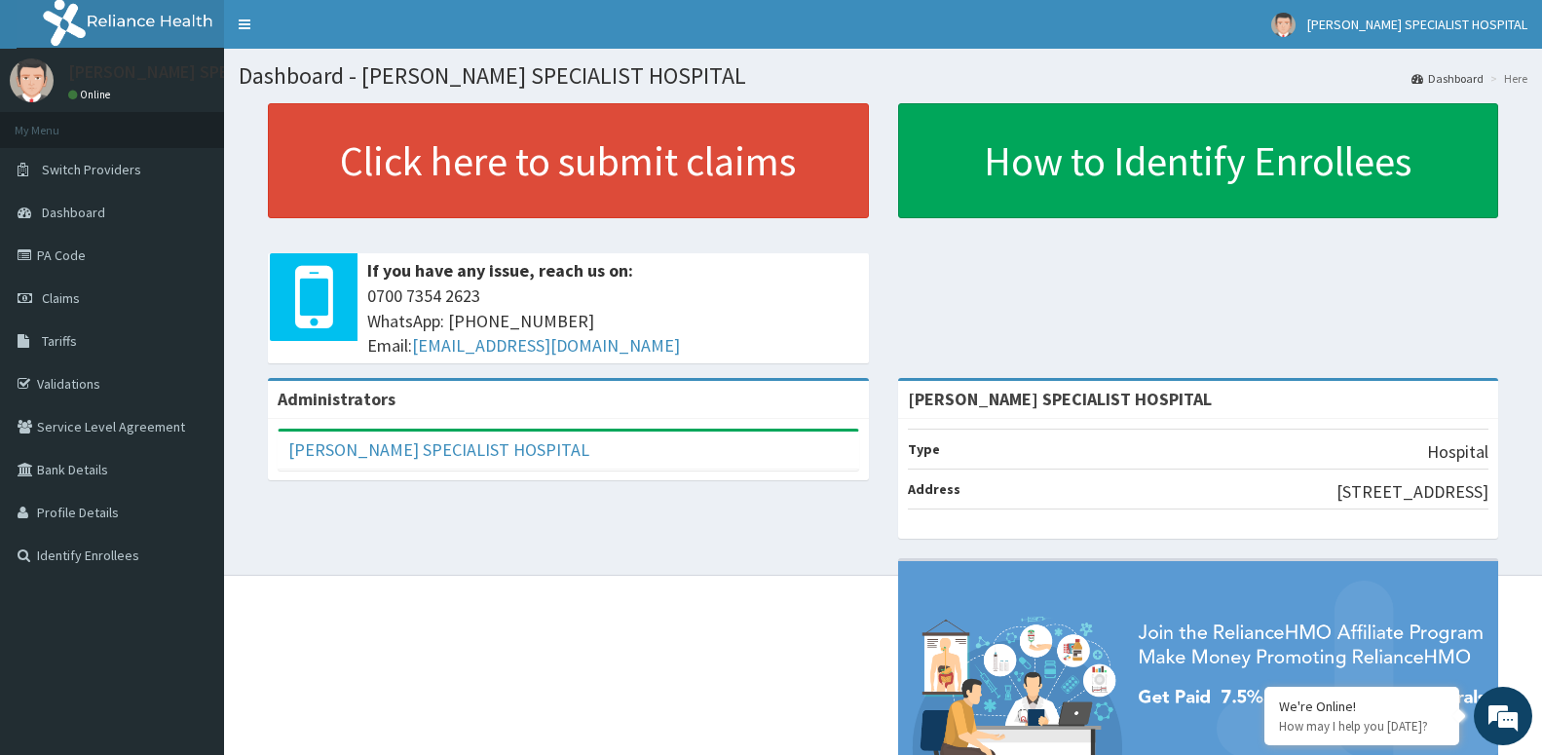
click at [64, 308] on link "Claims" at bounding box center [112, 298] width 224 height 43
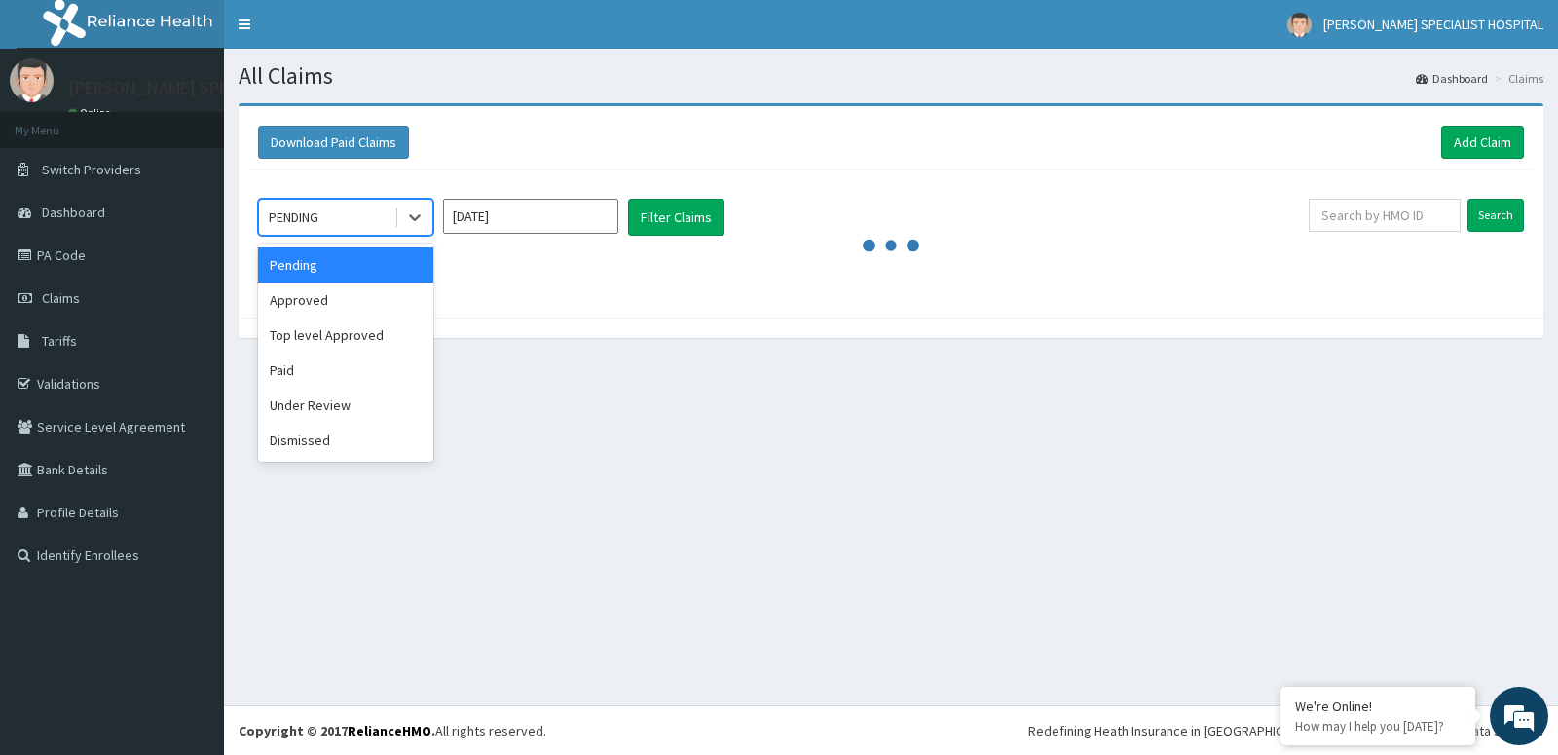
click at [375, 216] on div "PENDING" at bounding box center [326, 217] width 135 height 31
click at [338, 304] on div "Approved" at bounding box center [345, 299] width 175 height 35
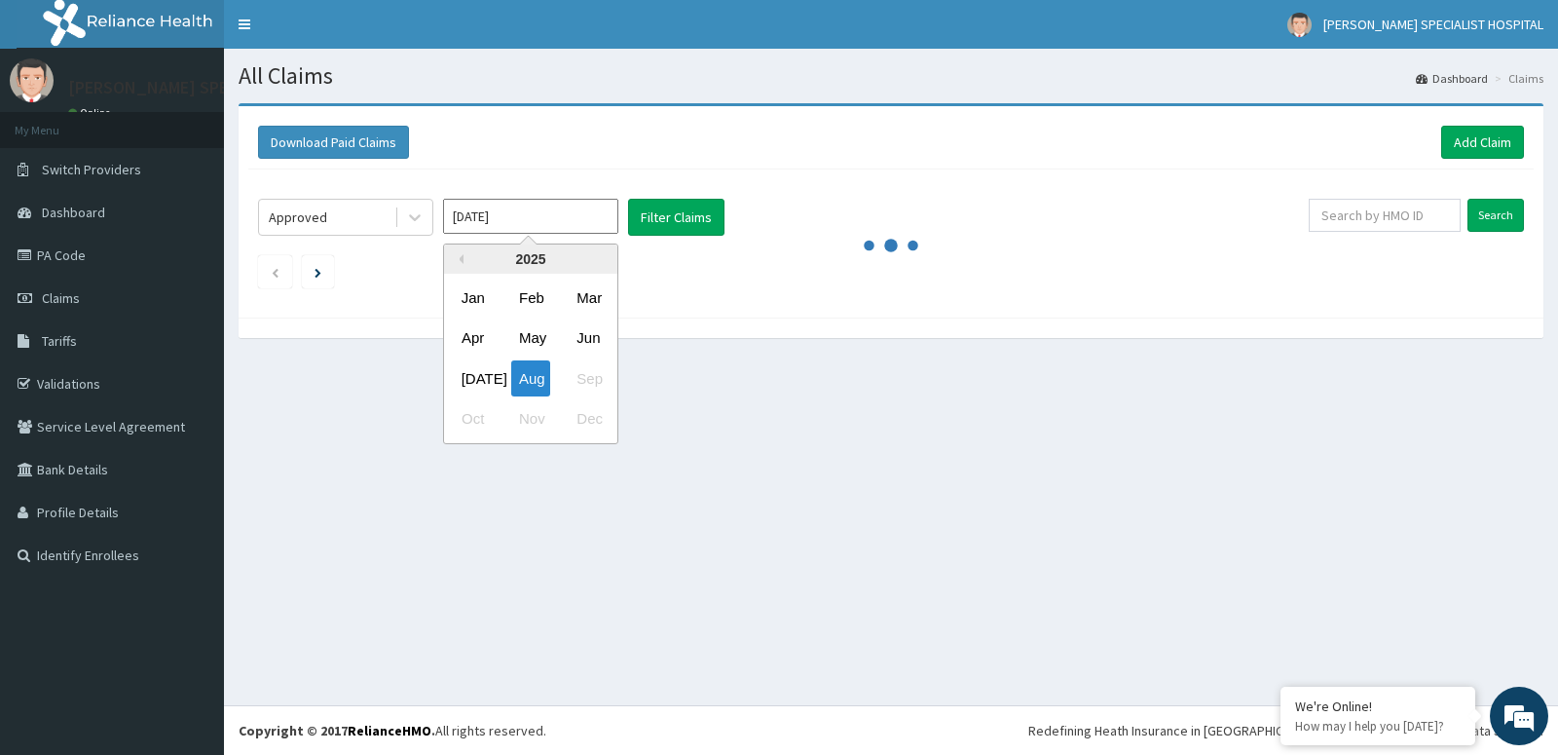
click at [532, 229] on input "Aug 2025" at bounding box center [530, 216] width 175 height 35
click at [476, 370] on div "Jul" at bounding box center [473, 378] width 39 height 36
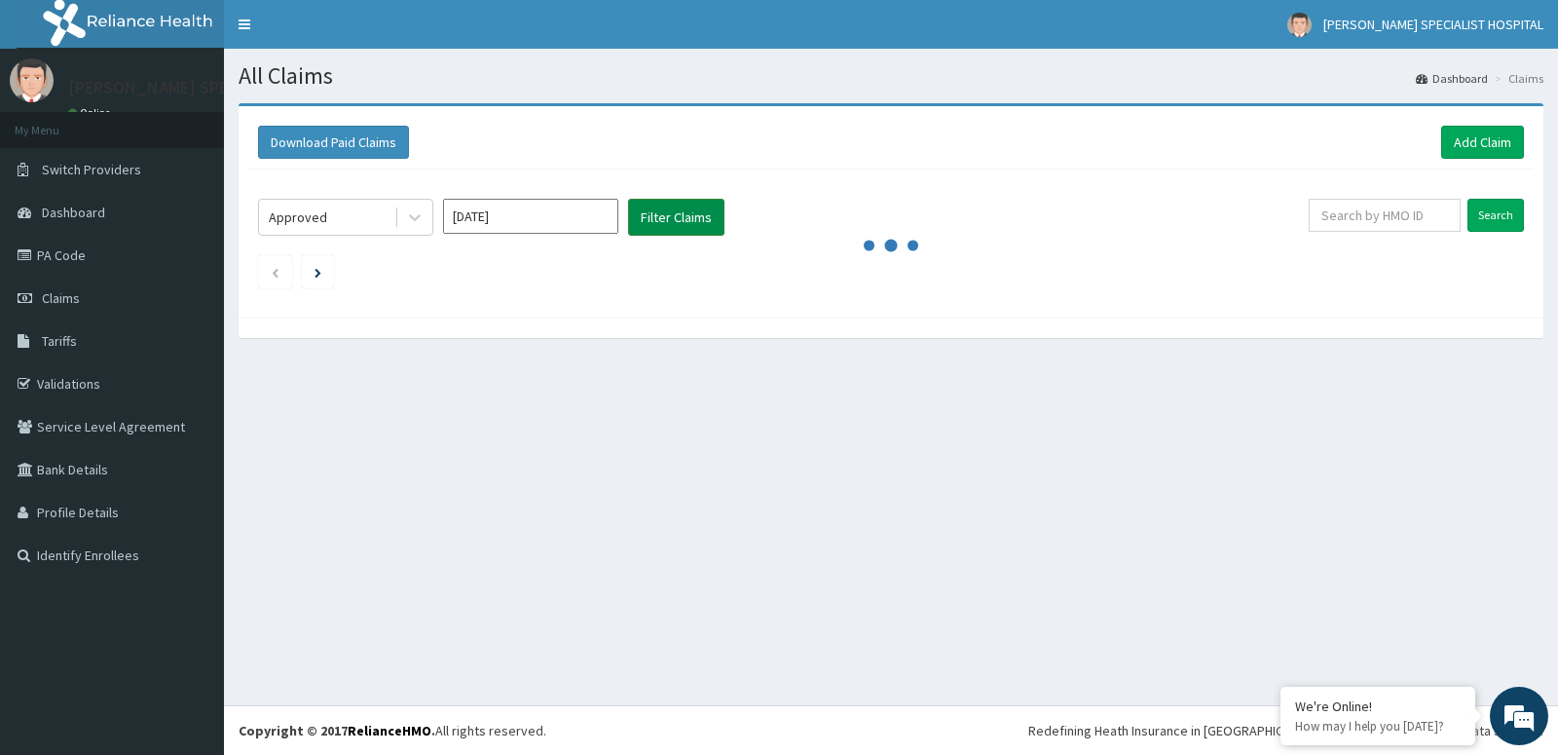
click at [667, 212] on button "Filter Claims" at bounding box center [676, 217] width 96 height 37
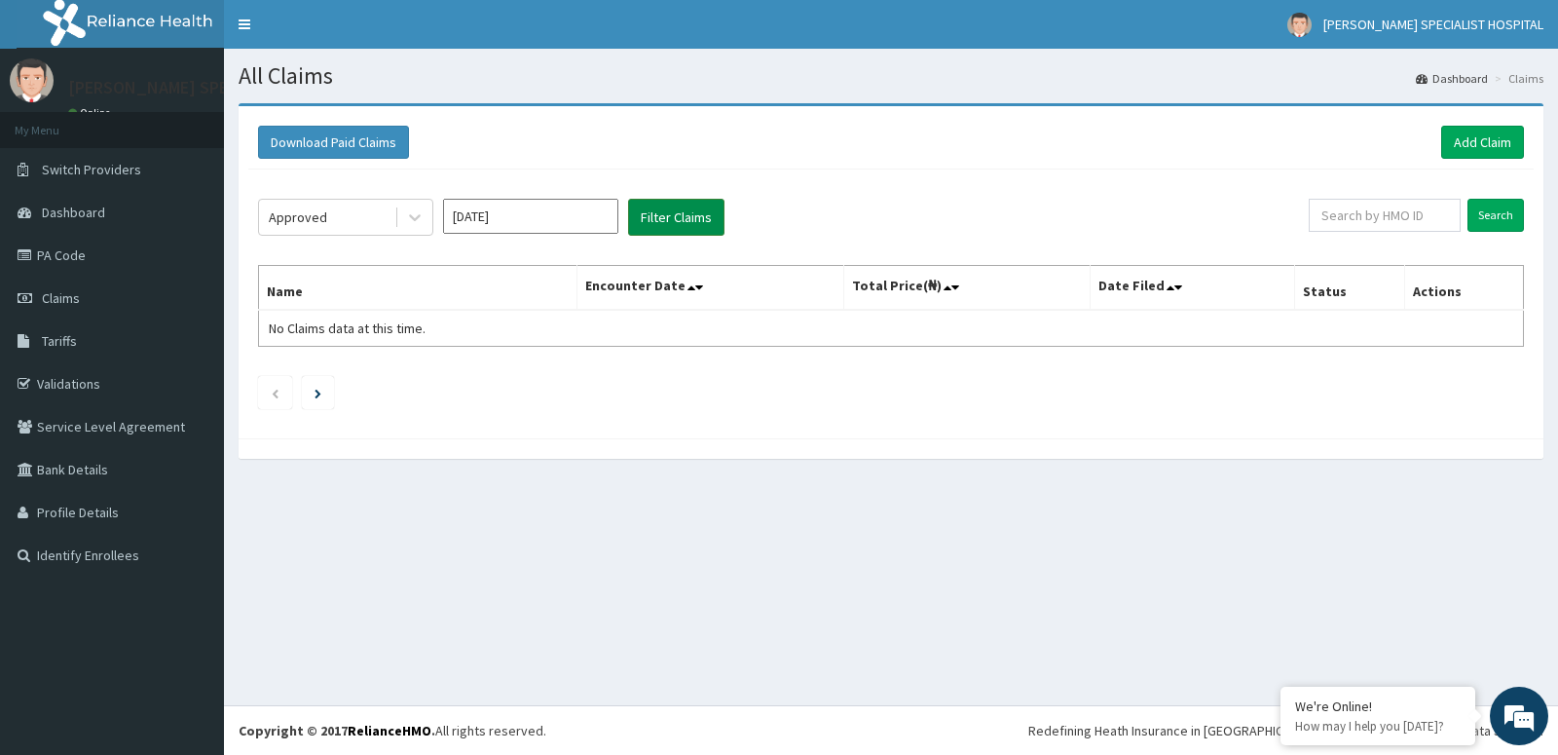
click at [667, 212] on button "Filter Claims" at bounding box center [676, 217] width 96 height 37
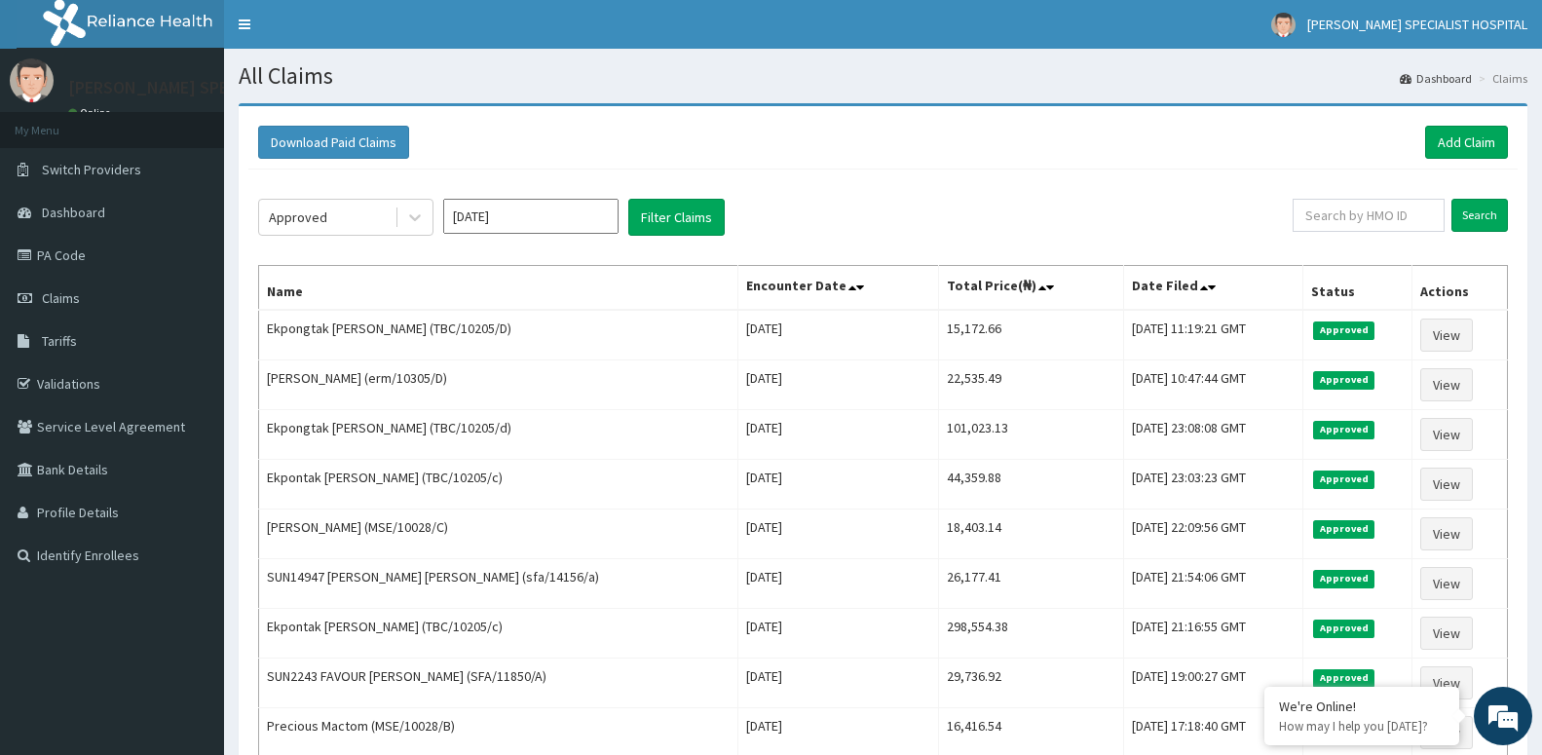
click at [547, 218] on input "Jul 2025" at bounding box center [530, 216] width 175 height 35
click at [585, 329] on div "Jun" at bounding box center [588, 338] width 39 height 36
type input "Jun 2025"
click at [675, 224] on button "Filter Claims" at bounding box center [676, 217] width 96 height 37
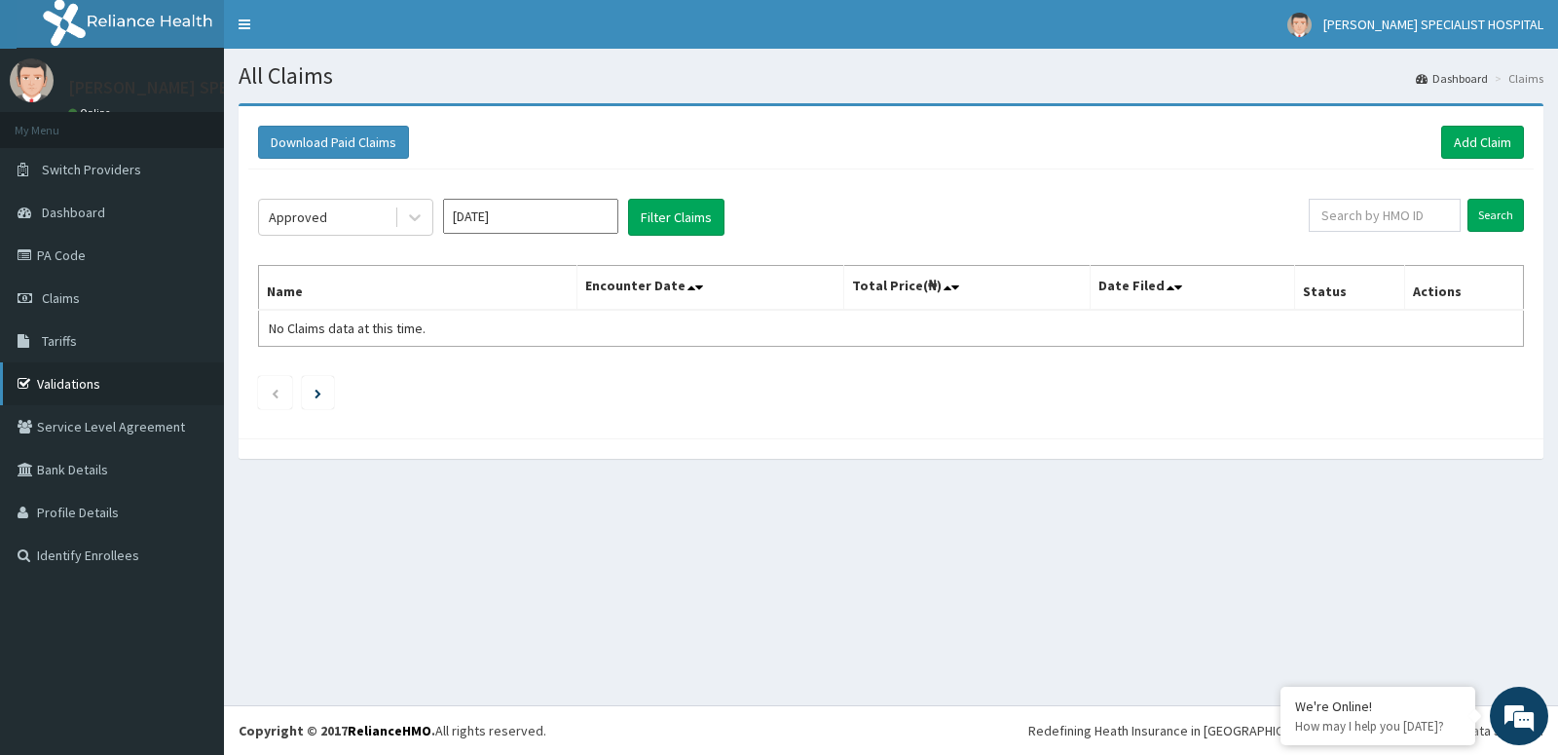
click at [85, 383] on link "Validations" at bounding box center [112, 383] width 224 height 43
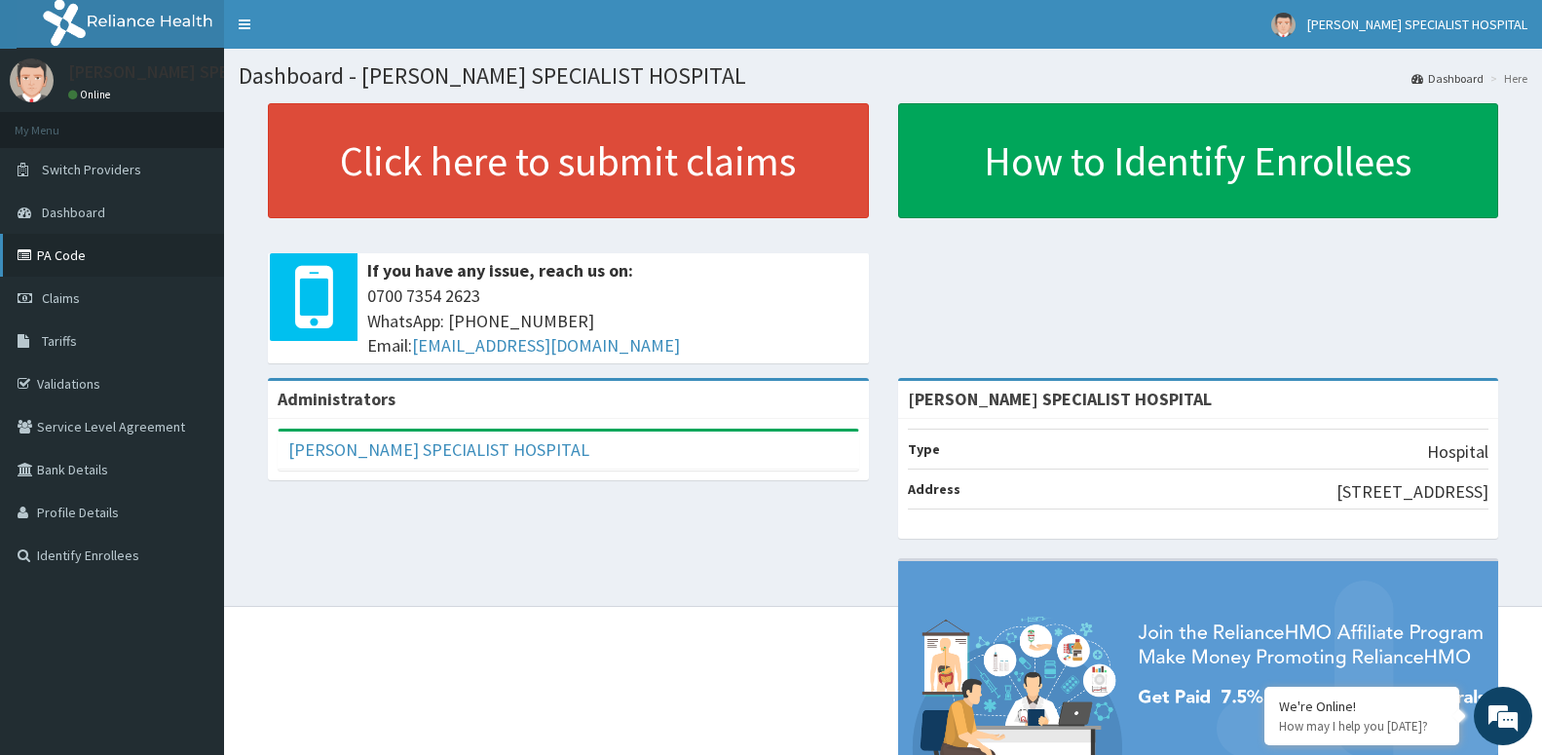
click at [51, 245] on link "PA Code" at bounding box center [112, 255] width 224 height 43
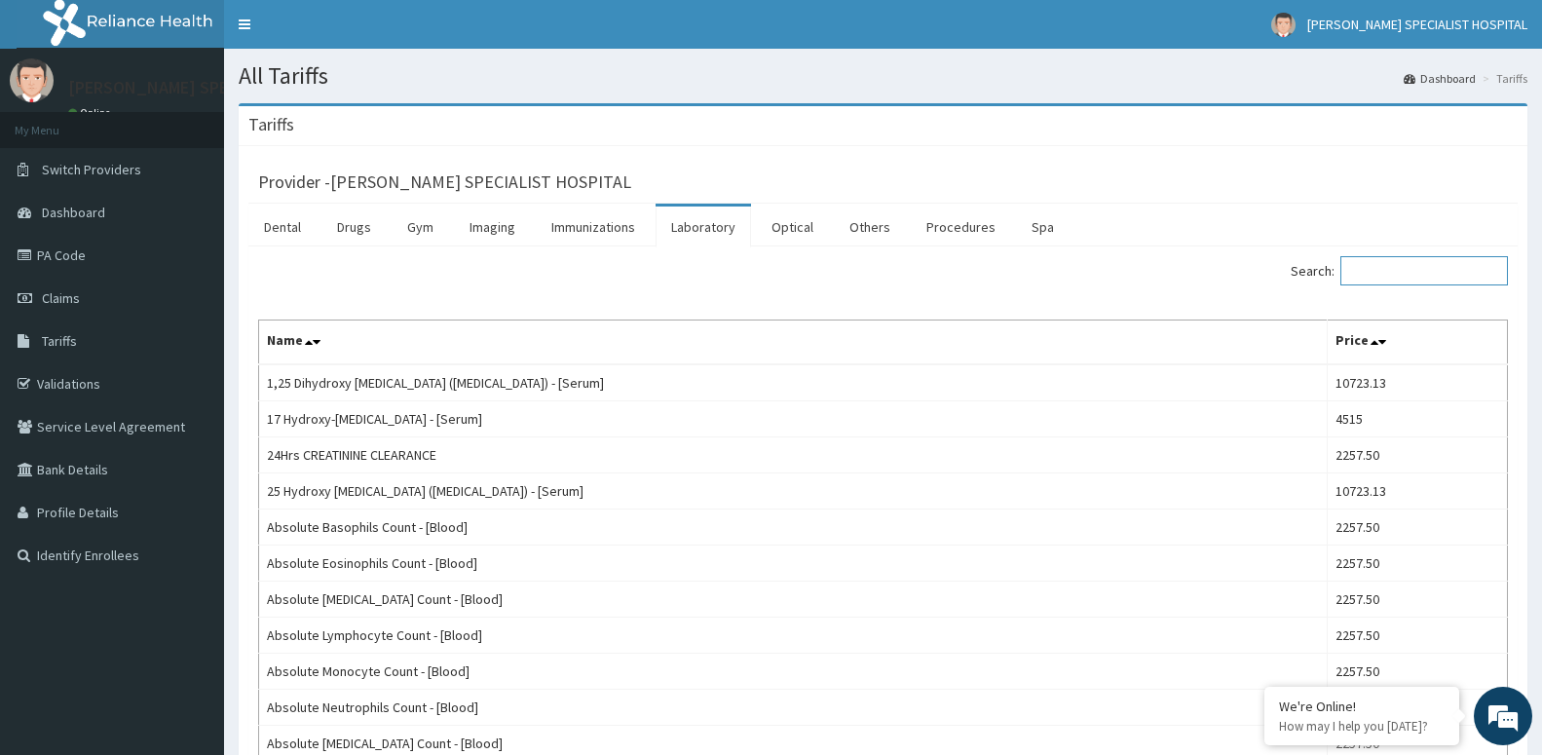
click at [1422, 268] on input "Search:" at bounding box center [1423, 270] width 167 height 29
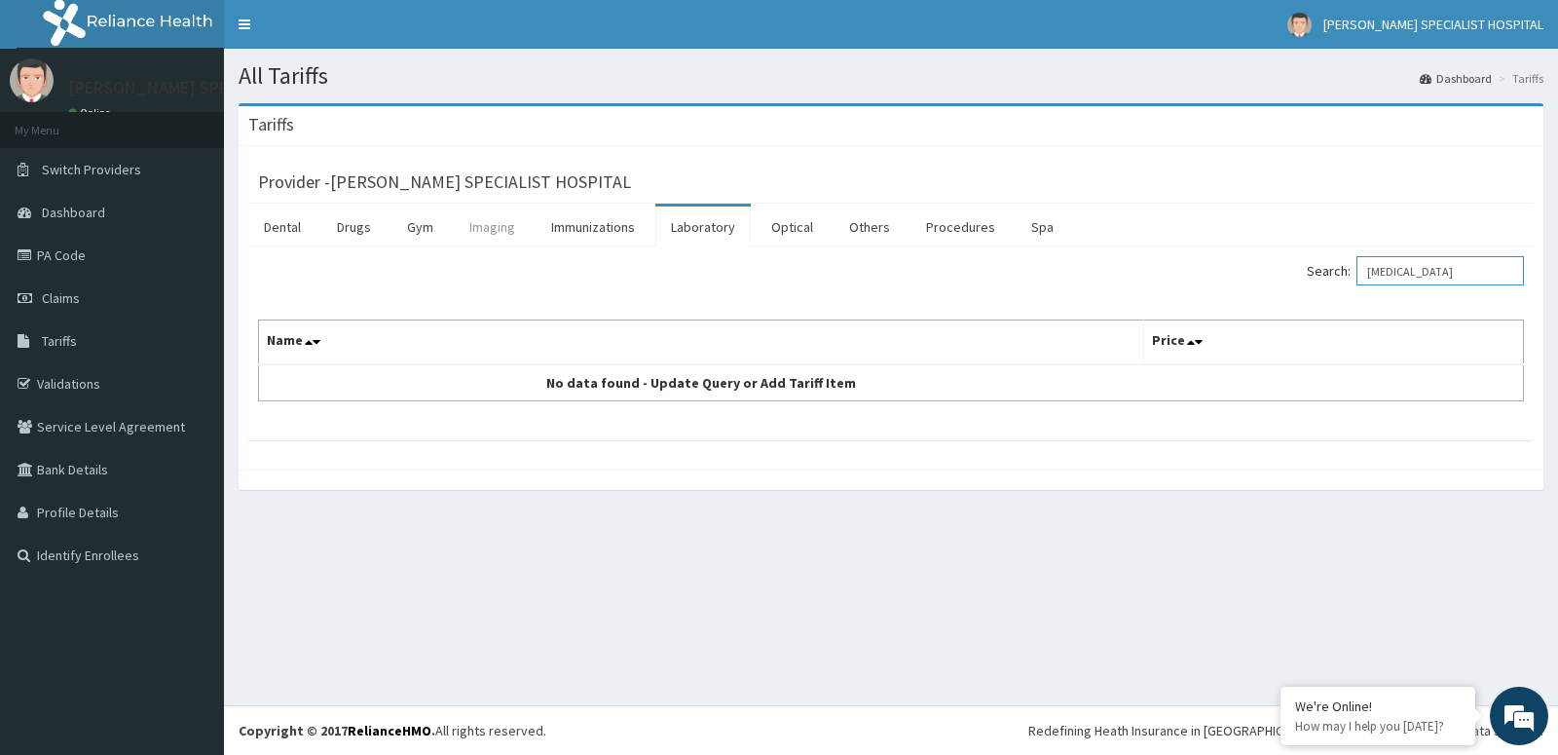
type input "ecg"
click at [466, 225] on link "Imaging" at bounding box center [492, 226] width 77 height 41
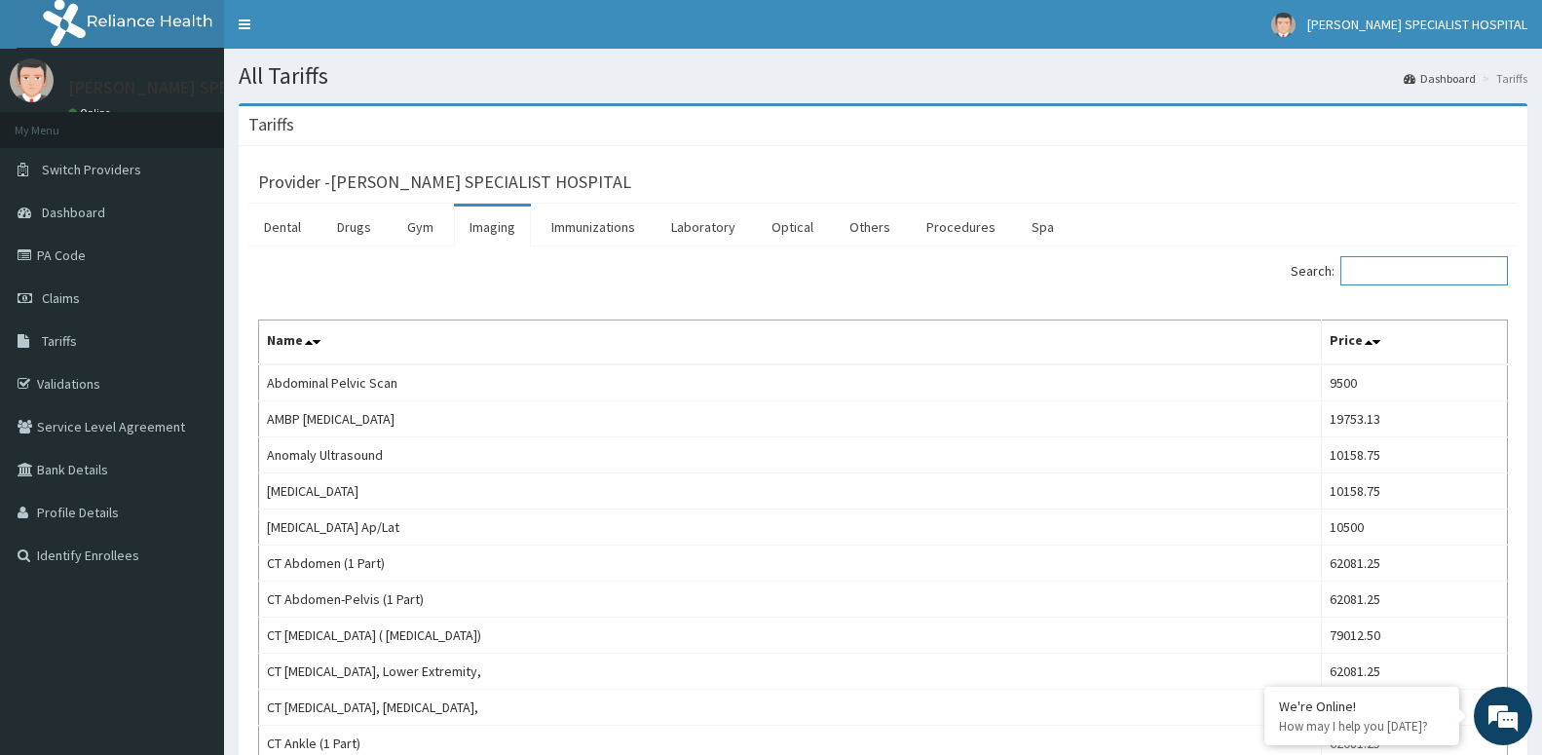
click at [1428, 267] on input "Search:" at bounding box center [1423, 270] width 167 height 29
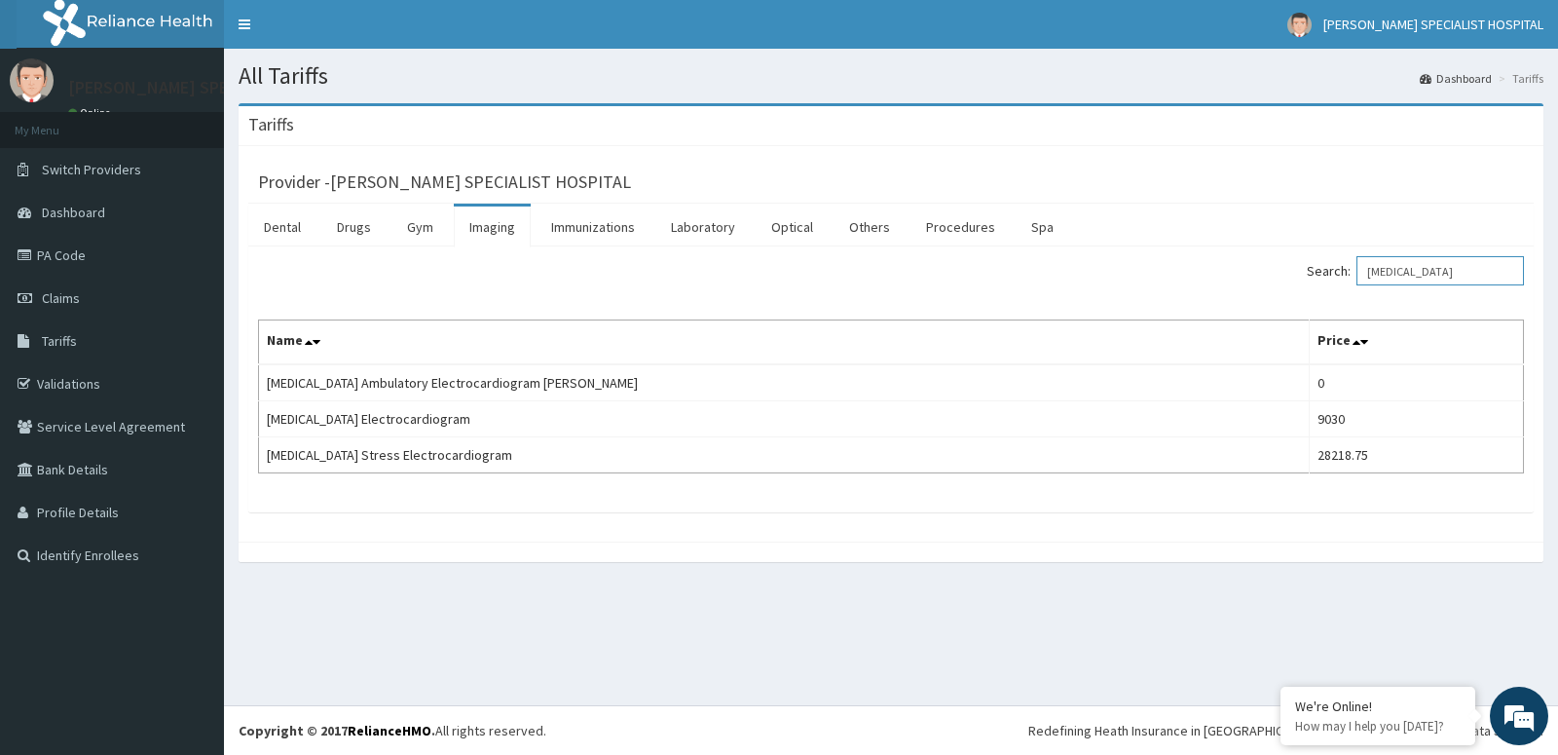
type input "ecg"
click at [981, 228] on link "Procedures" at bounding box center [961, 226] width 100 height 41
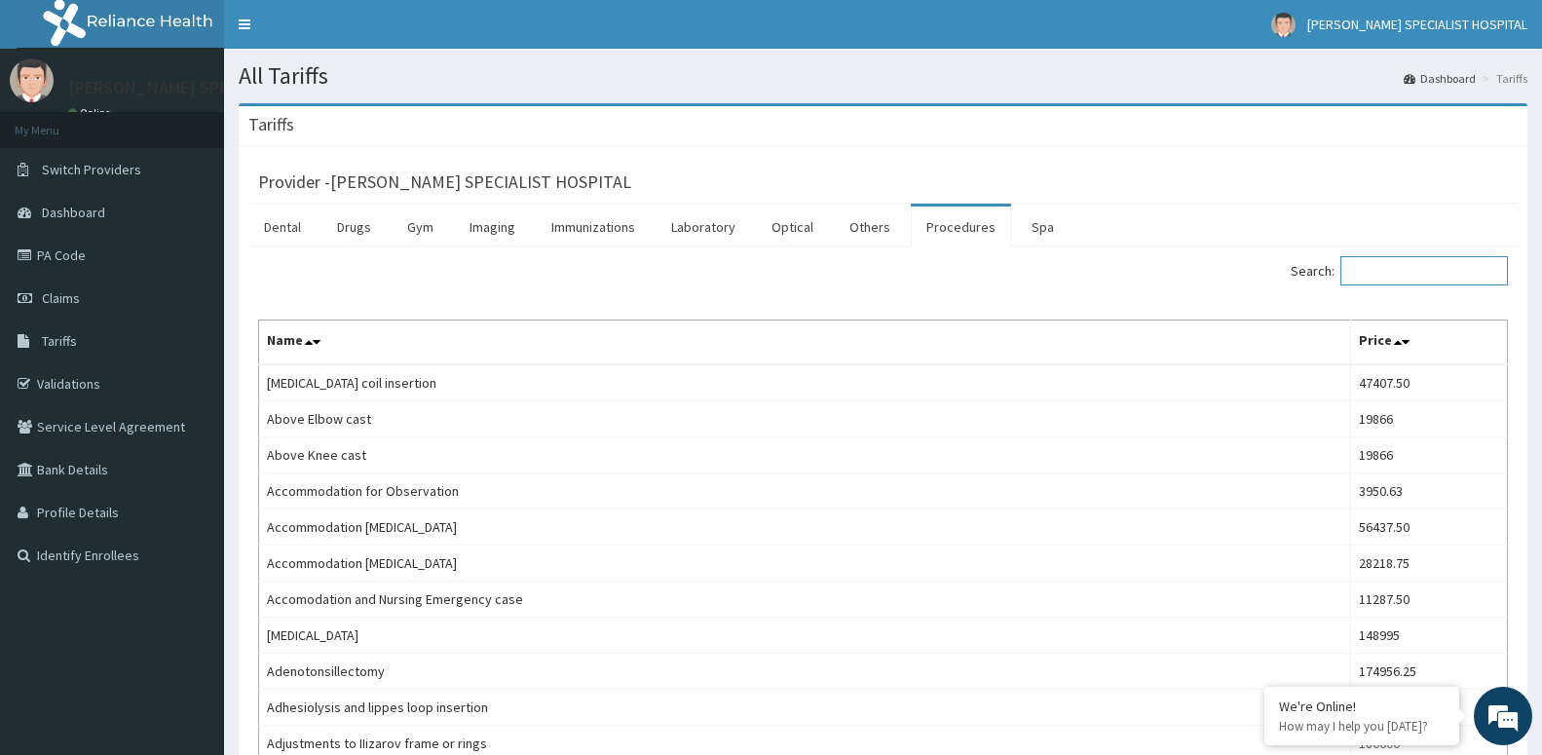
click at [1487, 265] on input "Search:" at bounding box center [1423, 270] width 167 height 29
type input "v"
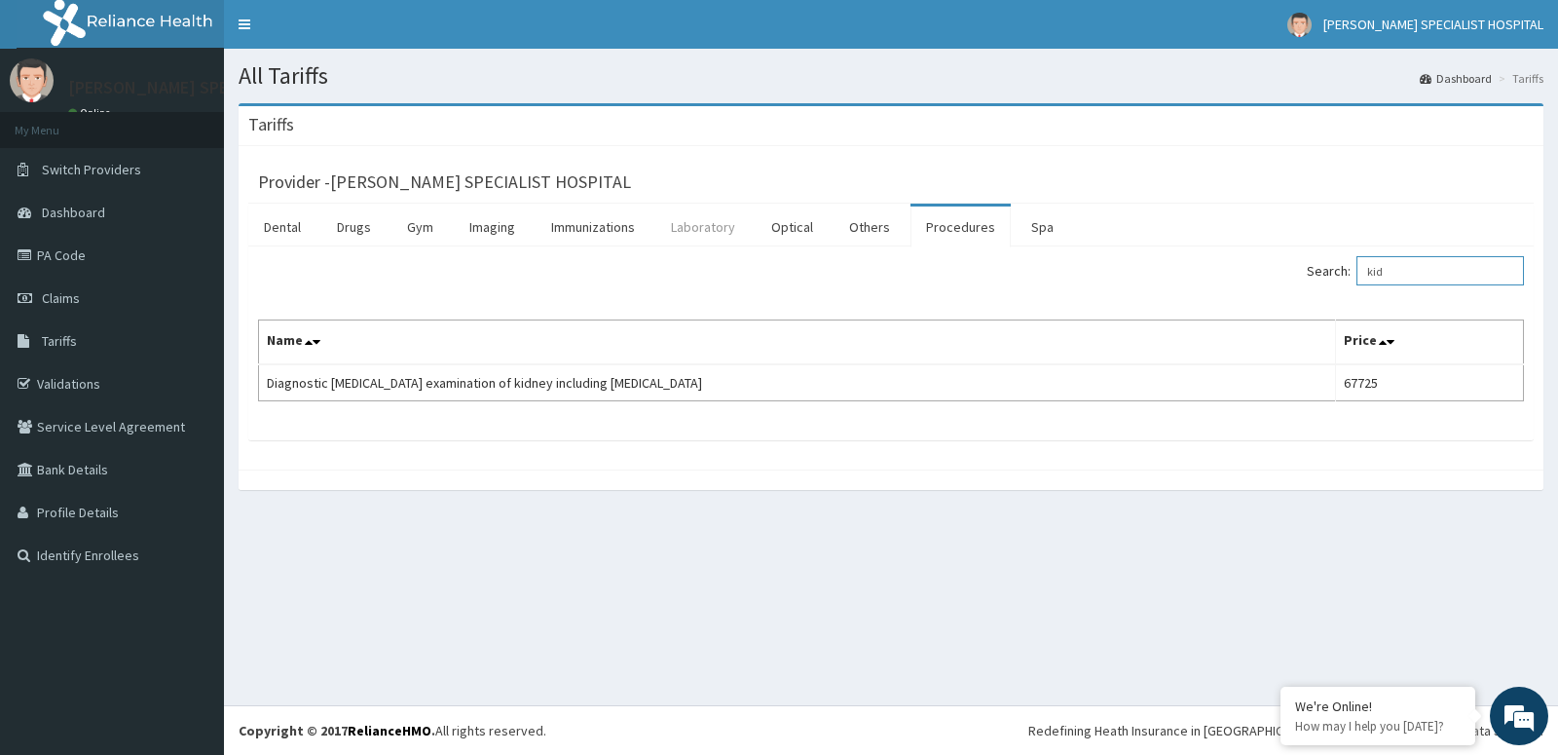
type input "kid"
click at [695, 230] on link "Laboratory" at bounding box center [702, 226] width 95 height 41
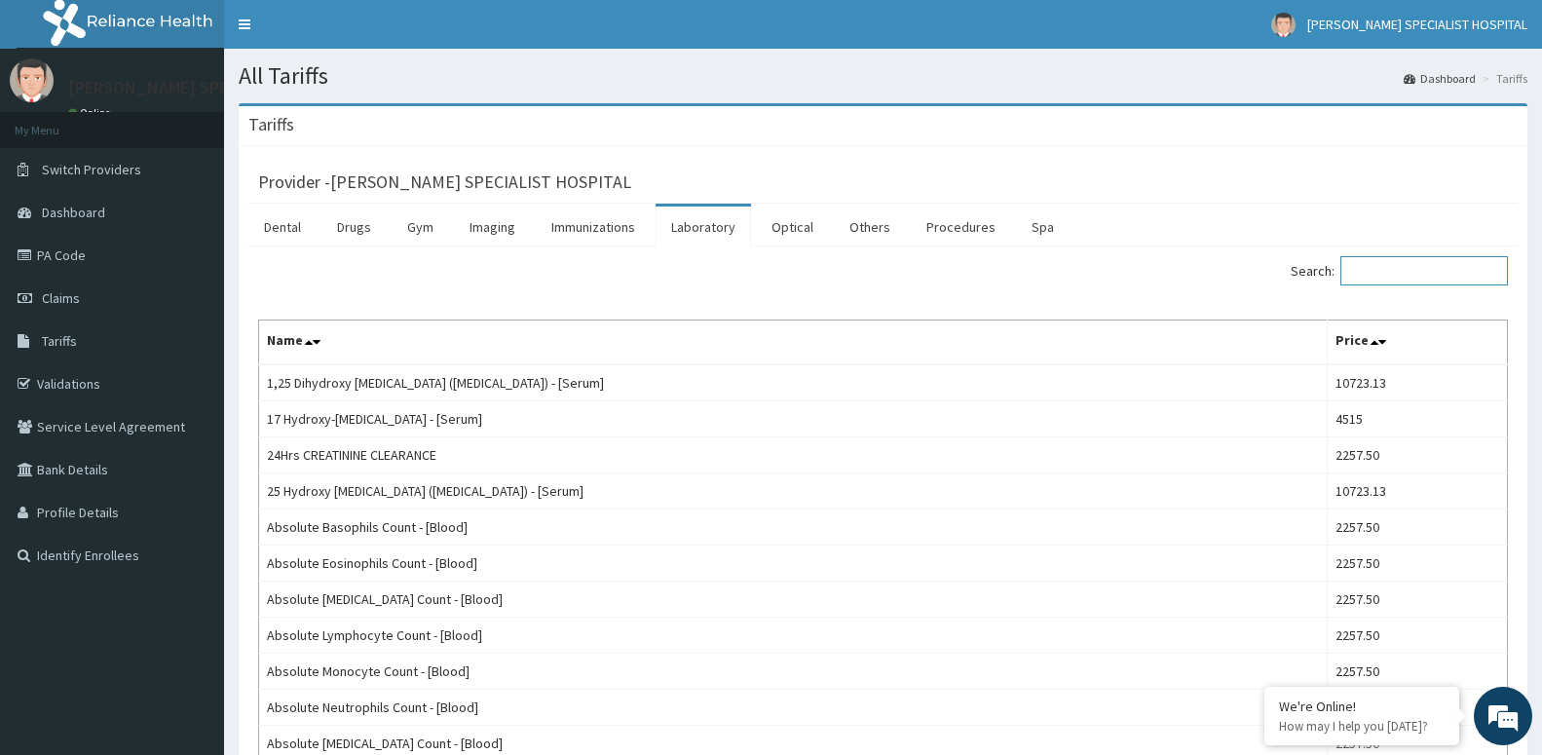
click at [1421, 274] on input "Search:" at bounding box center [1423, 270] width 167 height 29
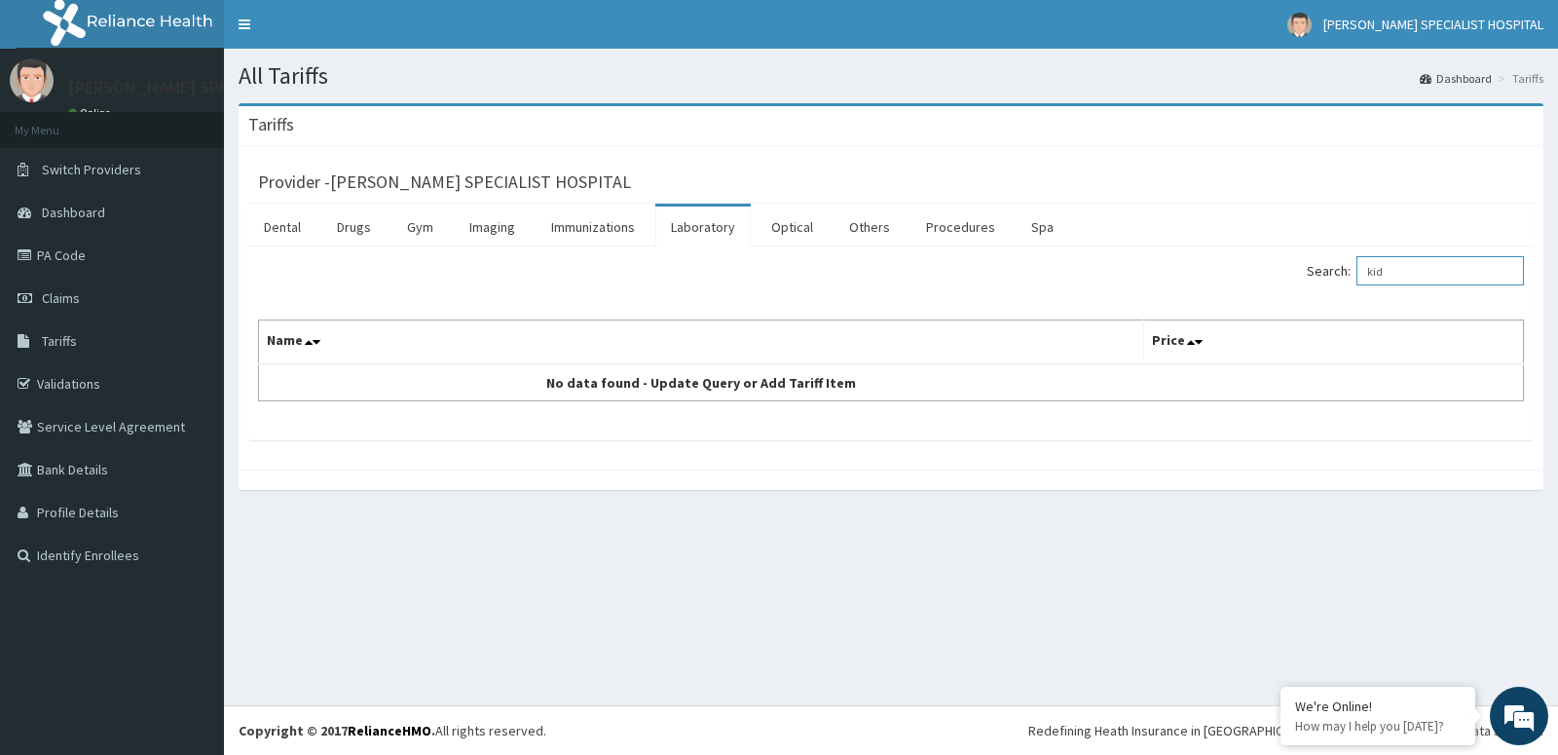
click at [1447, 277] on input "kid" at bounding box center [1440, 270] width 167 height 29
type input "kidn"
click at [466, 230] on link "Imaging" at bounding box center [492, 226] width 77 height 41
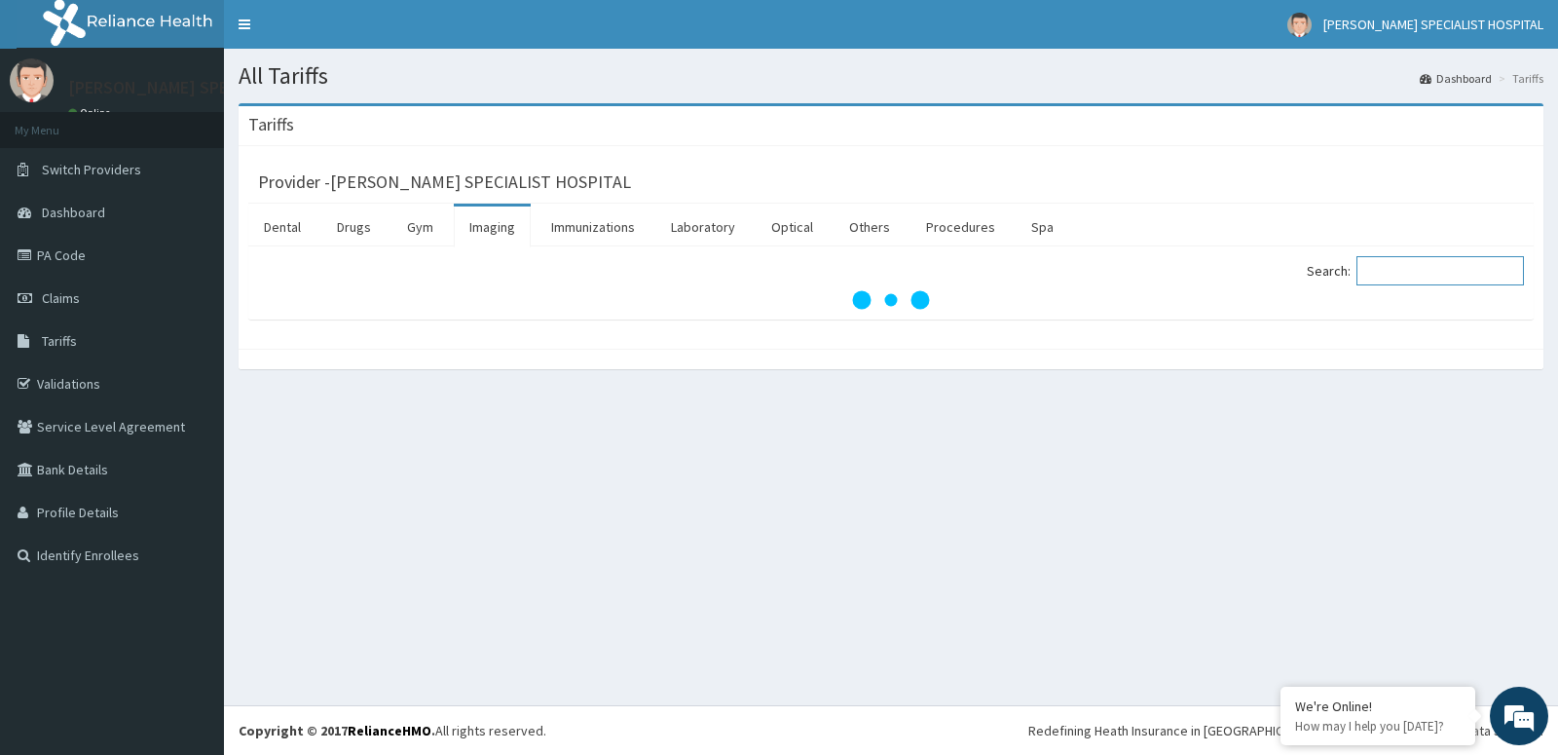
click at [1453, 281] on input "Search:" at bounding box center [1440, 270] width 167 height 29
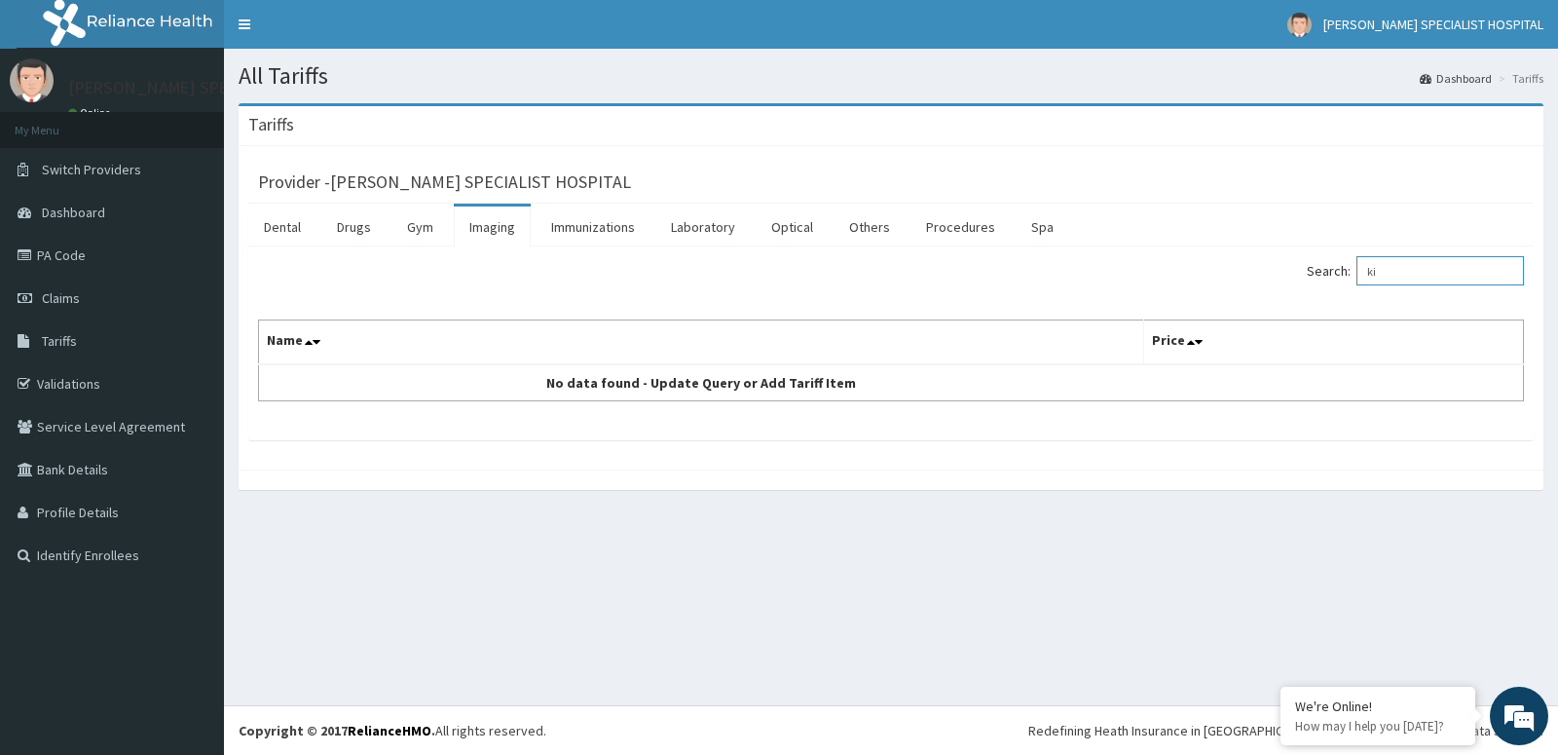
type input "k"
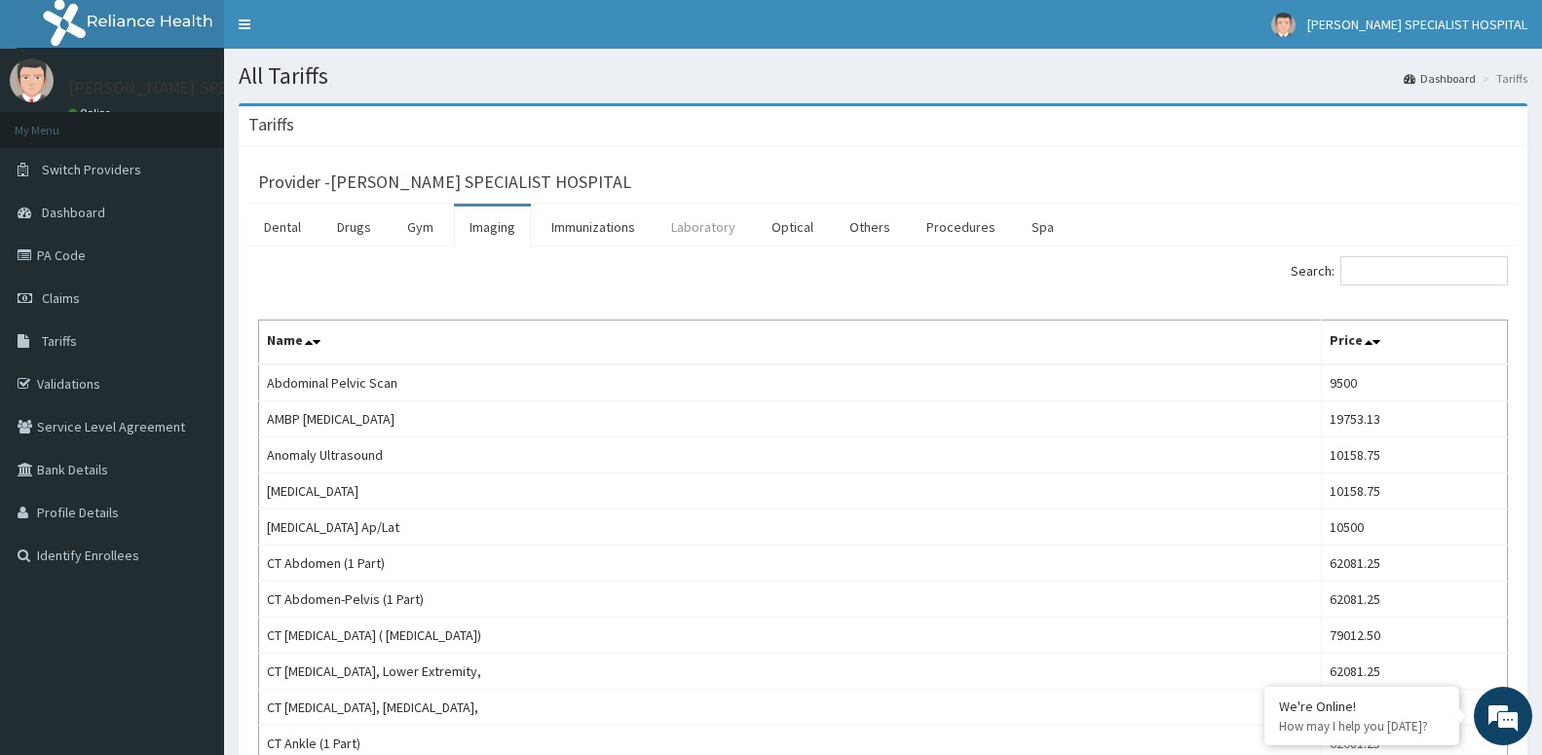
click at [697, 217] on link "Laboratory" at bounding box center [702, 226] width 95 height 41
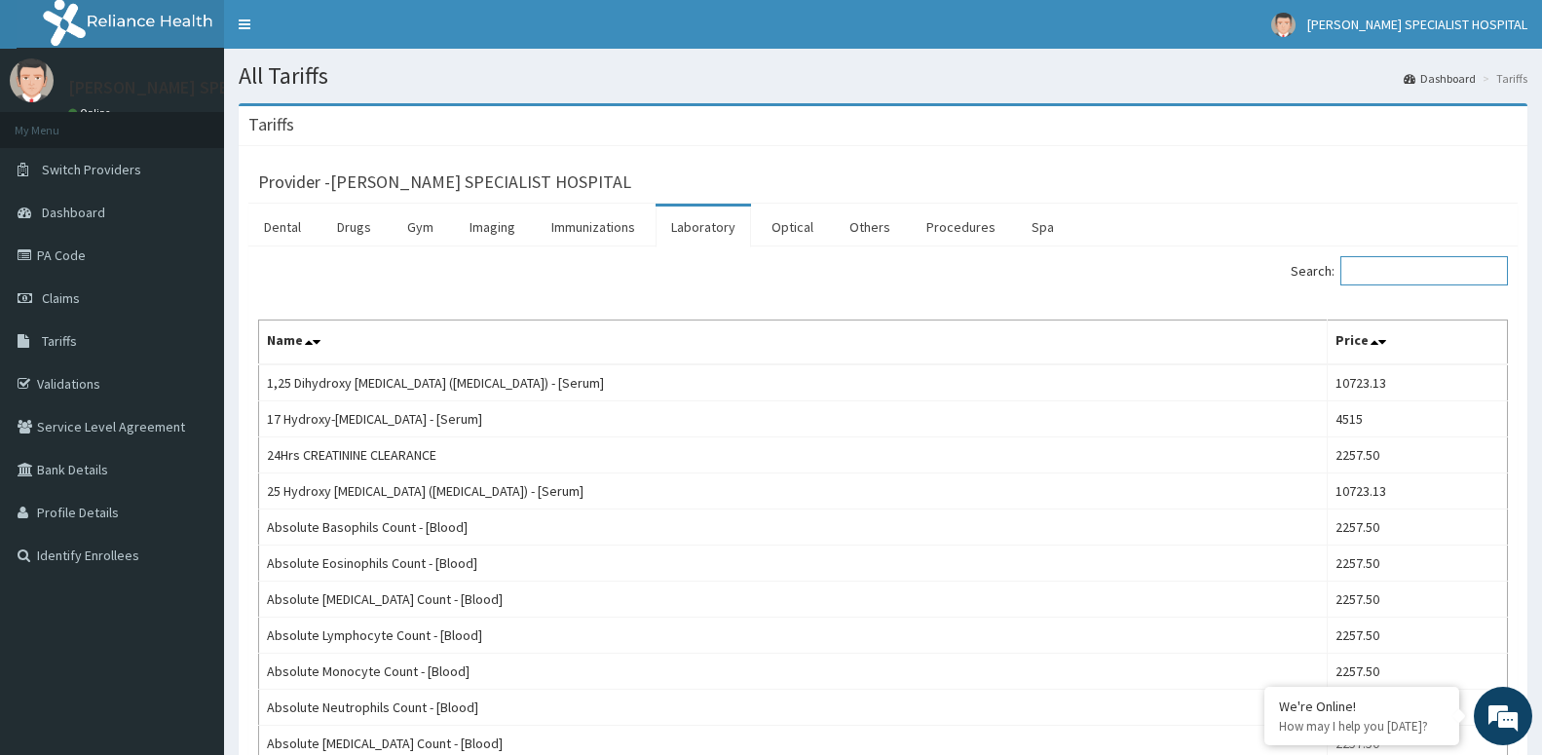
click at [1458, 264] on input "Search:" at bounding box center [1423, 270] width 167 height 29
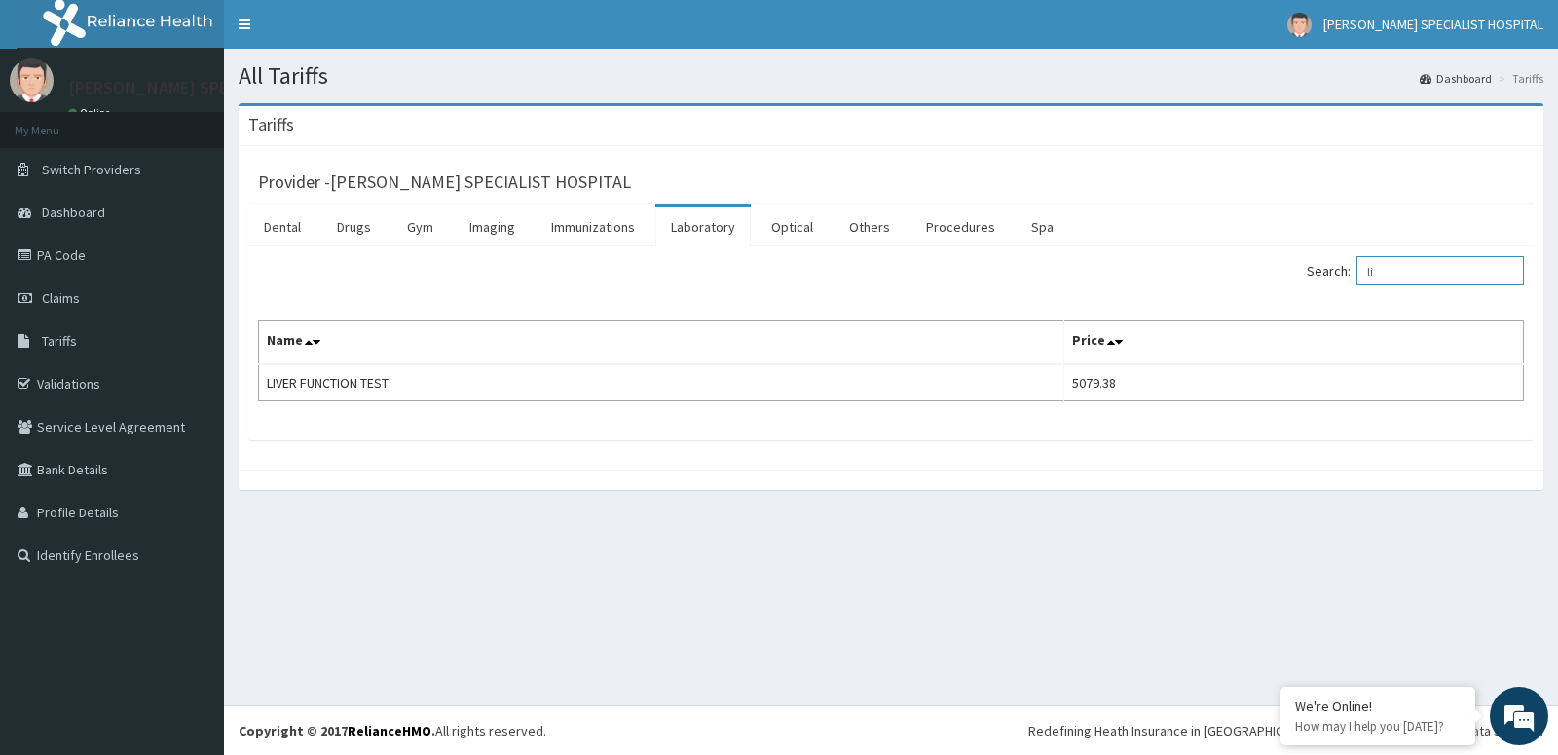
type input "l"
type input "e/u/c"
click at [945, 214] on link "Procedures" at bounding box center [961, 226] width 100 height 41
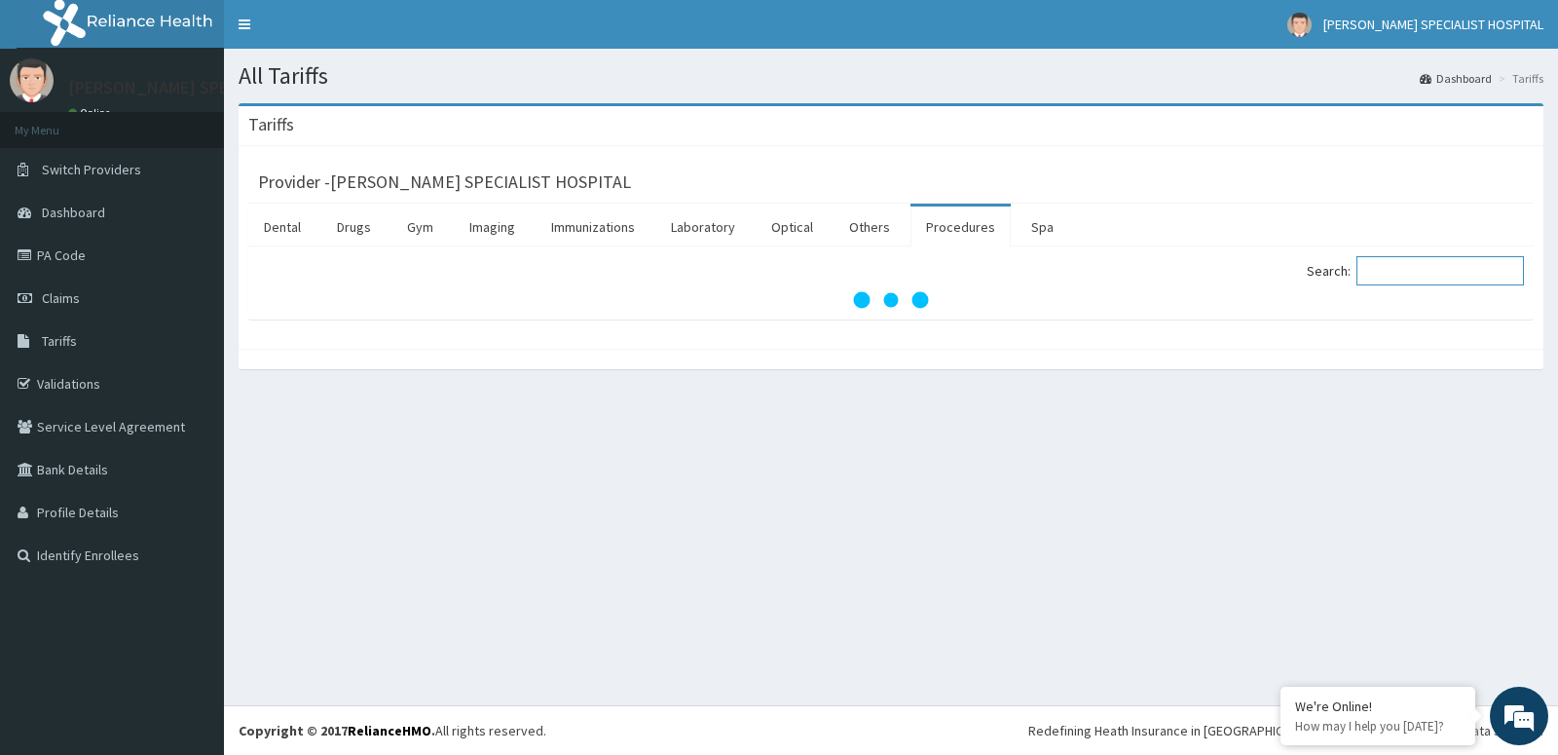
click at [1378, 270] on input "Search:" at bounding box center [1440, 270] width 167 height 29
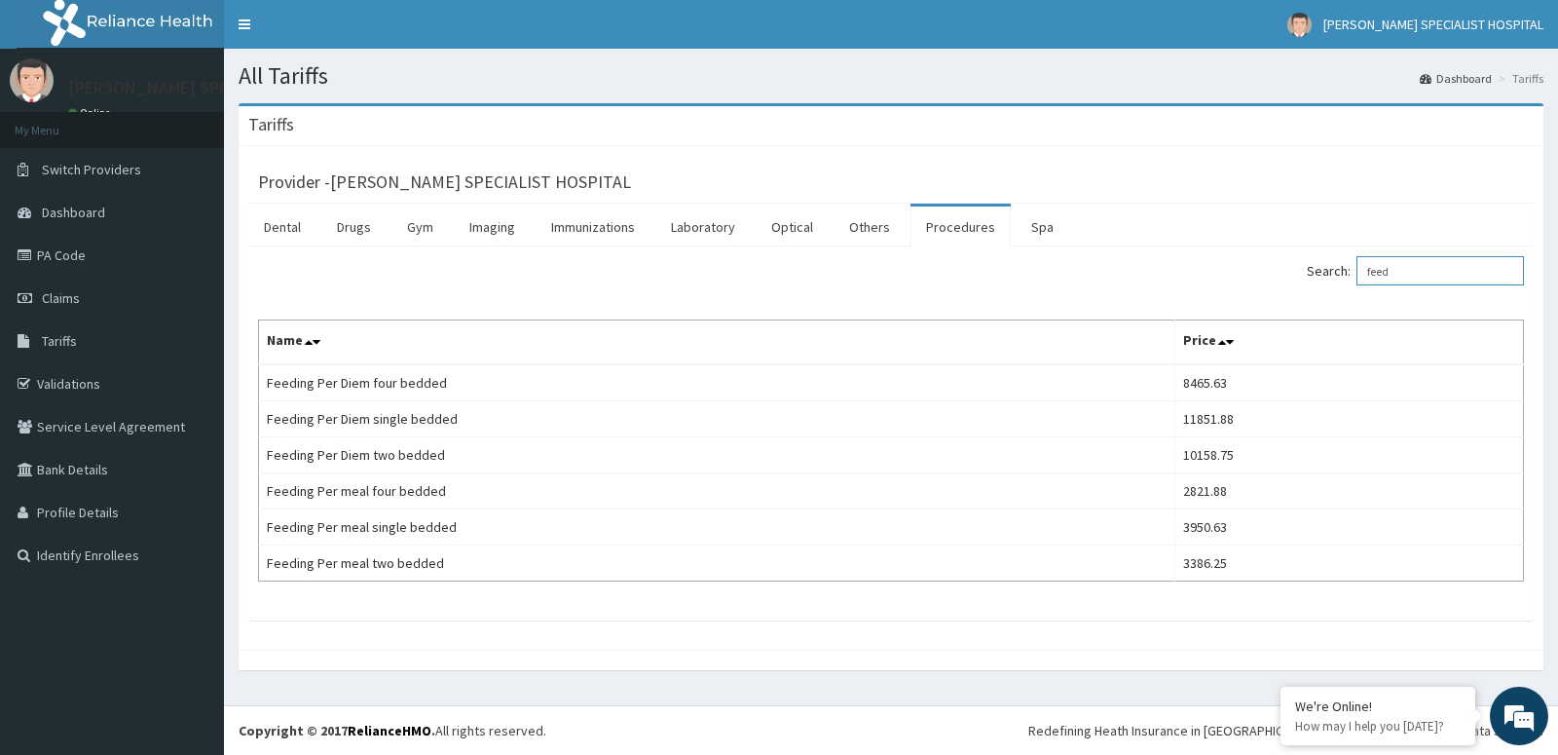
type input "feed"
click at [328, 223] on link "Drugs" at bounding box center [353, 226] width 65 height 41
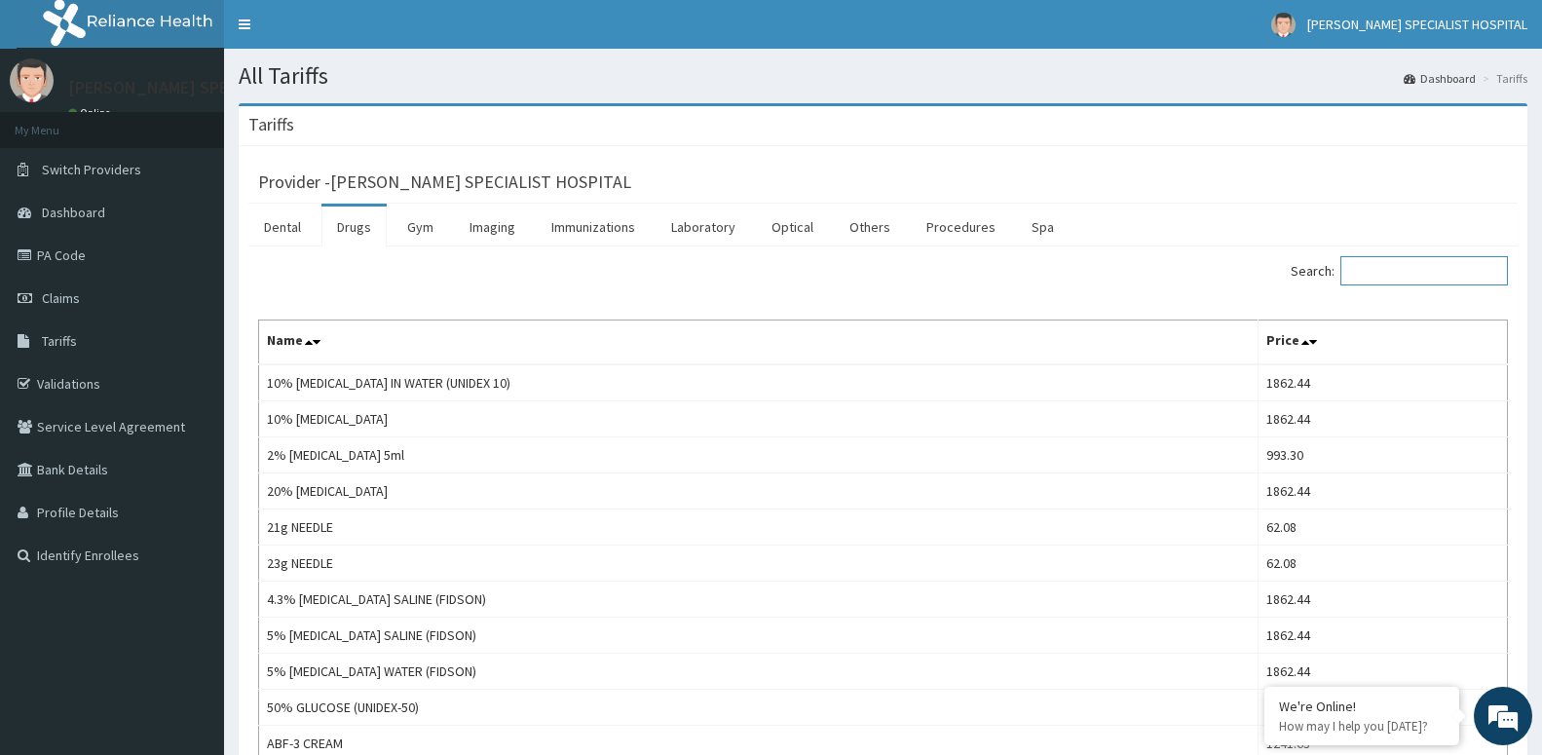
click at [1419, 263] on input "Search:" at bounding box center [1423, 270] width 167 height 29
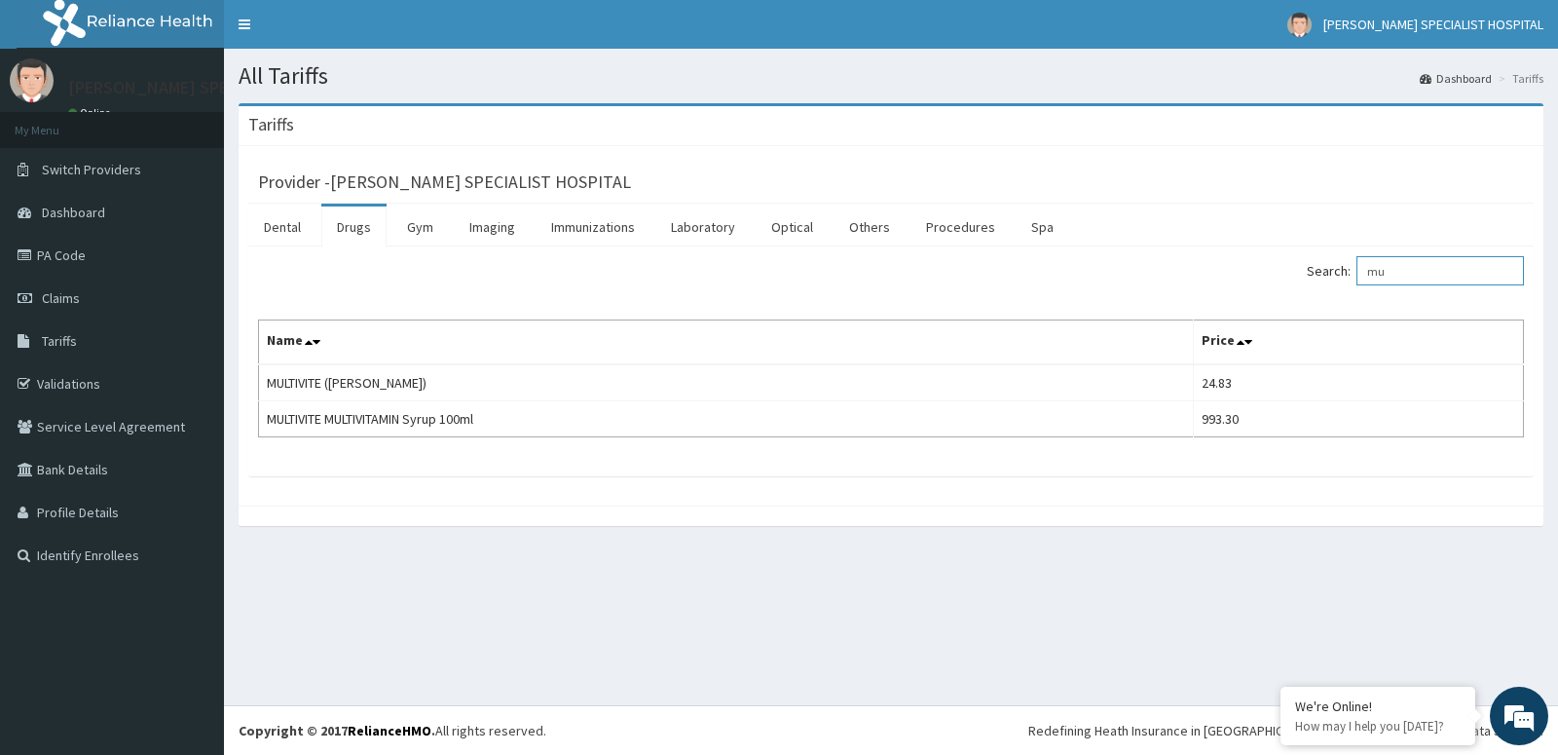
type input "m"
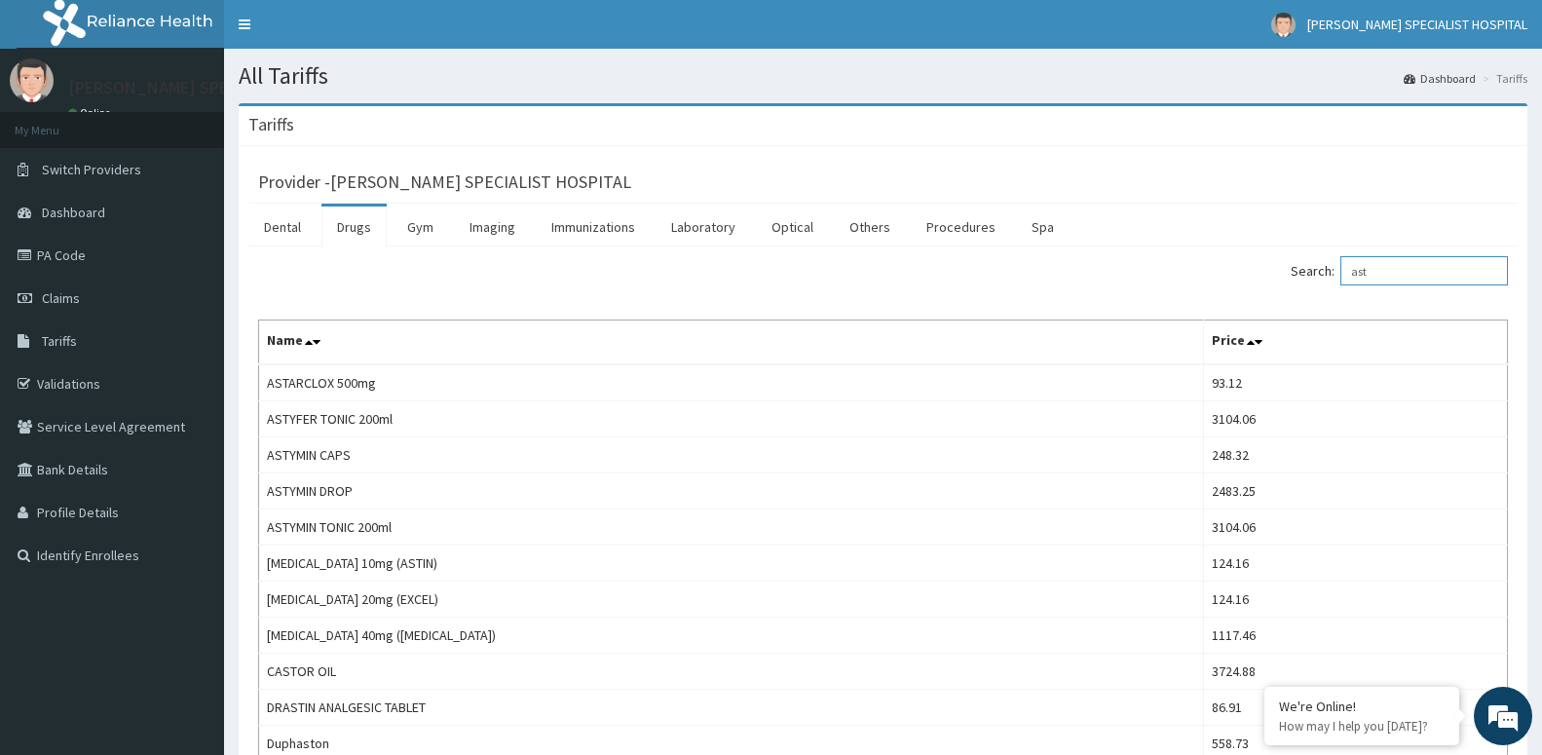
type input "ast"
click at [94, 254] on link "PA Code" at bounding box center [112, 255] width 224 height 43
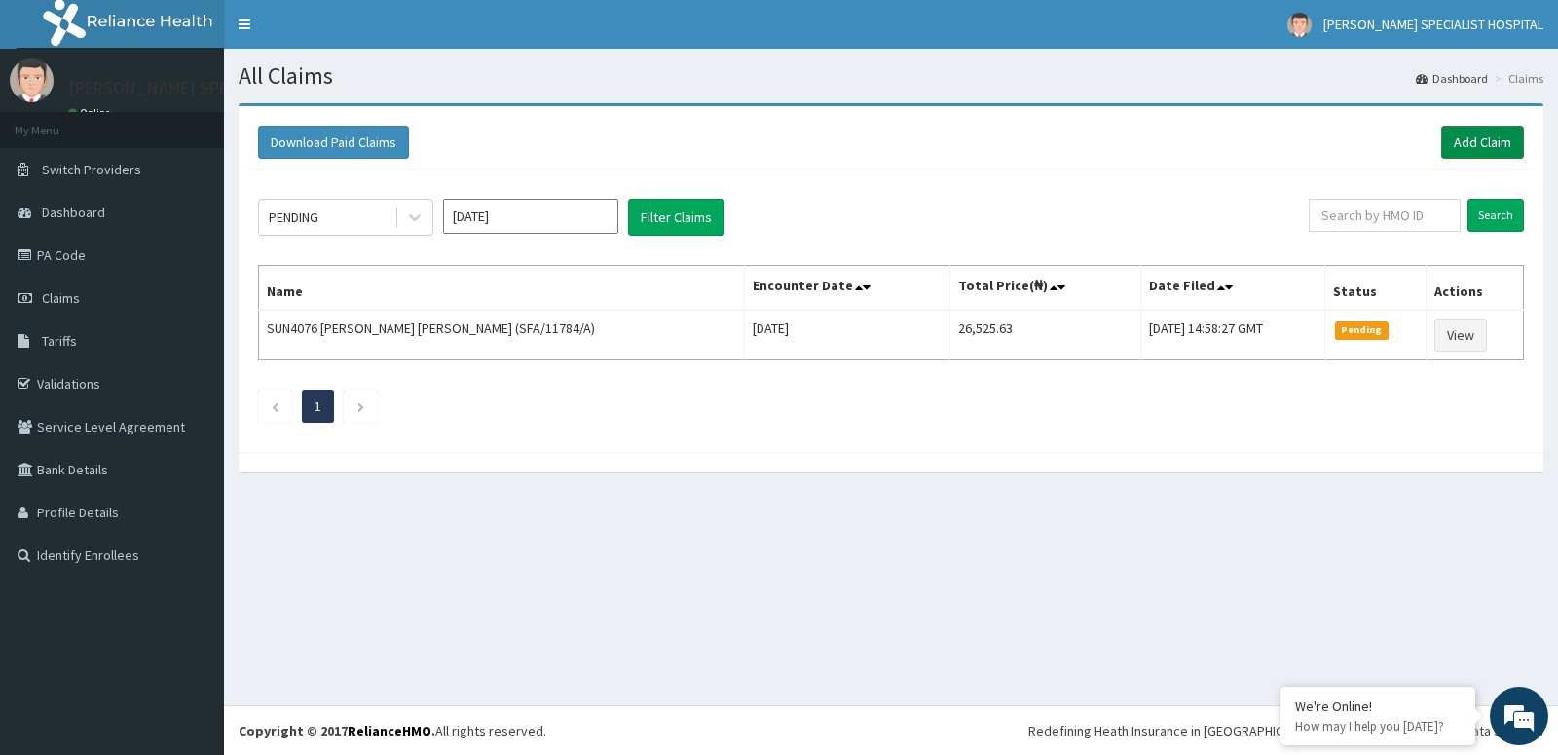
click at [1482, 150] on link "Add Claim" at bounding box center [1482, 142] width 83 height 33
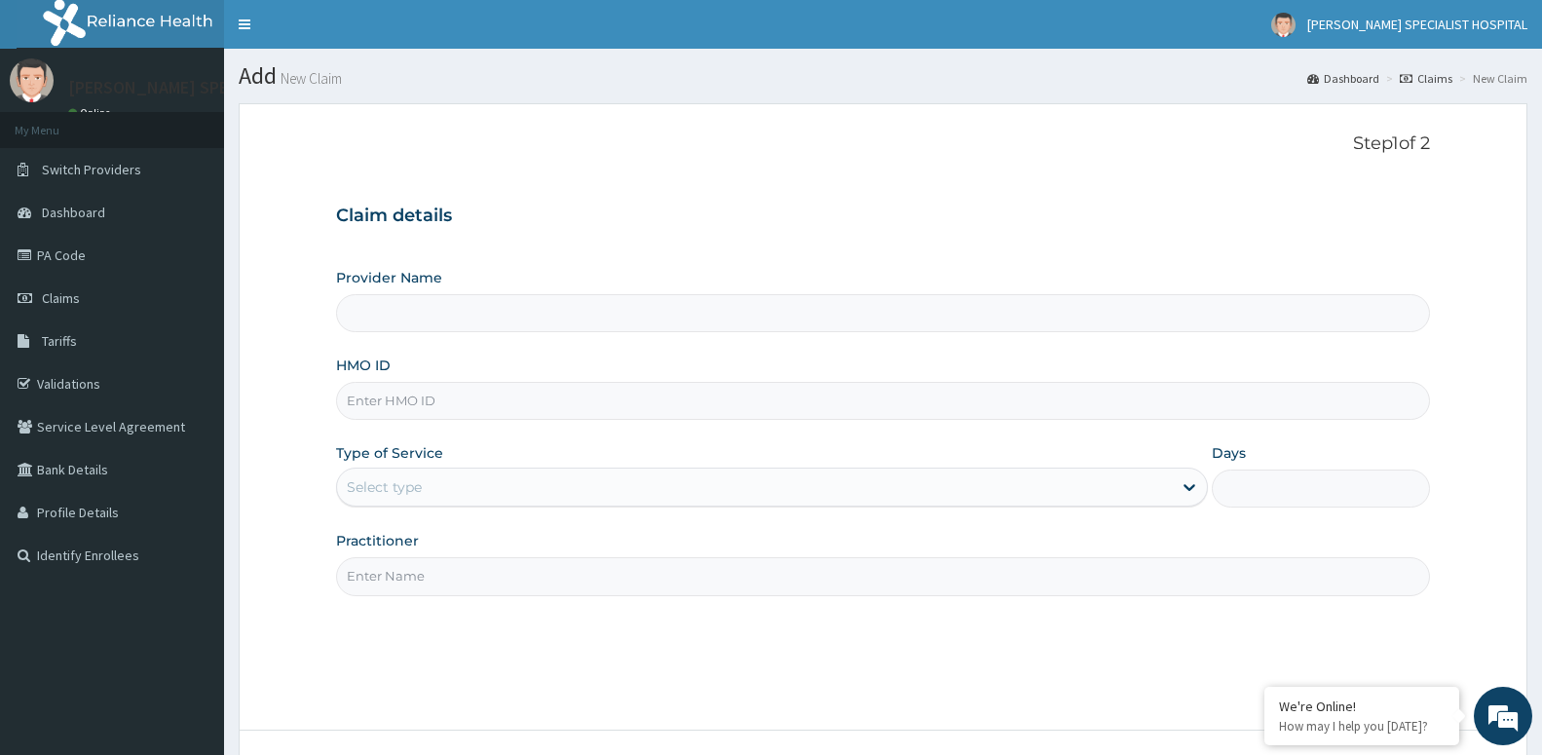
type input "[PERSON_NAME] SPECIALIST HOSPITAL"
paste input "VSE/10006/A"
type input "VSE/10006/A"
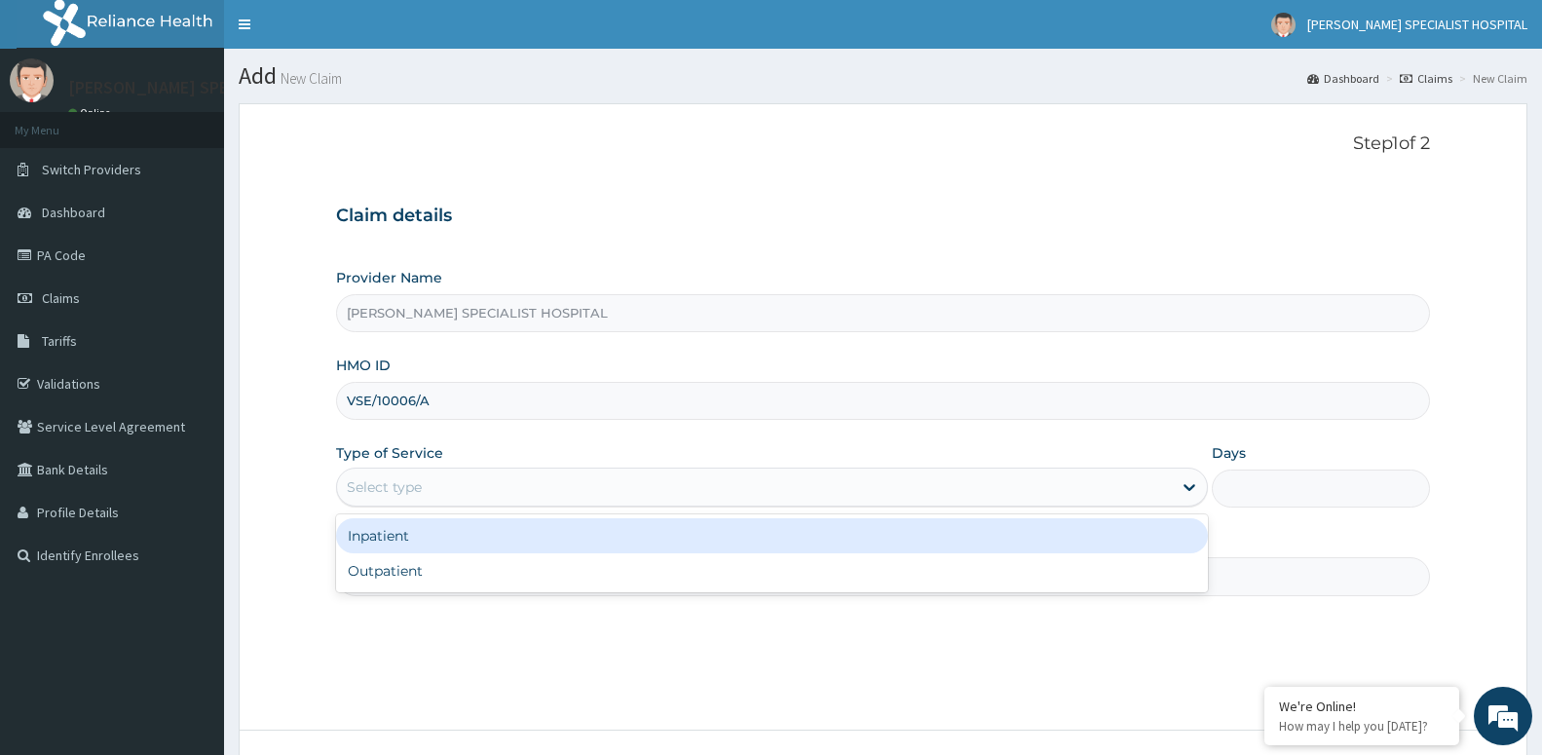
click at [407, 492] on div "Select type" at bounding box center [384, 486] width 75 height 19
drag, startPoint x: 407, startPoint y: 565, endPoint x: 407, endPoint y: 529, distance: 36.0
click at [407, 529] on div "Inpatient Outpatient" at bounding box center [772, 553] width 872 height 78
click at [407, 529] on div "Inpatient" at bounding box center [772, 535] width 872 height 35
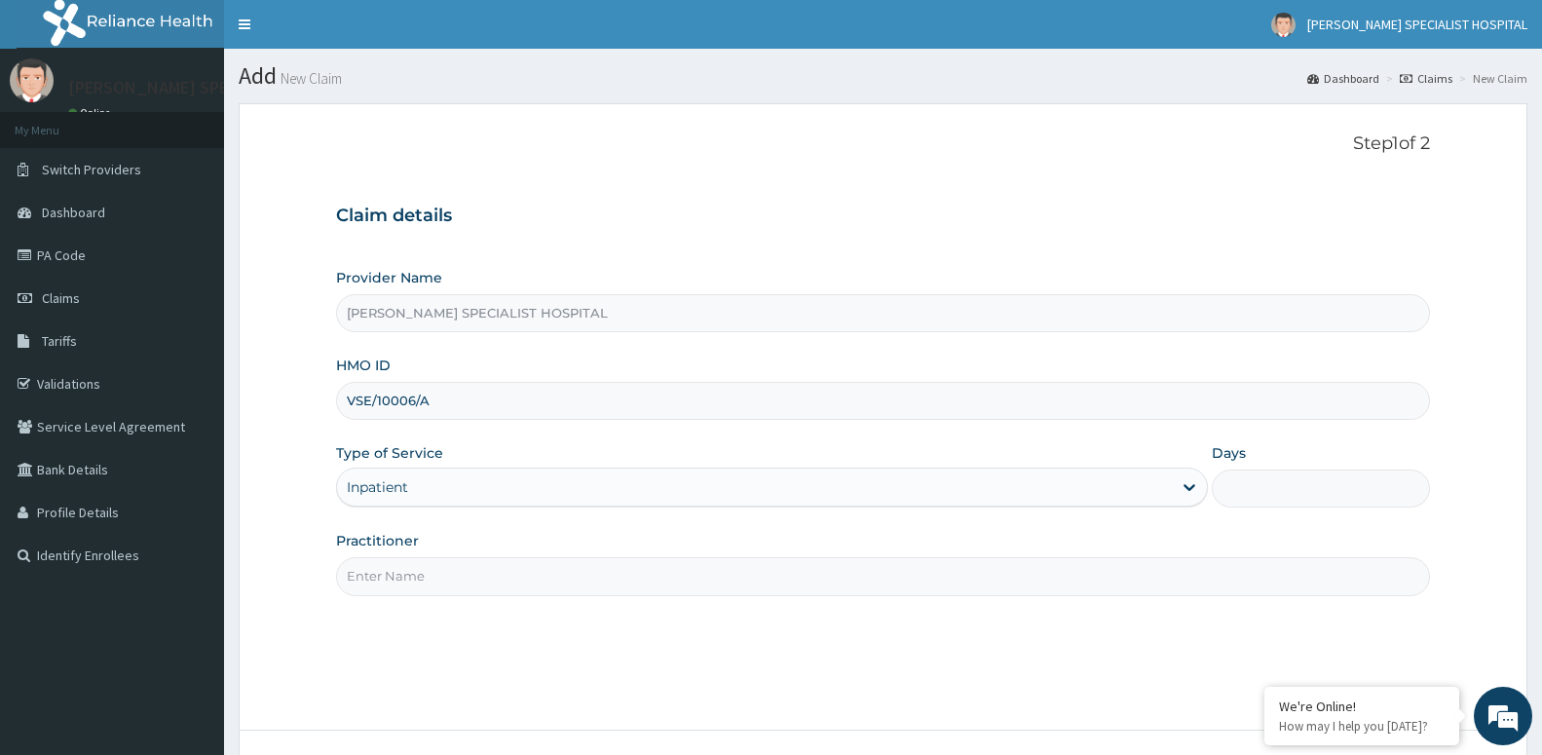
click at [1296, 483] on input "Days" at bounding box center [1320, 488] width 218 height 38
type input "2"
click at [1221, 584] on input "Practitioner" at bounding box center [883, 576] width 1094 height 38
type input "d"
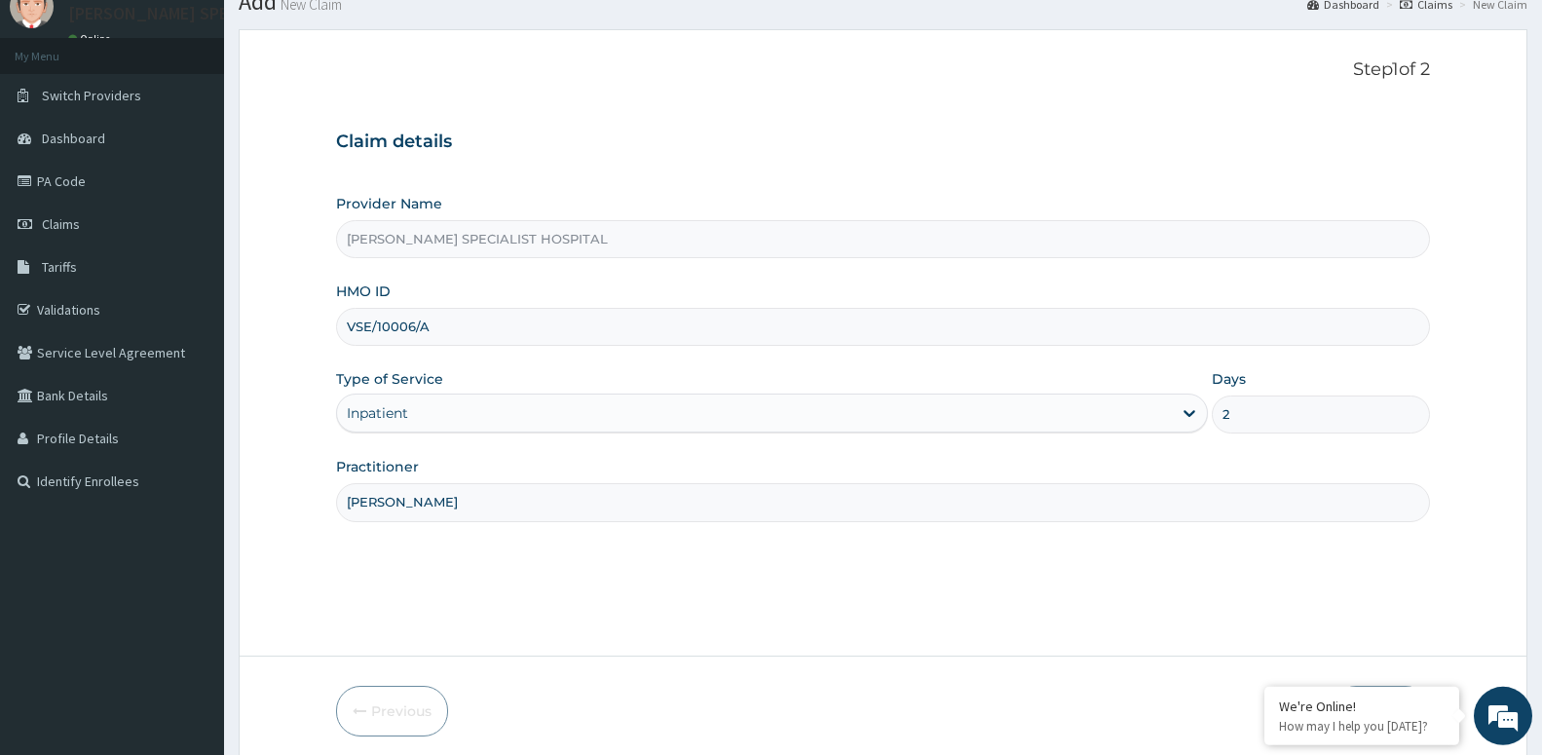
scroll to position [150, 0]
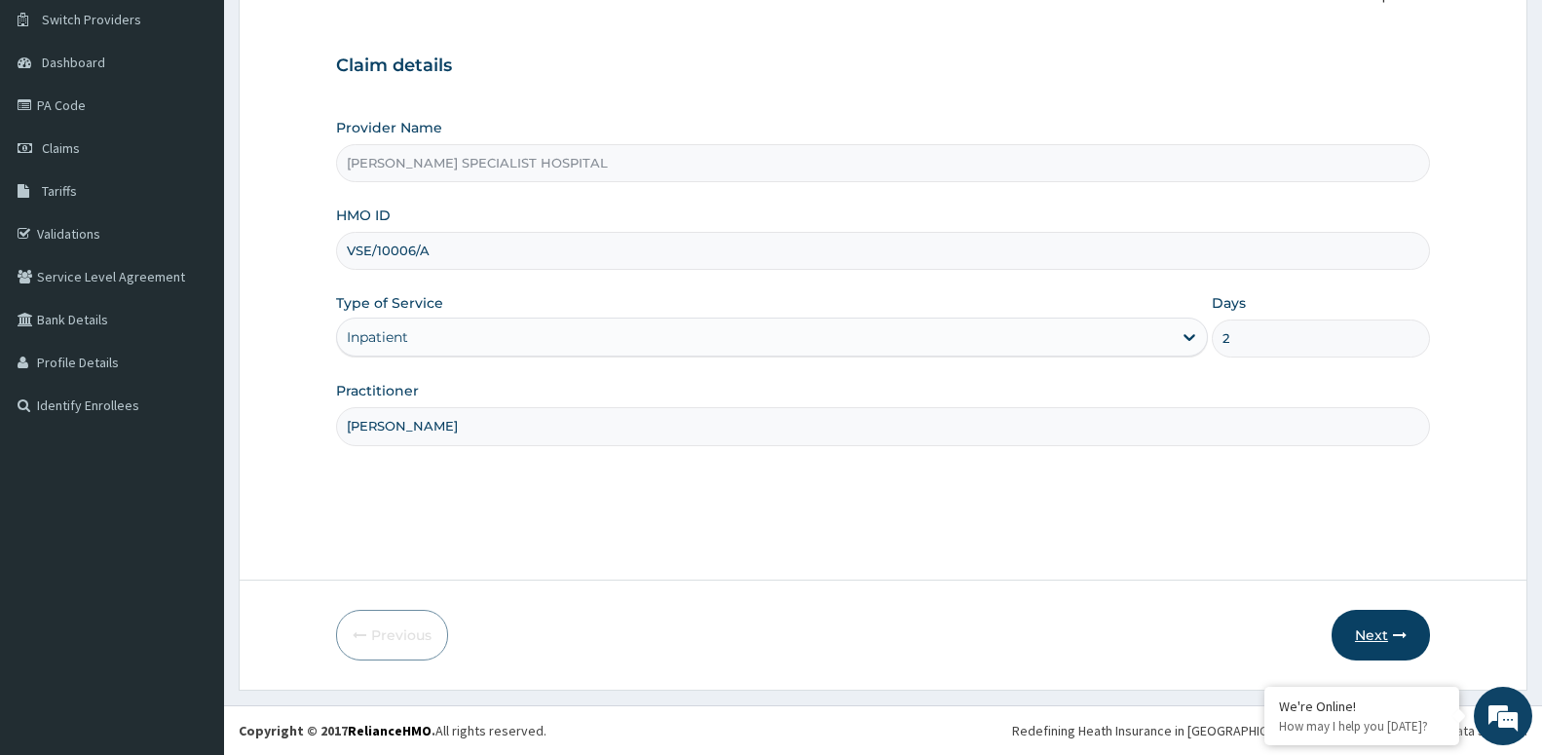
type input "DR JOHN"
click at [1375, 627] on button "Next" at bounding box center [1380, 635] width 98 height 51
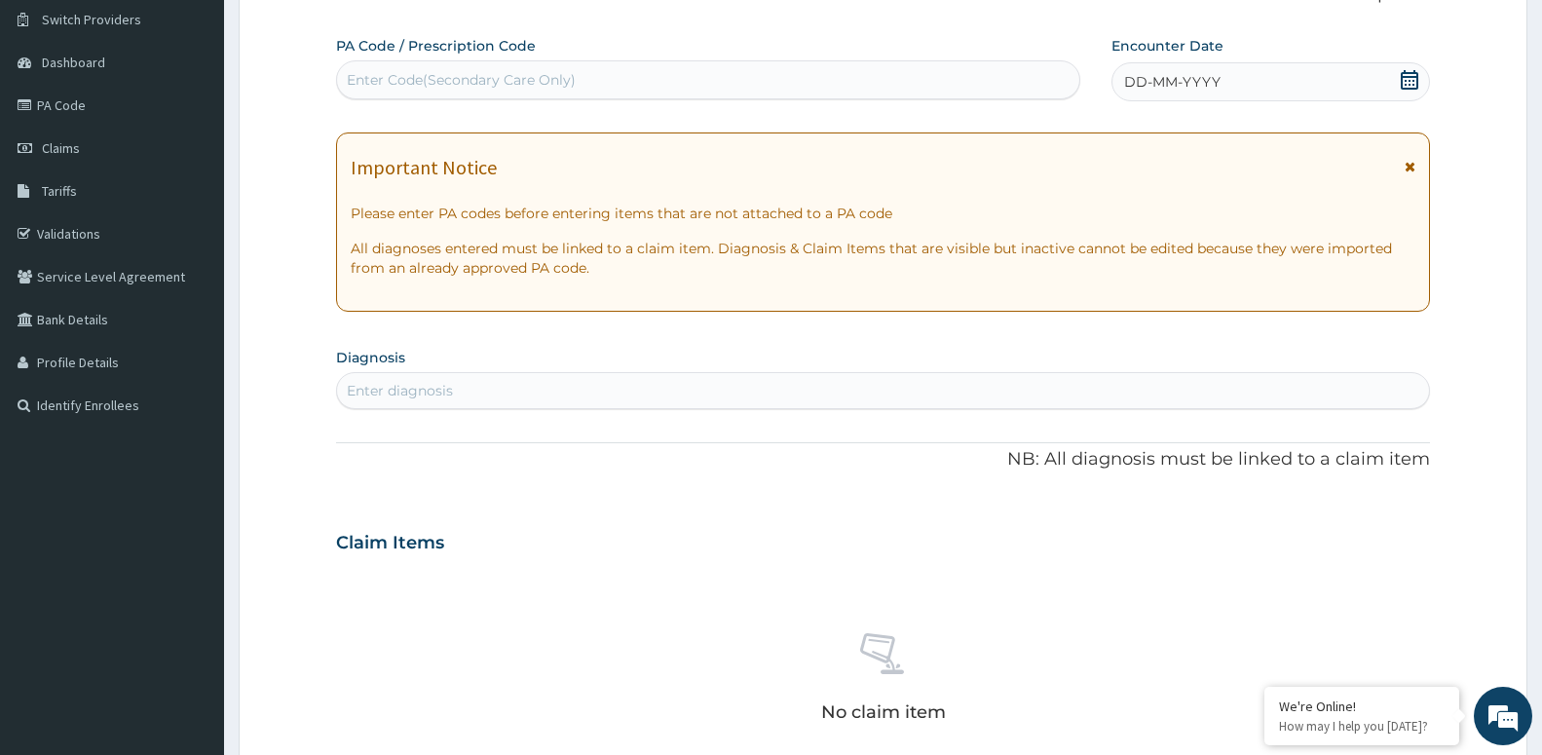
click at [1410, 82] on icon at bounding box center [1409, 79] width 18 height 19
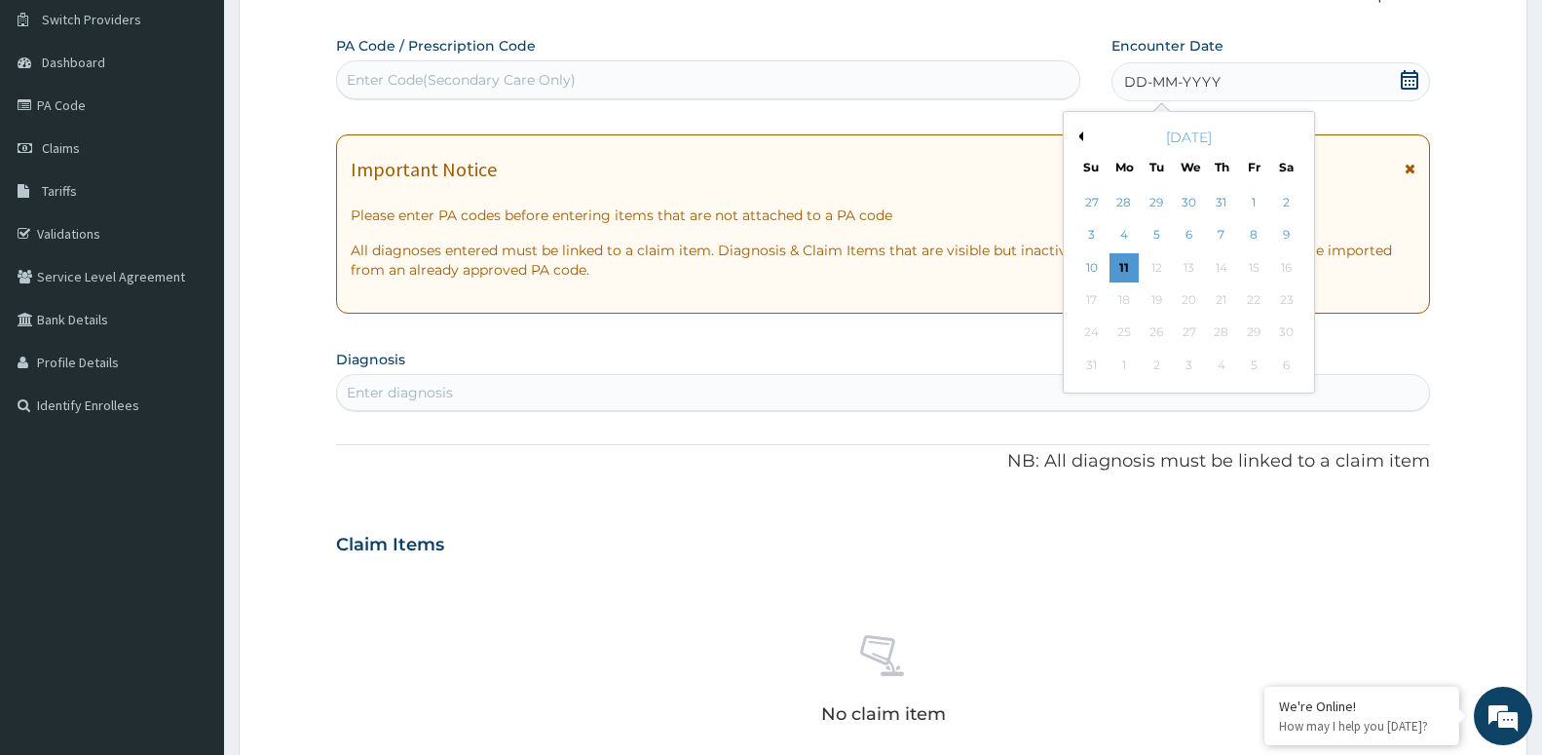
click at [1083, 136] on div "August 2025" at bounding box center [1188, 137] width 235 height 19
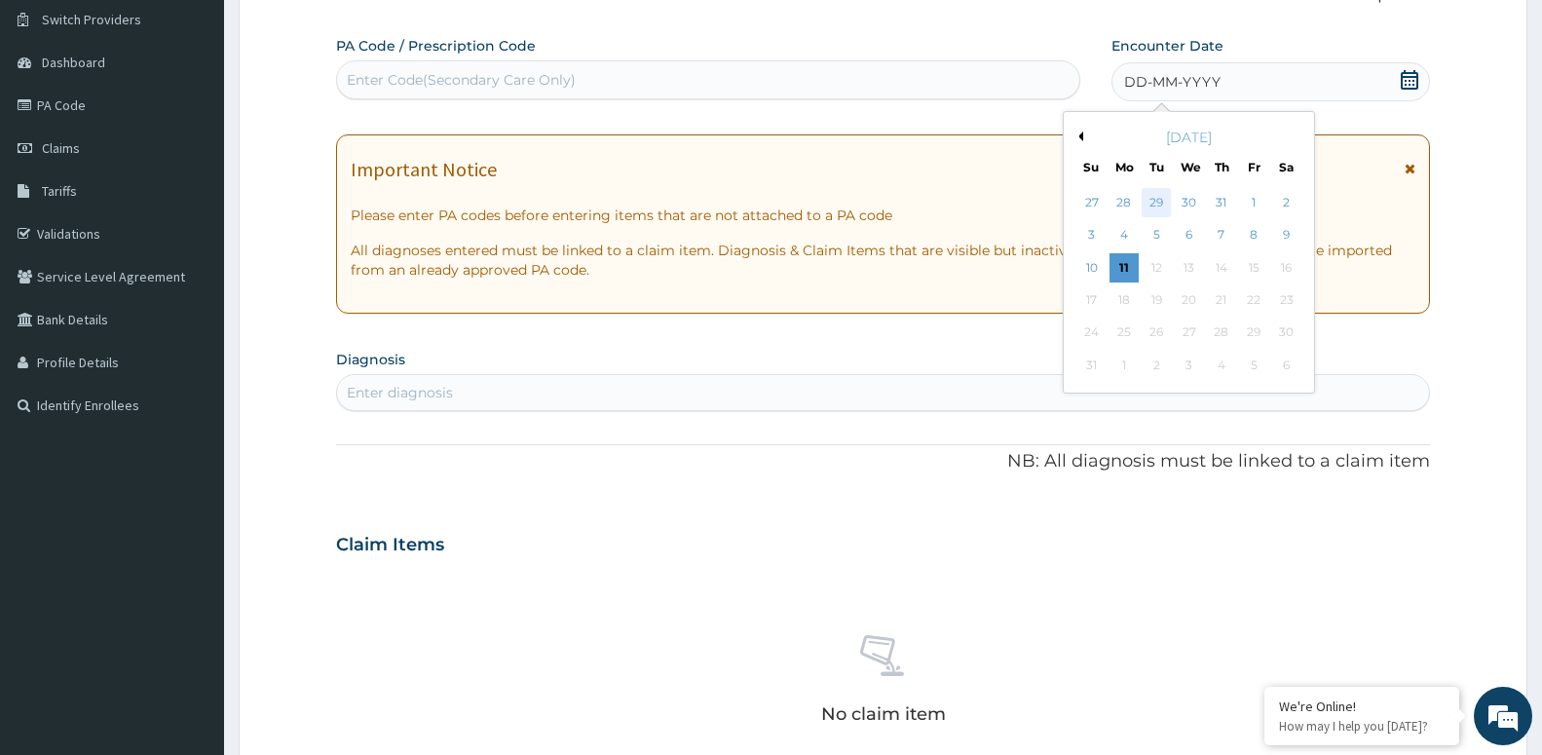
click at [1164, 190] on div "29" at bounding box center [1155, 202] width 29 height 29
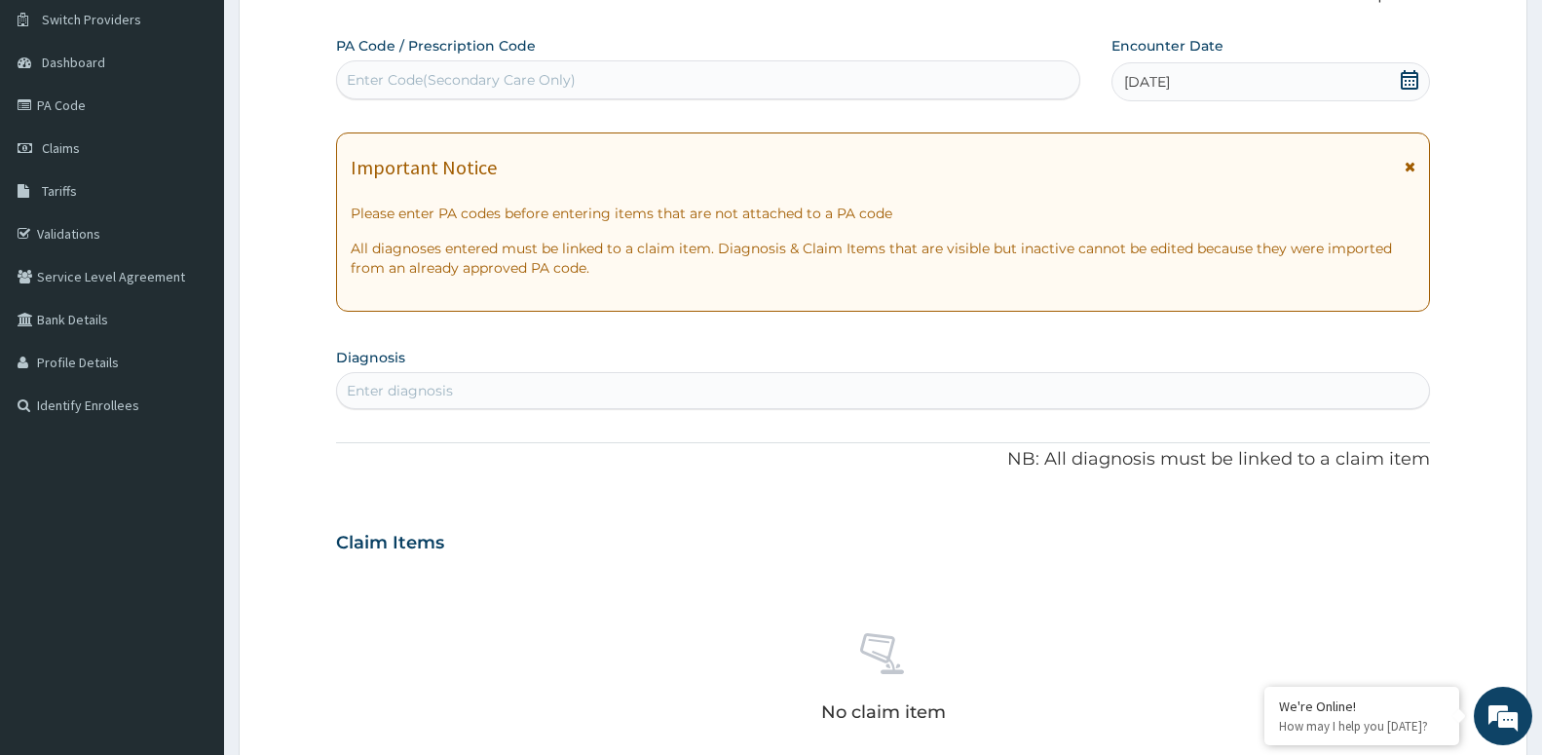
click at [1404, 80] on icon at bounding box center [1409, 79] width 18 height 19
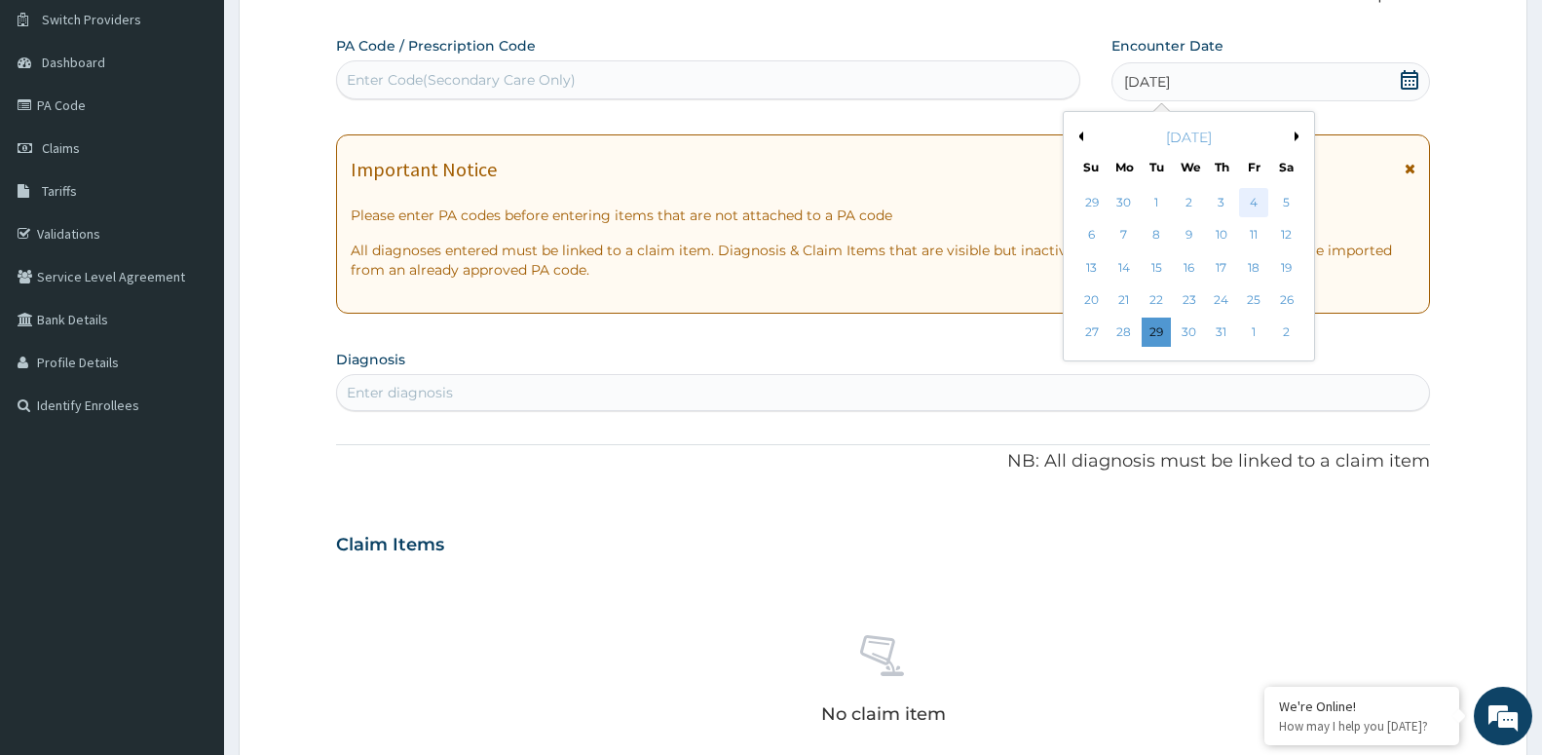
click at [1251, 202] on div "4" at bounding box center [1253, 202] width 29 height 29
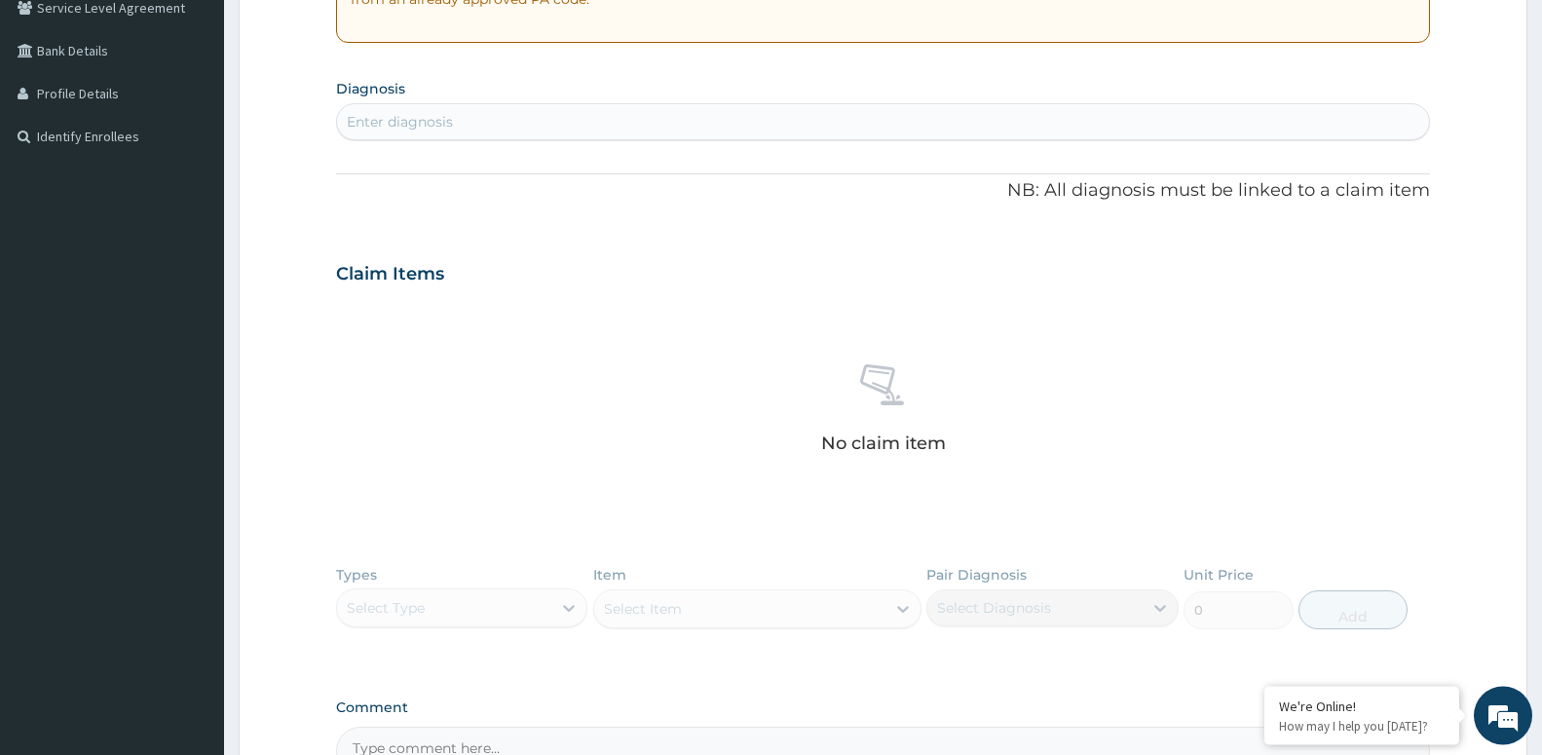
scroll to position [448, 0]
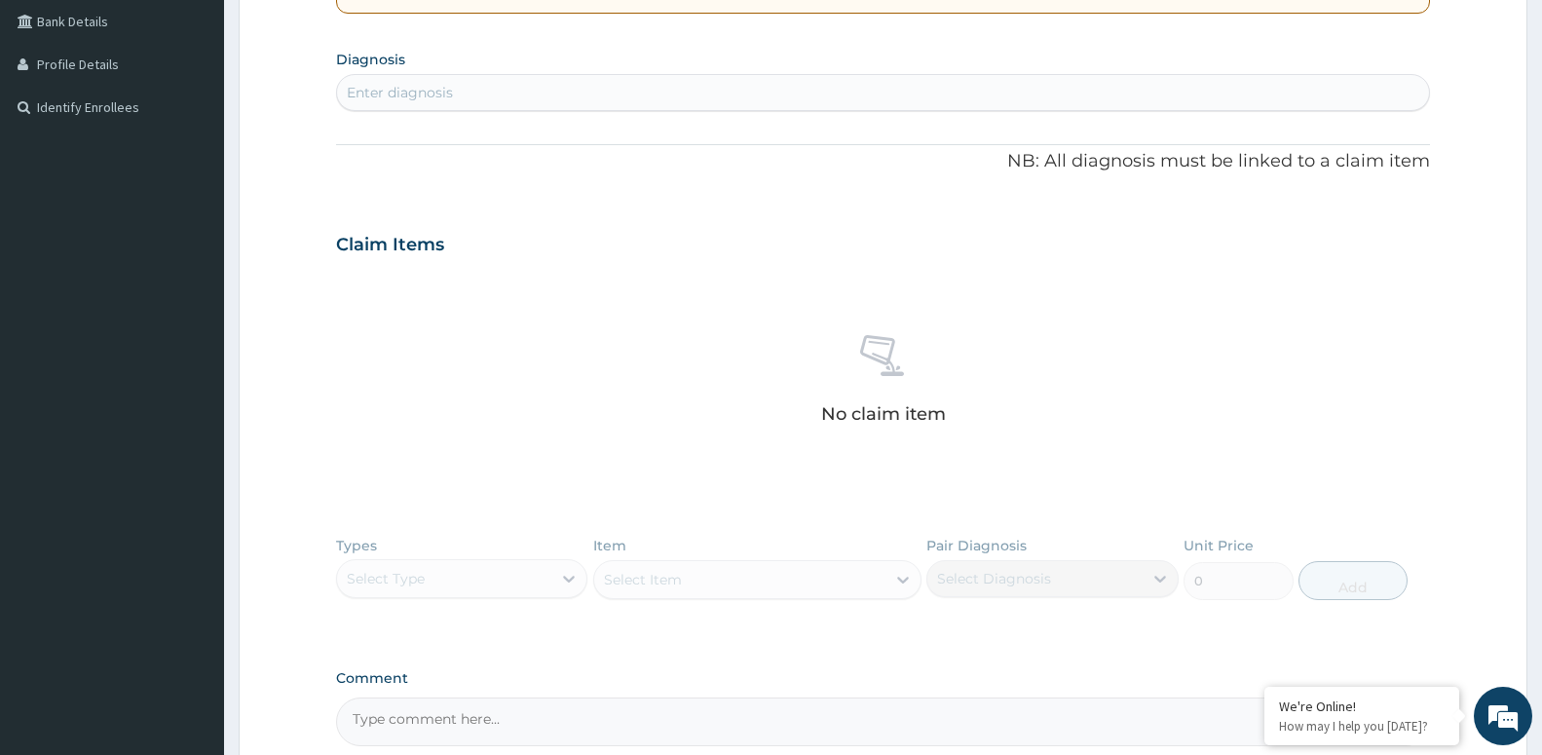
click at [763, 96] on div "Enter diagnosis" at bounding box center [883, 92] width 1092 height 31
type input "MALA"
click at [431, 135] on div "PA Code / Prescription Code Enter Code(Secondary Care Only) Encounter Date 04-0…" at bounding box center [883, 242] width 1094 height 1008
click at [456, 93] on div "Enter diagnosis" at bounding box center [883, 92] width 1092 height 31
type input "MALA"
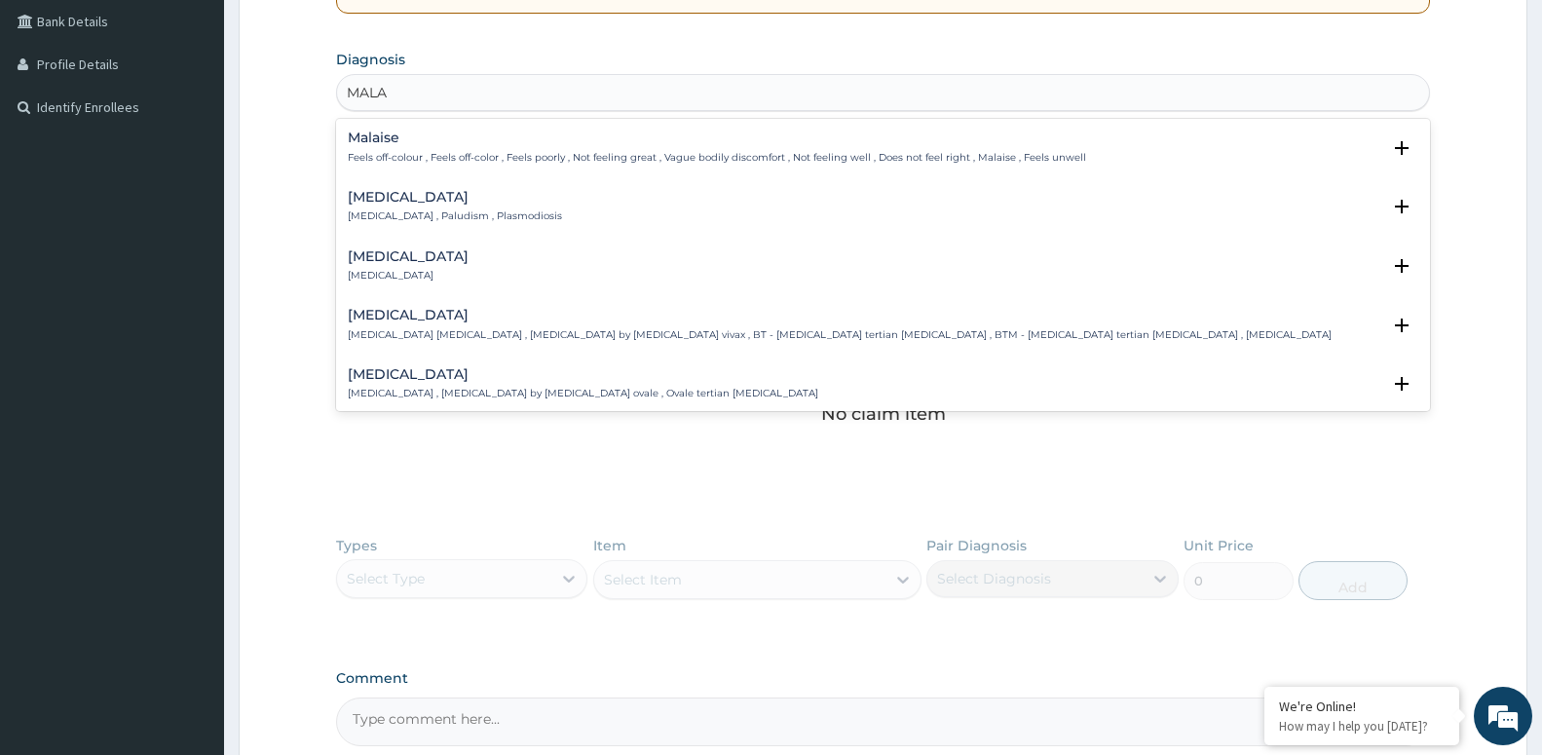
click at [409, 206] on div "Malaria Malaria , Paludism , Plasmodiosis" at bounding box center [455, 207] width 214 height 34
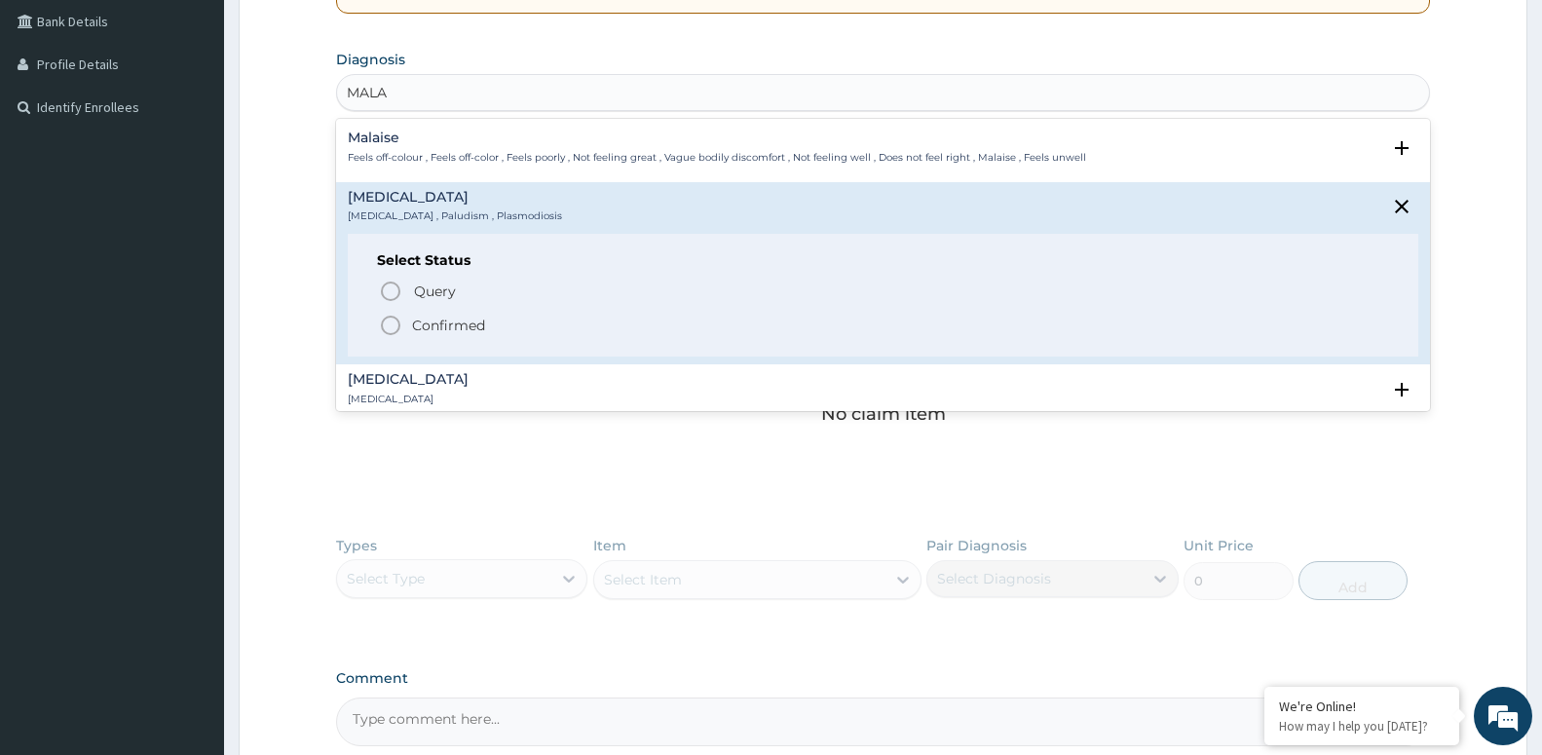
click at [384, 327] on icon "status option filled" at bounding box center [390, 325] width 23 height 23
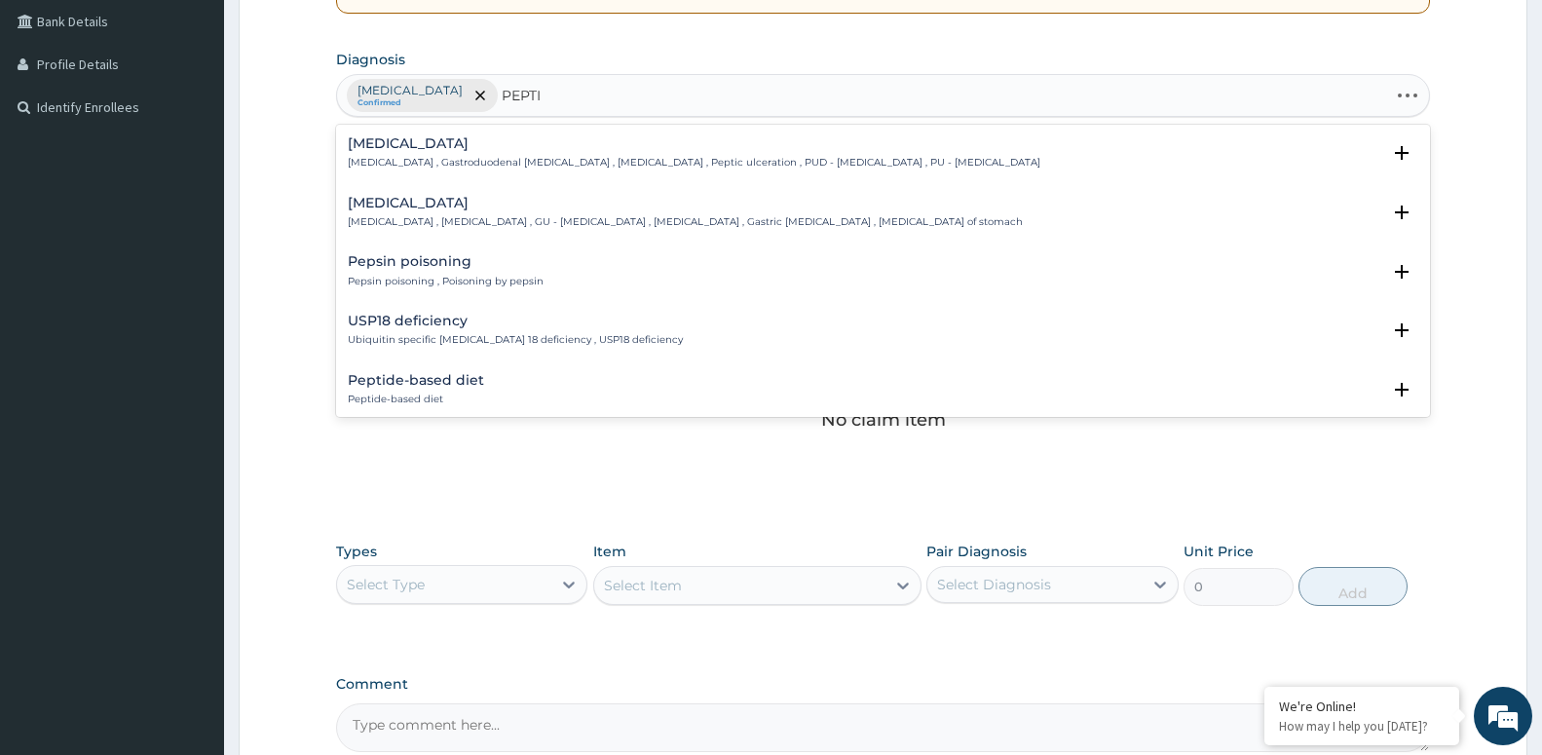
type input "PEPTIC"
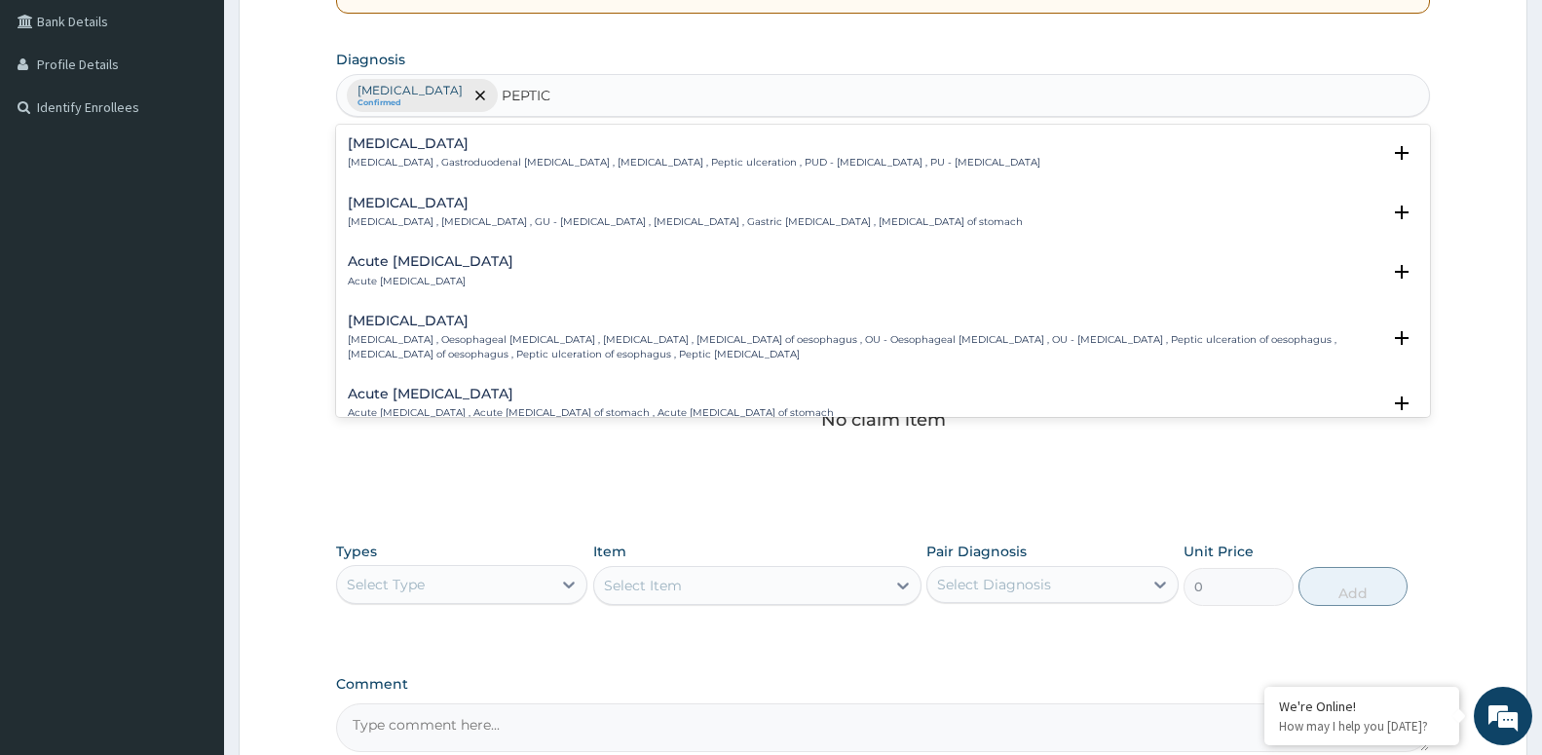
click at [401, 278] on p "Acute peptic ulcer" at bounding box center [431, 282] width 166 height 14
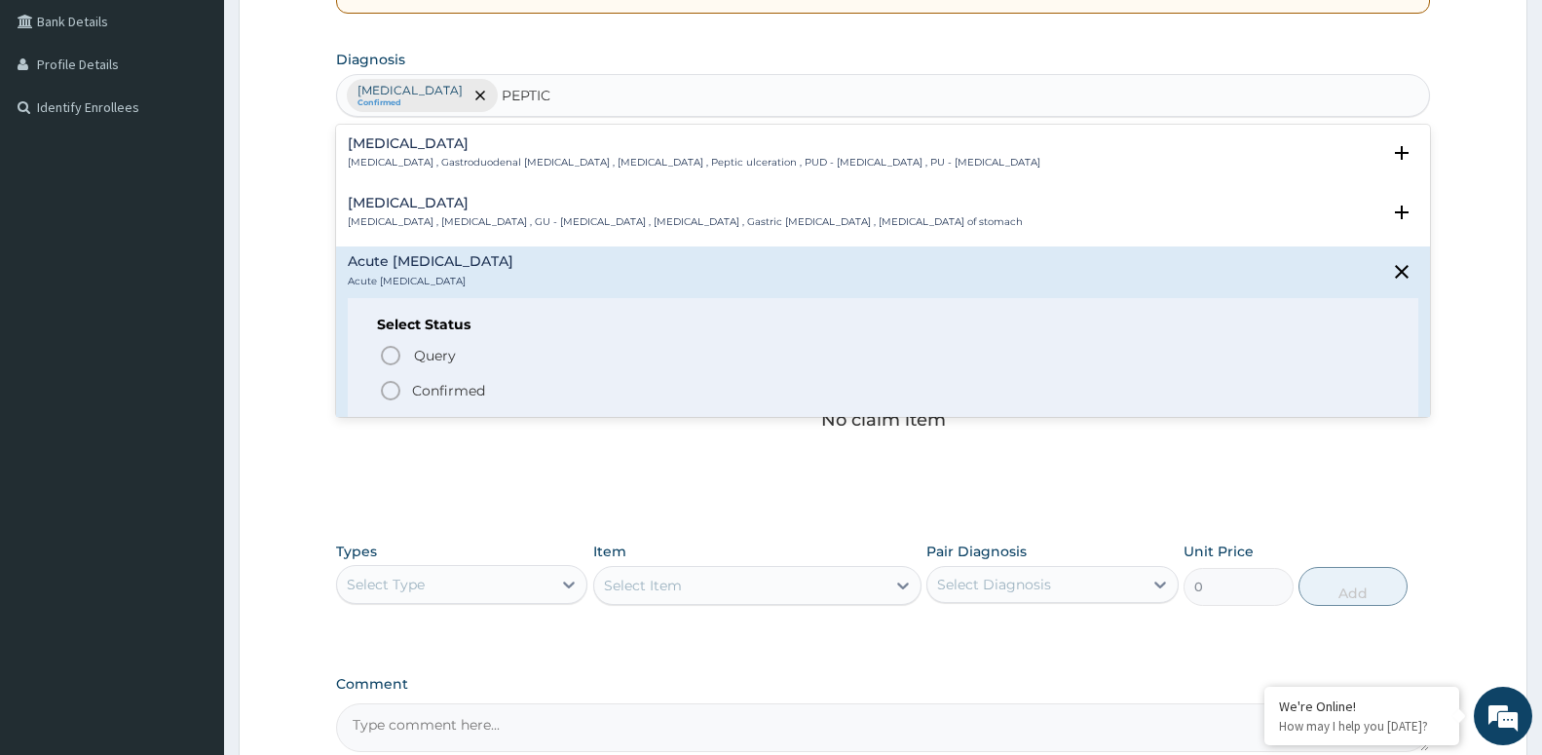
click at [390, 394] on icon "status option filled" at bounding box center [390, 390] width 23 height 23
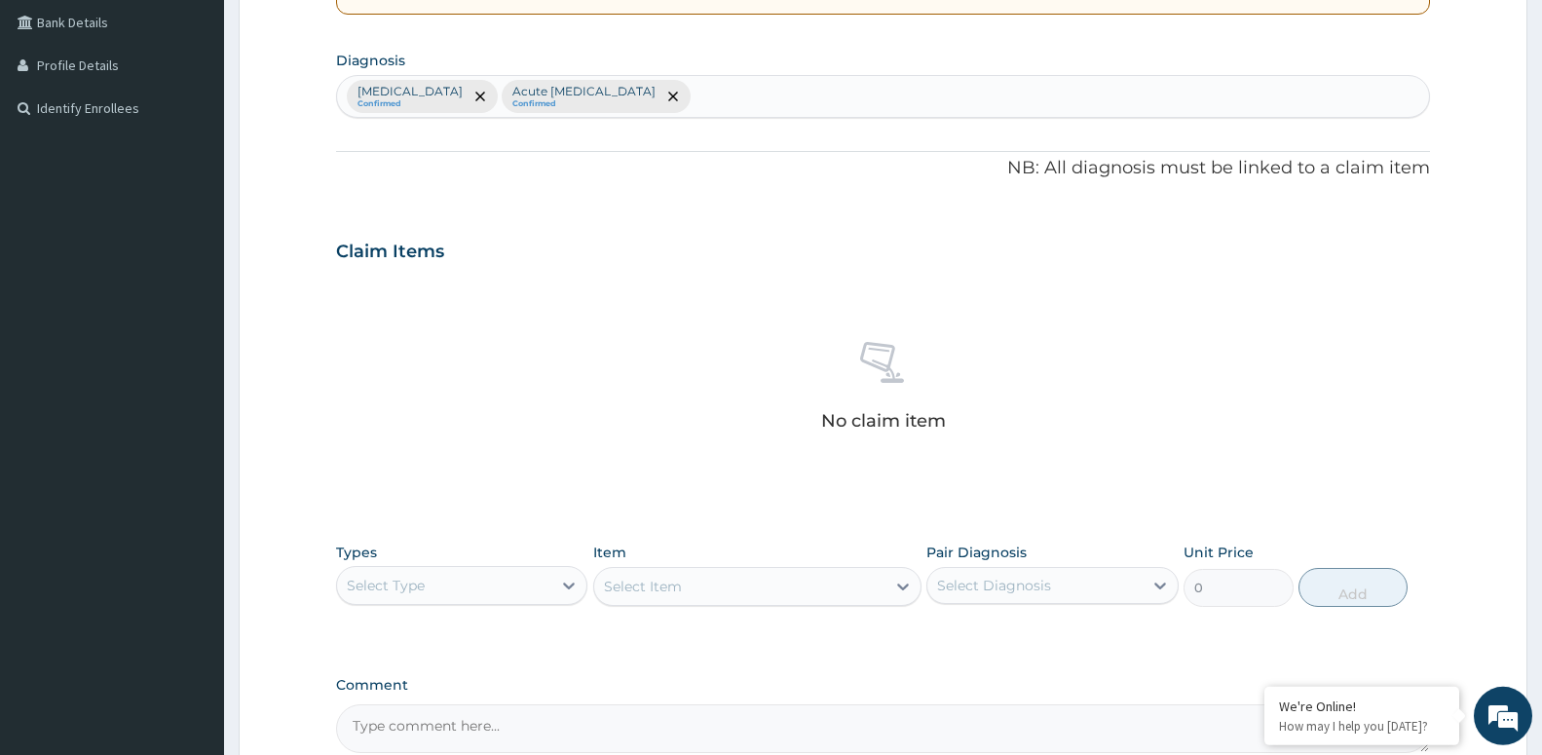
scroll to position [0, 0]
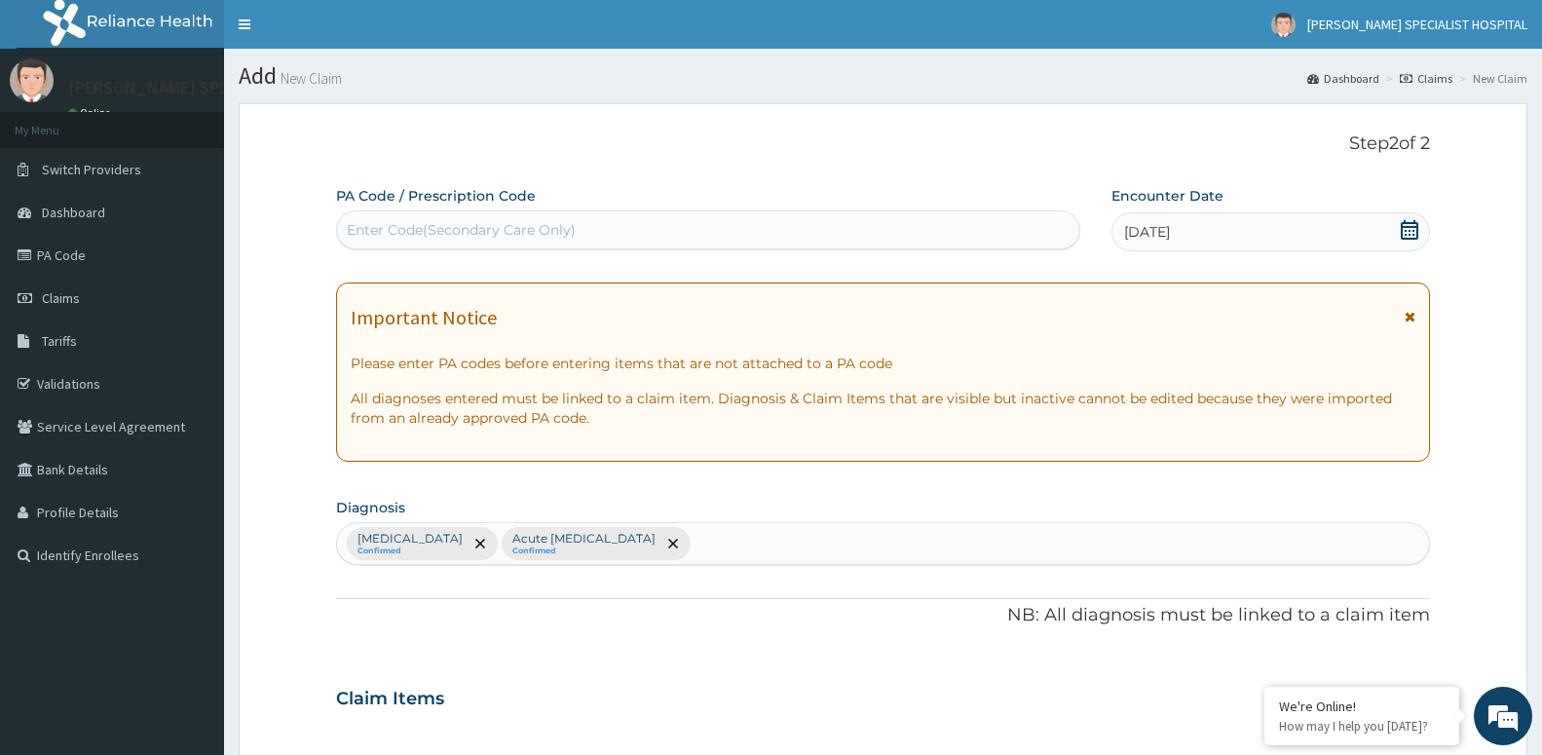
click at [1404, 227] on icon at bounding box center [1409, 229] width 18 height 19
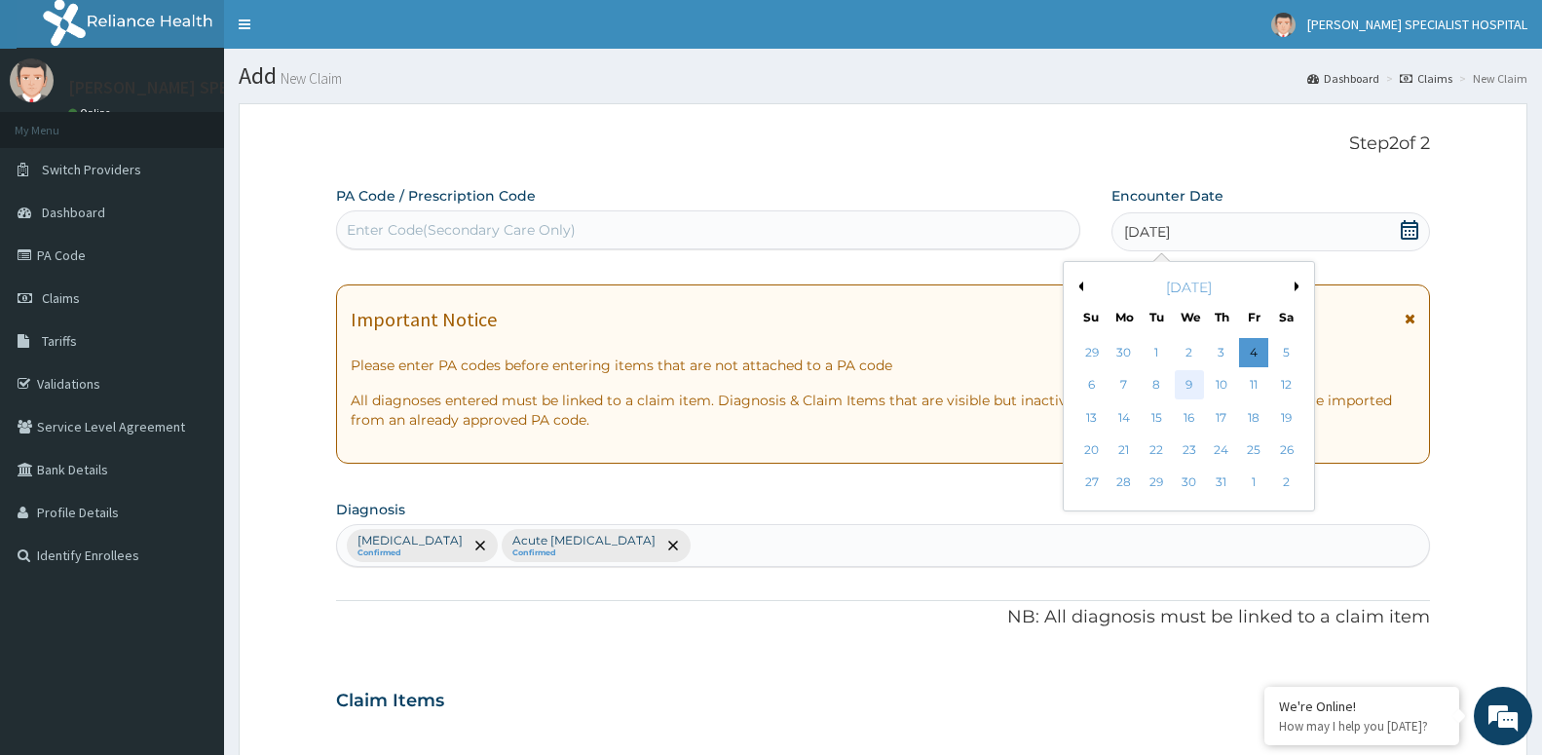
click at [1186, 398] on div "9" at bounding box center [1187, 385] width 29 height 29
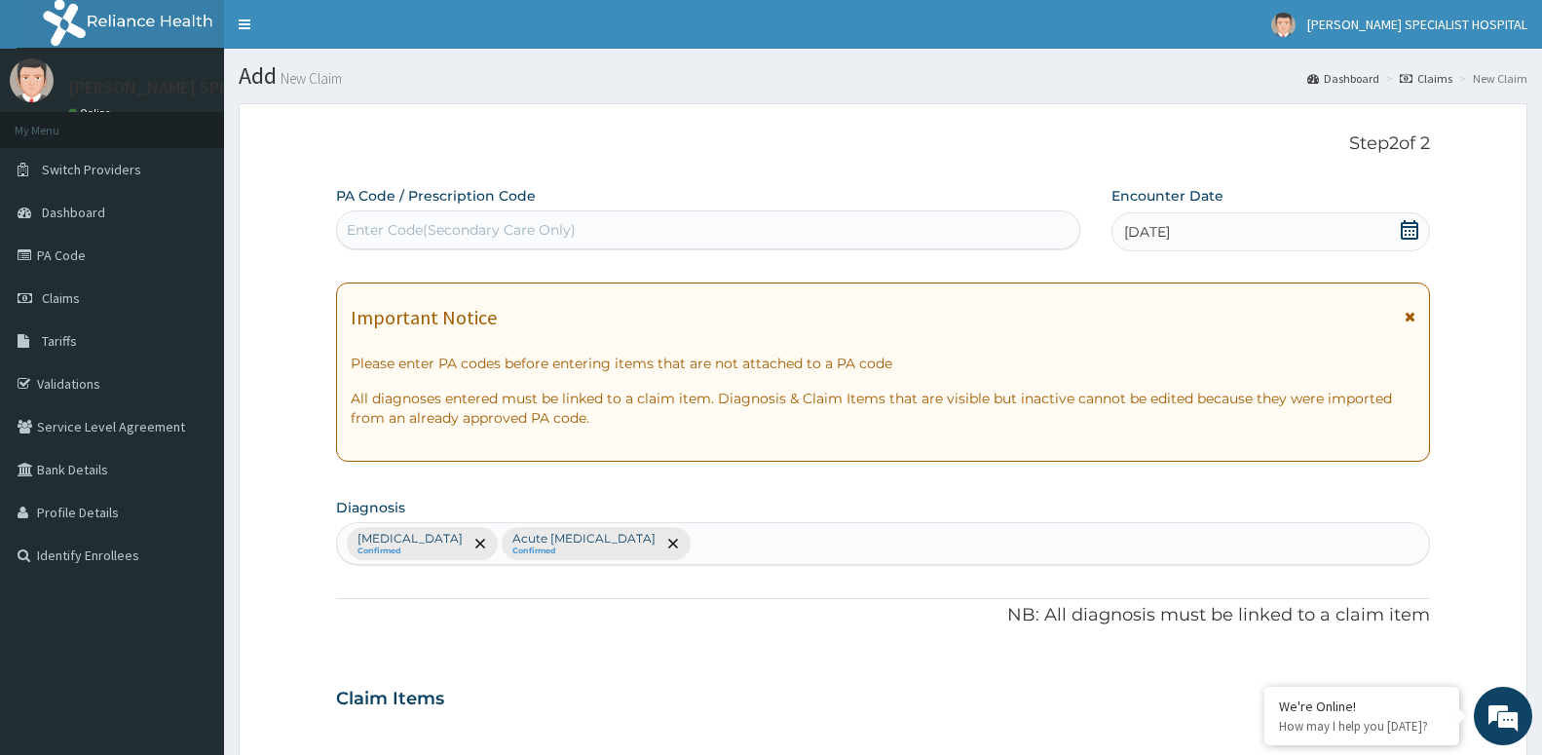
click at [1417, 219] on div "09-07-2025" at bounding box center [1270, 231] width 318 height 39
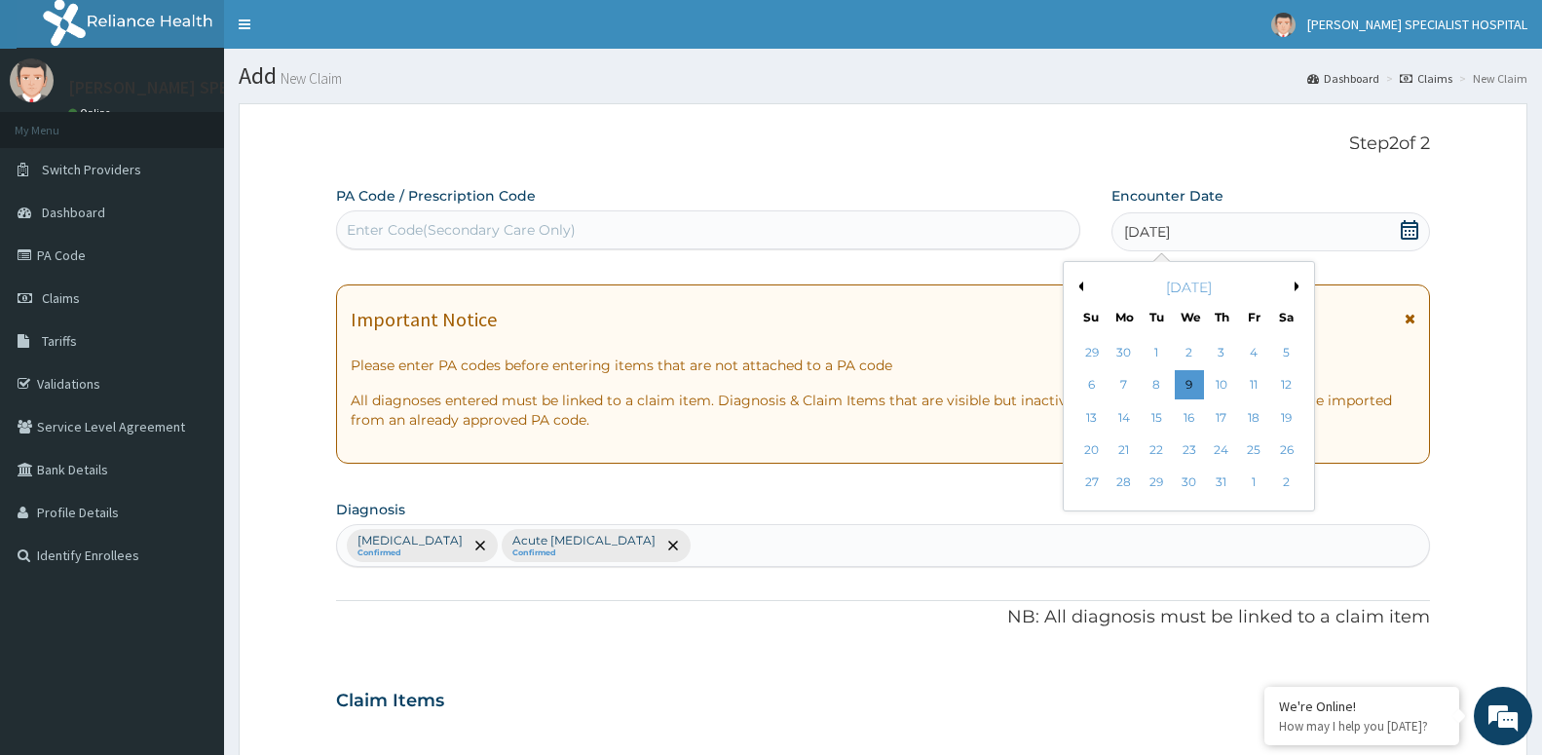
click at [1411, 232] on icon at bounding box center [1408, 229] width 19 height 19
click at [1284, 386] on div "12" at bounding box center [1285, 385] width 29 height 29
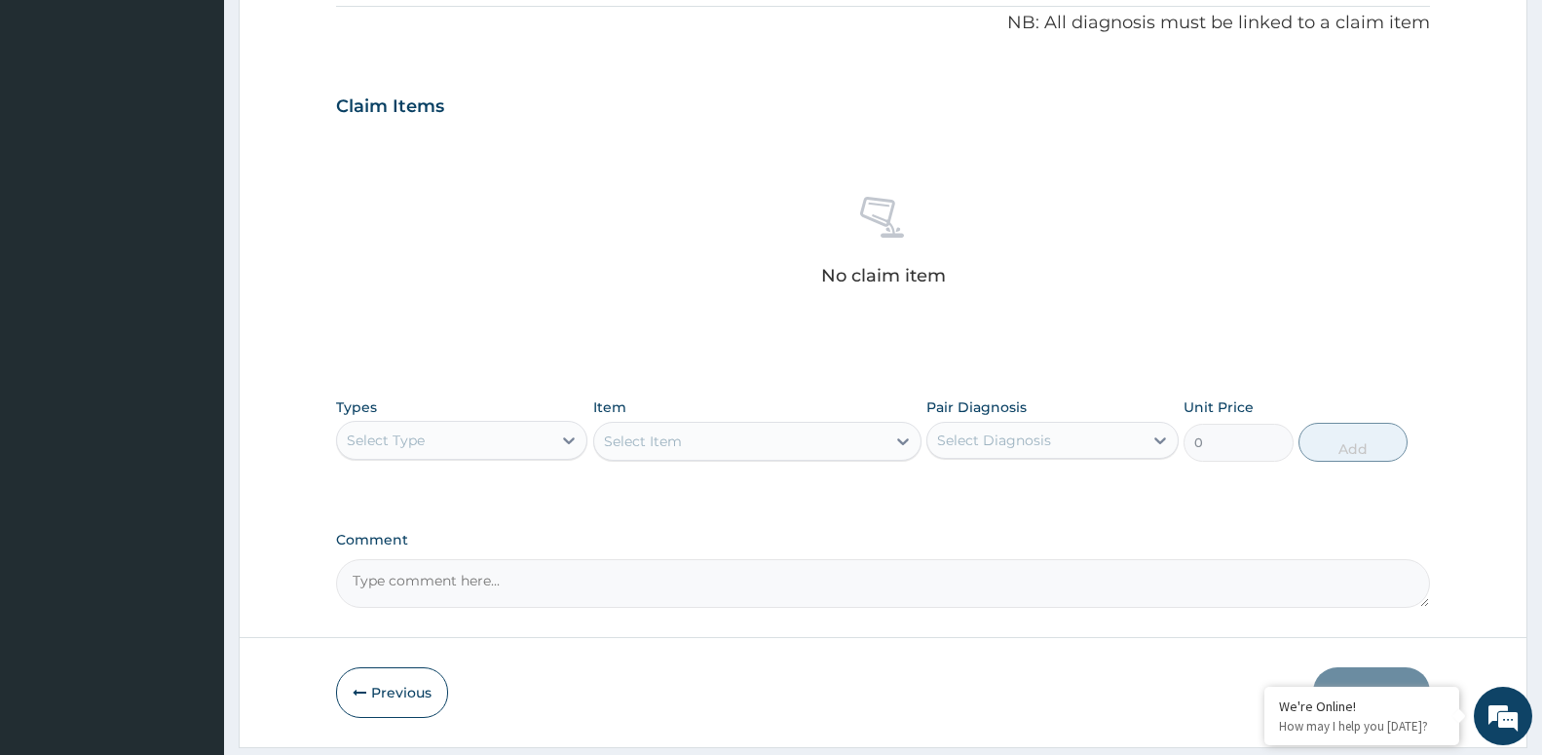
scroll to position [596, 0]
click at [368, 678] on button "Previous" at bounding box center [392, 688] width 112 height 51
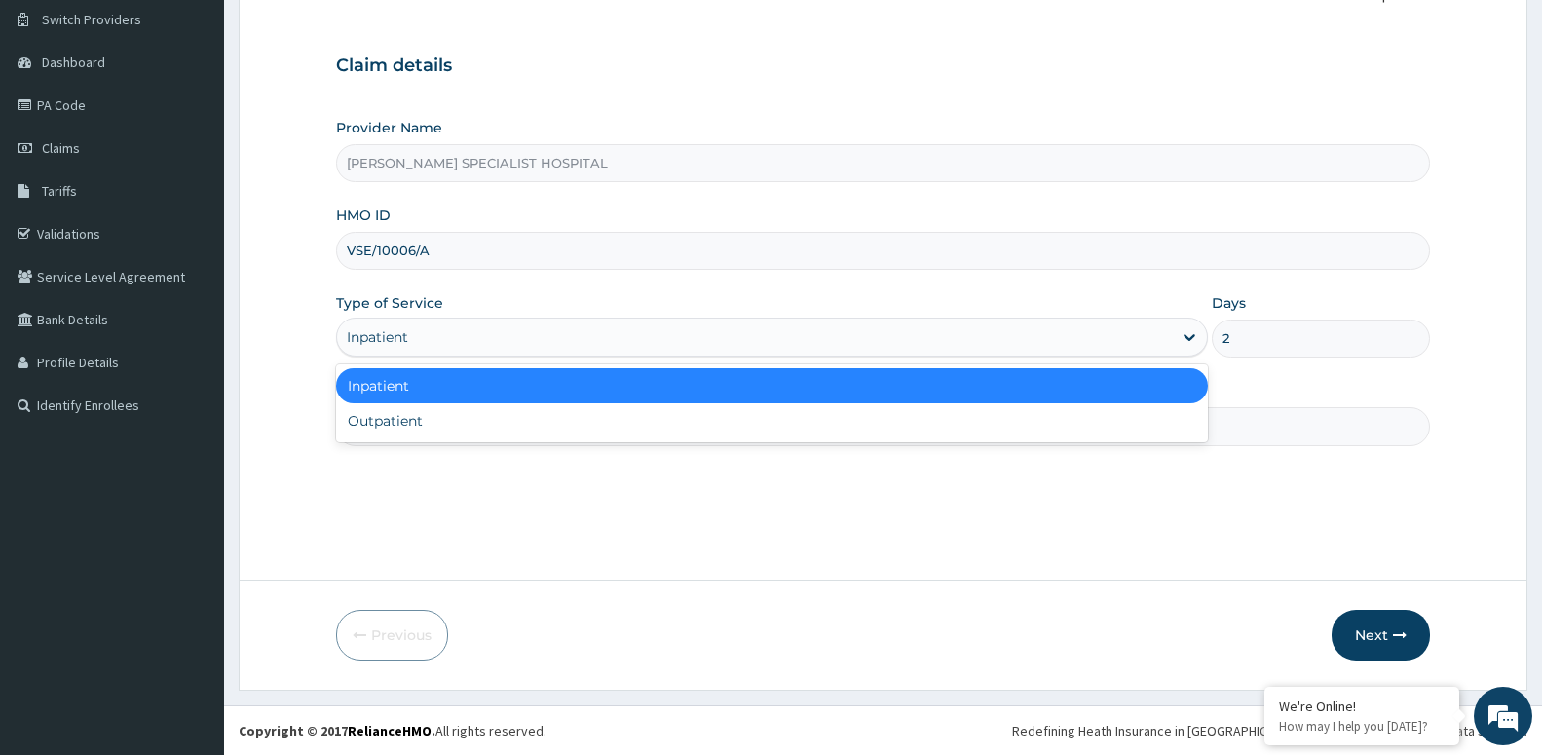
click at [587, 321] on div "Inpatient" at bounding box center [772, 336] width 872 height 39
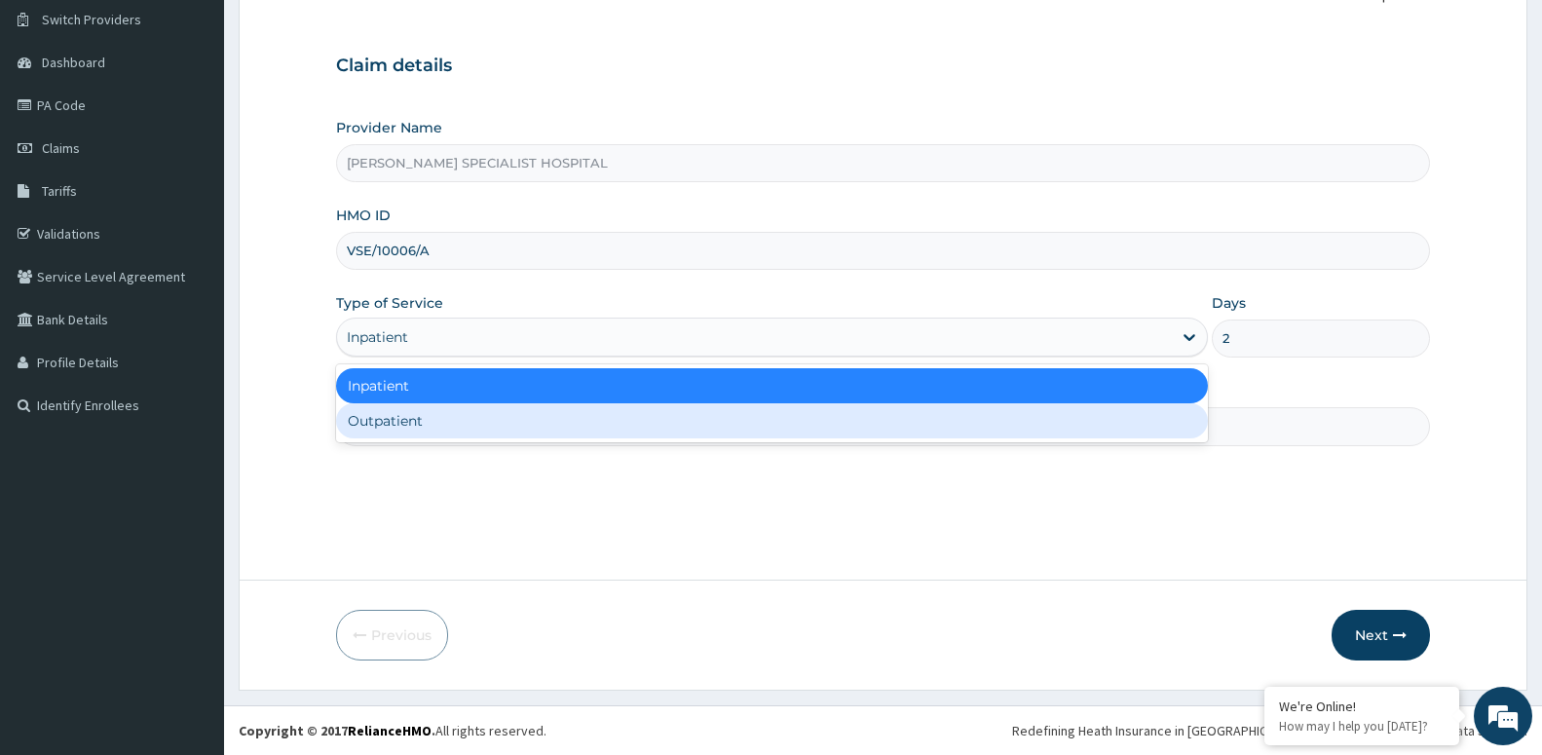
click at [538, 418] on div "Outpatient" at bounding box center [772, 420] width 872 height 35
type input "1"
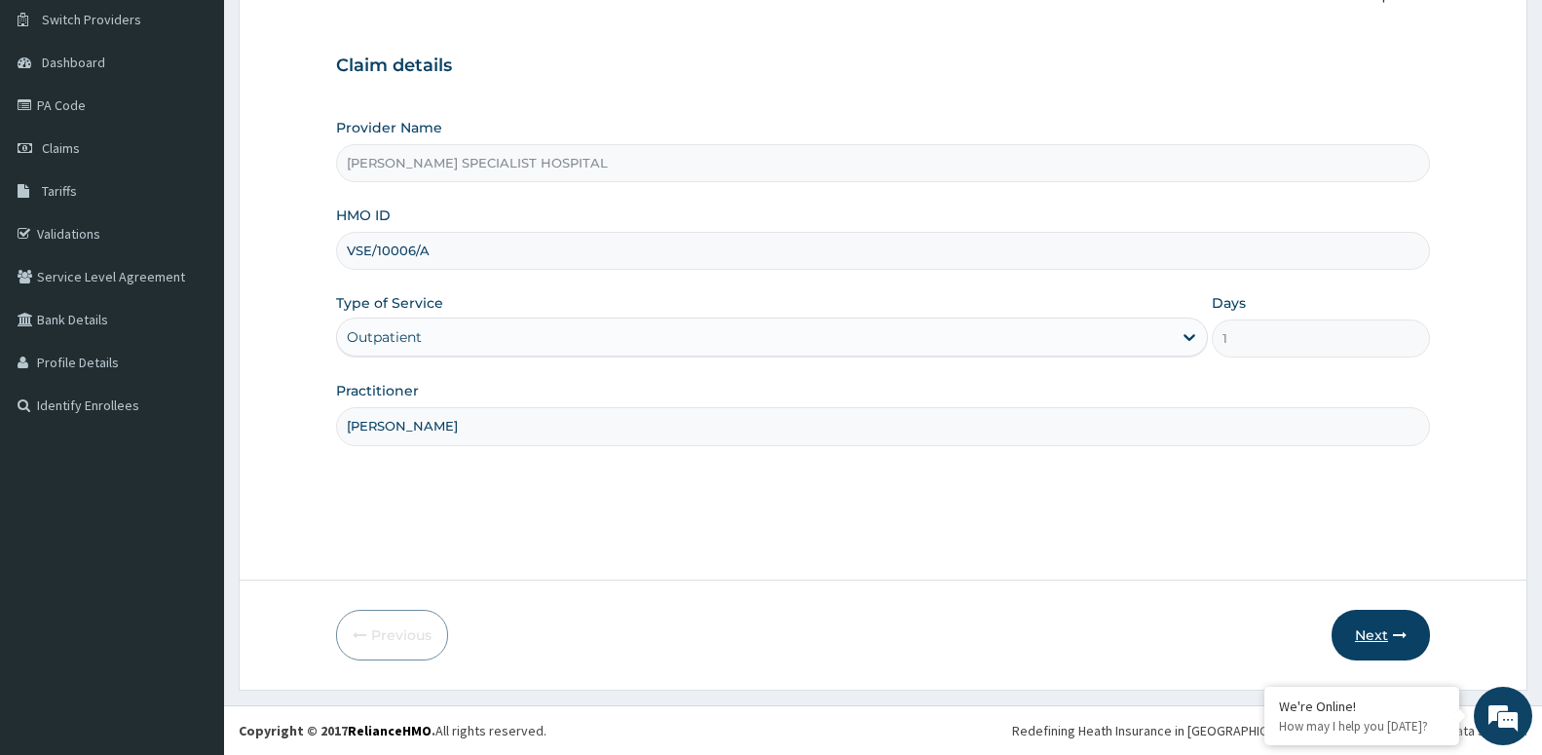
click at [1388, 638] on button "Next" at bounding box center [1380, 635] width 98 height 51
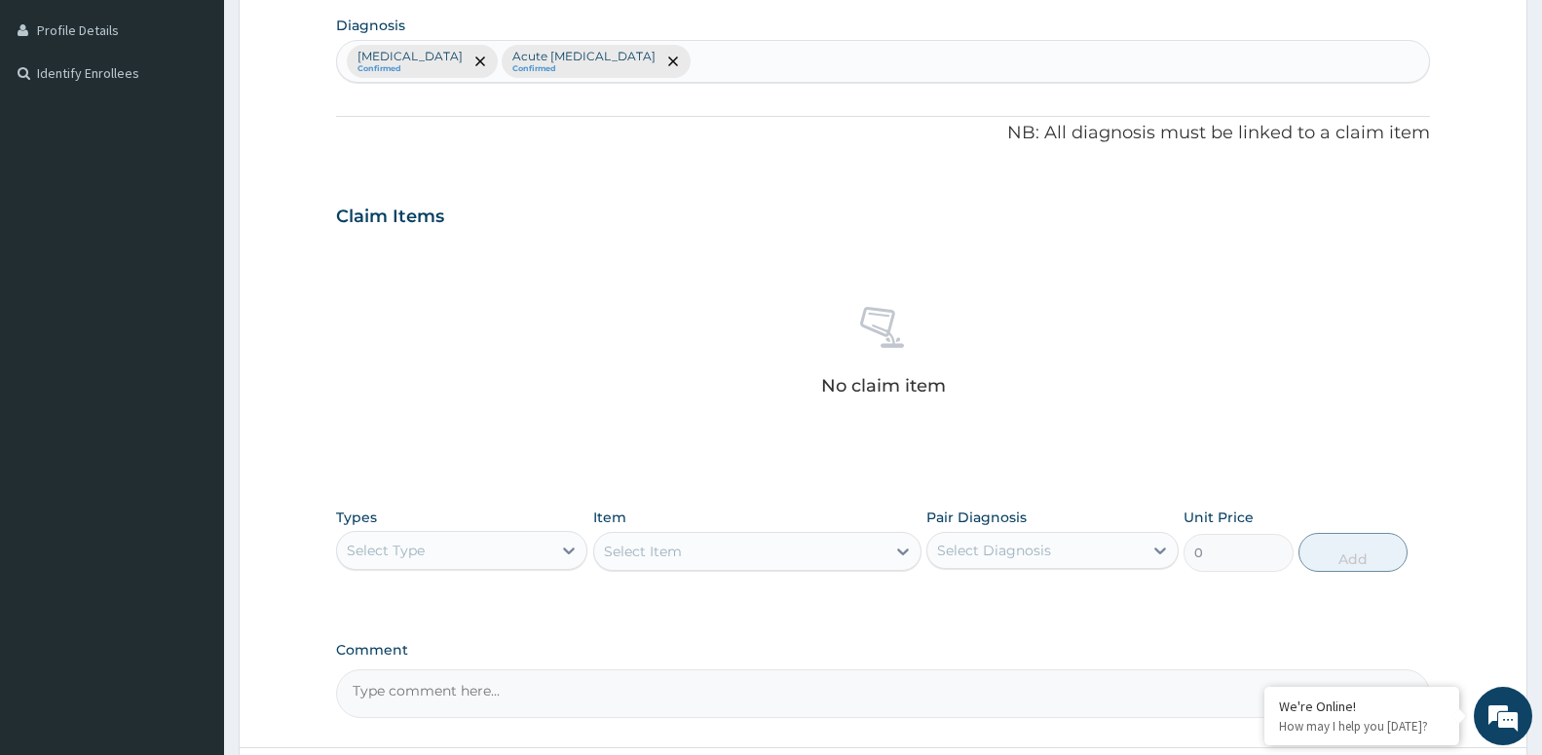
scroll to position [547, 0]
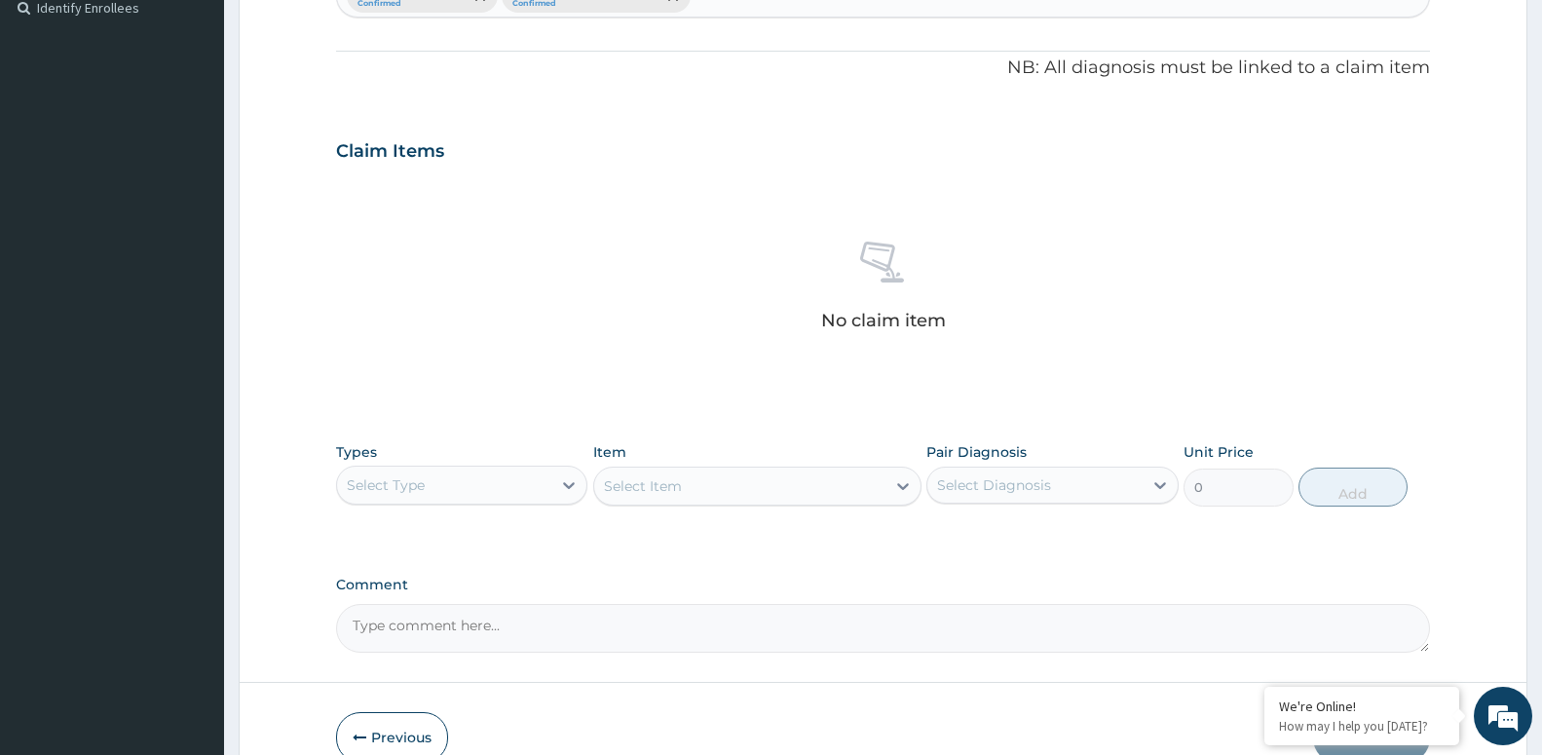
click at [509, 490] on div "Select Type" at bounding box center [444, 484] width 214 height 31
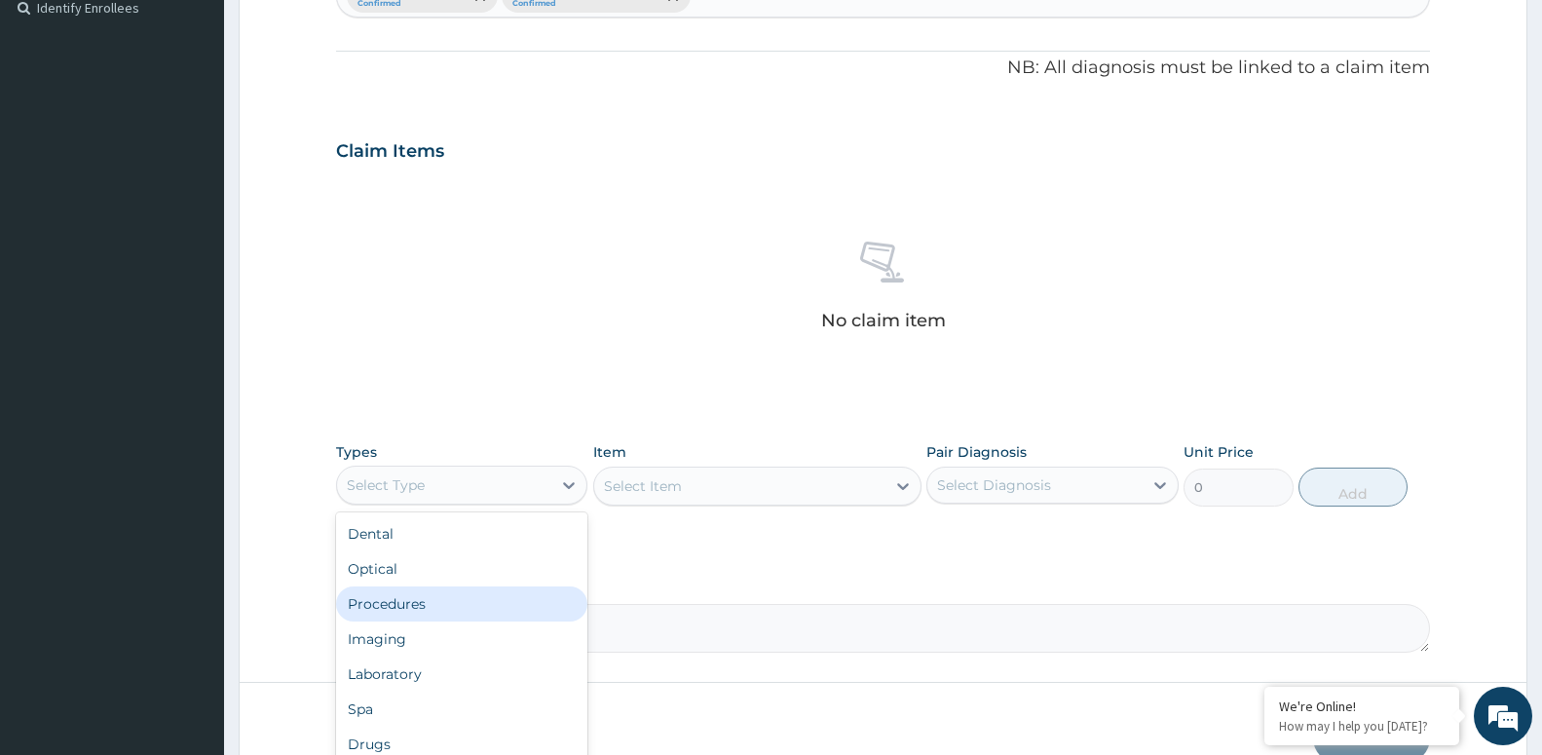
click at [428, 602] on div "Procedures" at bounding box center [461, 603] width 251 height 35
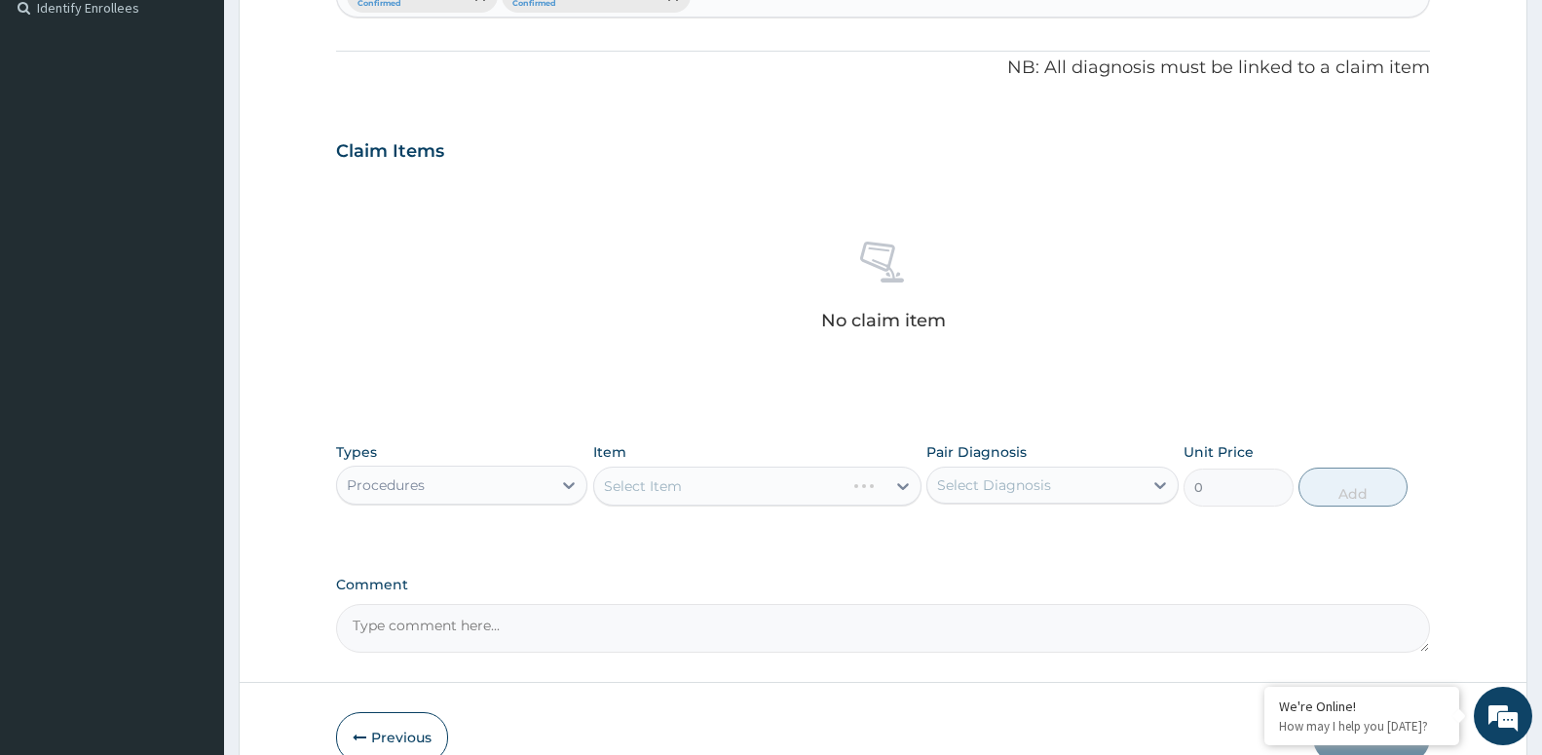
click at [735, 492] on div "Select Item" at bounding box center [757, 485] width 328 height 39
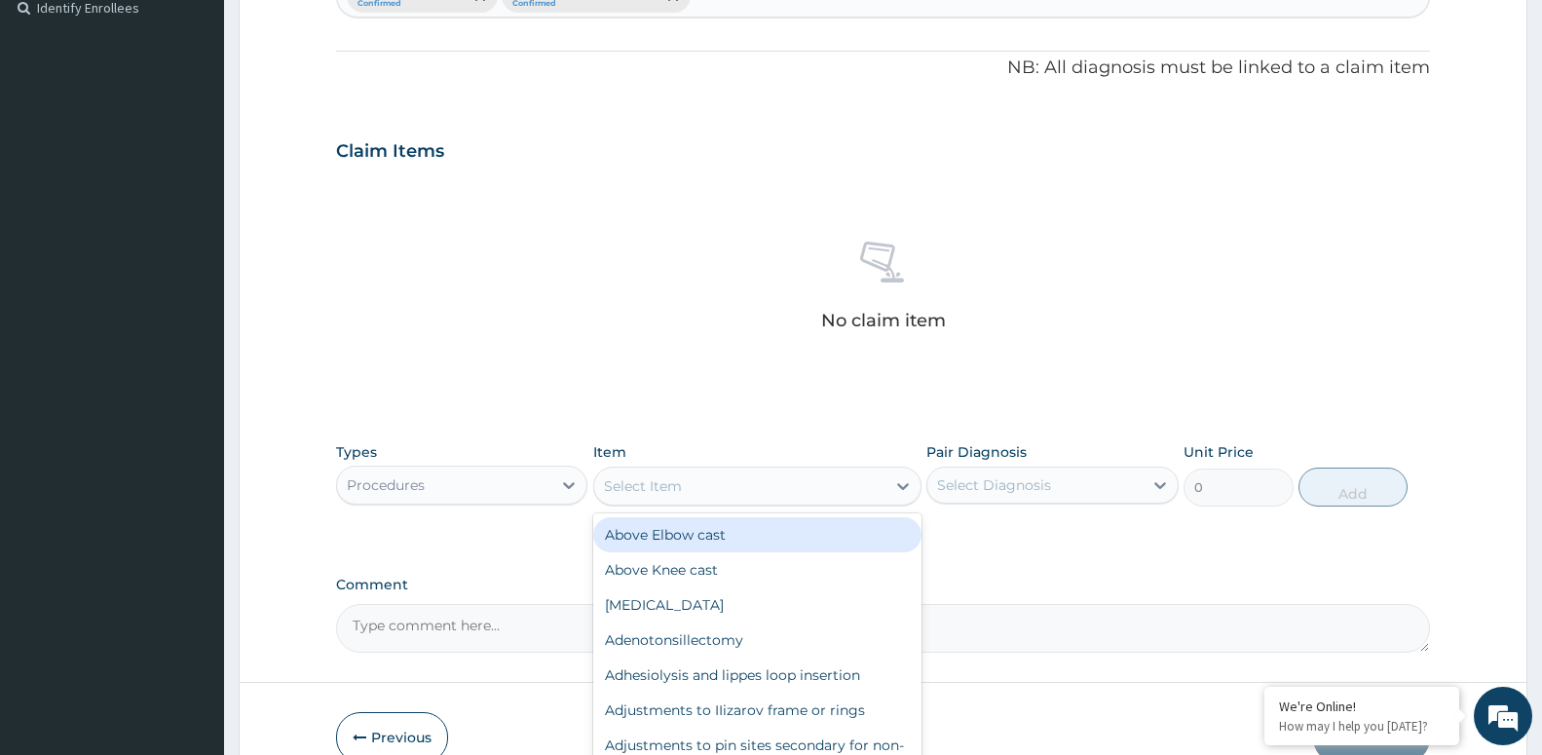
click at [735, 492] on div "Select Item" at bounding box center [739, 485] width 291 height 31
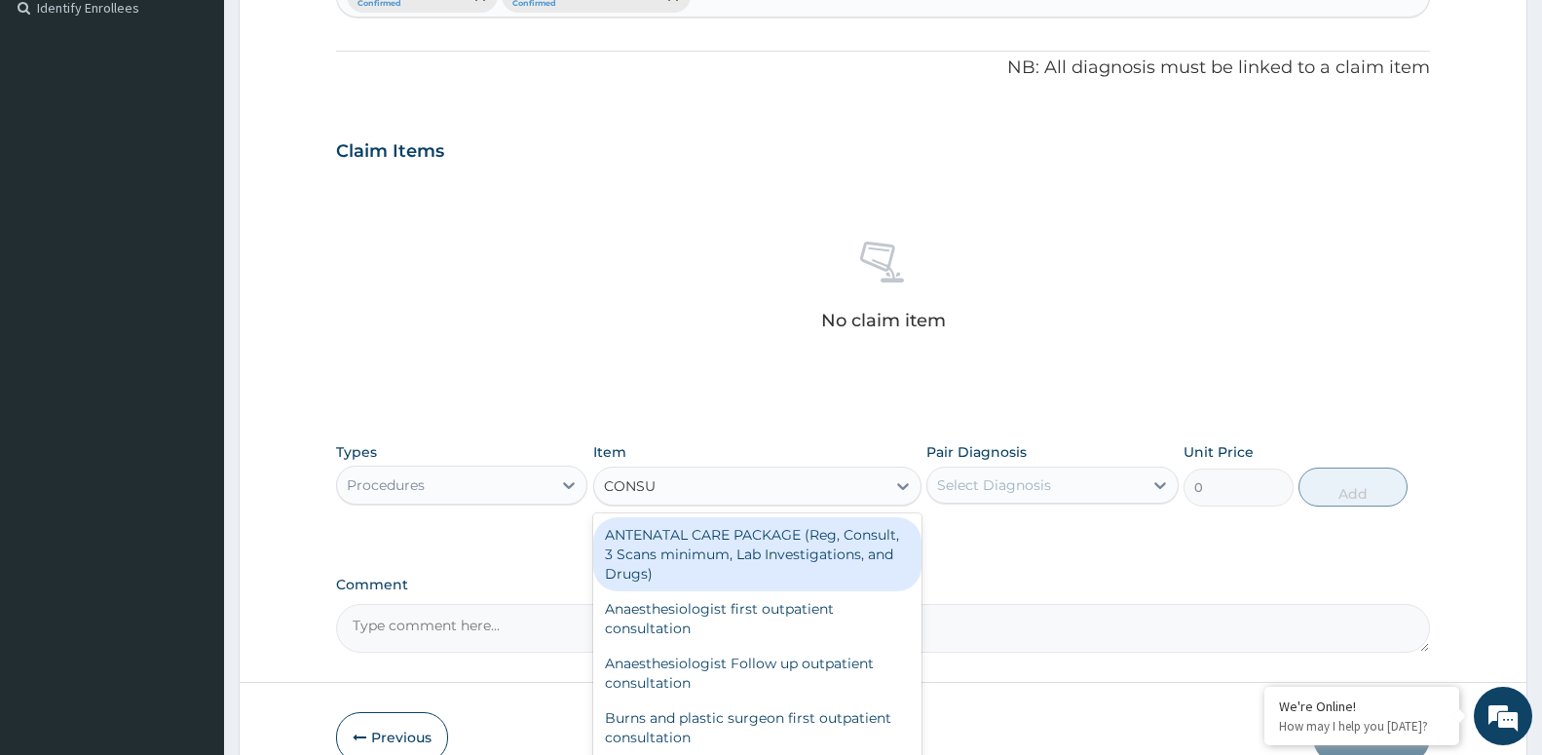
type input "CONSUL"
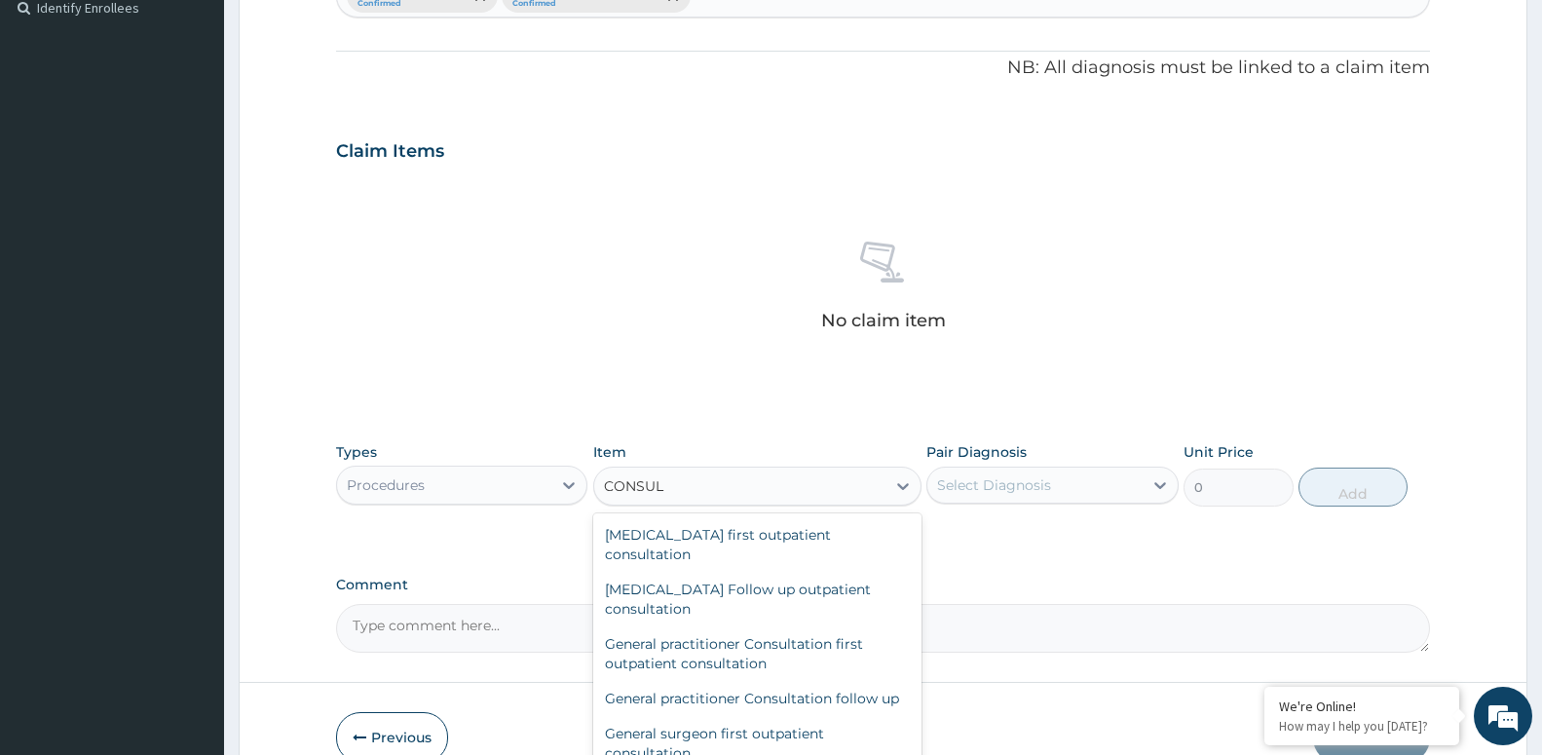
scroll to position [947, 0]
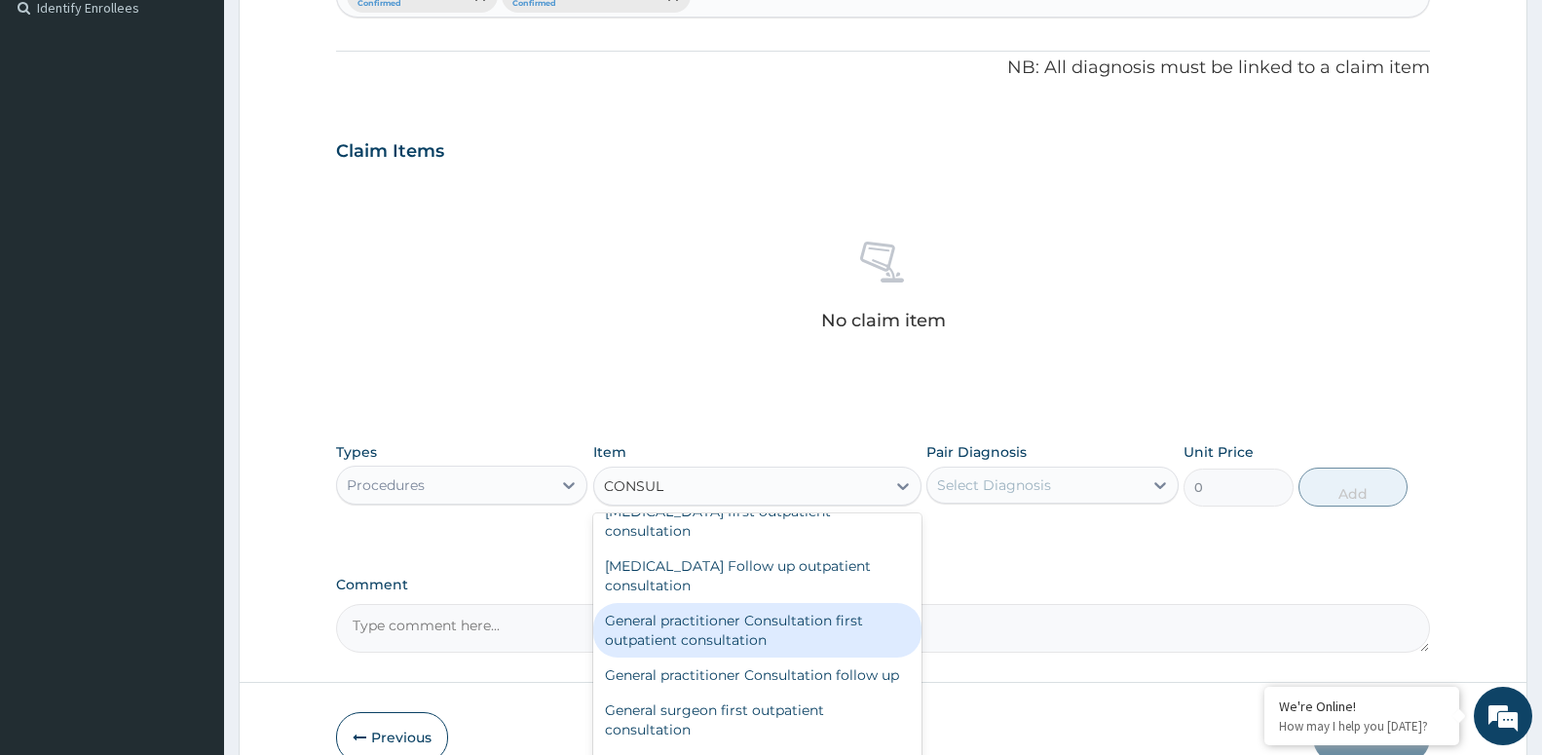
click at [695, 612] on div "General practitioner Consultation first outpatient consultation" at bounding box center [757, 630] width 328 height 55
type input "3724.875"
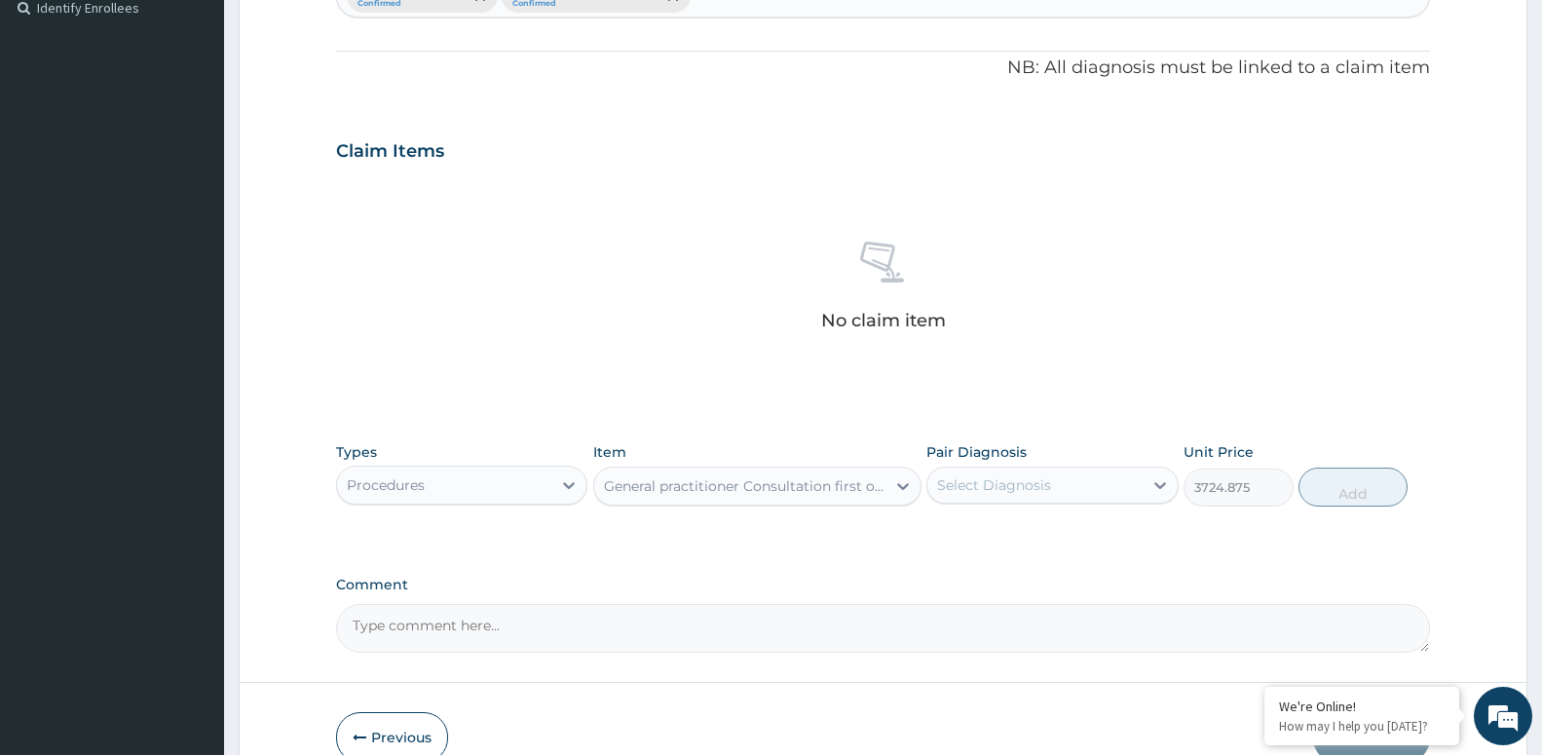
click at [1009, 467] on div "Select Diagnosis" at bounding box center [1051, 484] width 251 height 37
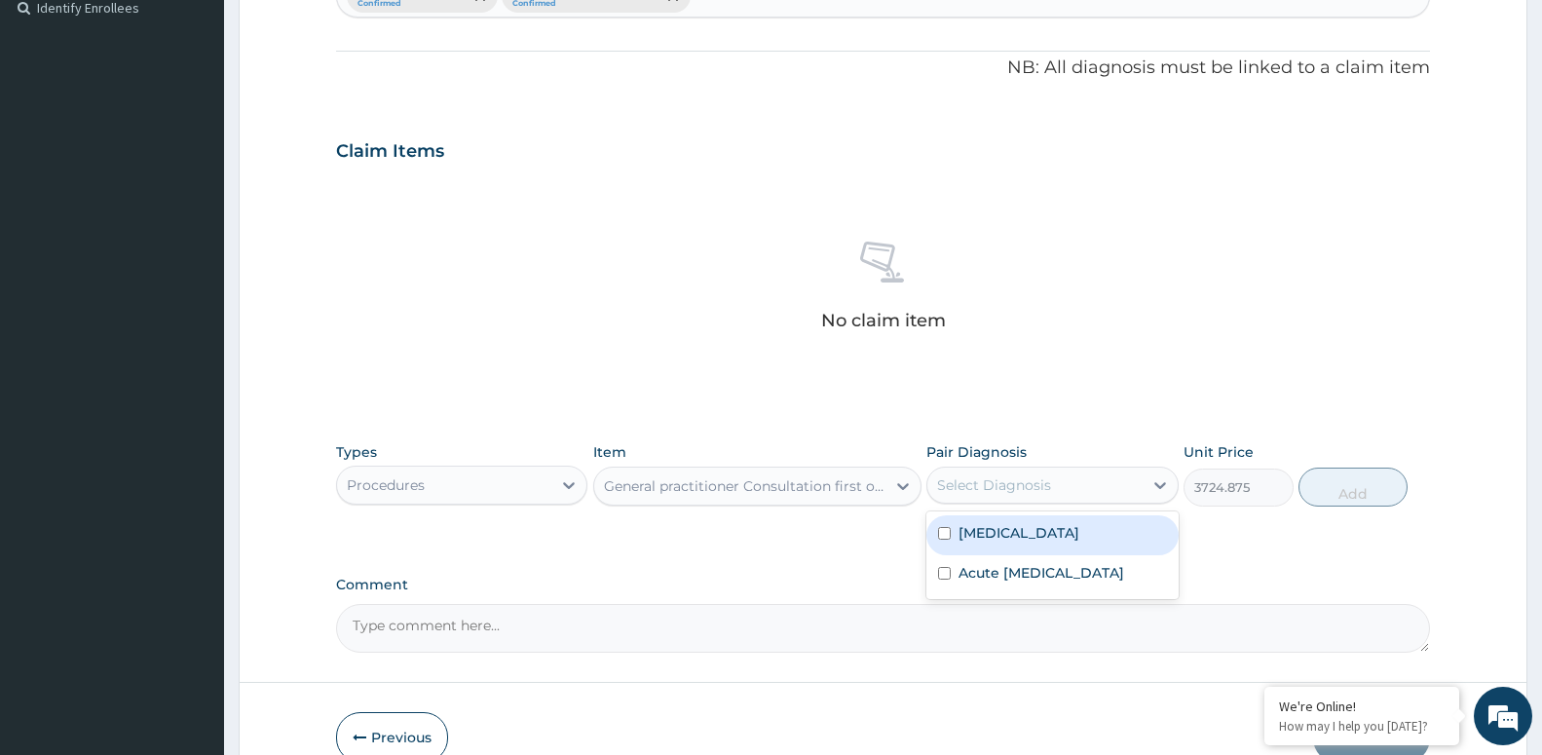
click at [939, 540] on div "Malaria" at bounding box center [1051, 535] width 251 height 40
checkbox input "true"
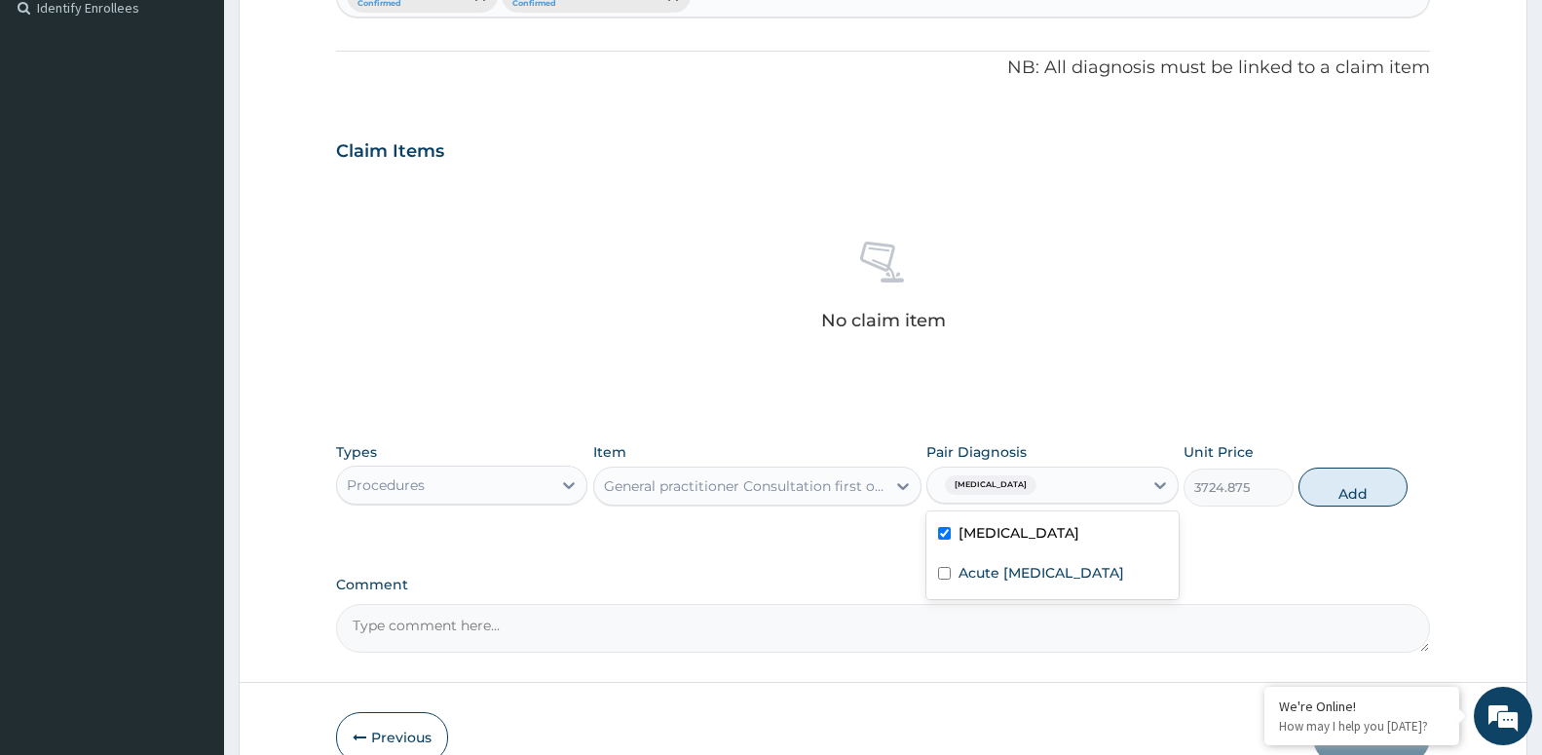
click at [1015, 486] on div "Malaria" at bounding box center [1034, 484] width 214 height 33
click at [950, 564] on div "Acute peptic ulcer" at bounding box center [1051, 575] width 251 height 40
checkbox input "true"
click at [1393, 497] on button "Add" at bounding box center [1352, 486] width 109 height 39
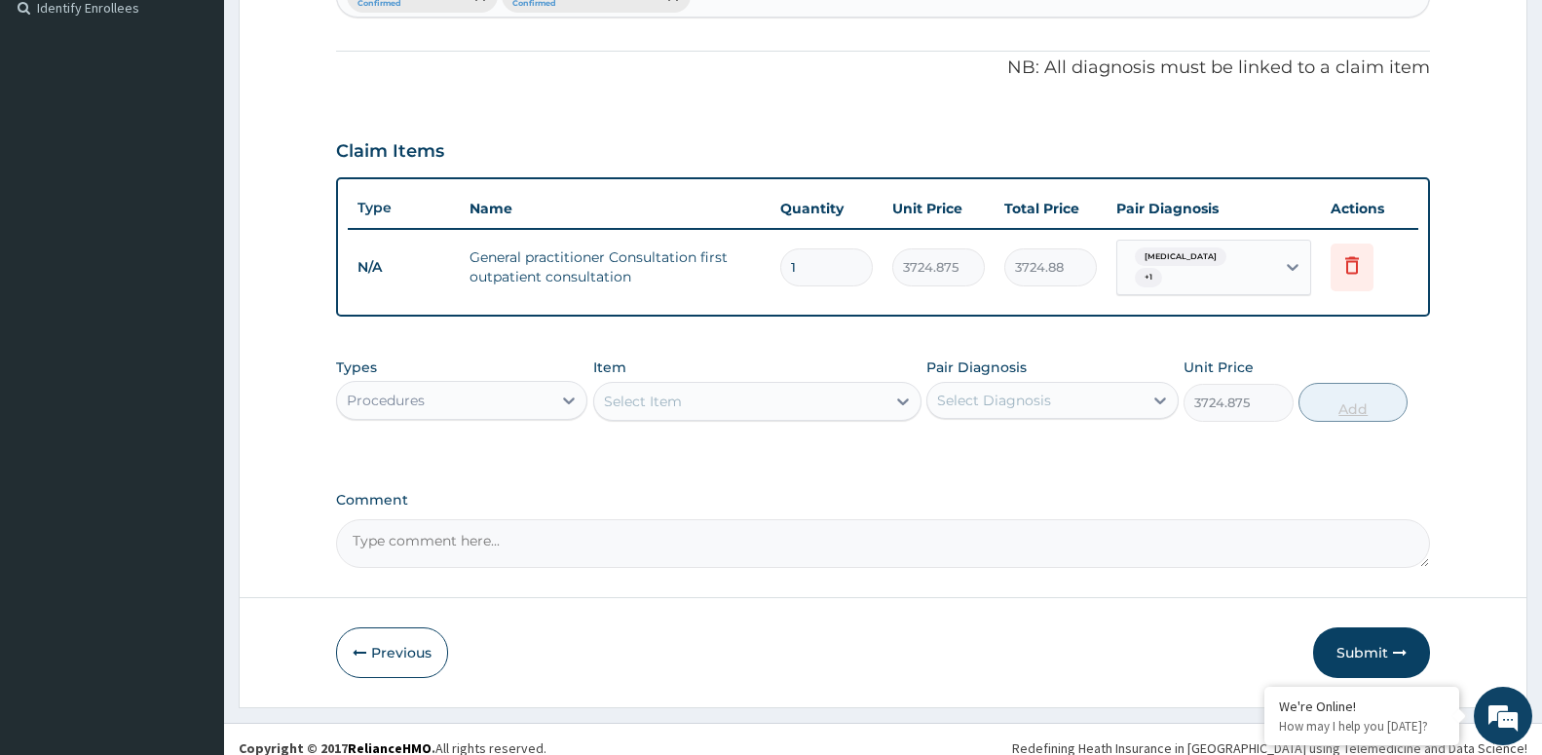
type input "0"
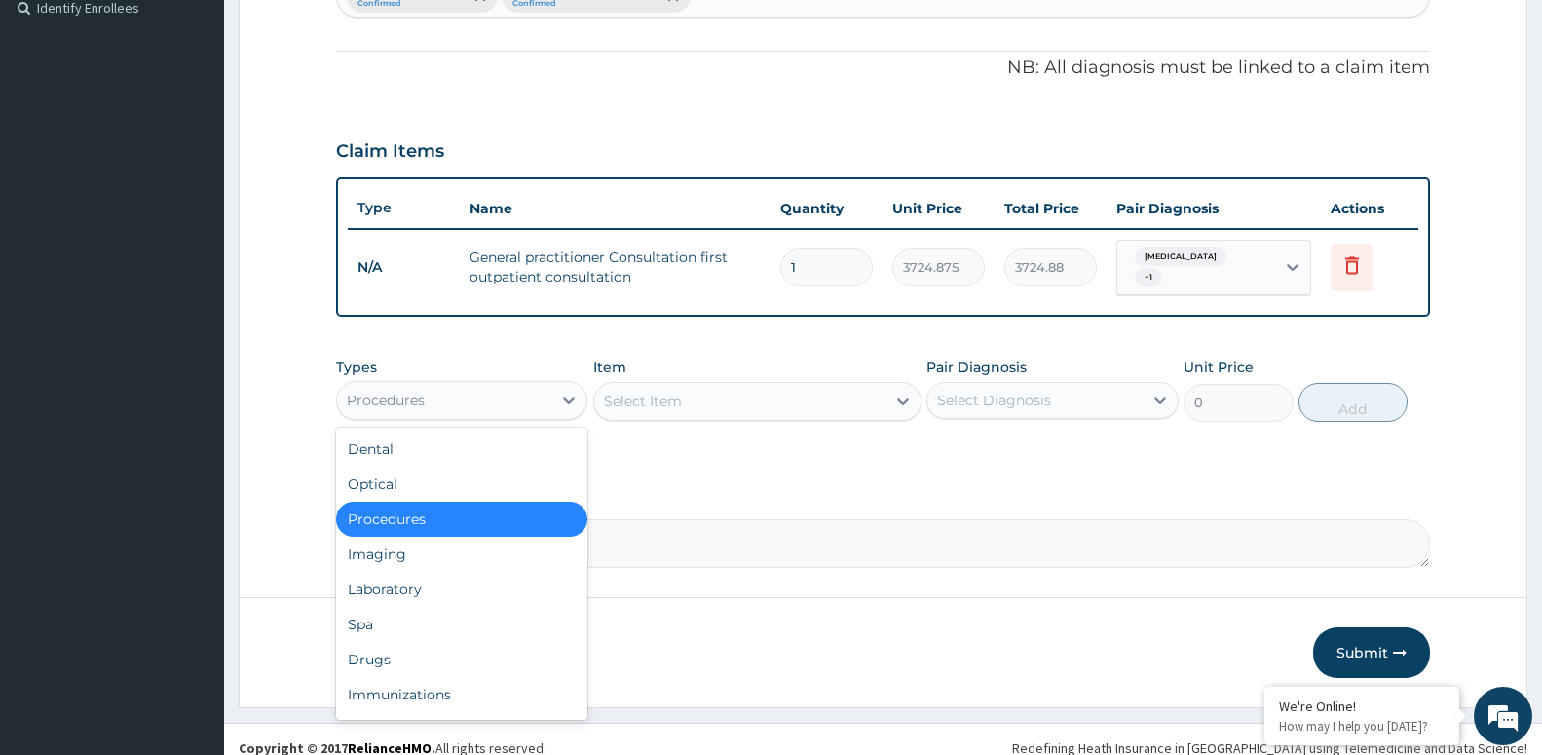
click at [475, 385] on div "Procedures" at bounding box center [444, 400] width 214 height 31
click at [339, 645] on div "Drugs" at bounding box center [461, 659] width 251 height 35
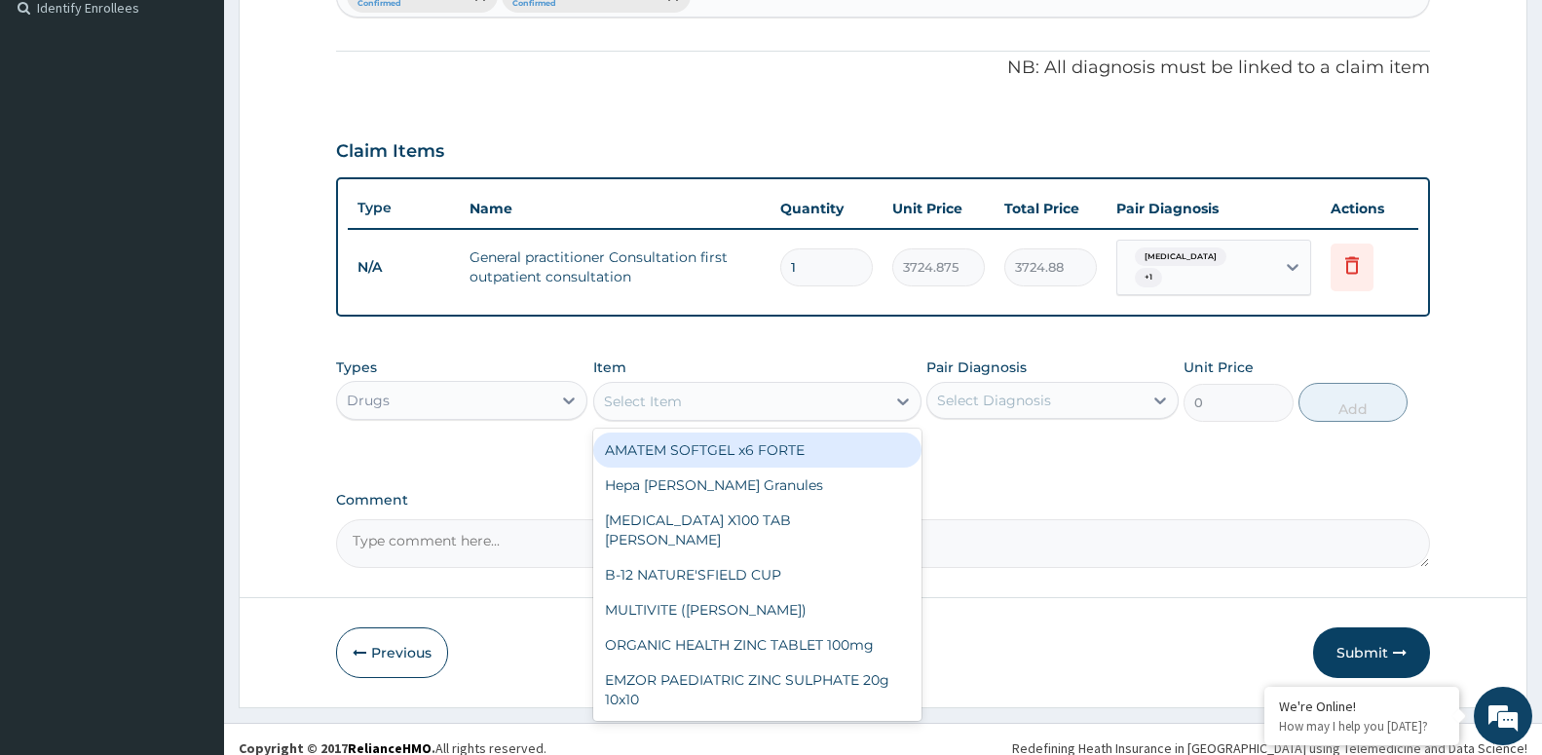
click at [718, 399] on div "Select Item" at bounding box center [739, 401] width 291 height 31
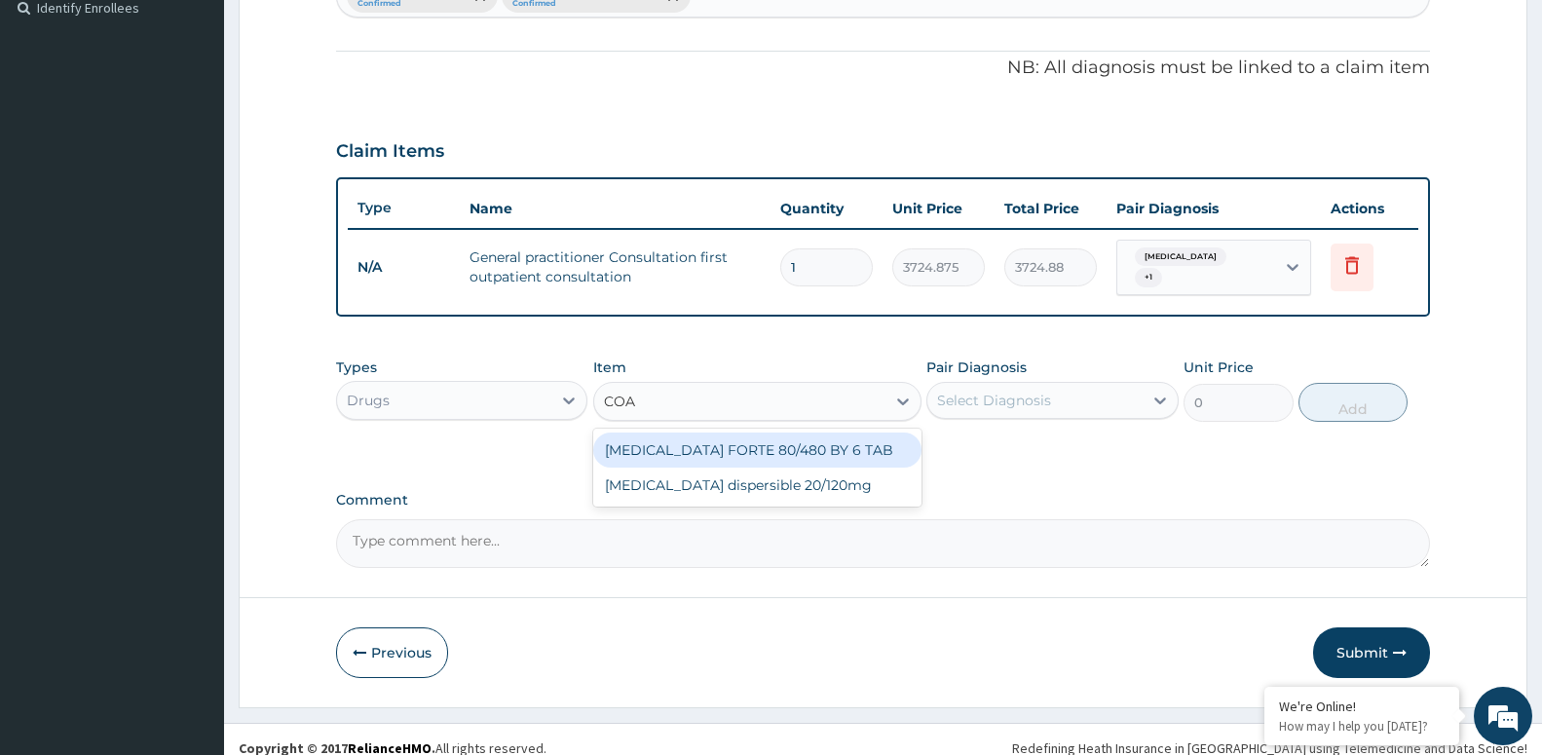
type input "COAR"
click at [728, 451] on div "COARTEM FORTE 80/480 BY 6 TAB" at bounding box center [757, 449] width 328 height 35
type input "471.8175"
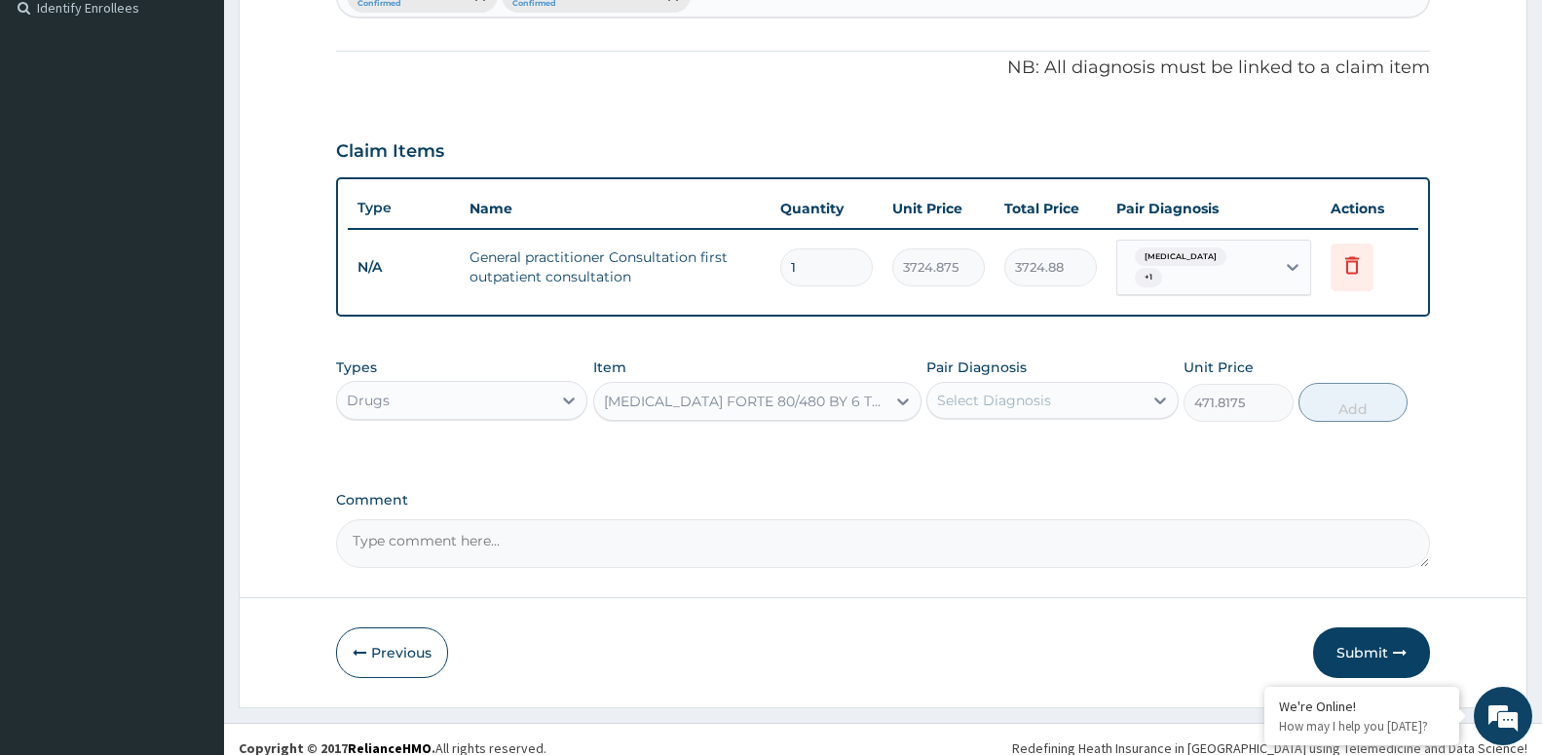
click at [959, 391] on div "Select Diagnosis" at bounding box center [994, 400] width 114 height 19
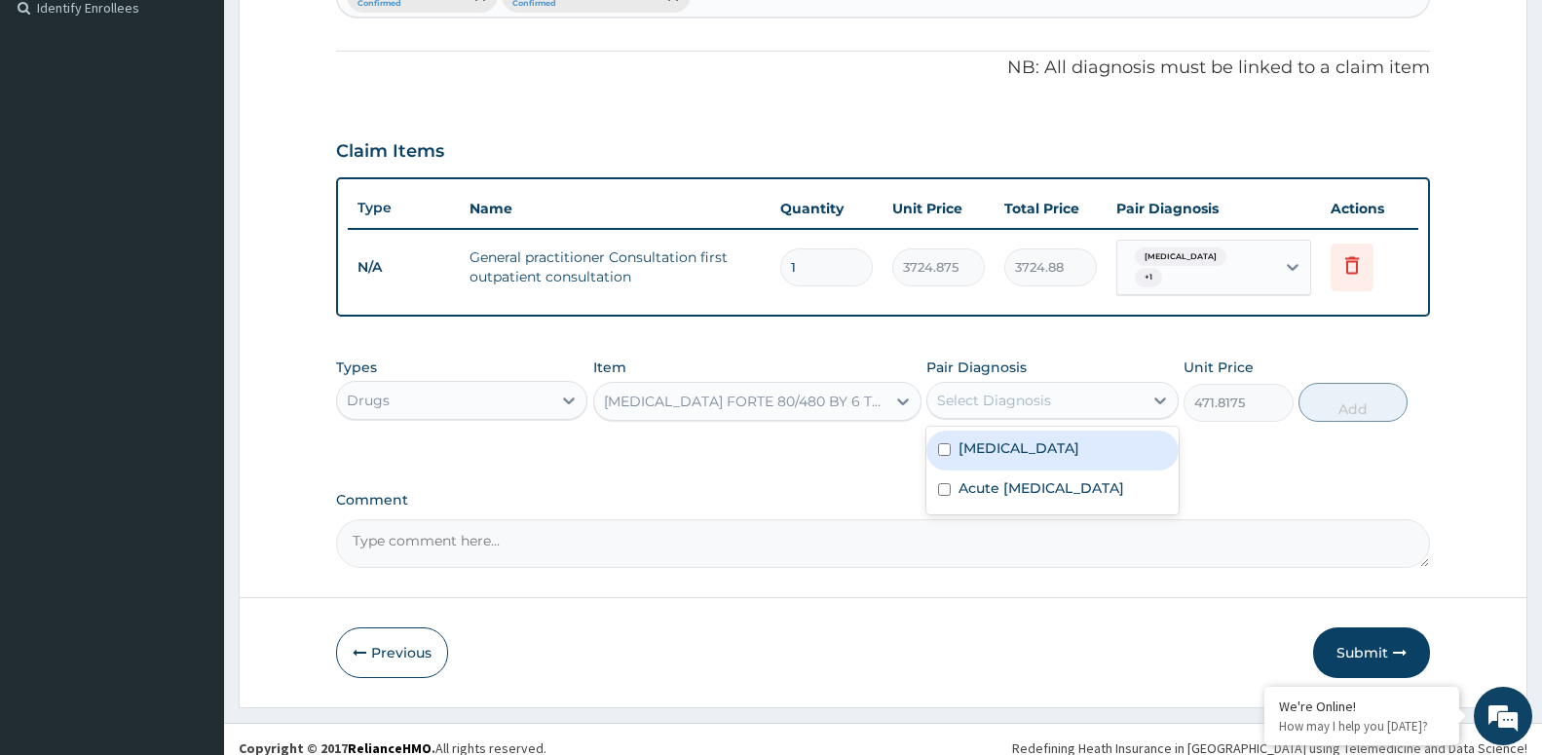
click at [952, 436] on div "Malaria" at bounding box center [1051, 450] width 251 height 40
checkbox input "true"
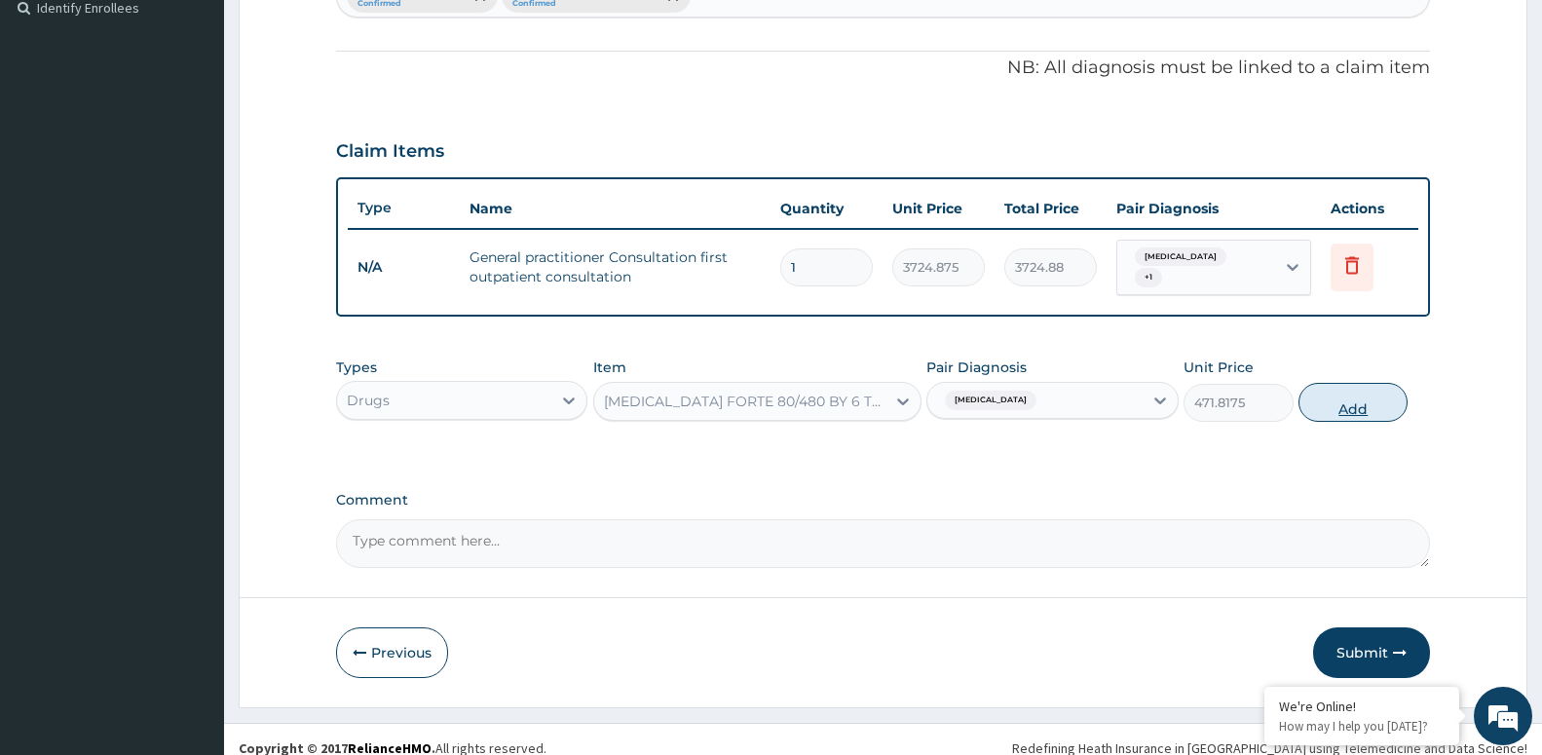
click at [1382, 390] on button "Add" at bounding box center [1352, 402] width 109 height 39
type input "0"
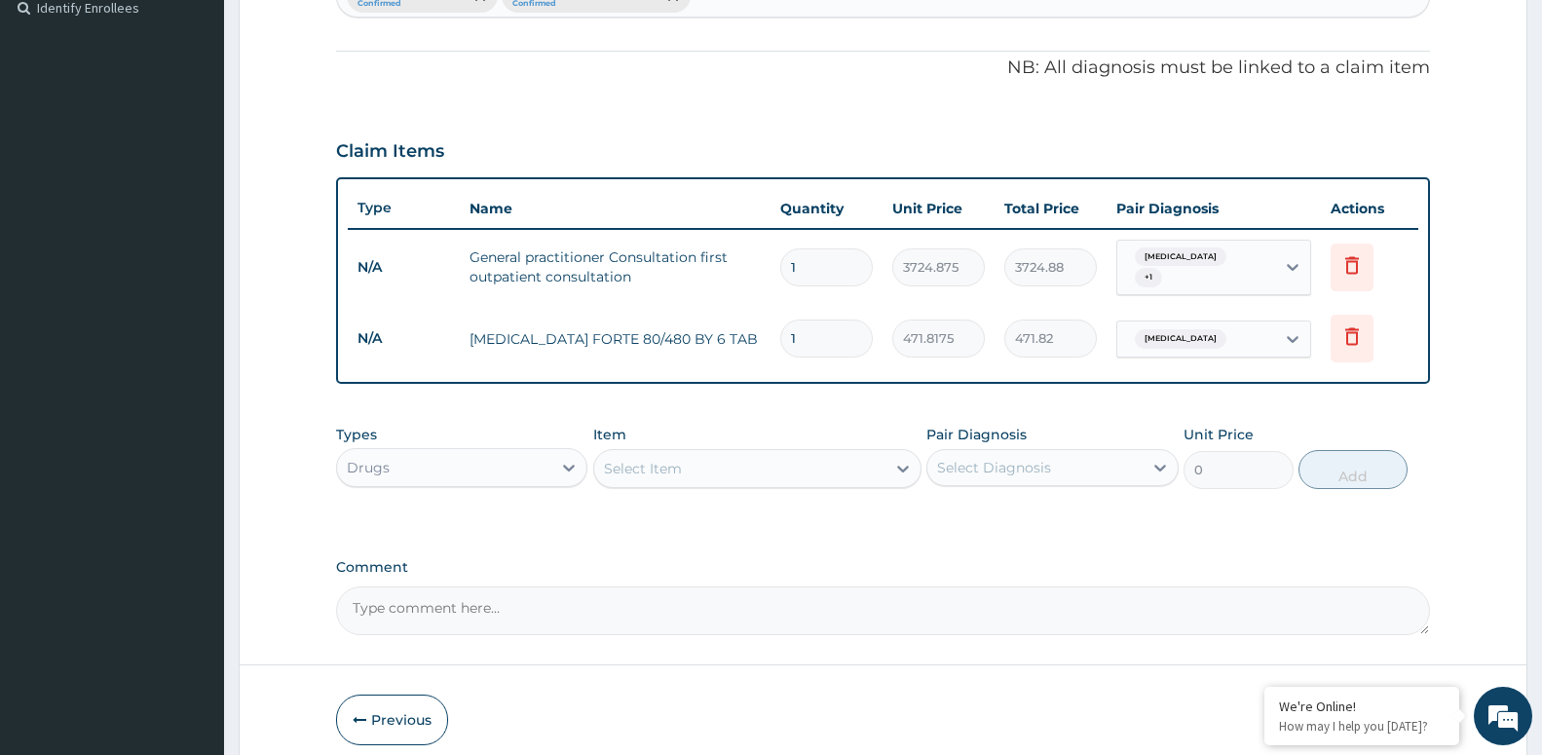
type input "0.00"
type input "7"
type input "3302.72"
type input "0.00"
type input "8"
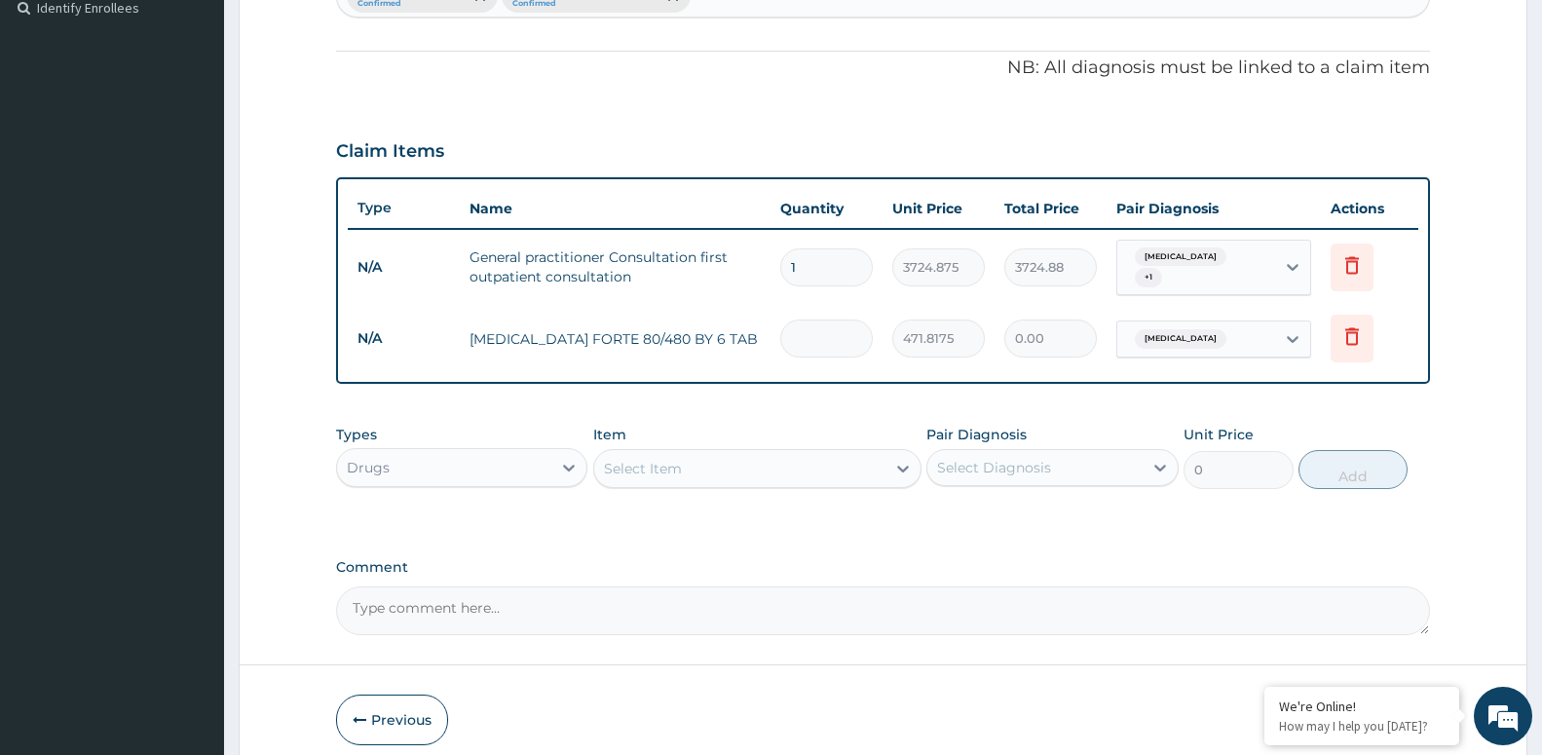
type input "3774.54"
type input "0.00"
type input "6"
type input "2830.90"
type input "6"
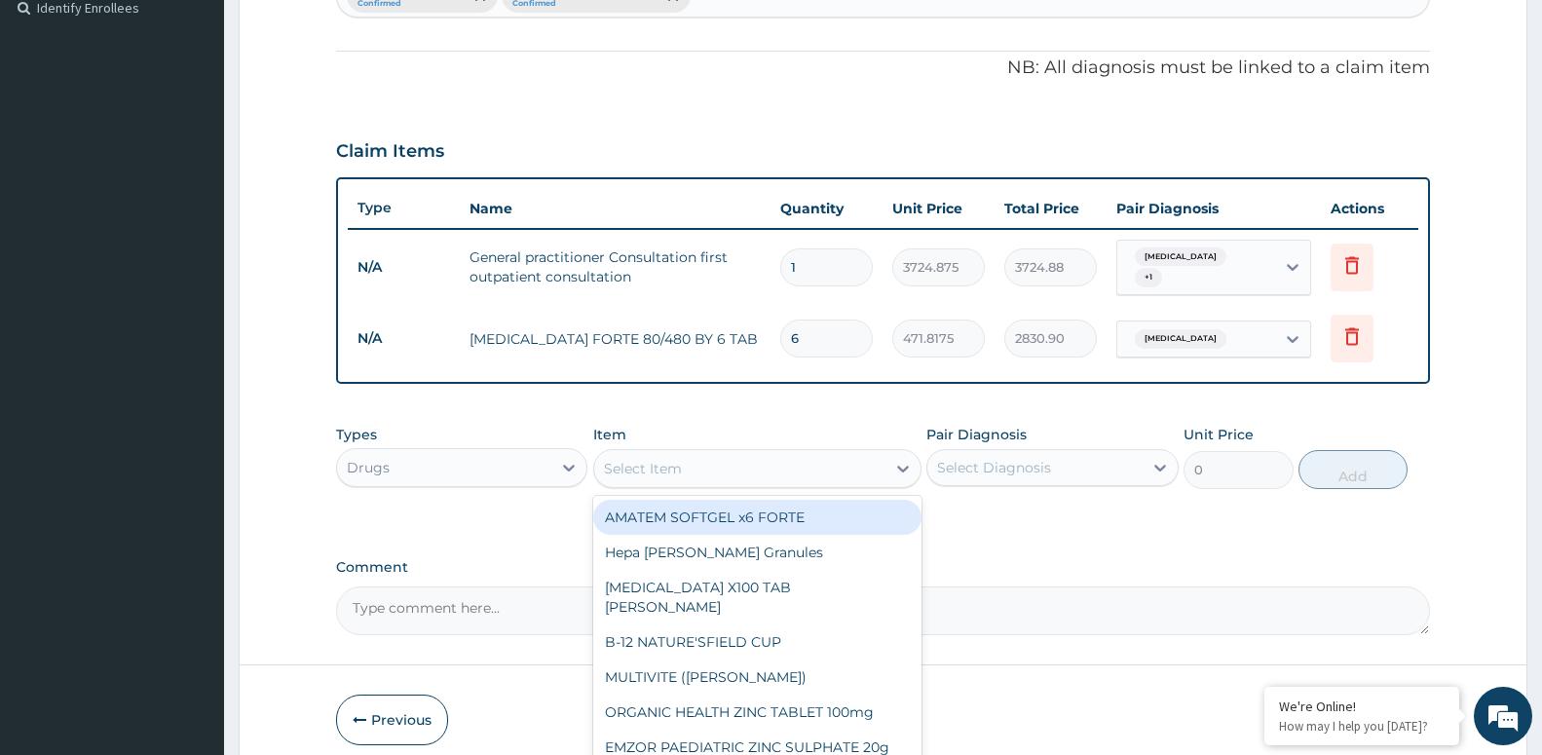
click at [649, 465] on div "Select Item" at bounding box center [643, 468] width 78 height 19
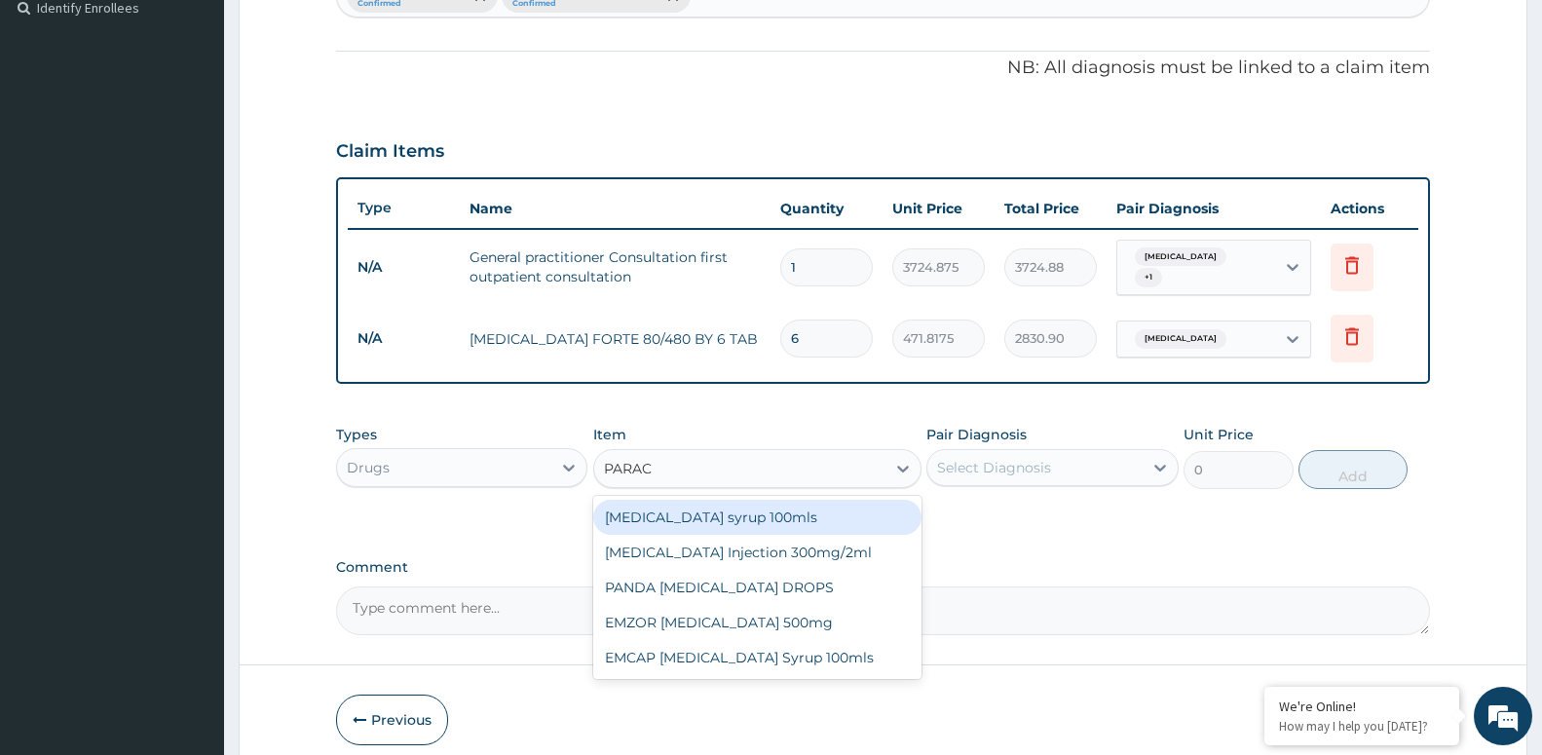
type input "PARACE"
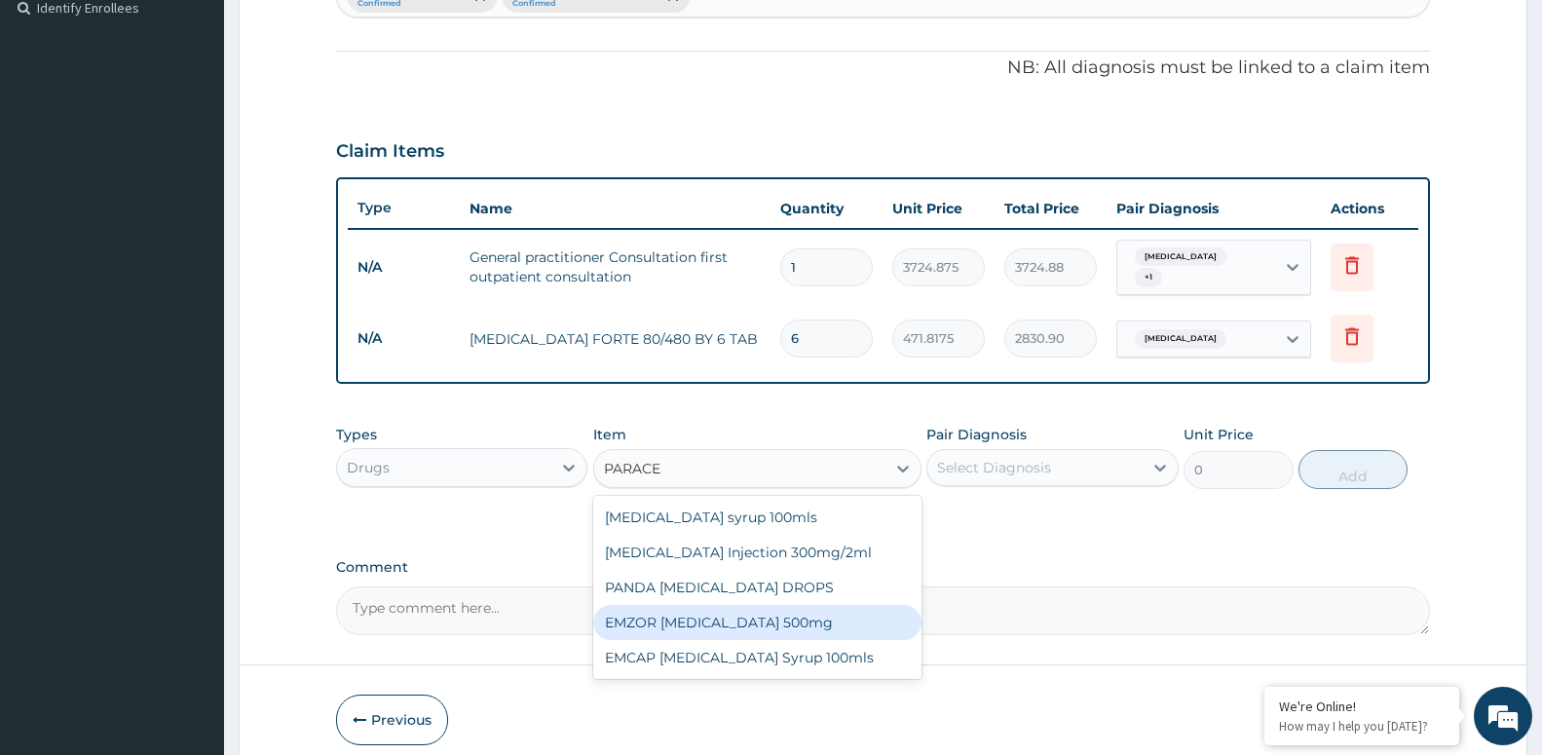
click at [627, 615] on div "EMZOR PARACETAMOL 500mg" at bounding box center [757, 622] width 328 height 35
type input "24.8325"
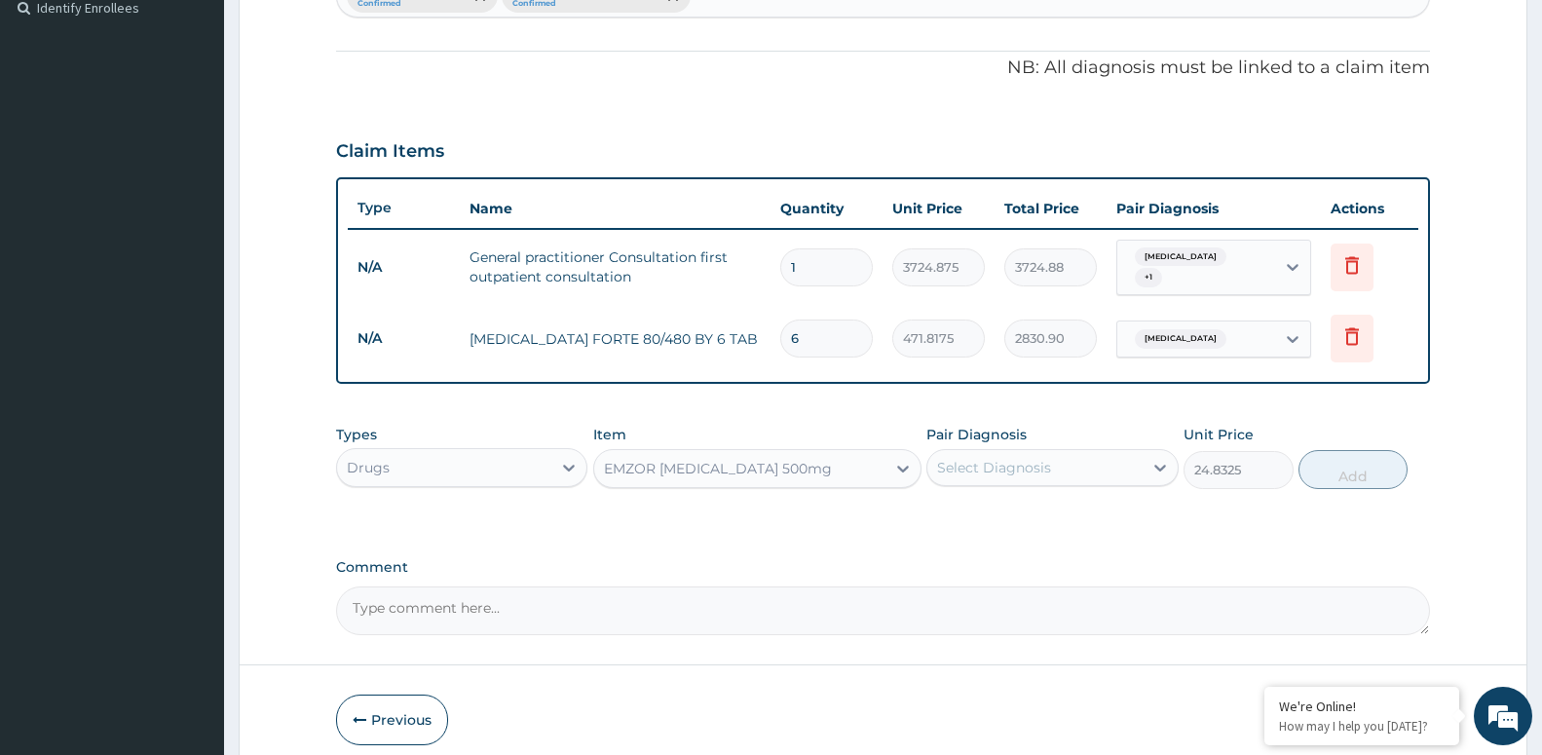
click at [627, 615] on textarea "Comment" at bounding box center [883, 610] width 1094 height 49
click at [1047, 452] on div "Select Diagnosis" at bounding box center [1034, 467] width 214 height 31
click at [944, 510] on input "checkbox" at bounding box center [944, 516] width 13 height 13
checkbox input "true"
click at [1343, 471] on button "Add" at bounding box center [1352, 469] width 109 height 39
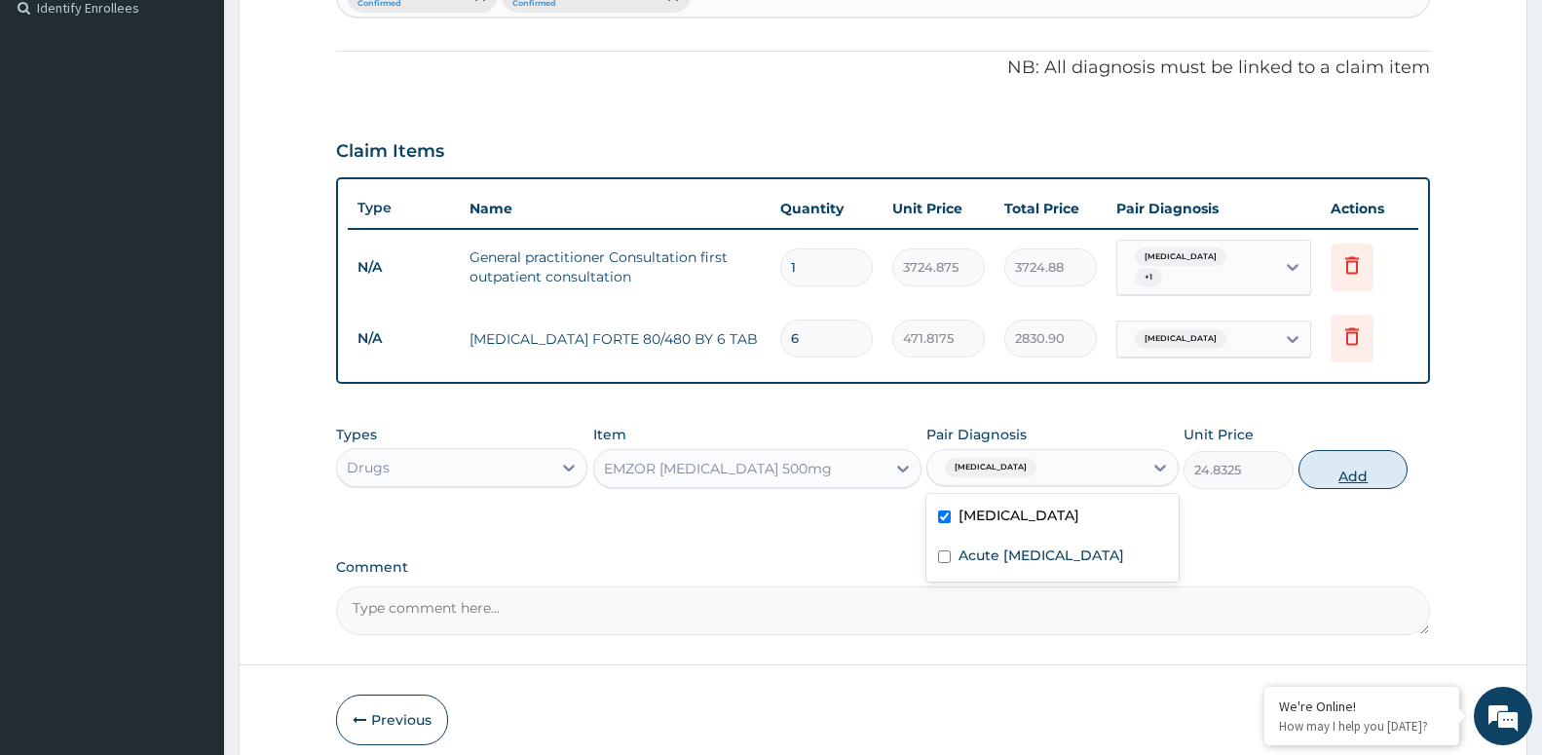
click at [1343, 471] on div "PA Code / Prescription Code Enter Code(Secondary Care Only) Encounter Date 12-0…" at bounding box center [883, 137] width 1094 height 996
type input "0"
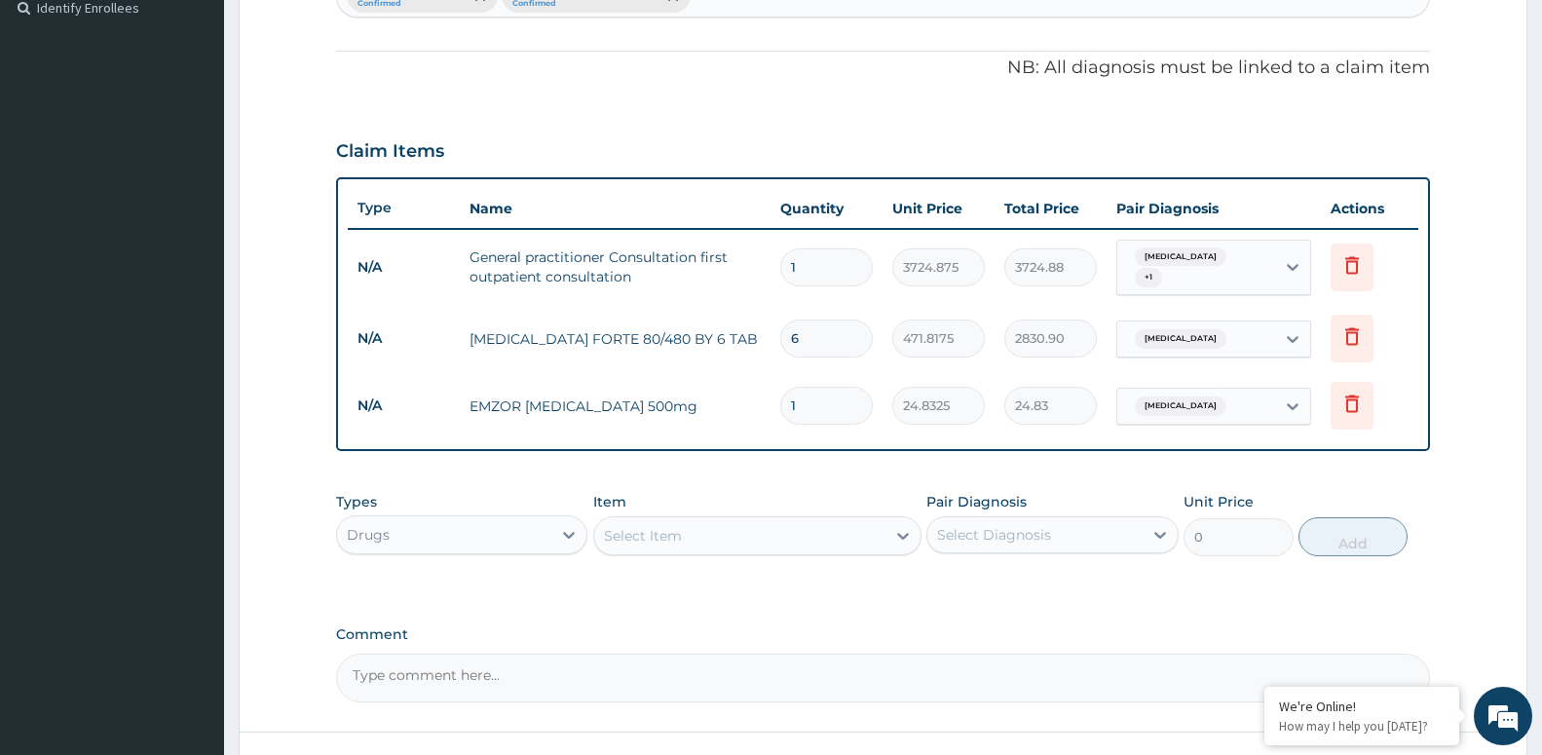
click at [814, 402] on input "1" at bounding box center [826, 406] width 93 height 38
type input "18"
type input "446.99"
type input "18"
click at [1366, 403] on icon at bounding box center [1351, 406] width 43 height 48
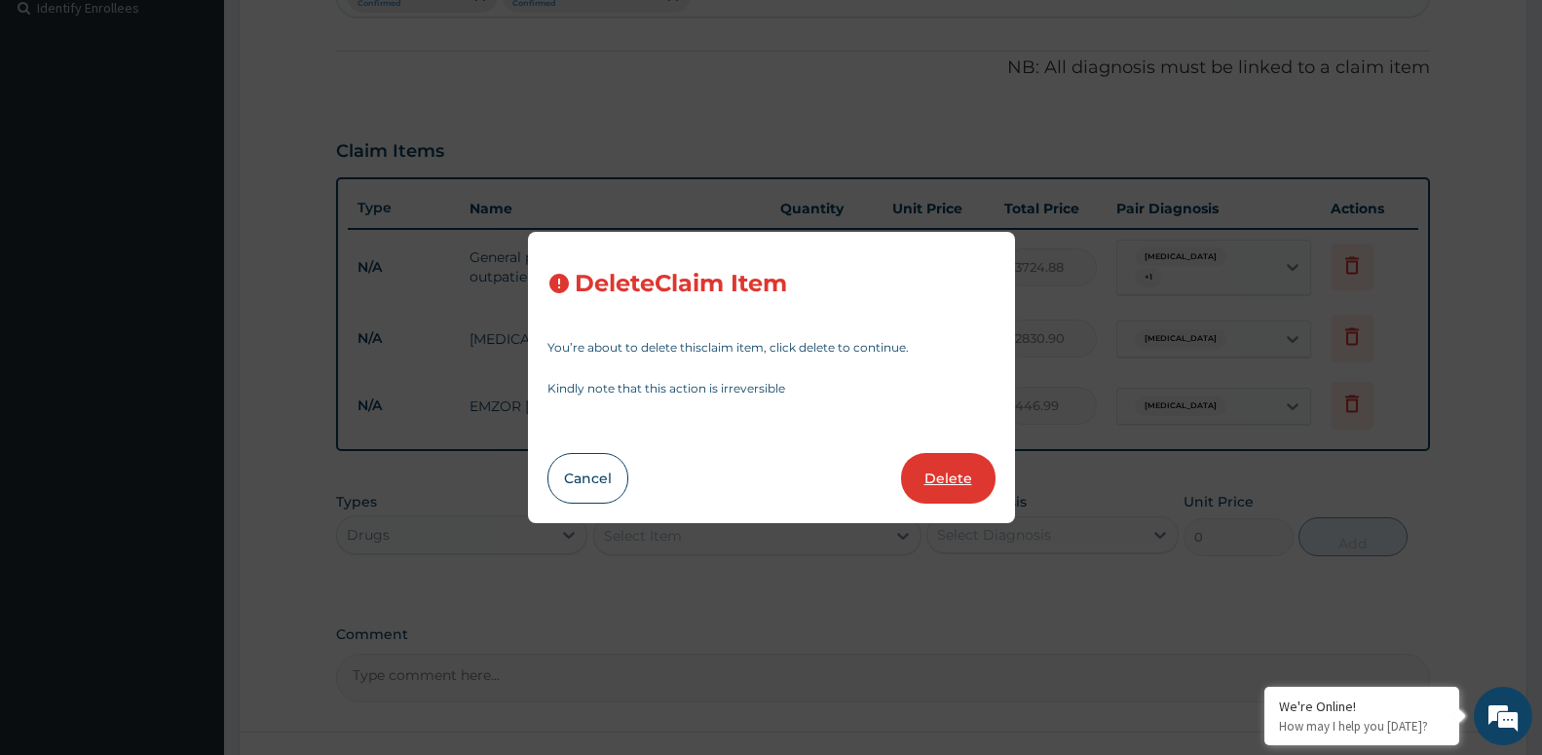
click at [938, 468] on button "Delete" at bounding box center [948, 478] width 94 height 51
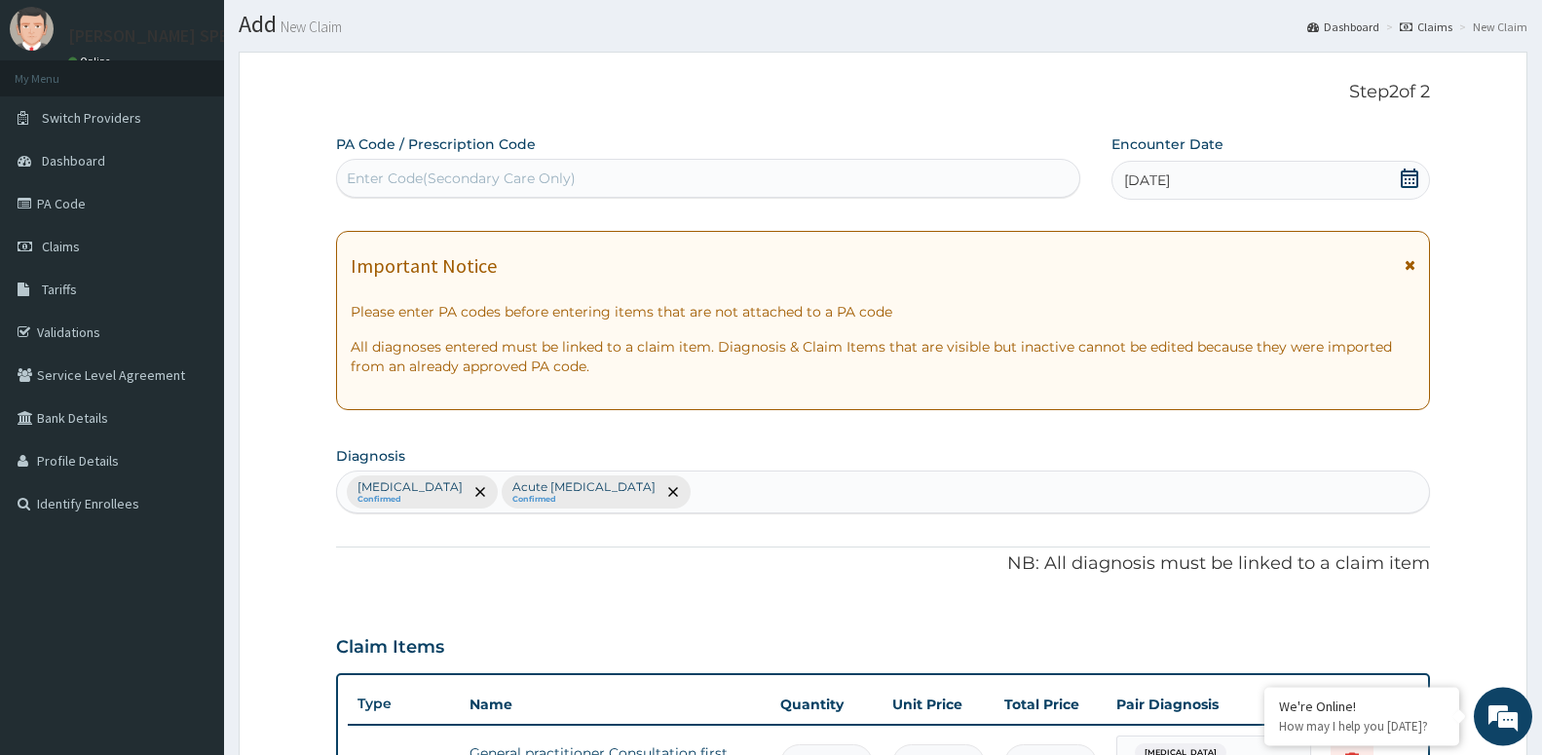
scroll to position [51, 0]
click at [740, 484] on div "Malaria Confirmed Acute peptic ulcer Confirmed" at bounding box center [883, 492] width 1092 height 41
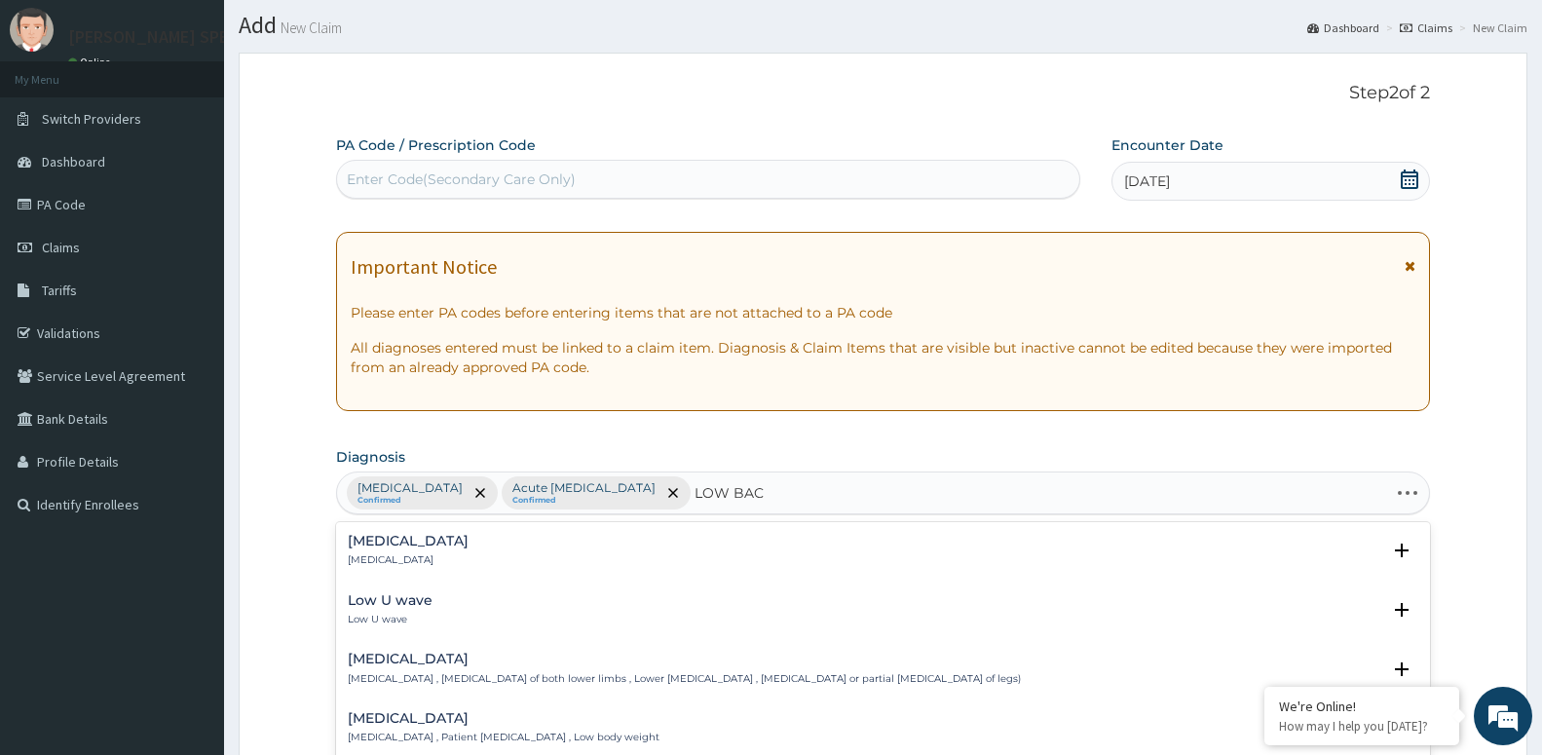
type input "LOW BACK"
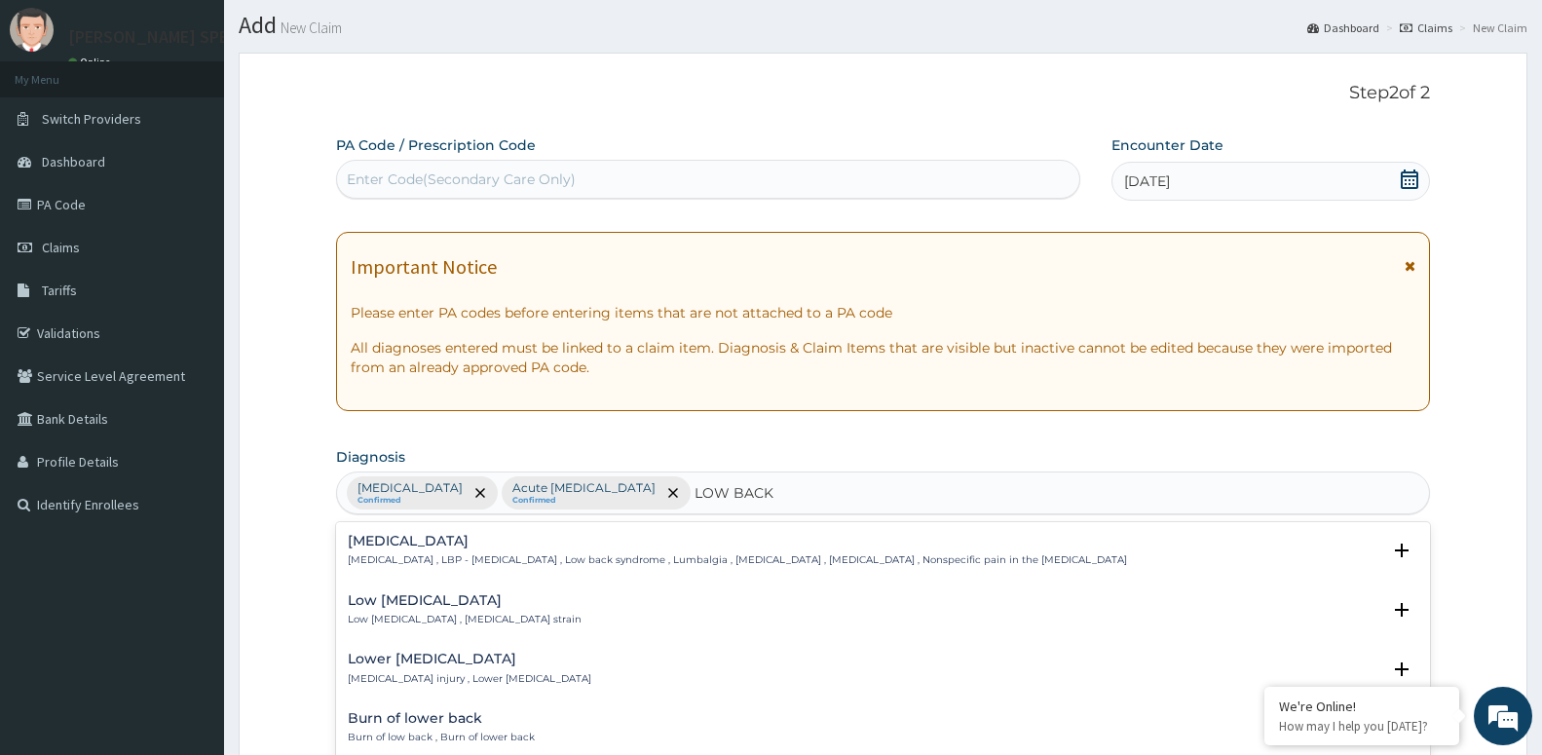
click at [688, 535] on h4 "Low back pain" at bounding box center [737, 541] width 779 height 15
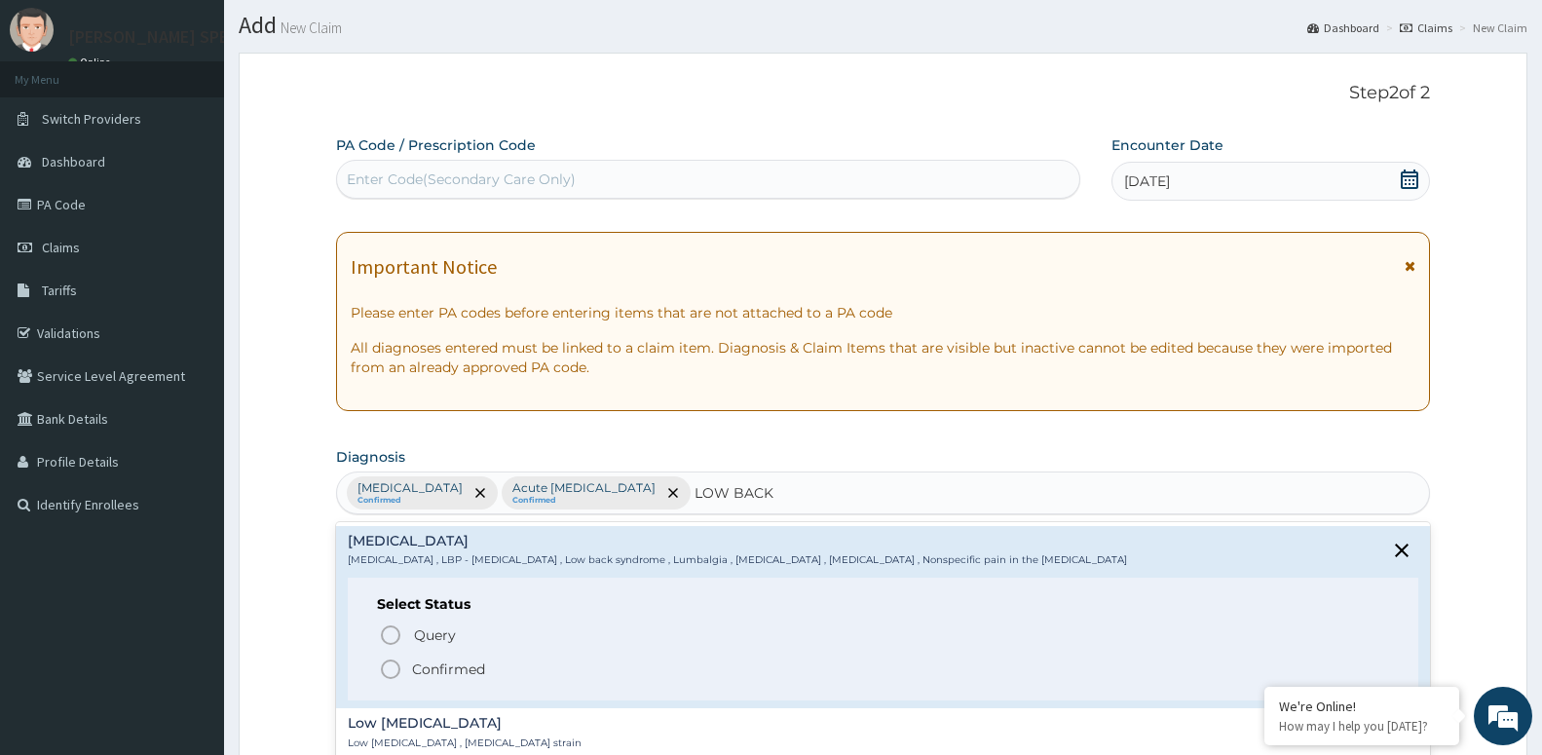
click at [399, 670] on circle "status option filled" at bounding box center [391, 669] width 18 height 18
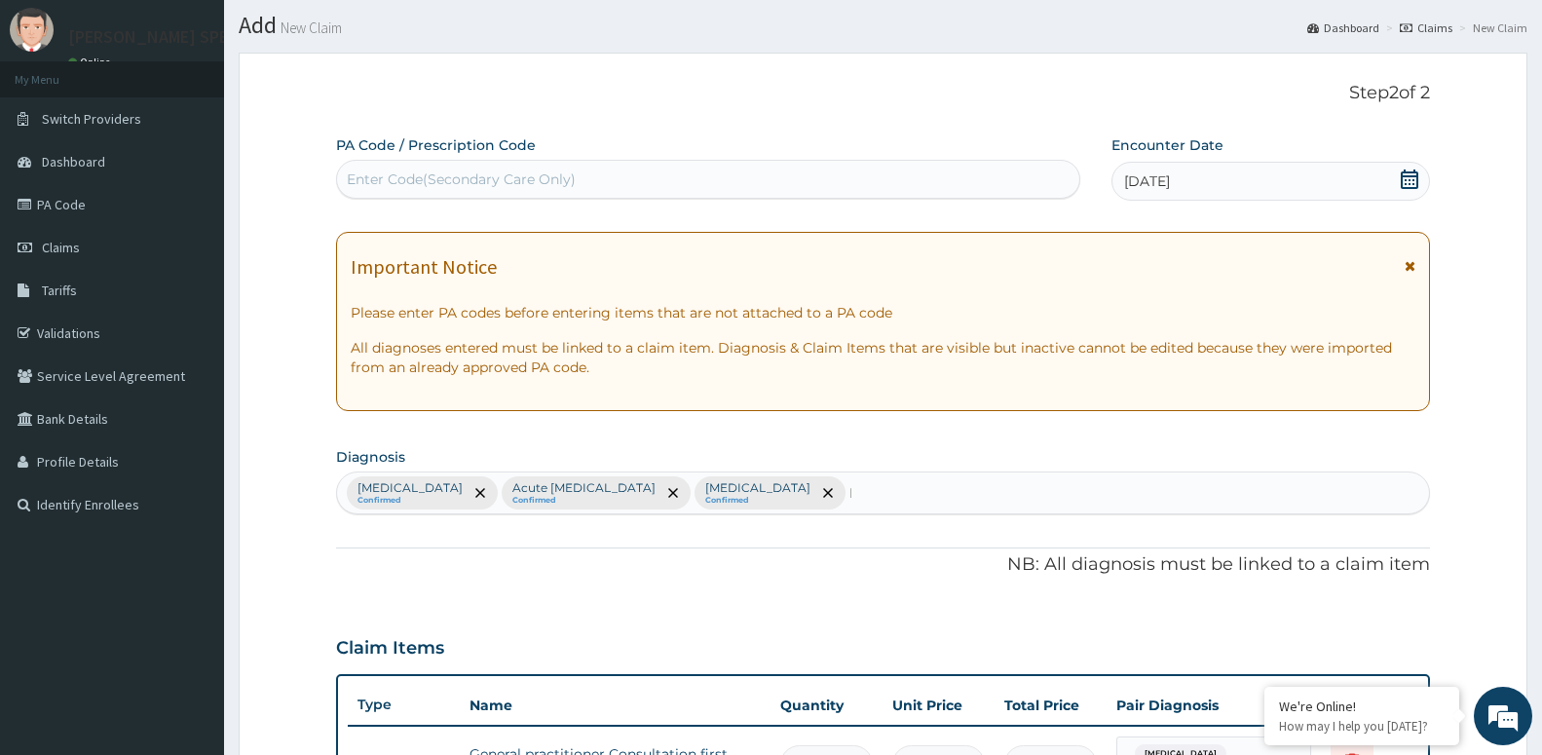
click at [399, 670] on div "Claim Items Type Name Quantity Unit Price Total Price Pair Diagnosis Actions N/…" at bounding box center [883, 749] width 1094 height 262
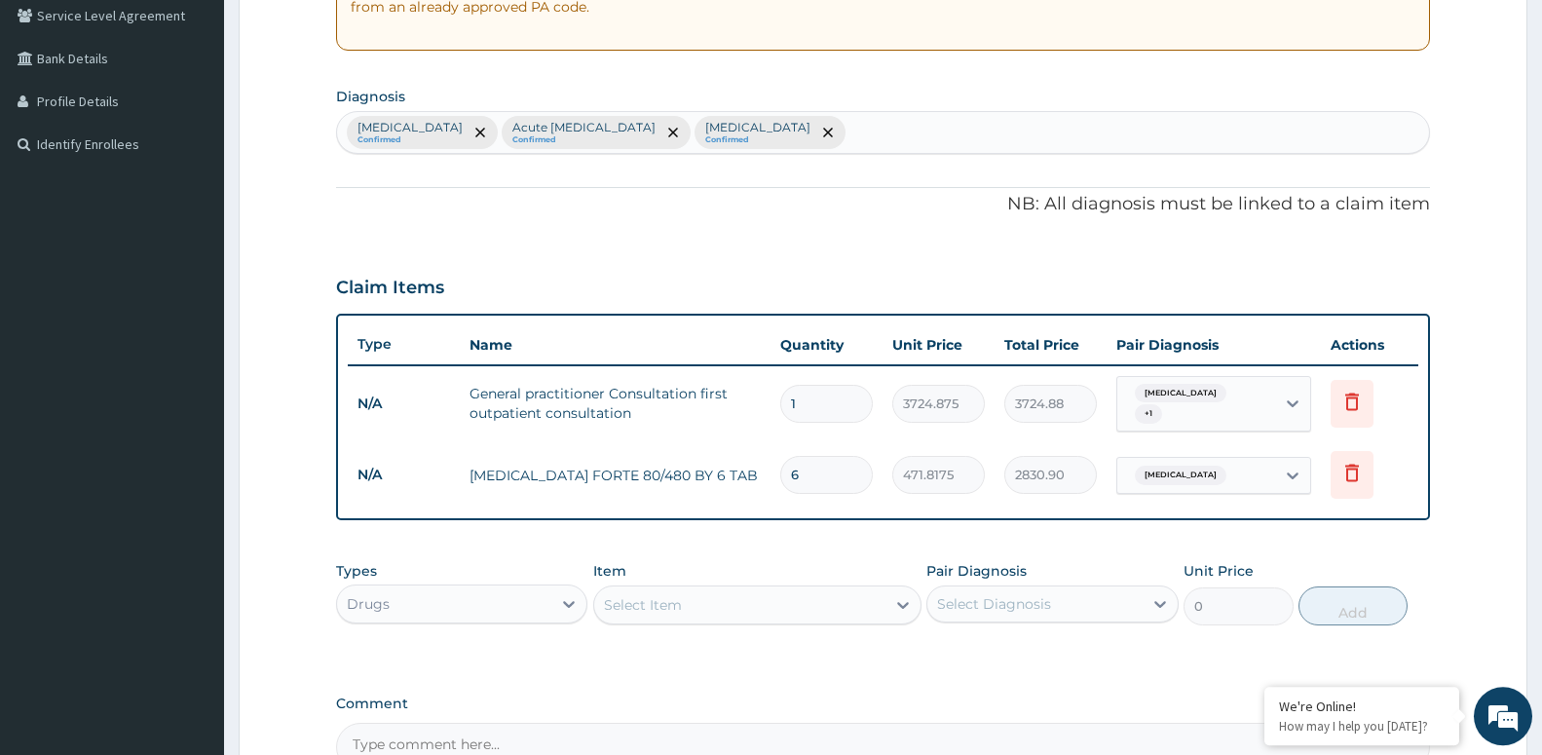
scroll to position [547, 0]
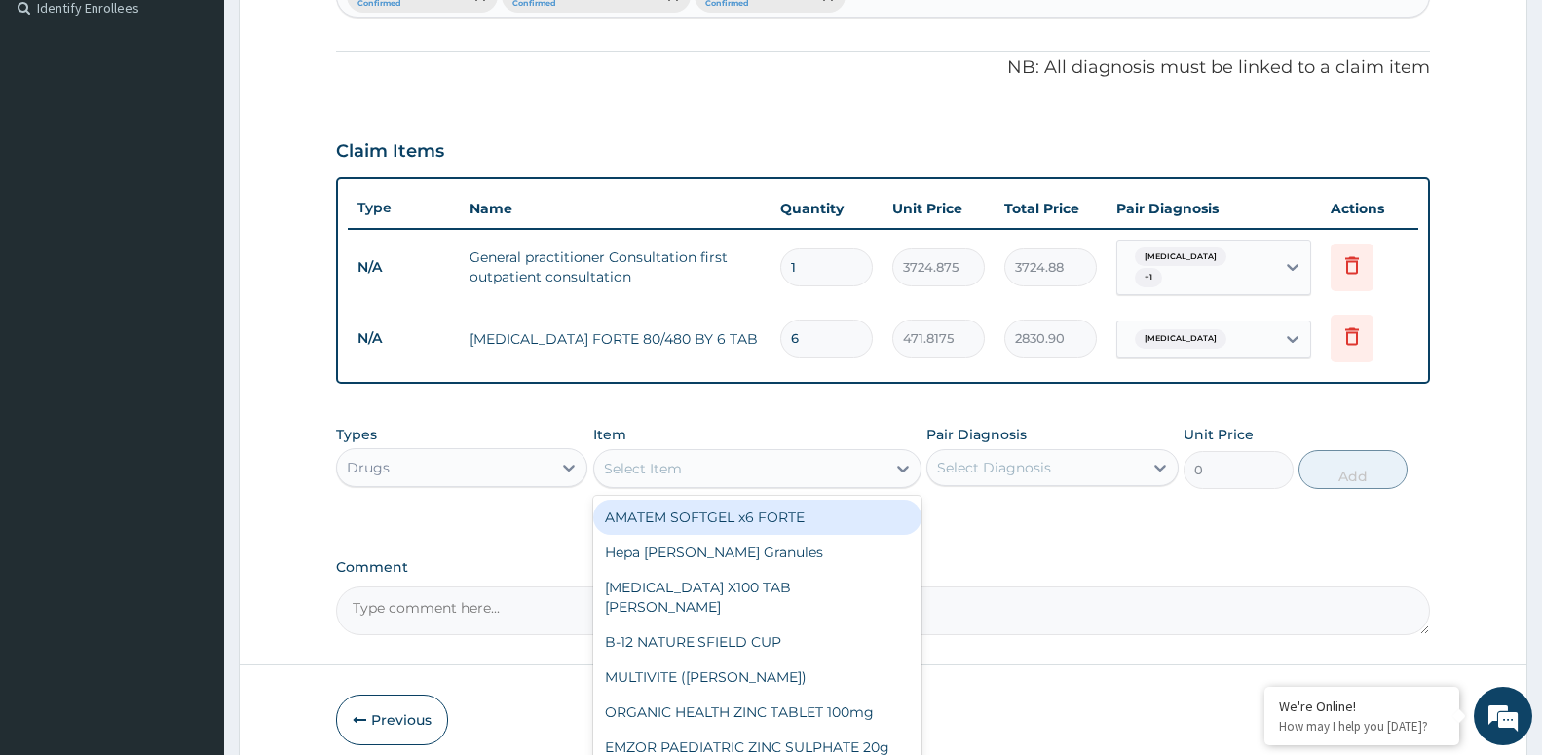
click at [692, 454] on div "Select Item" at bounding box center [739, 468] width 291 height 31
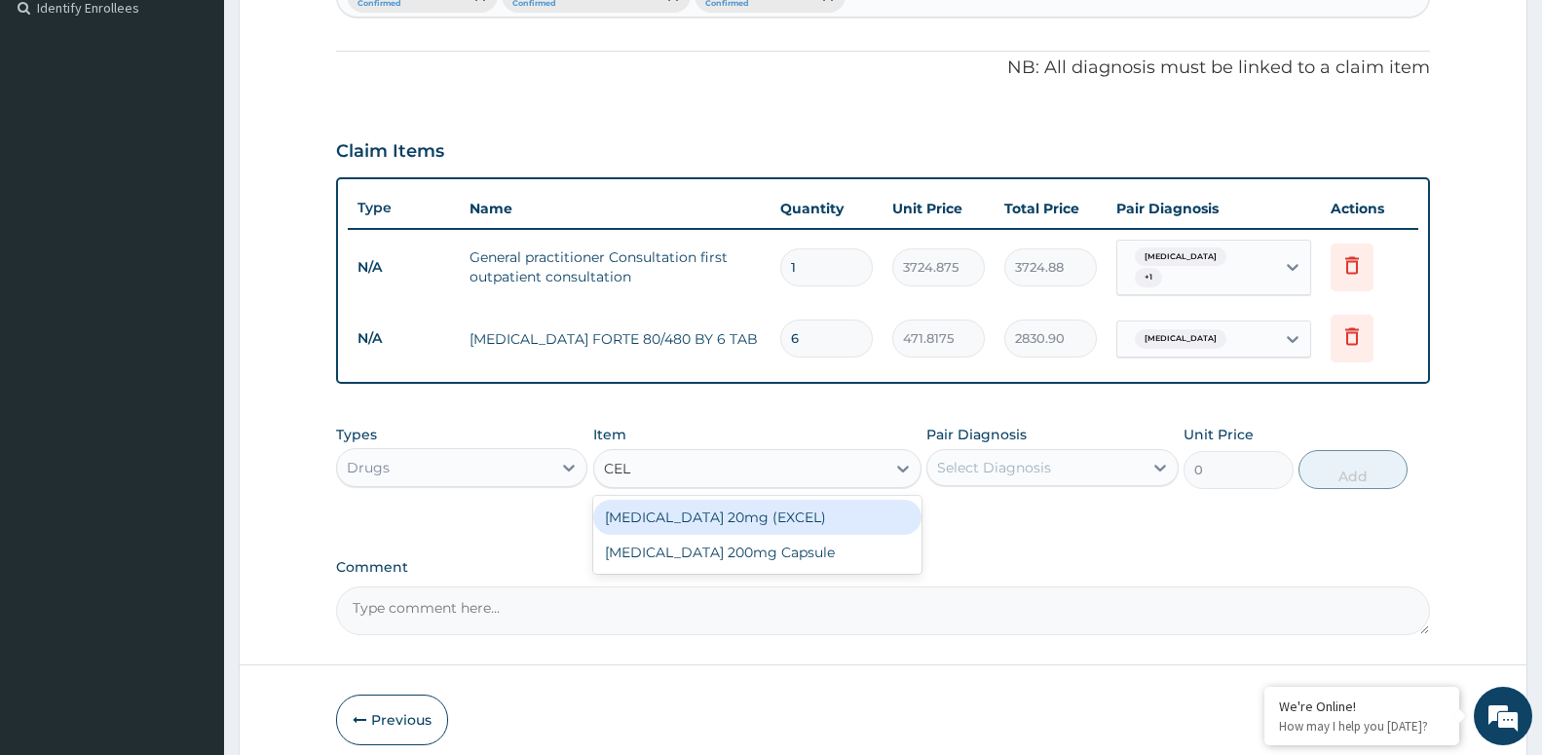
type input "CELE"
click at [694, 500] on div "Celebrex 200mg Capsule" at bounding box center [757, 517] width 328 height 35
type input "422.1525"
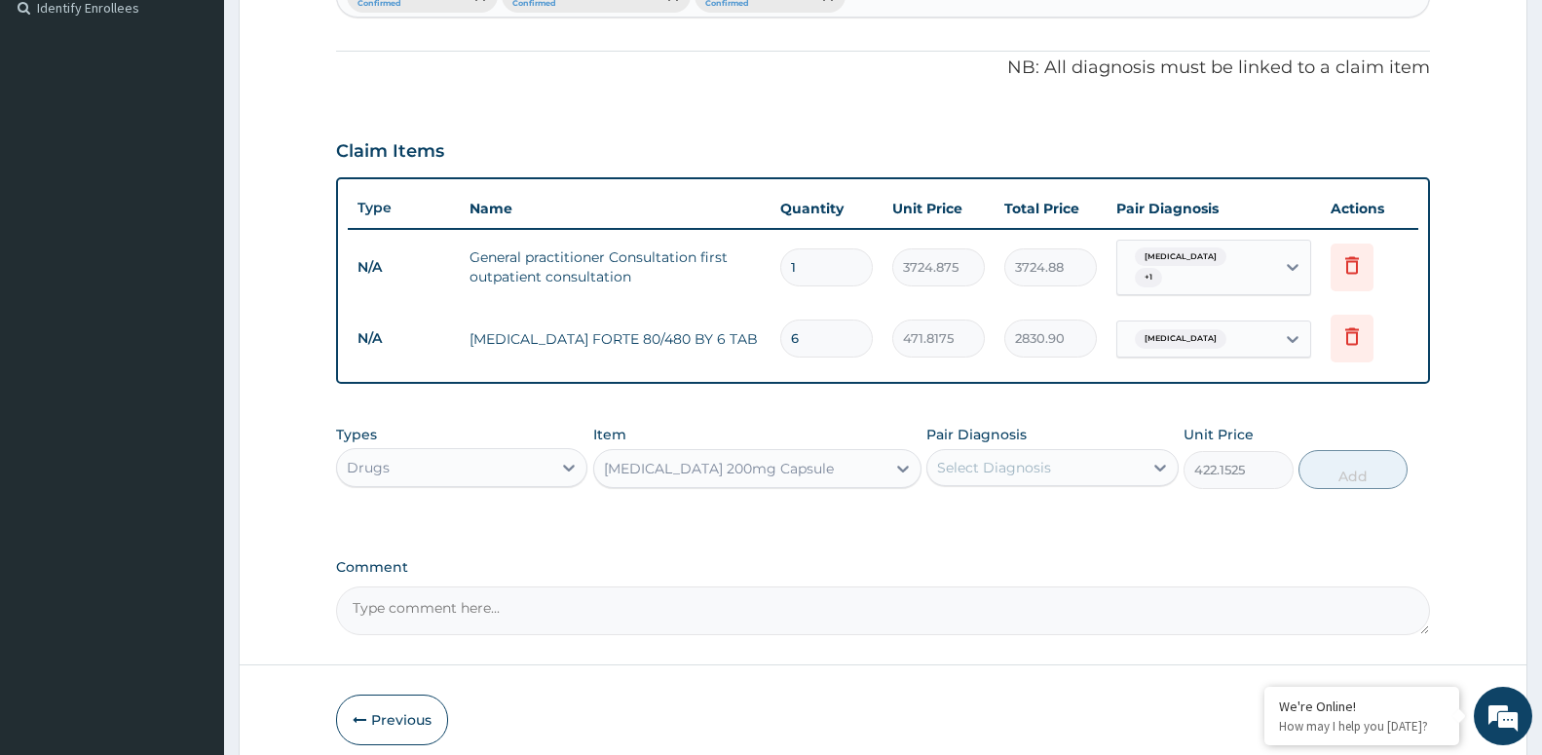
click at [958, 469] on div "Select Diagnosis" at bounding box center [1034, 467] width 214 height 31
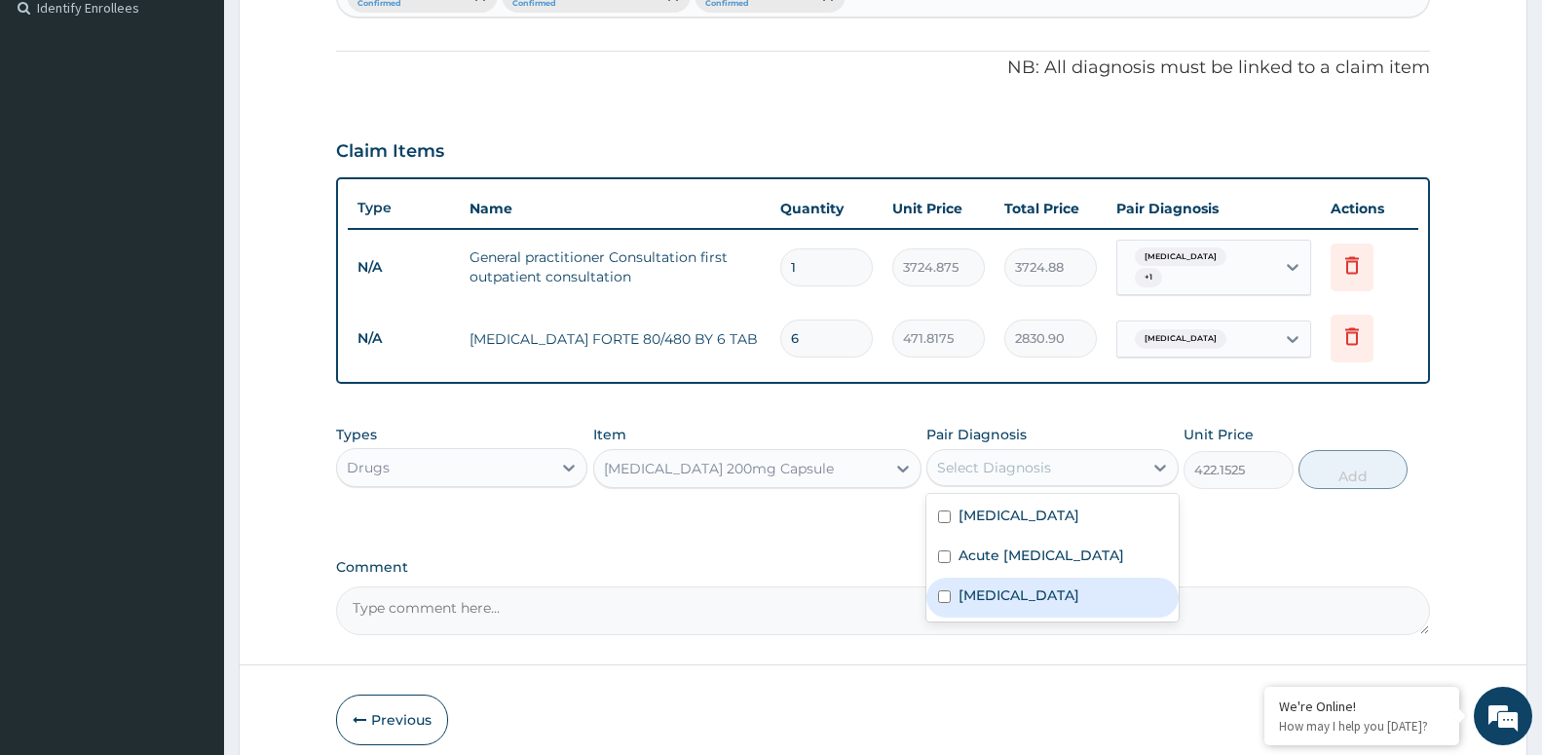
click at [943, 580] on div "Low back pain" at bounding box center [1051, 597] width 251 height 40
checkbox input "true"
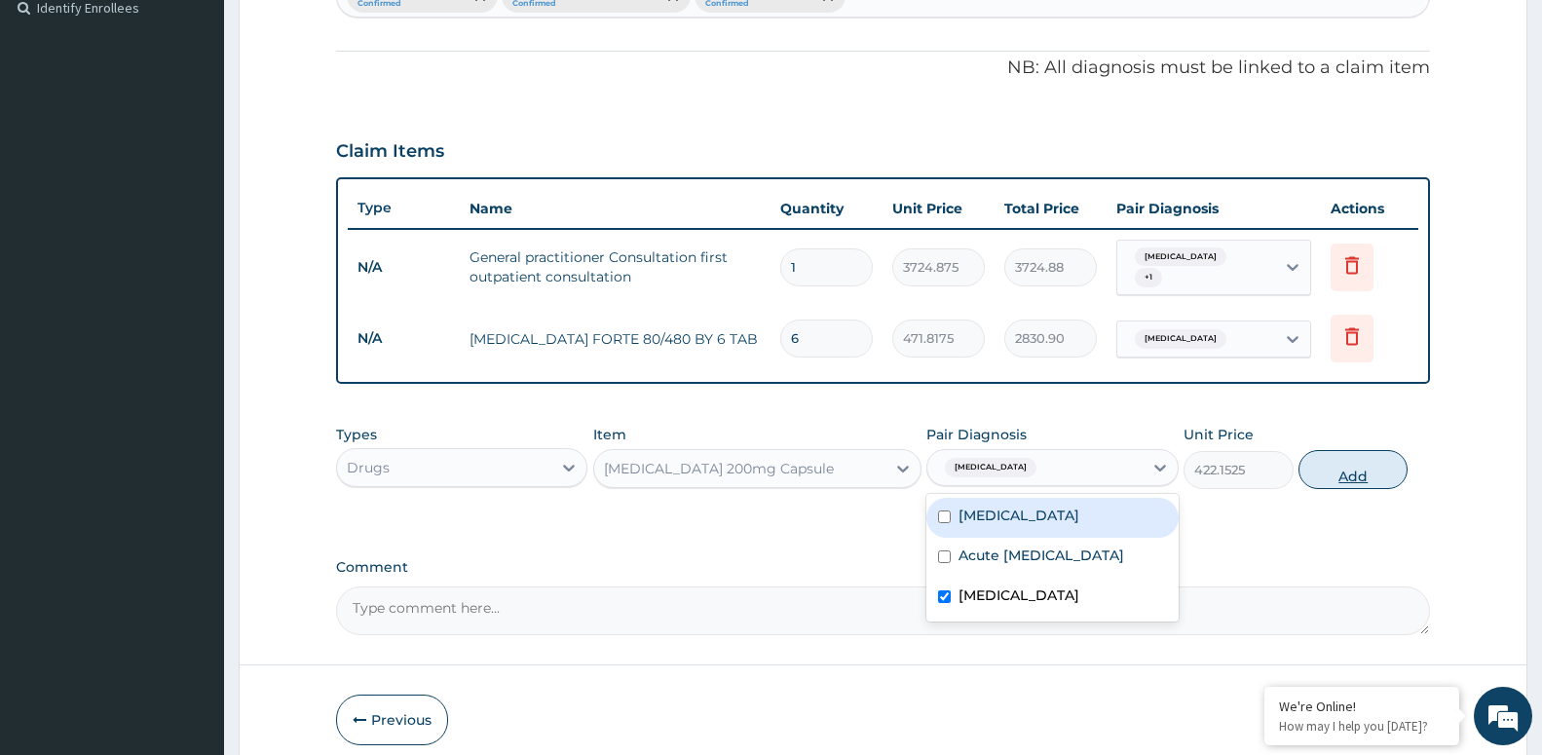
click at [1361, 469] on button "Add" at bounding box center [1352, 469] width 109 height 39
type input "0"
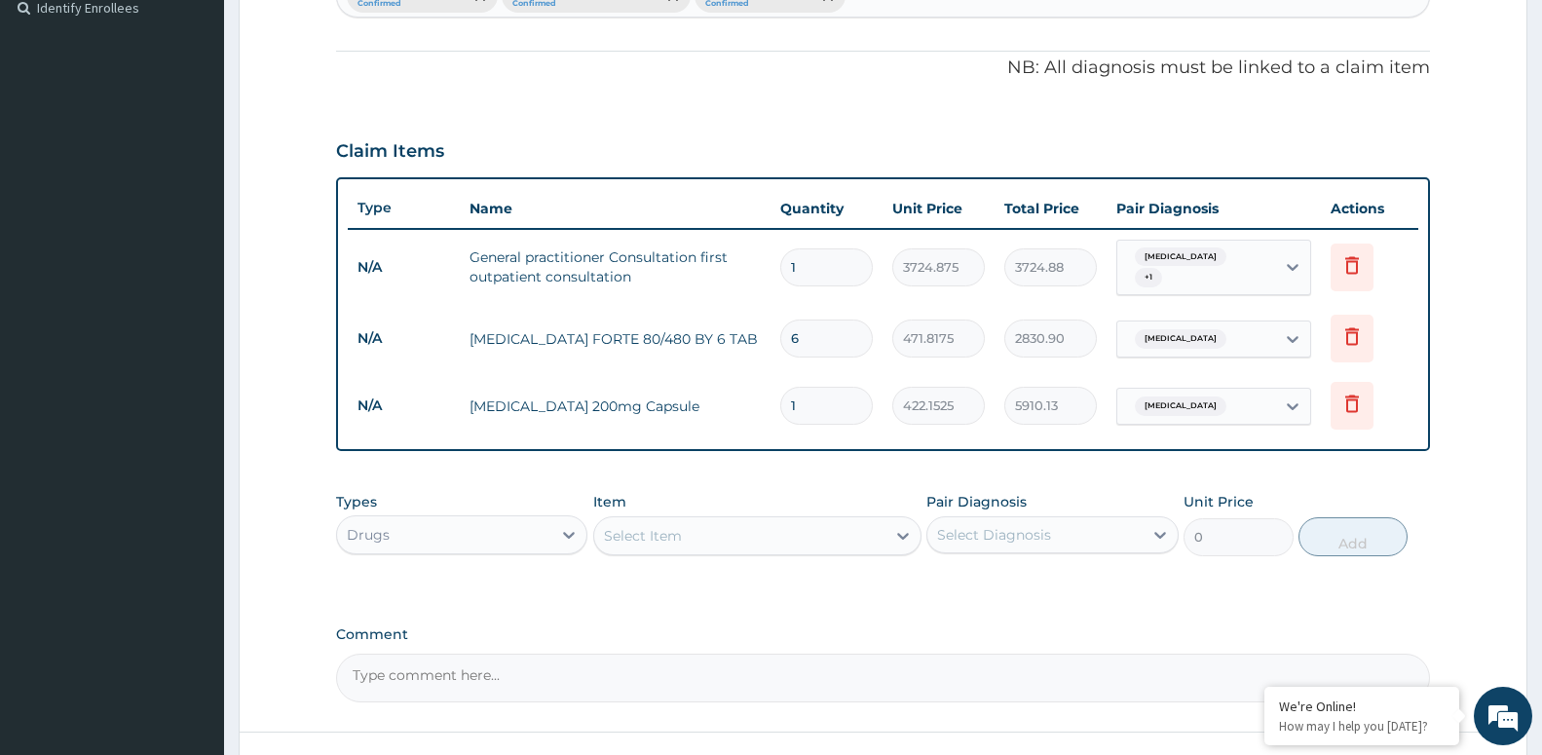
type input "14"
type input "5910.13"
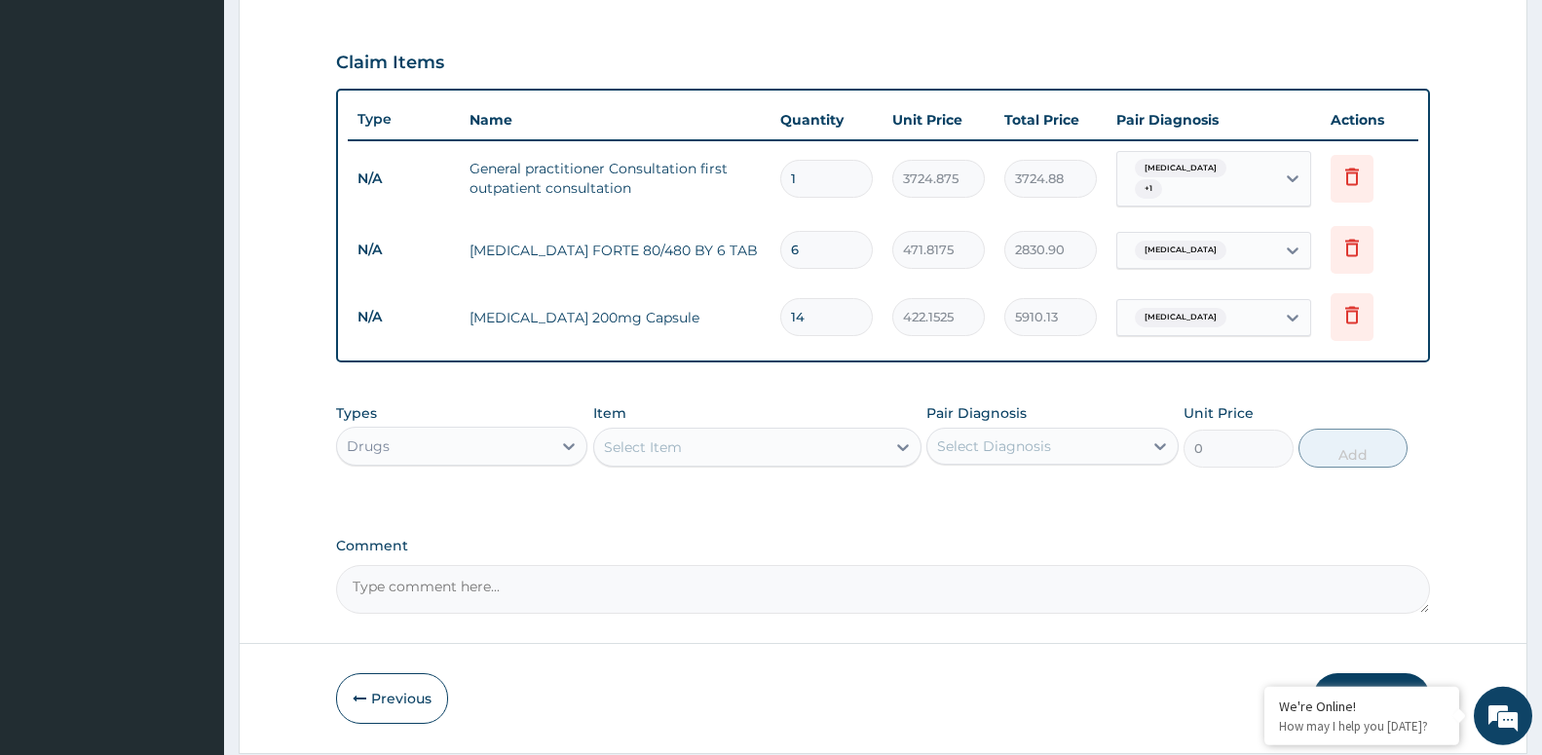
scroll to position [691, 0]
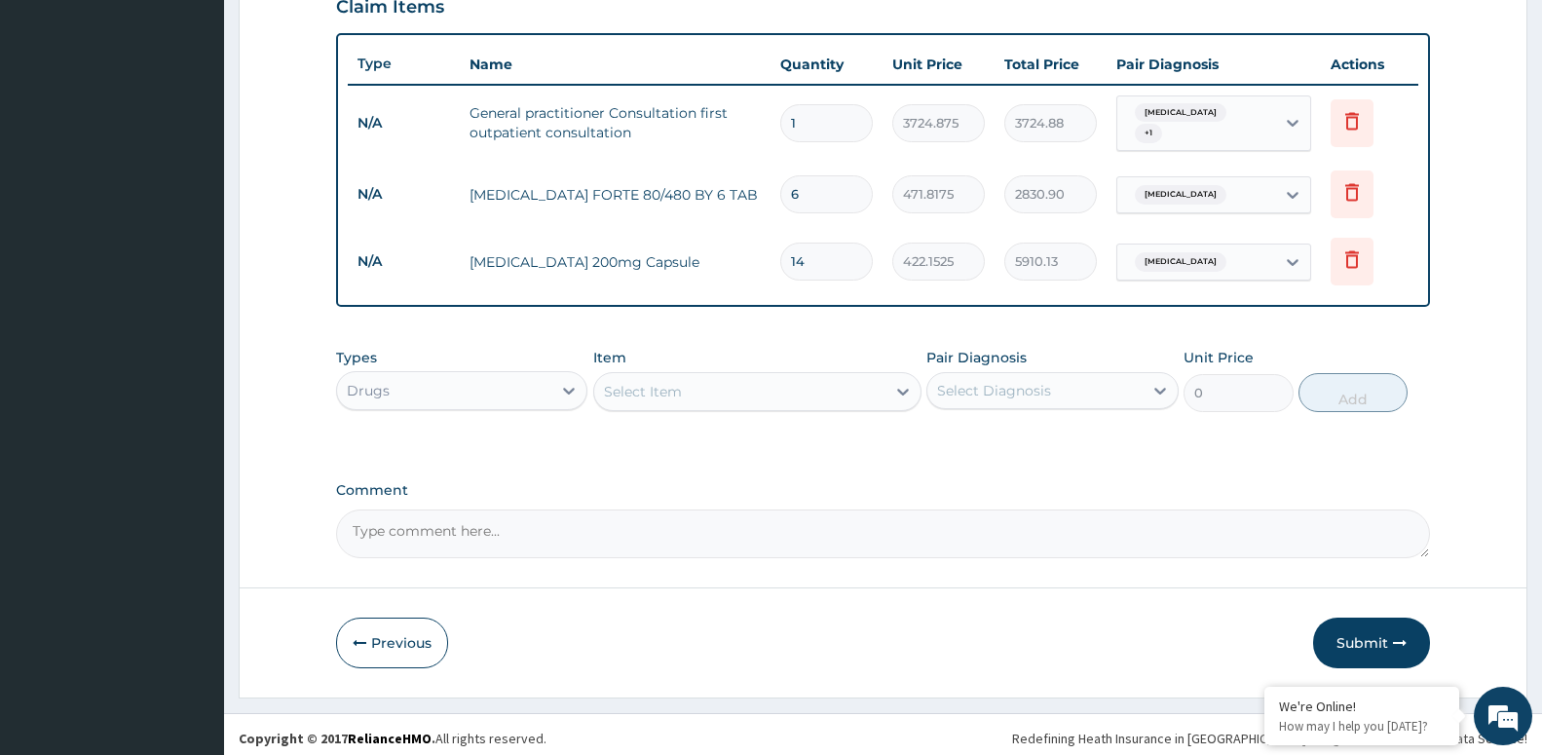
type input "14"
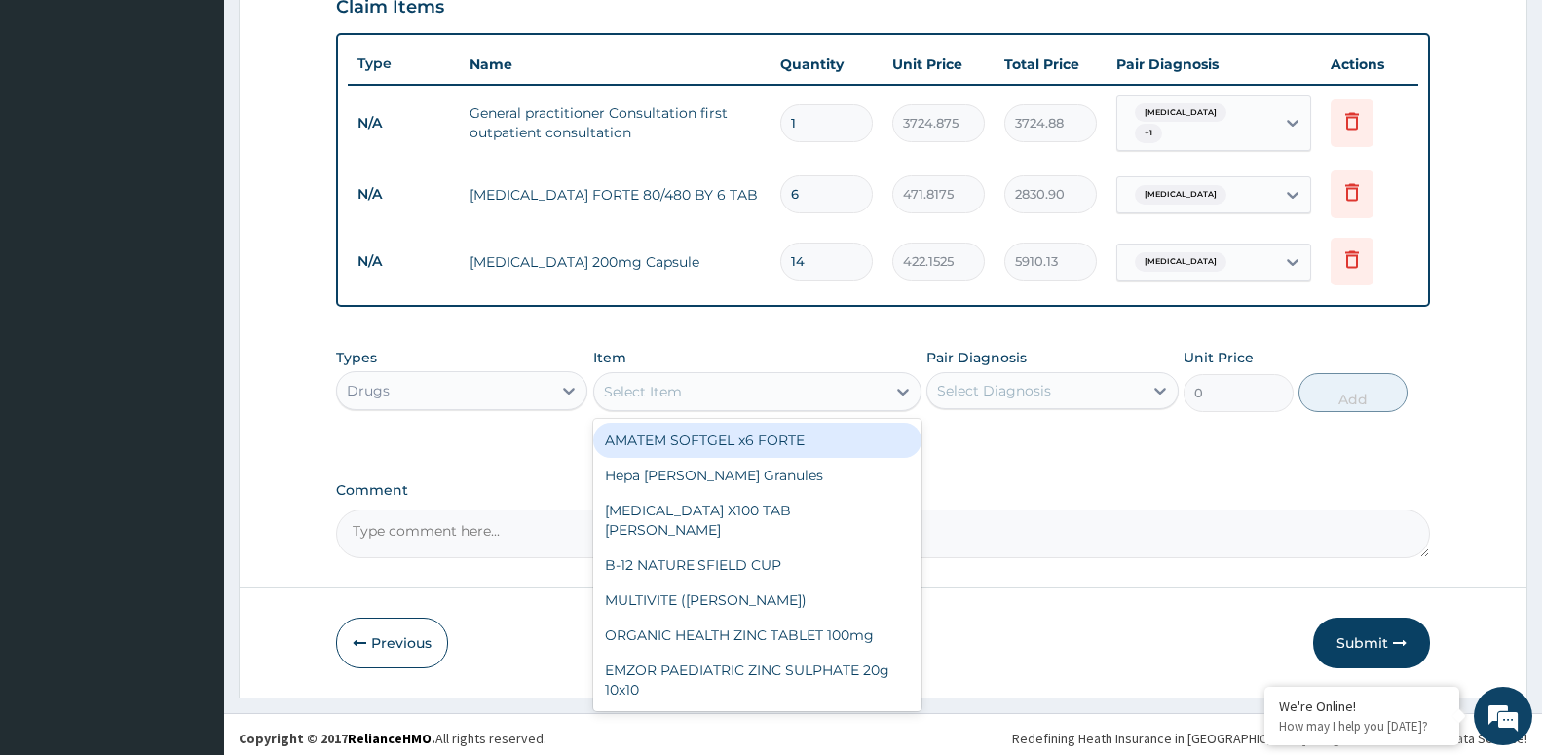
click at [749, 393] on div "Select Item" at bounding box center [739, 391] width 291 height 31
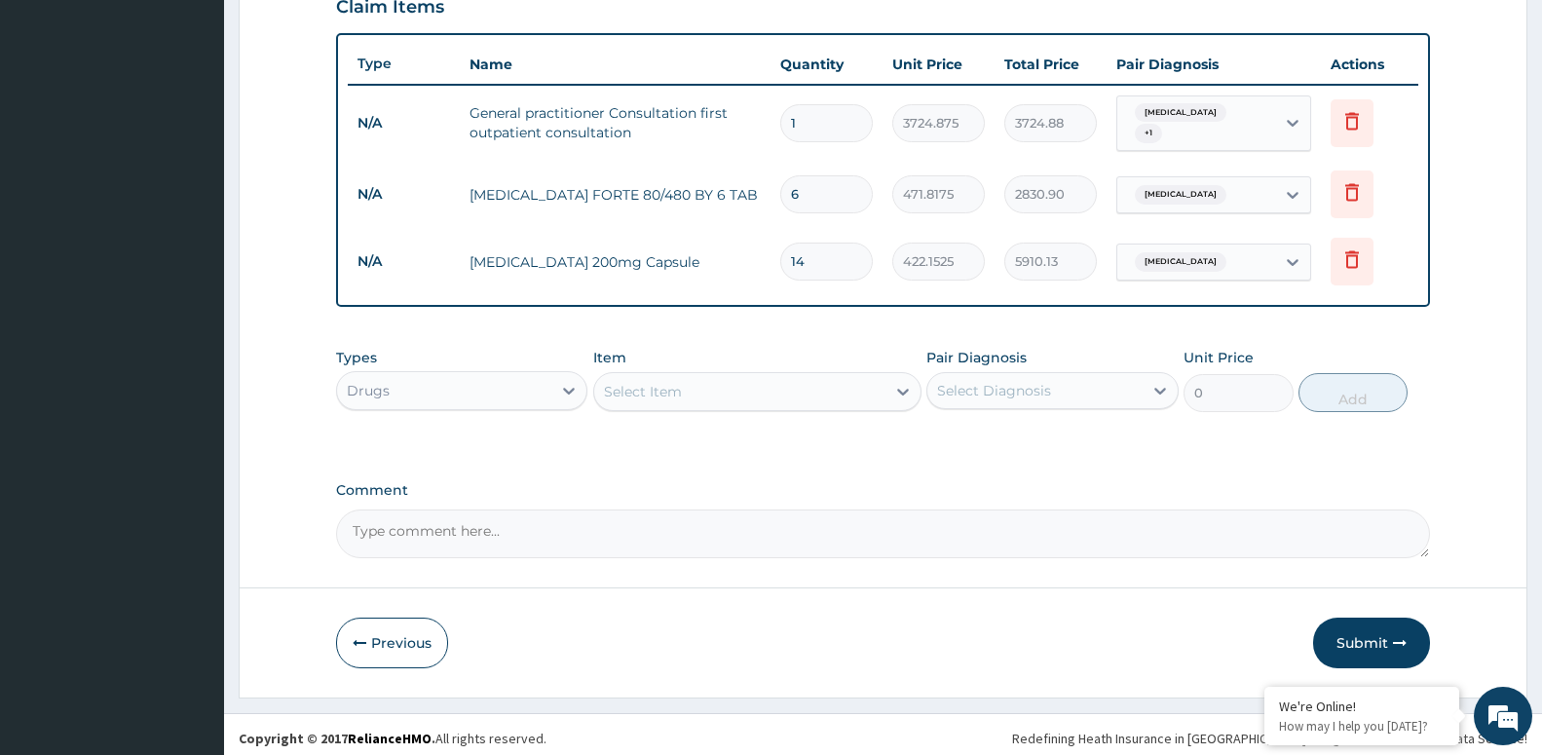
click at [448, 360] on div "Types Drugs" at bounding box center [461, 380] width 251 height 64
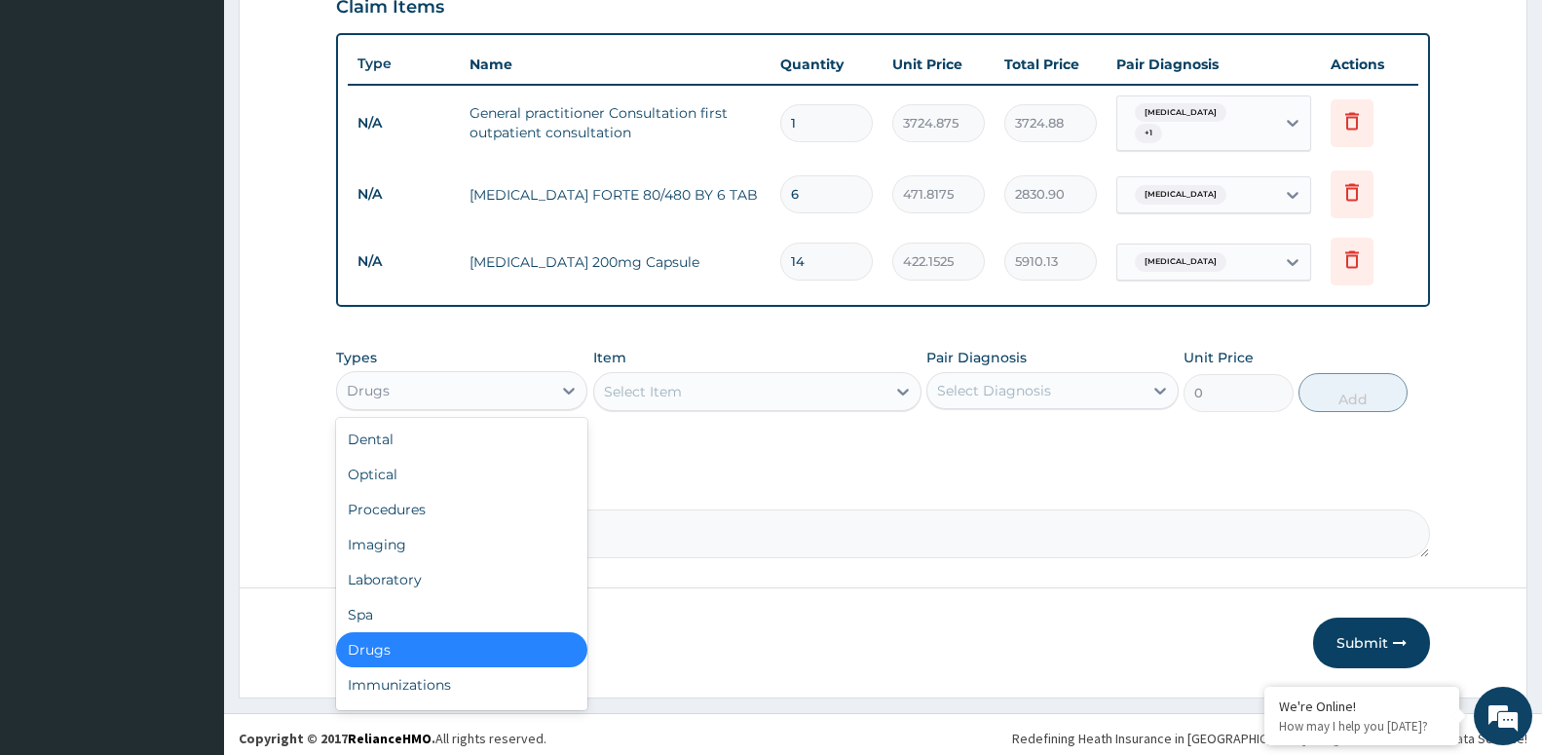
click at [447, 388] on div "Drugs" at bounding box center [444, 390] width 214 height 31
click at [379, 573] on div "Laboratory" at bounding box center [461, 579] width 251 height 35
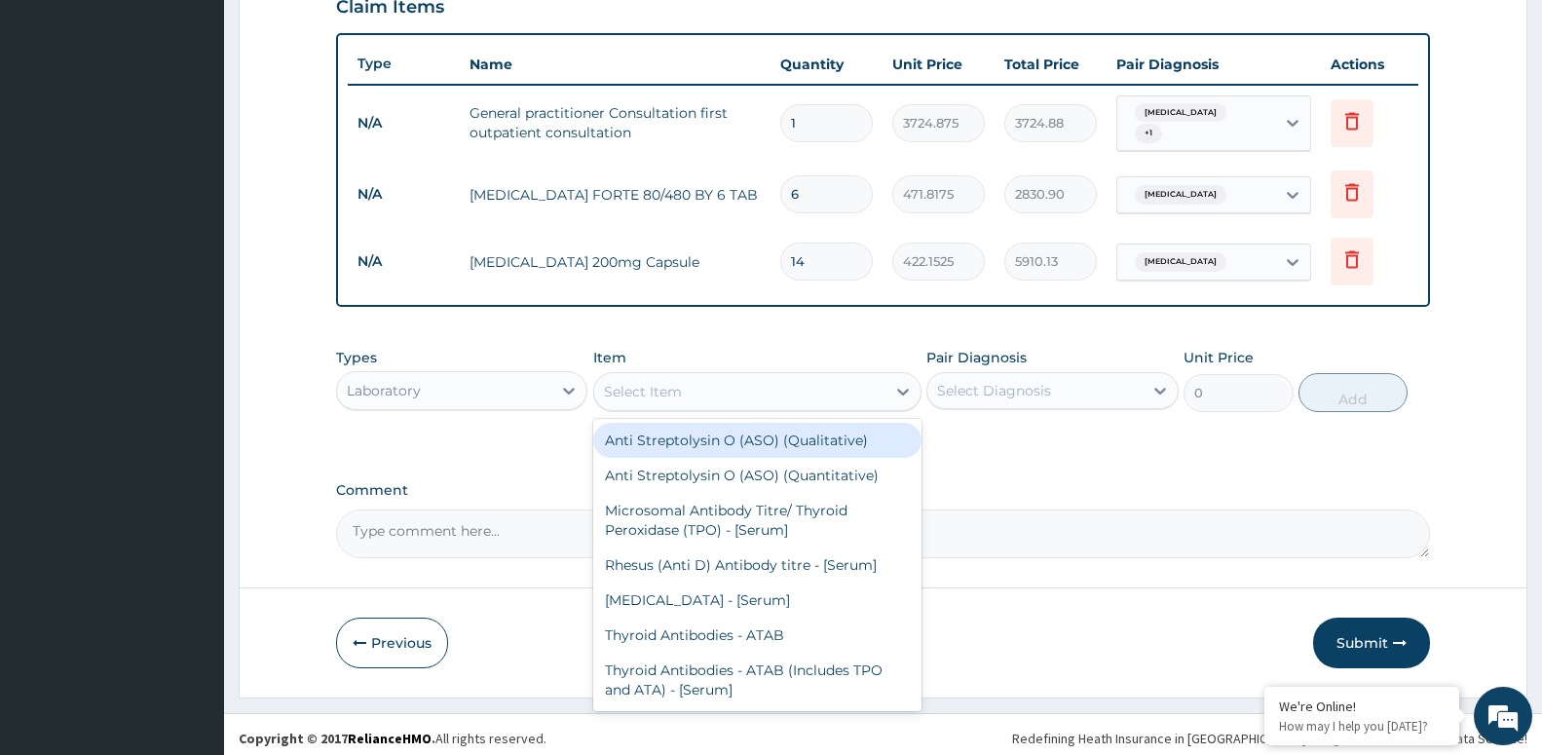
click at [743, 382] on div "Select Item" at bounding box center [739, 391] width 291 height 31
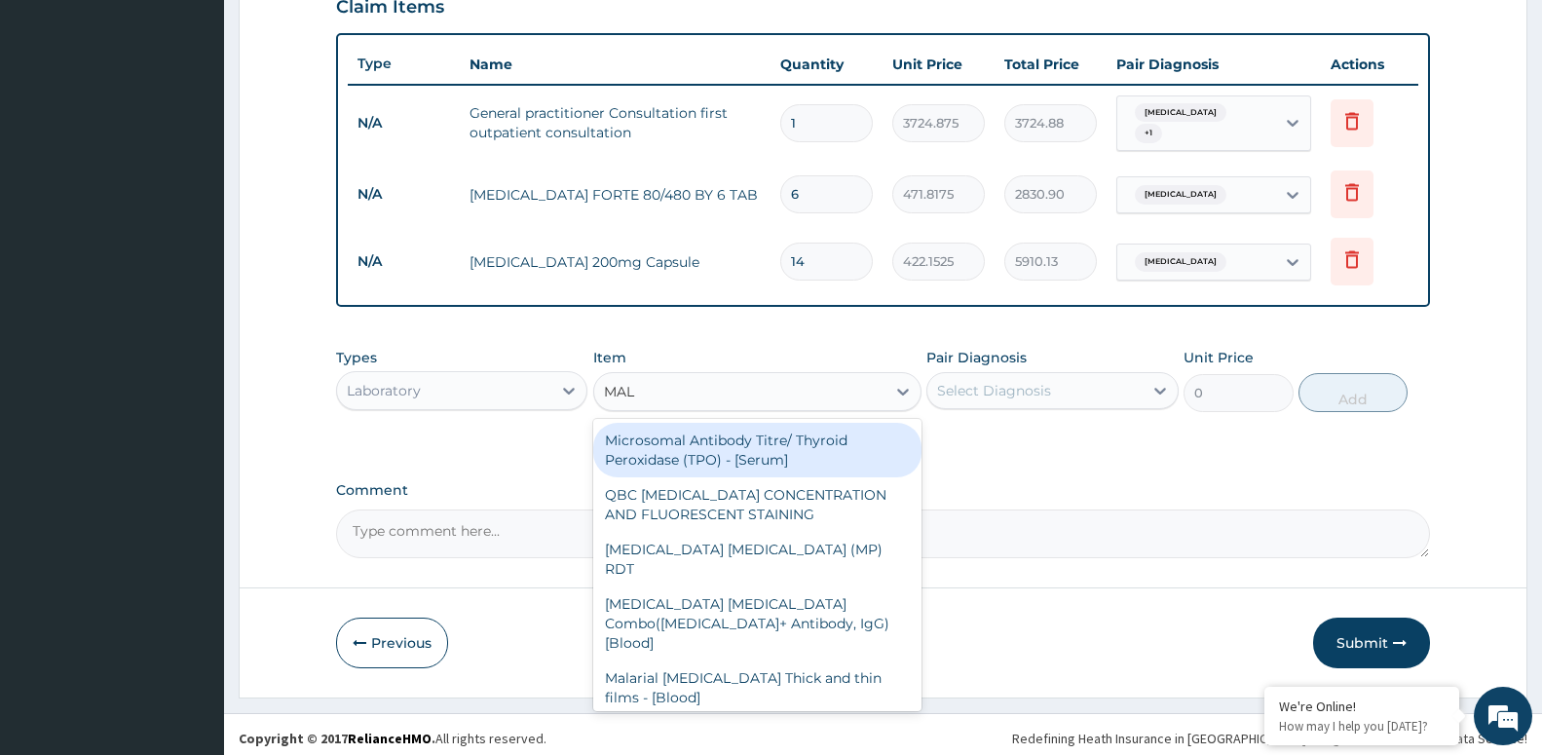
type input "MALA"
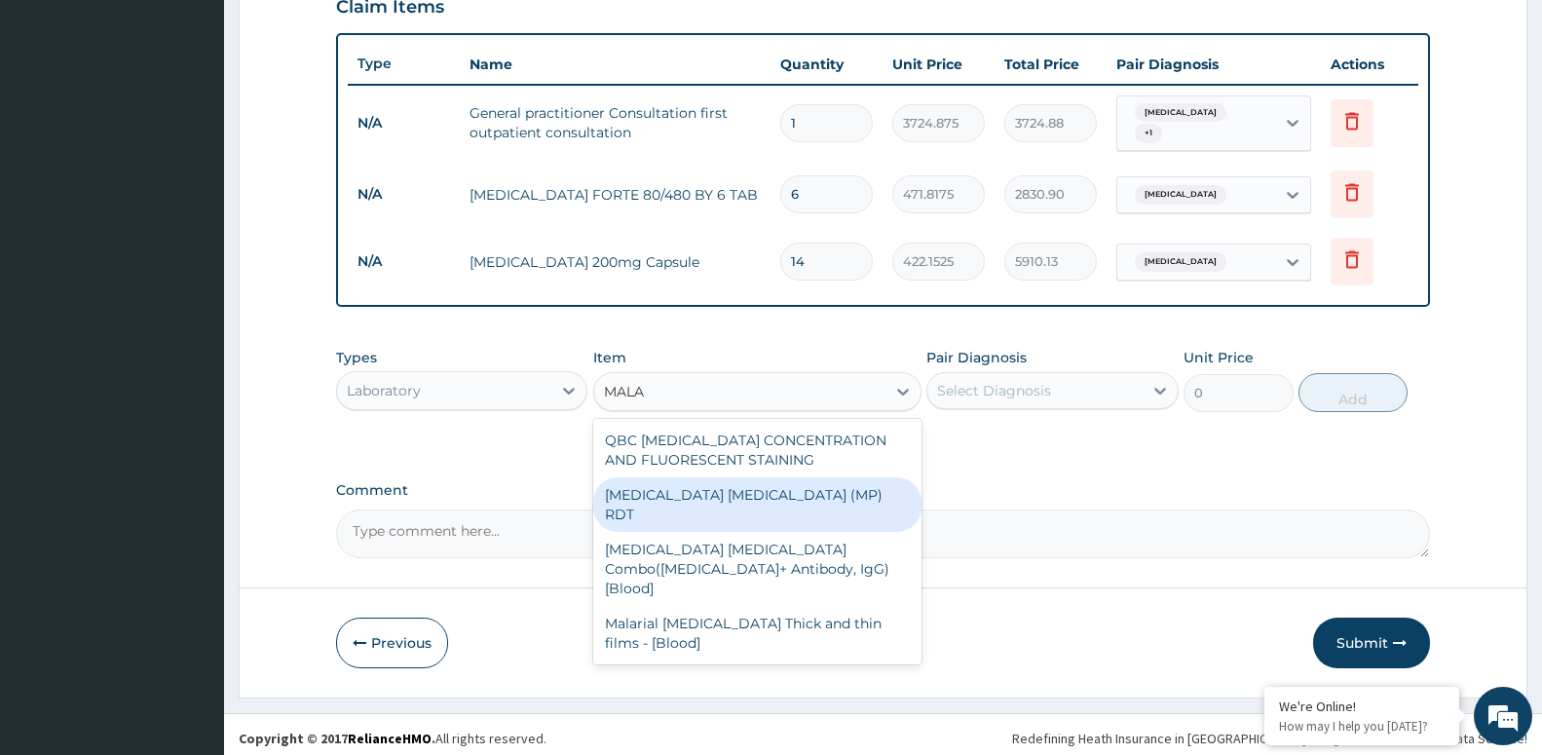
click at [748, 493] on div "MALARIA PARASITE (MP) RDT" at bounding box center [757, 504] width 328 height 55
type input "1693.125"
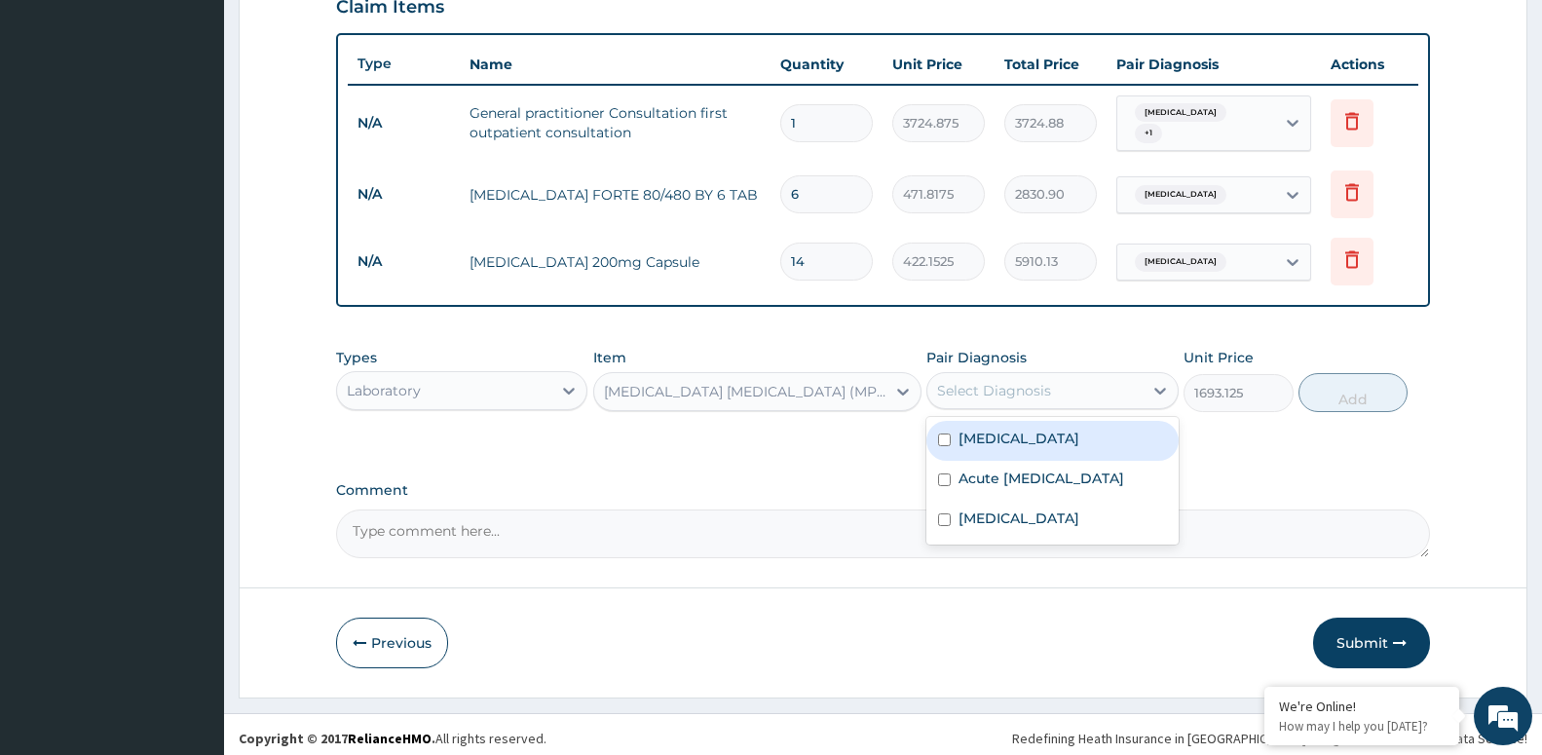
click at [964, 375] on div "Select Diagnosis" at bounding box center [1034, 390] width 214 height 31
click at [947, 433] on input "checkbox" at bounding box center [944, 439] width 13 height 13
checkbox input "true"
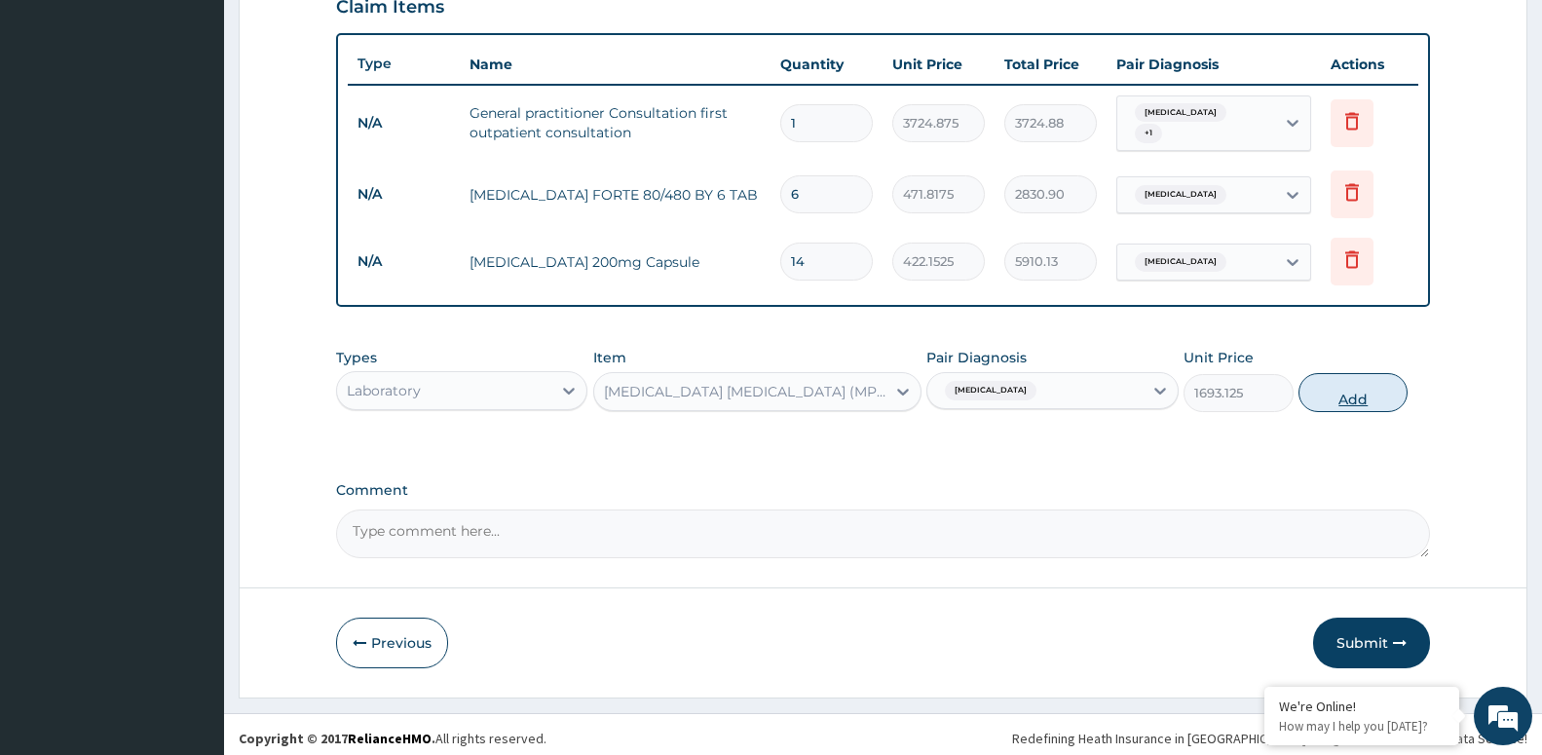
click at [1359, 392] on button "Add" at bounding box center [1352, 392] width 109 height 39
type input "0"
click at [1359, 392] on div "PA Code / Prescription Code Enter Code(Secondary Care Only) Encounter Date 12-0…" at bounding box center [883, 26] width 1094 height 1063
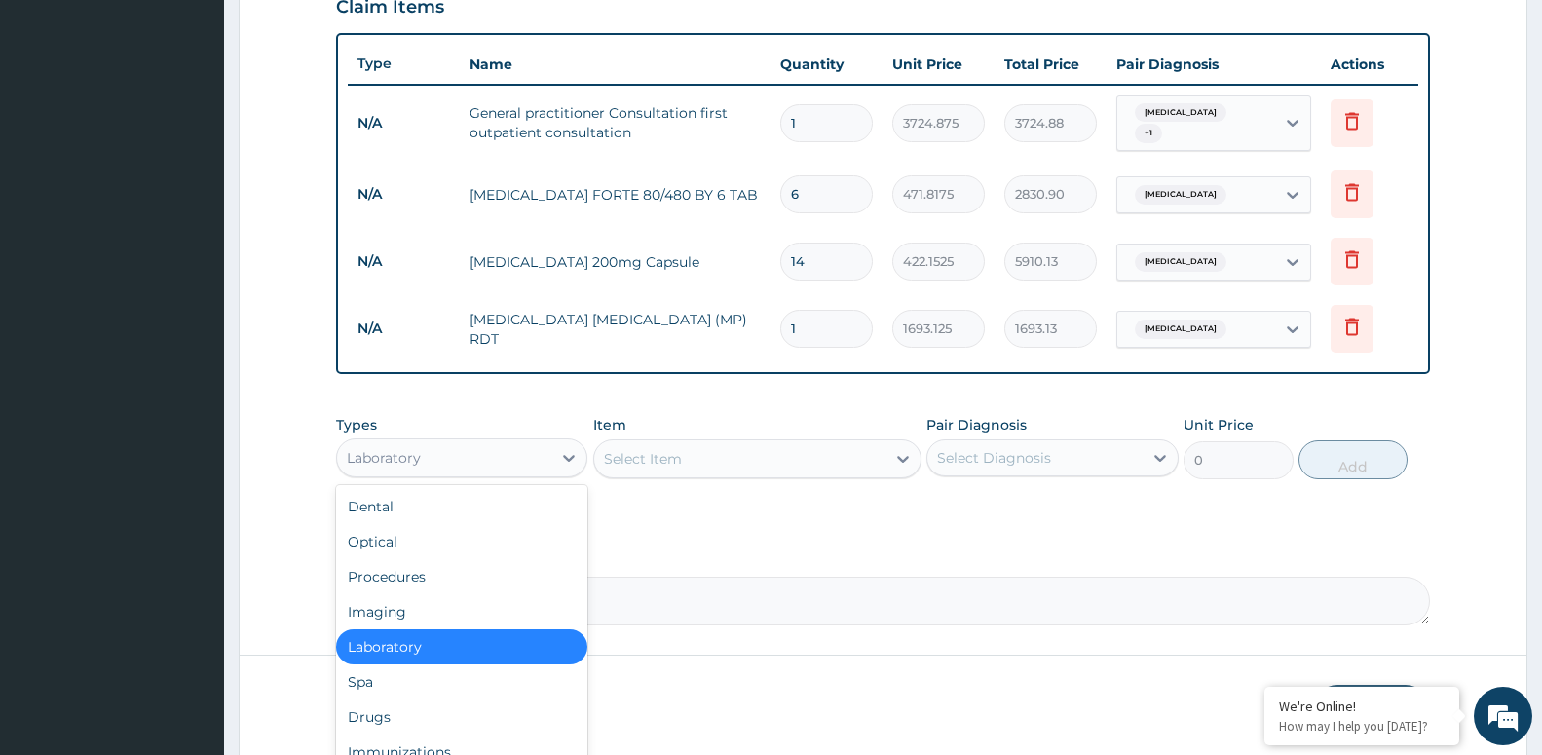
click at [416, 456] on div "Laboratory" at bounding box center [384, 457] width 74 height 19
click at [398, 724] on div "Drugs" at bounding box center [461, 716] width 251 height 35
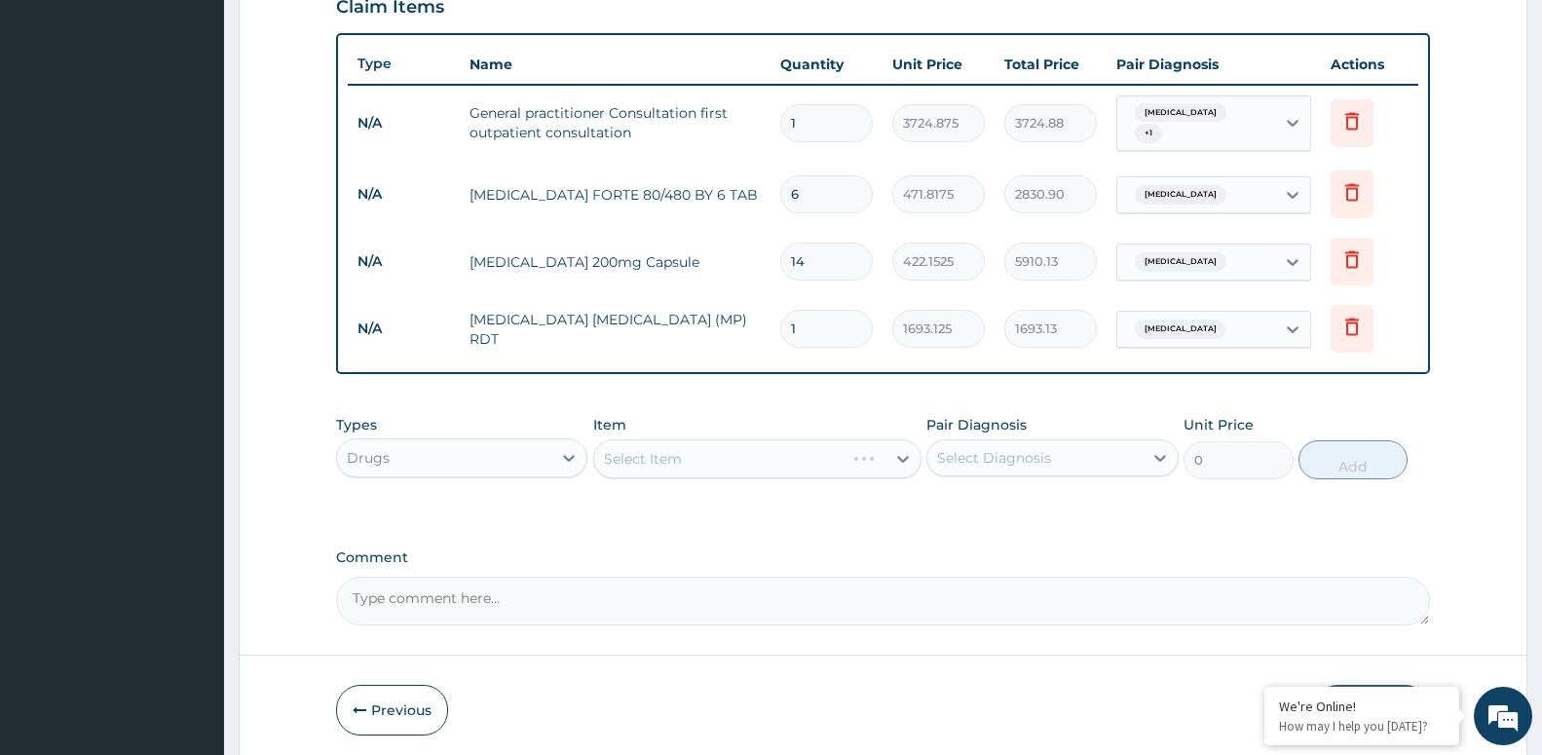
click at [744, 450] on div "Select Item" at bounding box center [757, 458] width 328 height 39
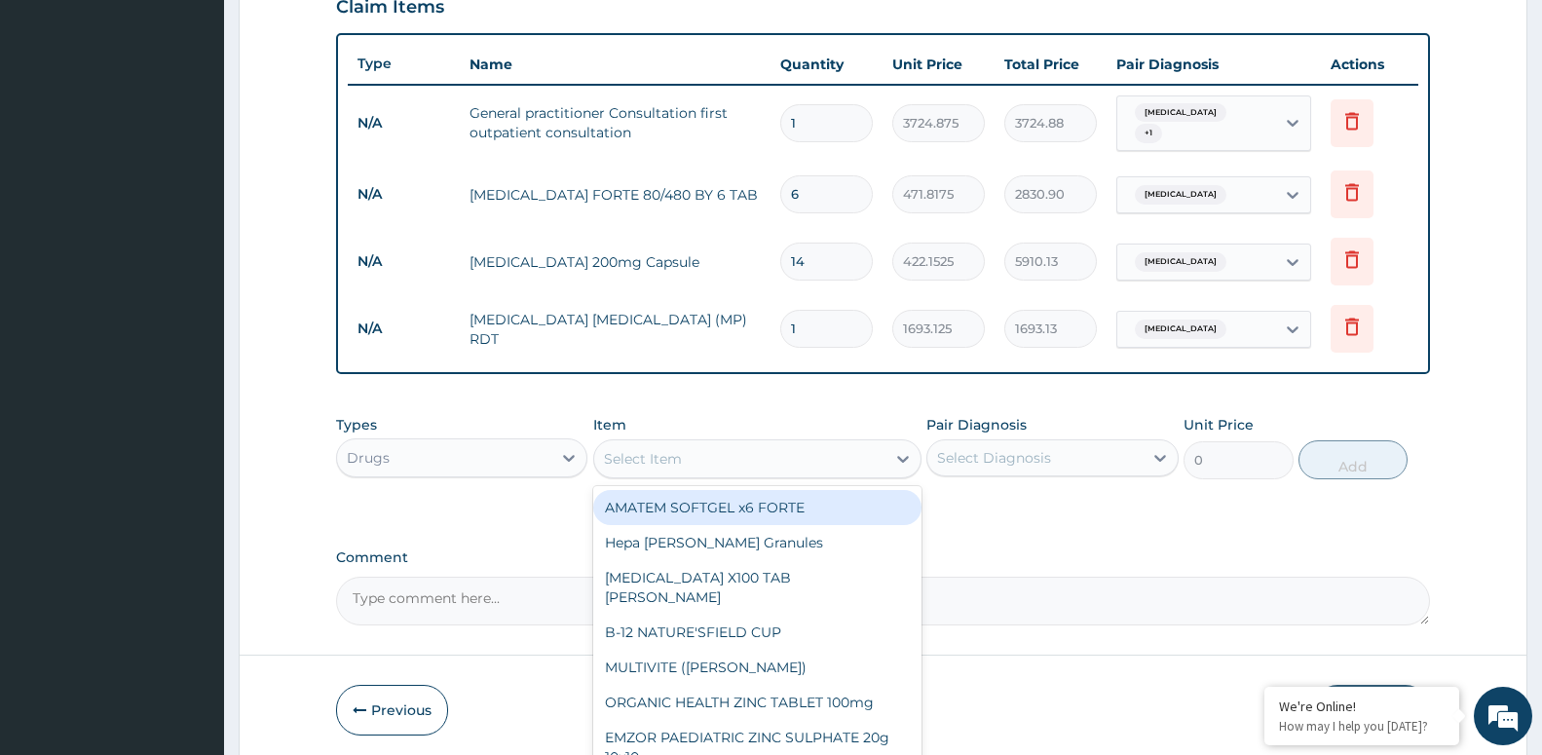
click at [744, 450] on div "Select Item" at bounding box center [739, 458] width 291 height 31
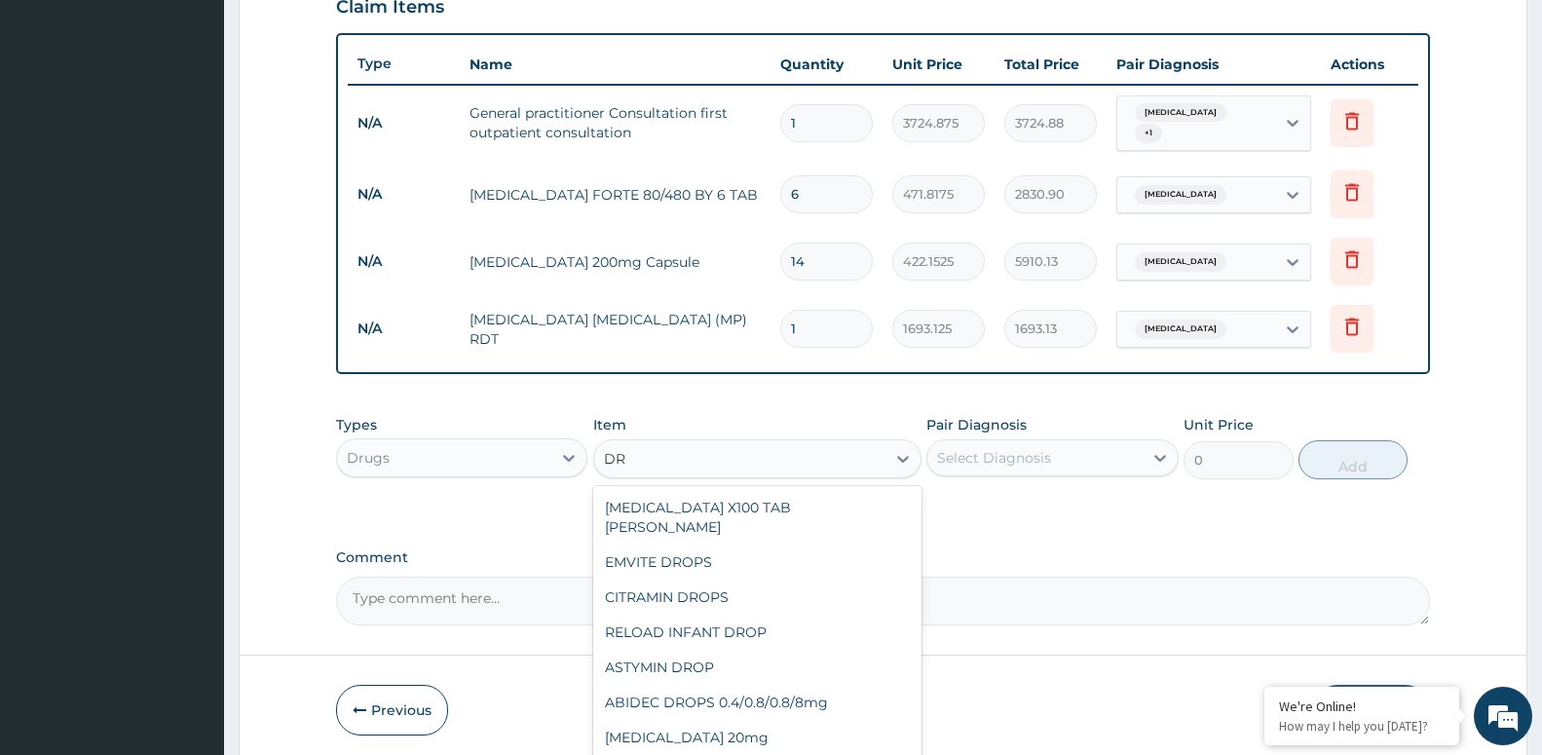
type input "D"
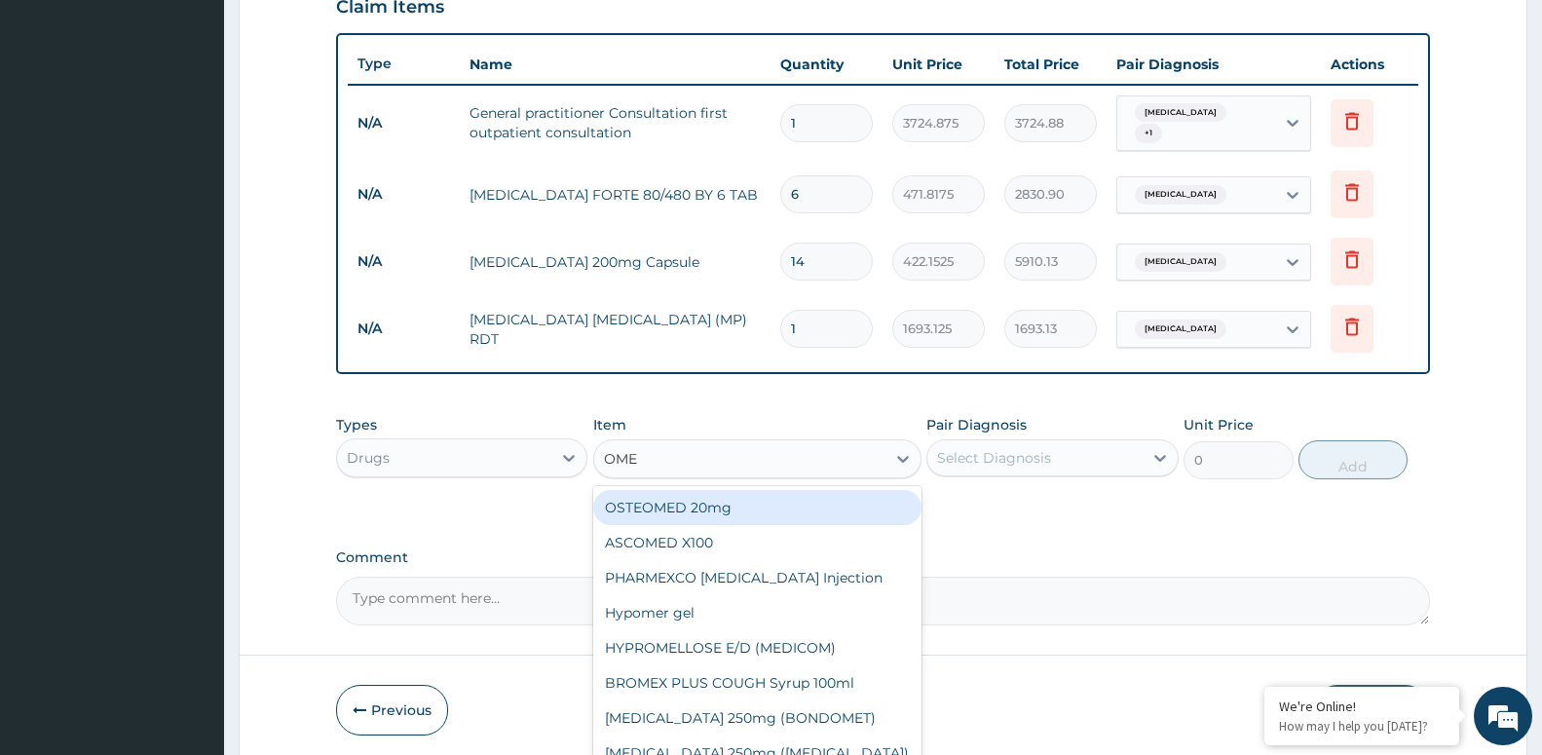
type input "OMEP"
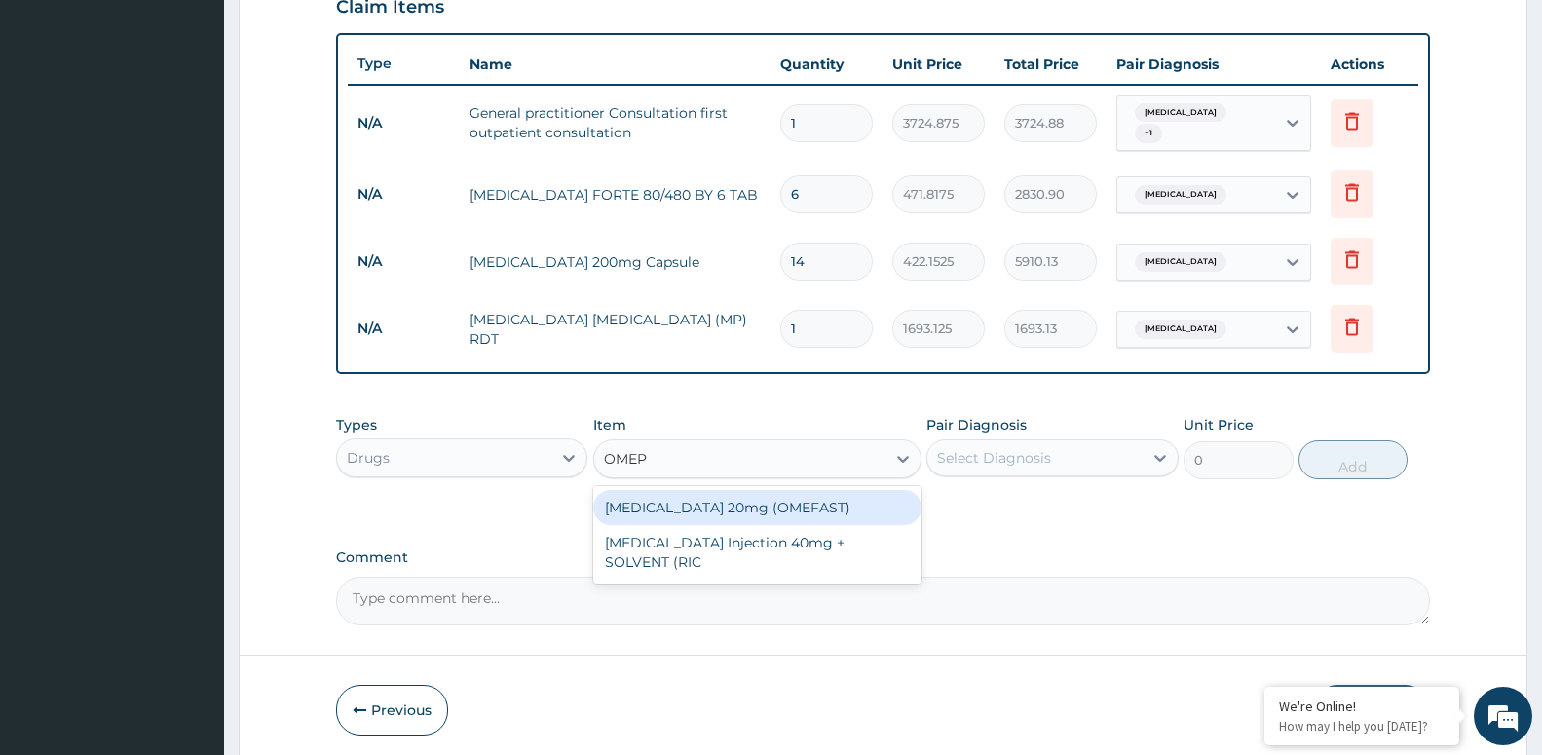
click at [737, 500] on div "OMEPRAZOLE 20mg (OMEFAST)" at bounding box center [757, 507] width 328 height 35
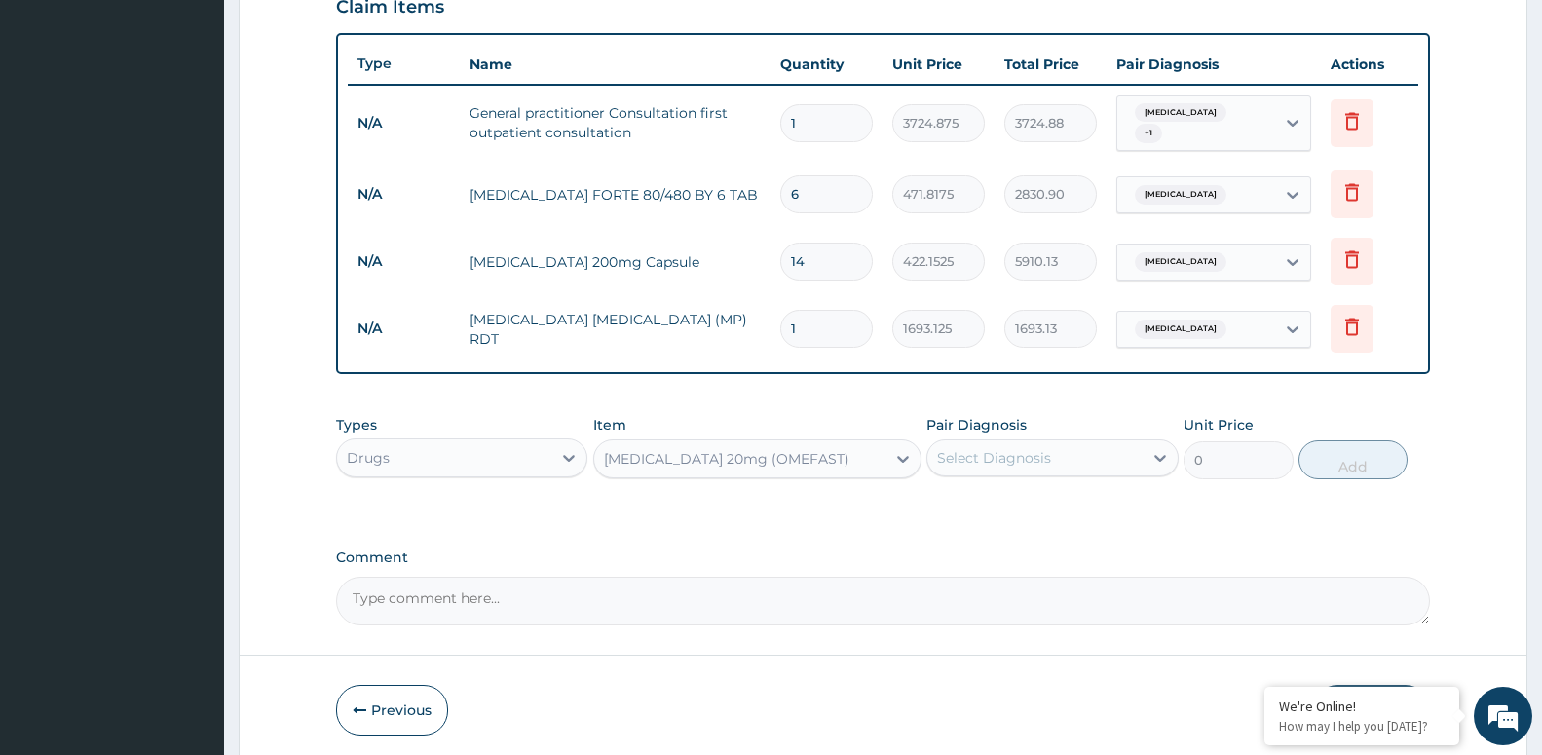
type input "86.91375"
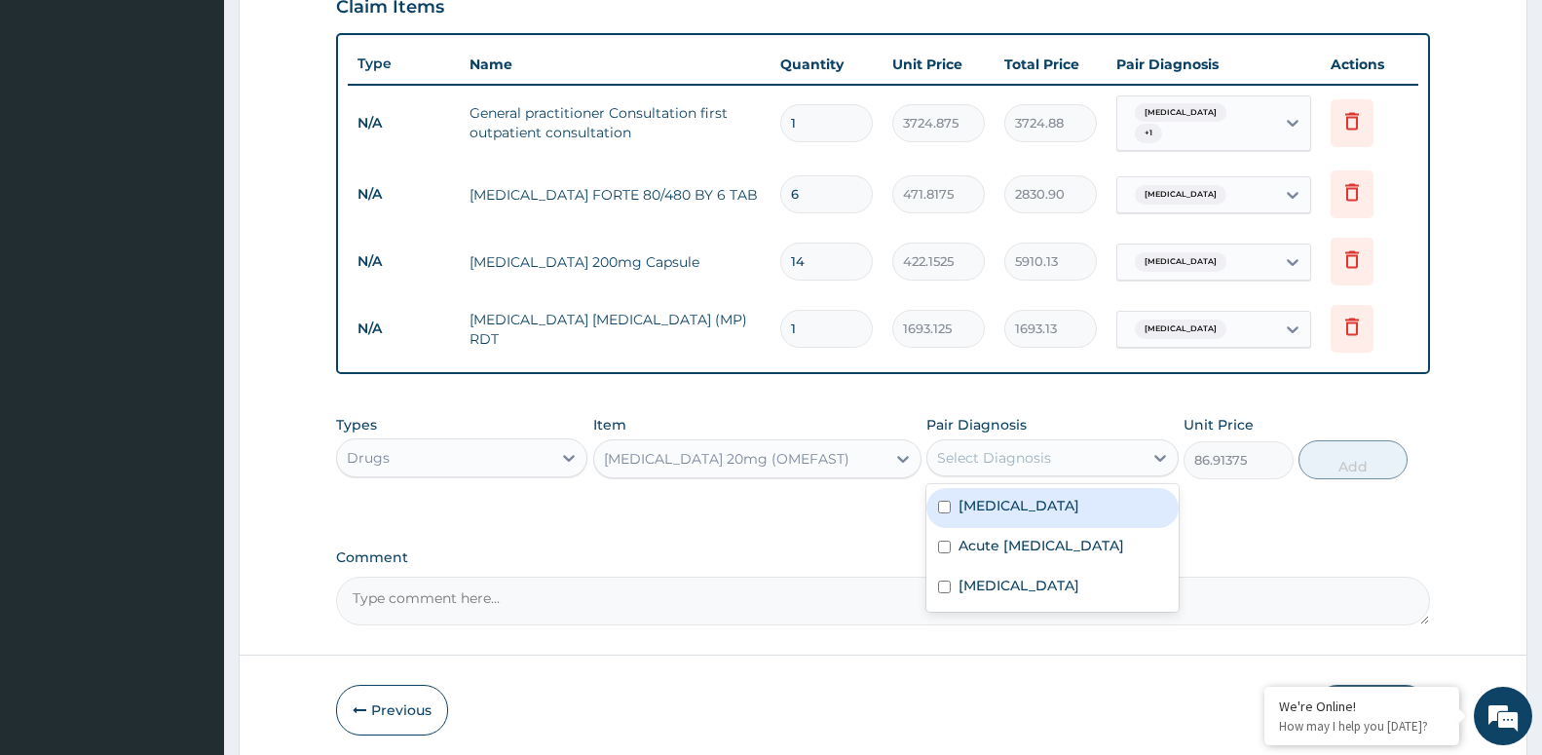
click at [957, 450] on div "Select Diagnosis" at bounding box center [994, 457] width 114 height 19
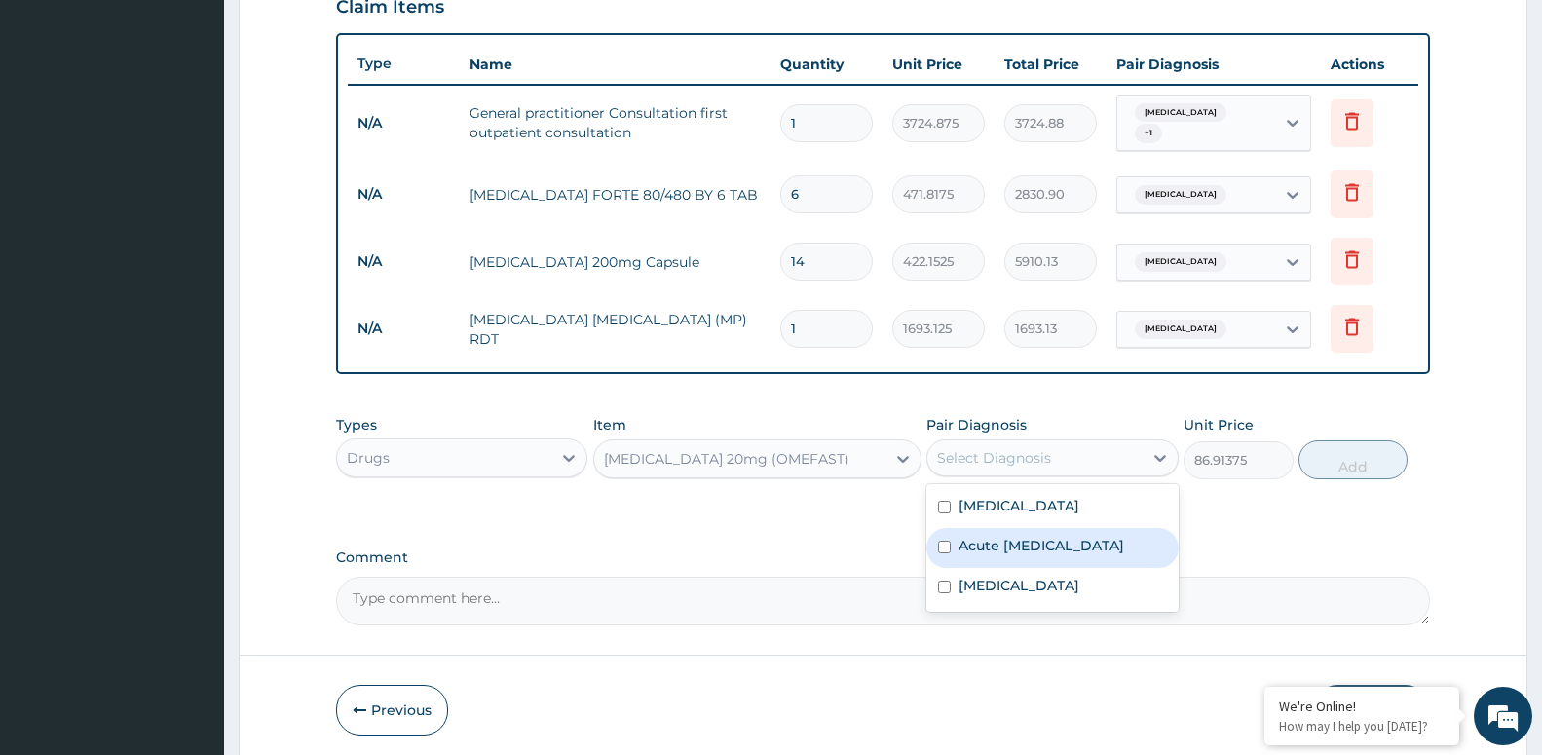
click at [948, 540] on input "checkbox" at bounding box center [944, 546] width 13 height 13
checkbox input "true"
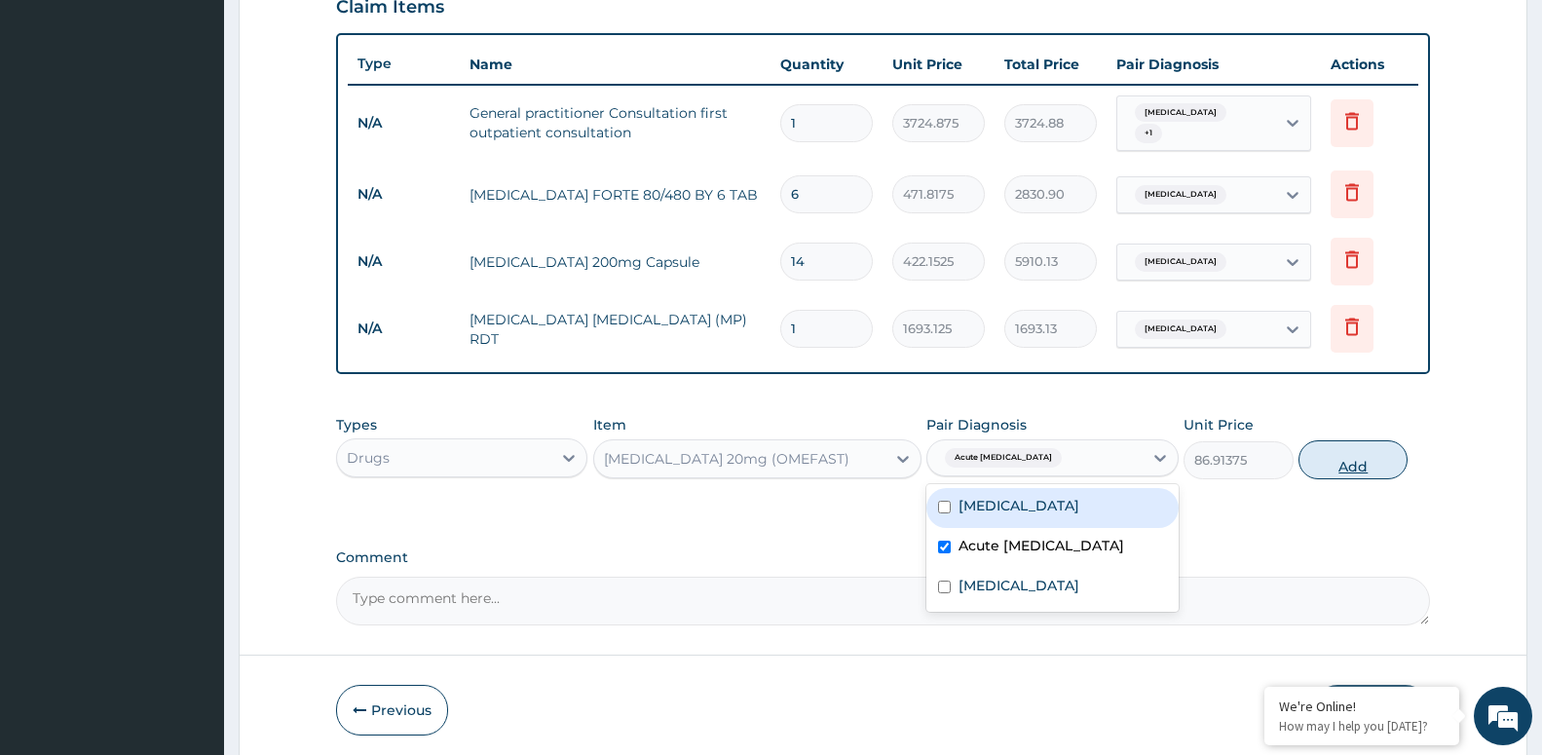
click at [1368, 455] on button "Add" at bounding box center [1352, 459] width 109 height 39
type input "0"
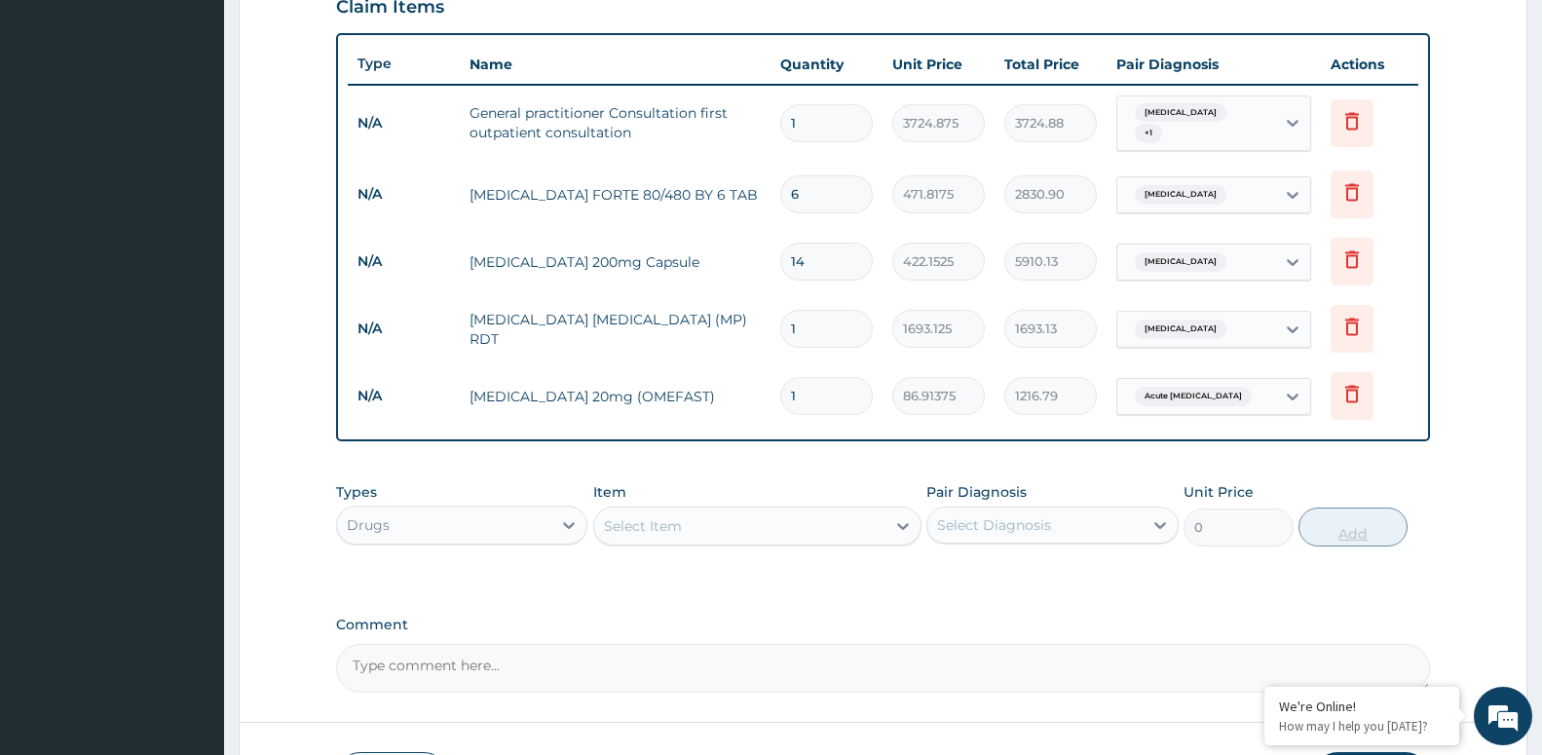
type input "14"
type input "1216.79"
type input "14"
click at [758, 512] on div "Select Item" at bounding box center [739, 525] width 291 height 31
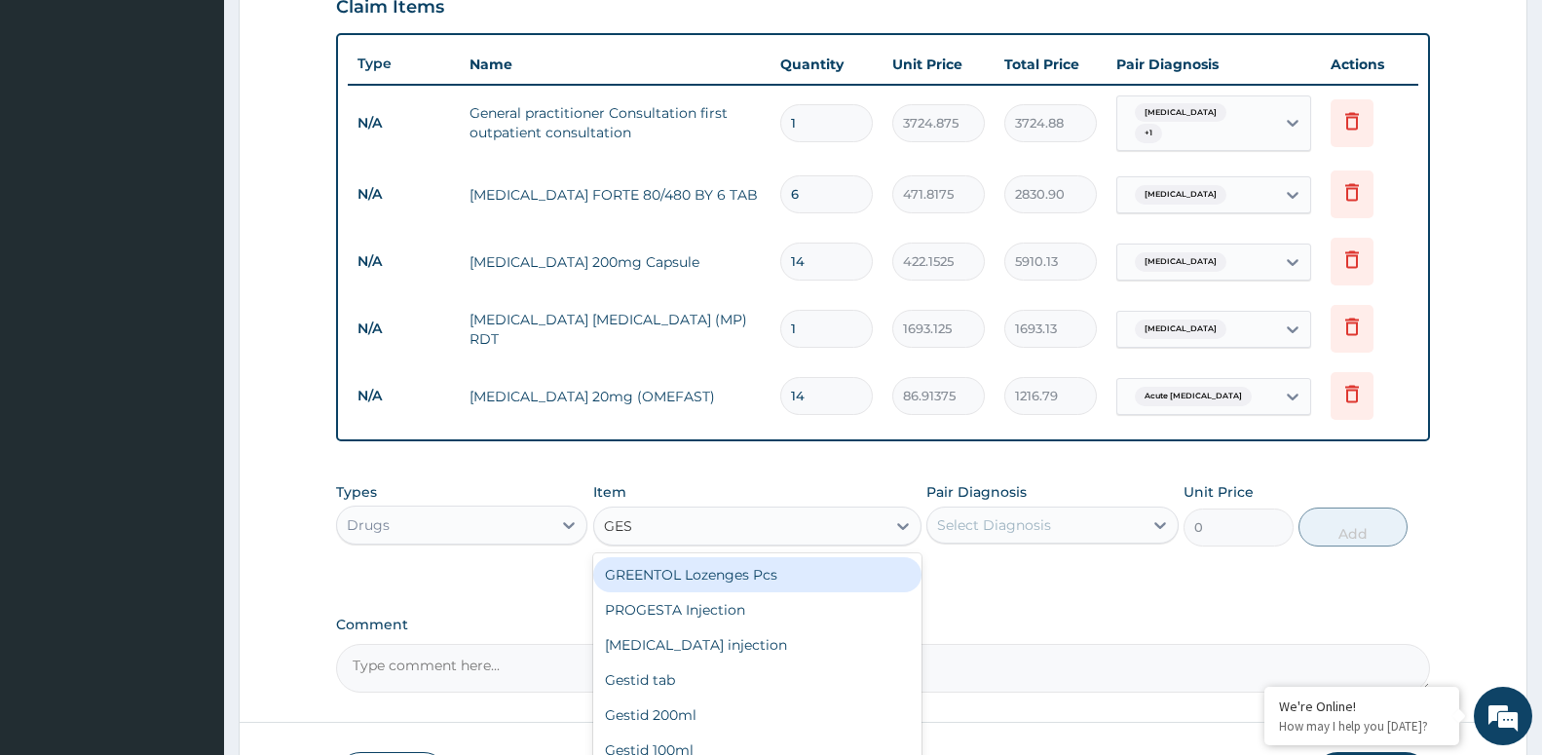
type input "GEST"
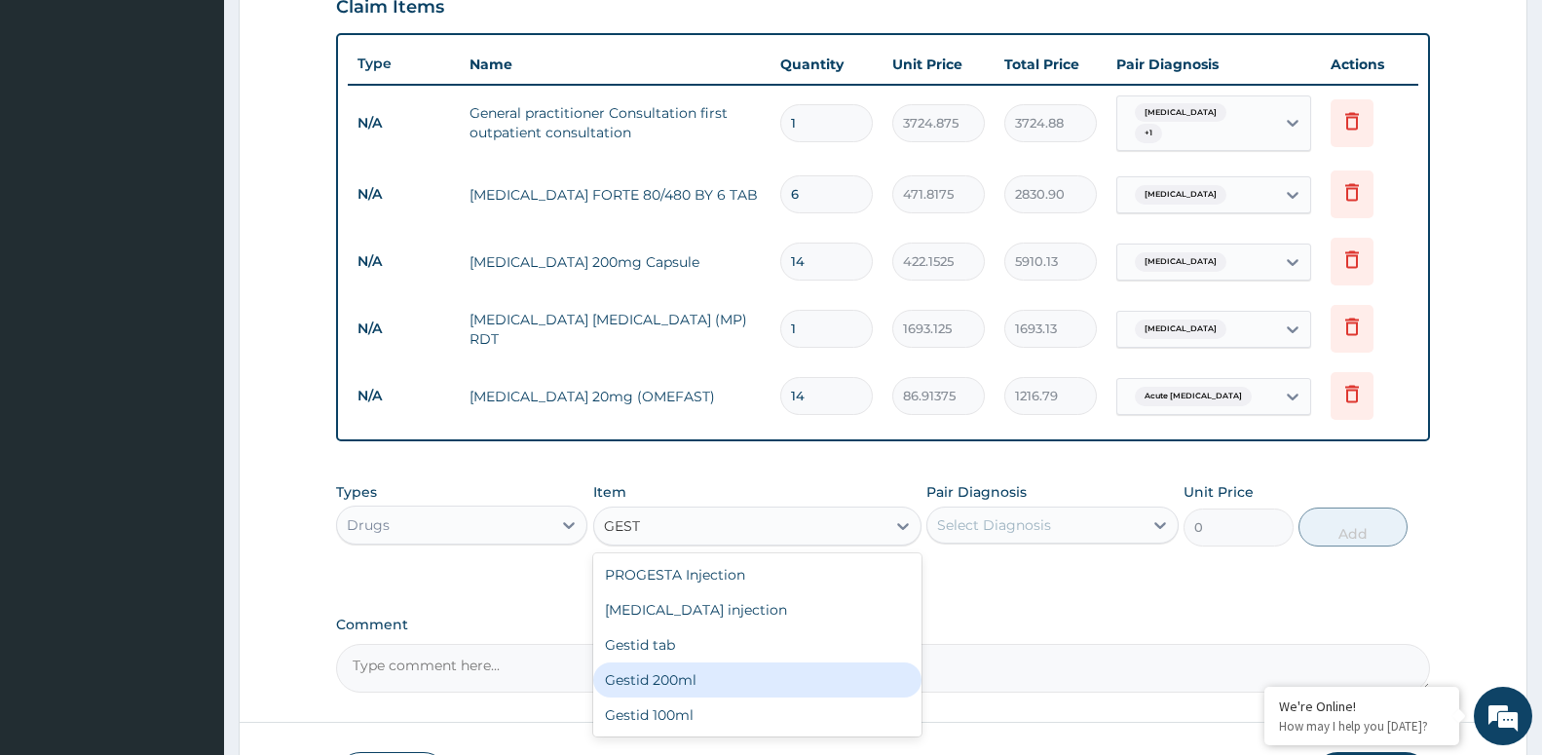
click at [711, 675] on div "Gestid 200ml" at bounding box center [757, 679] width 328 height 35
type input "1117.4625"
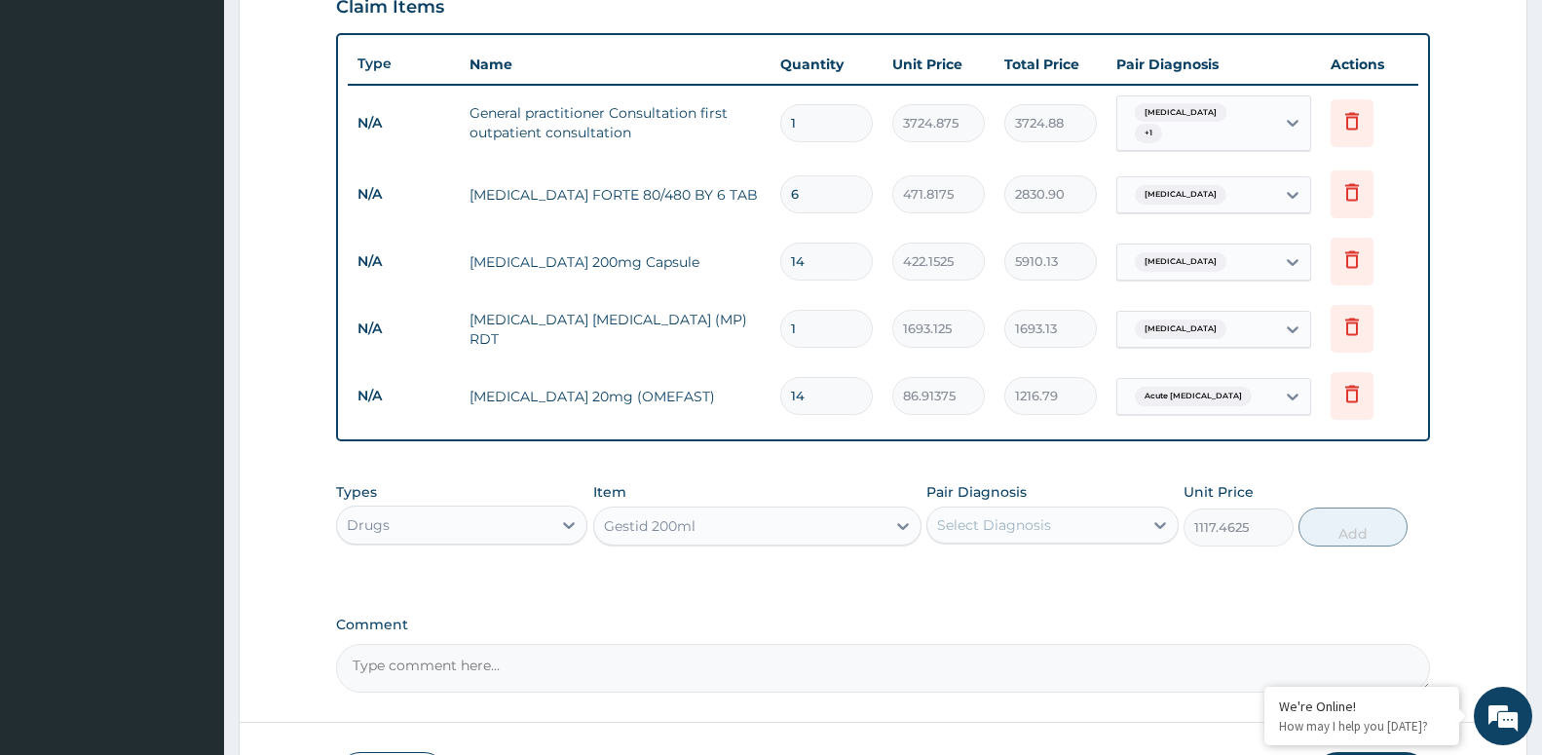
click at [1085, 497] on div "Pair Diagnosis Select Diagnosis" at bounding box center [1051, 514] width 251 height 64
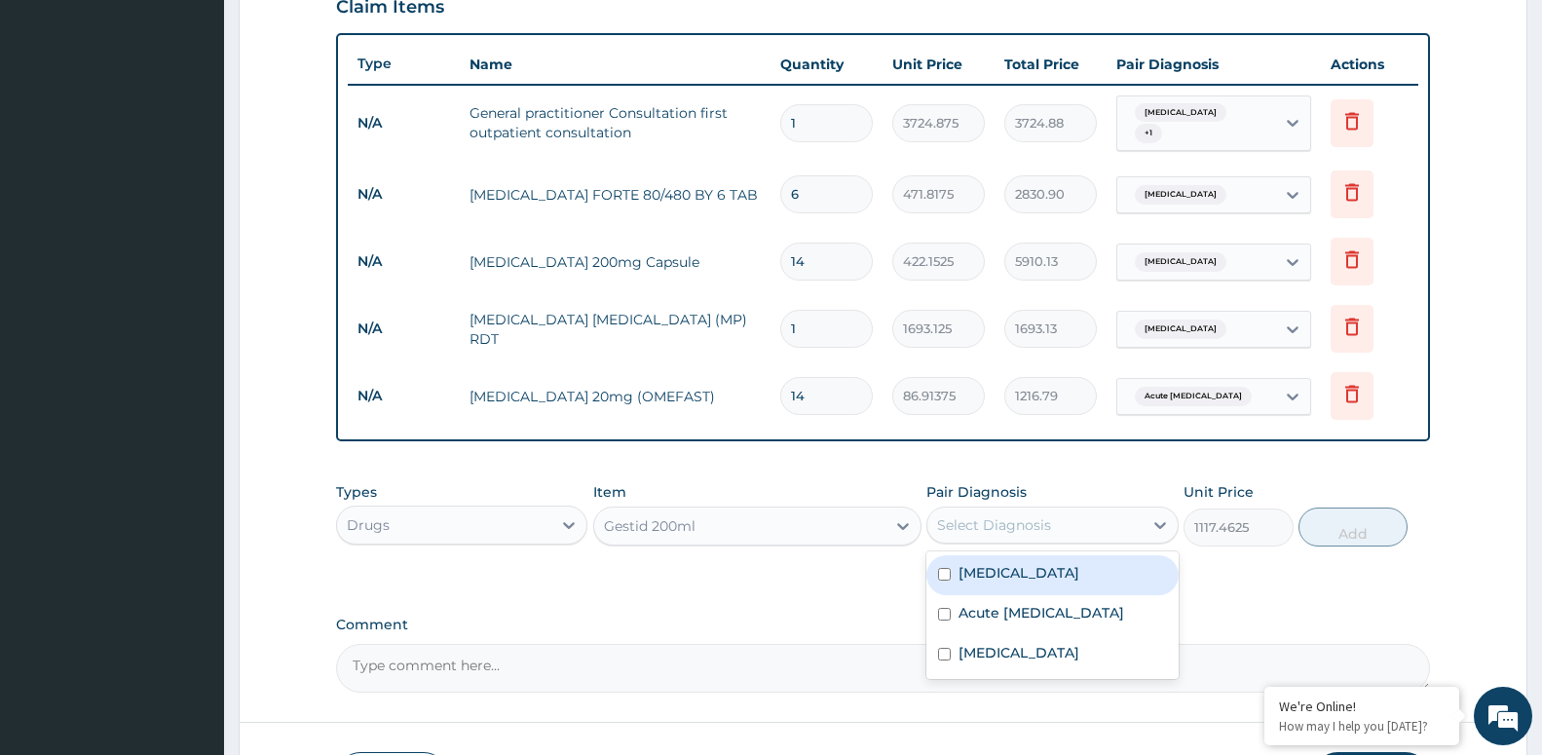
click at [1072, 518] on div "Select Diagnosis" at bounding box center [1034, 524] width 214 height 31
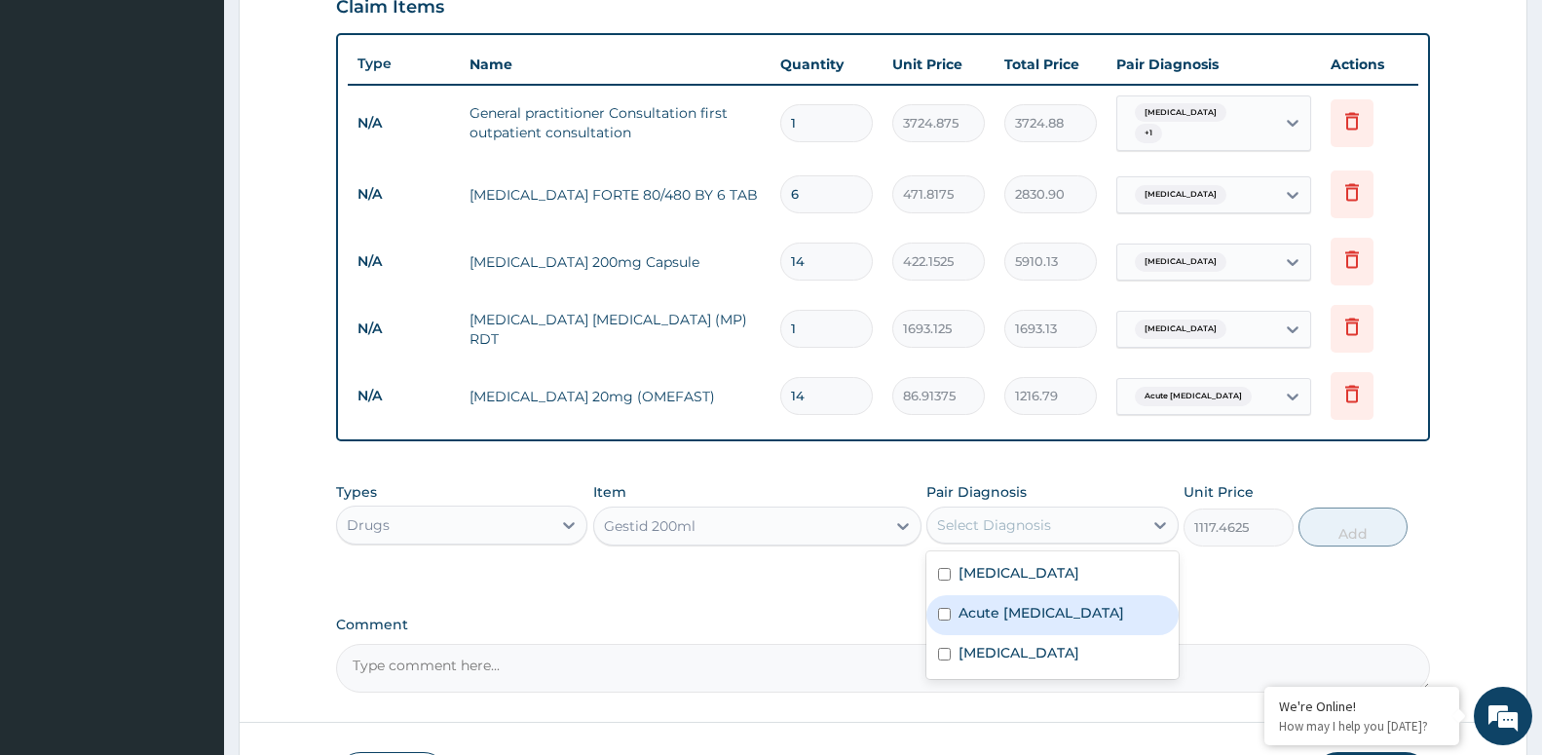
click at [939, 610] on input "checkbox" at bounding box center [944, 614] width 13 height 13
checkbox input "true"
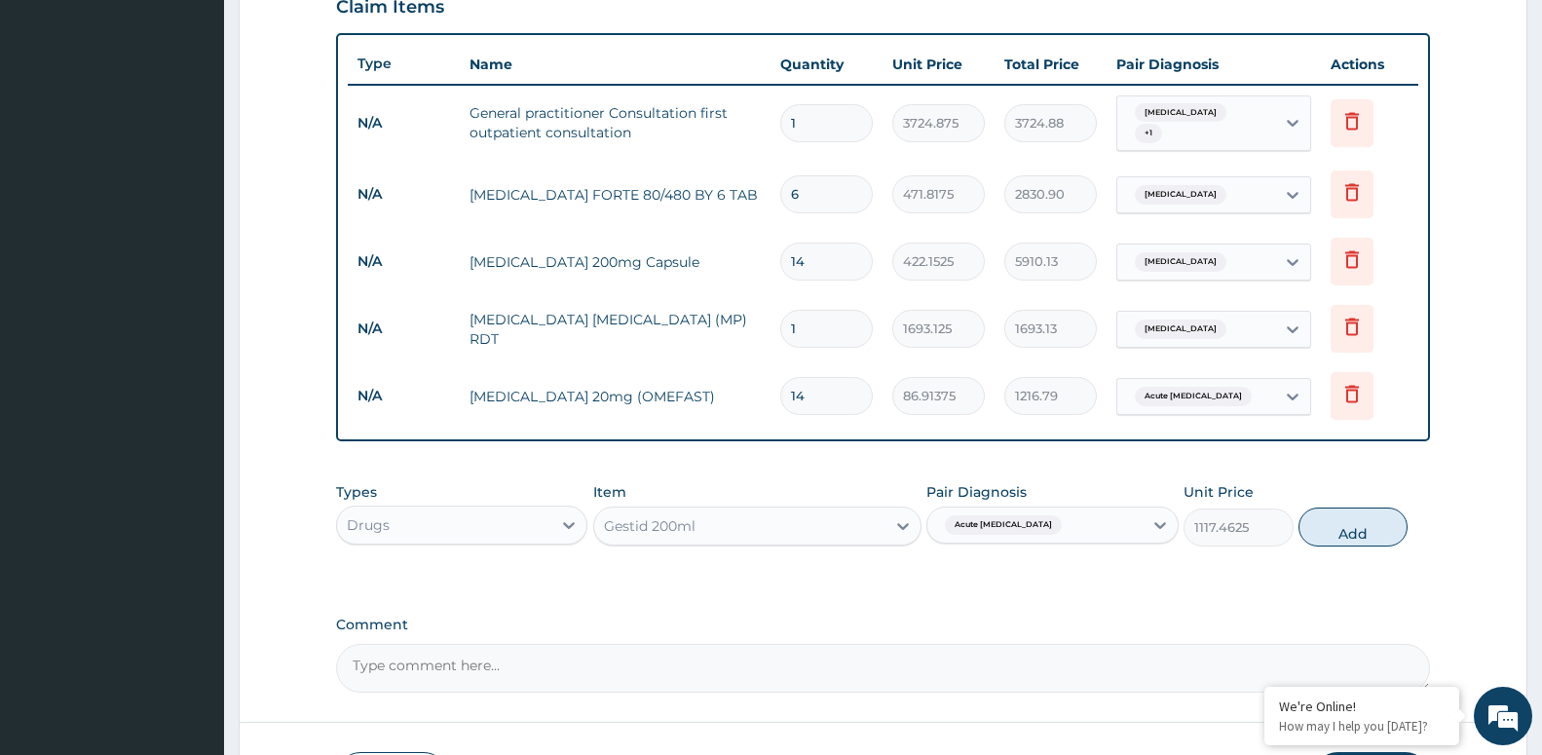
drag, startPoint x: 1359, startPoint y: 482, endPoint x: 1358, endPoint y: 518, distance: 36.1
click at [1359, 490] on div "Types Drugs Item Gestid 200ml Pair Diagnosis Acute peptic ulcer Unit Price 1117…" at bounding box center [883, 514] width 1094 height 84
click at [1358, 519] on button "Add" at bounding box center [1352, 526] width 109 height 39
type input "0"
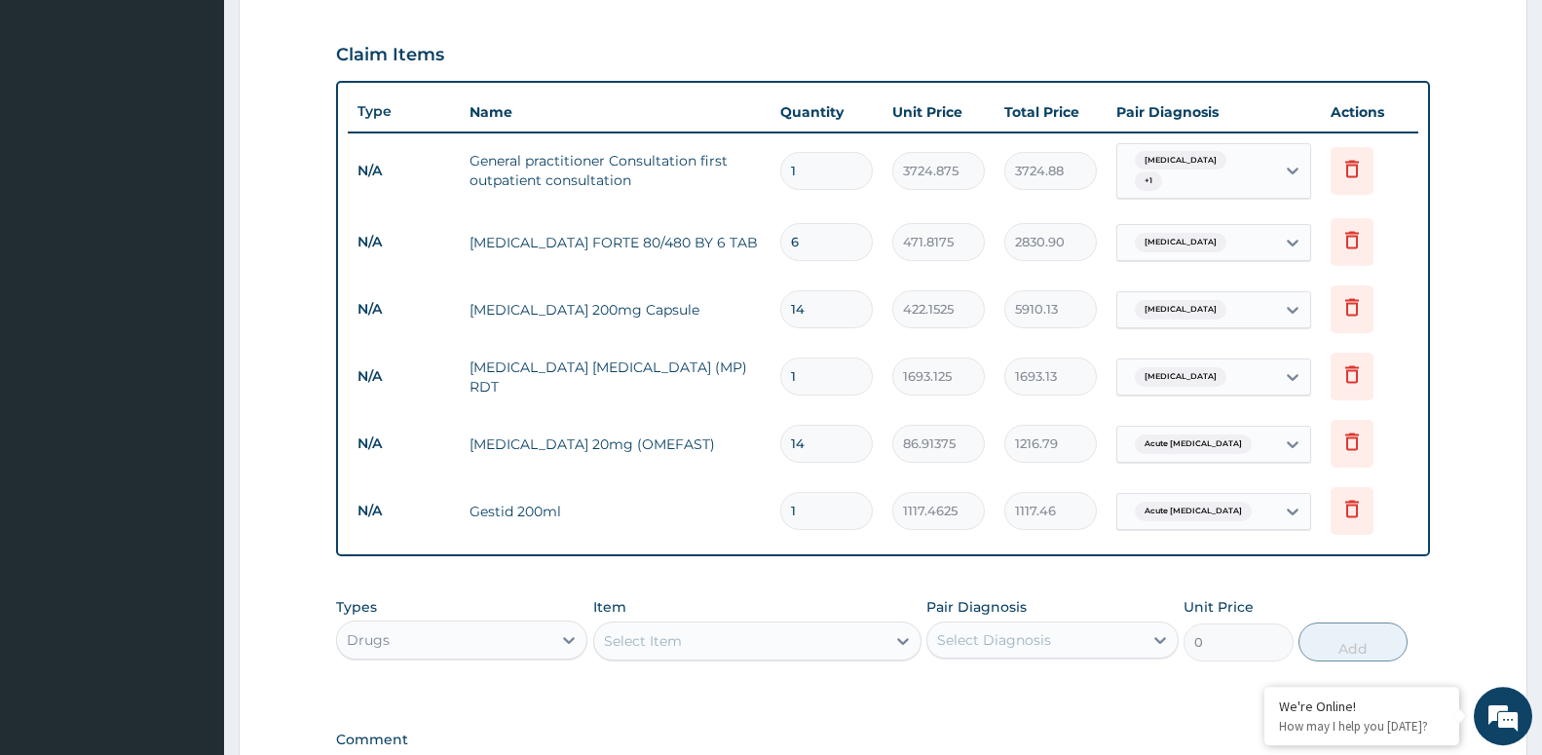
scroll to position [893, 0]
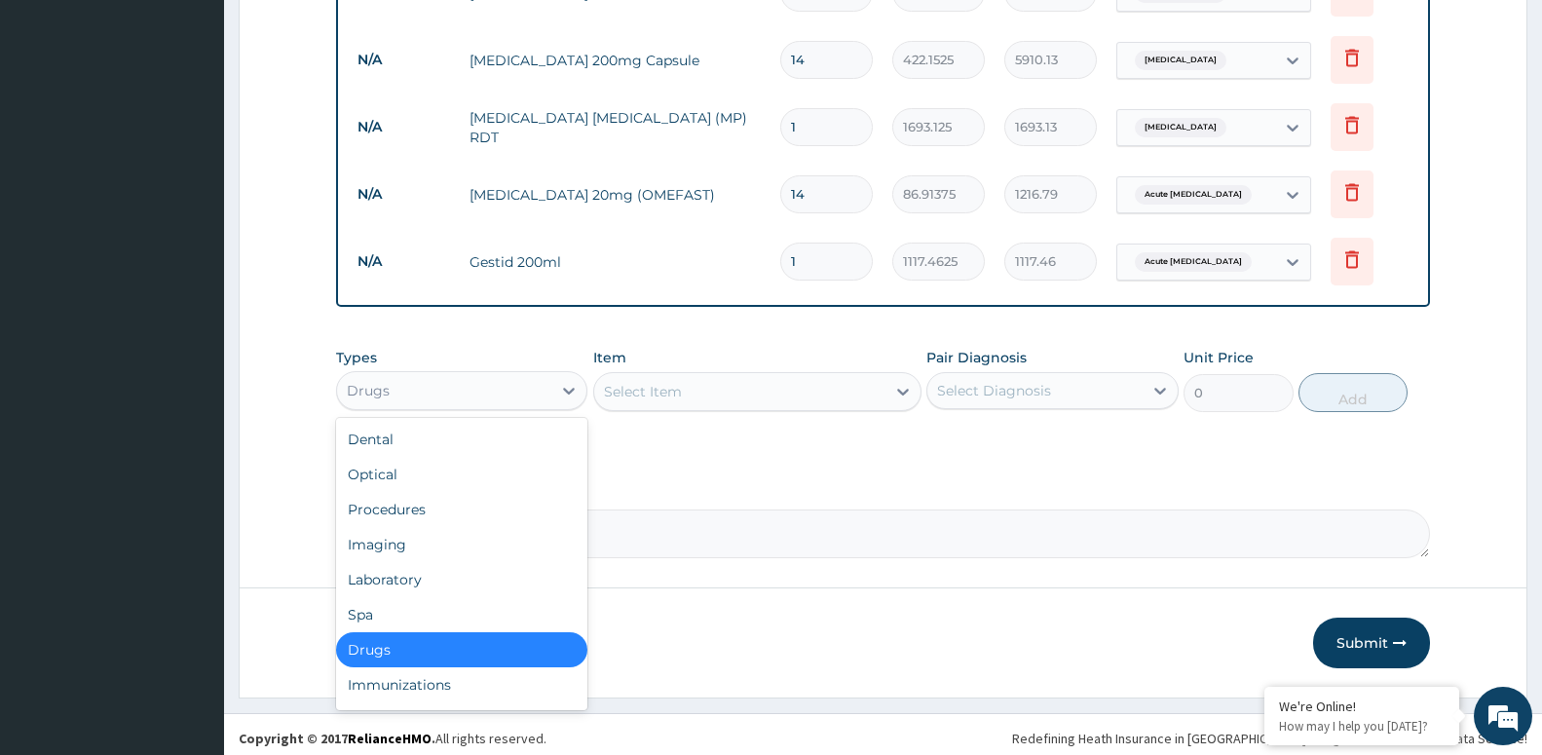
click at [543, 379] on div "Drugs" at bounding box center [444, 390] width 214 height 31
click at [495, 517] on div "Procedures" at bounding box center [461, 509] width 251 height 35
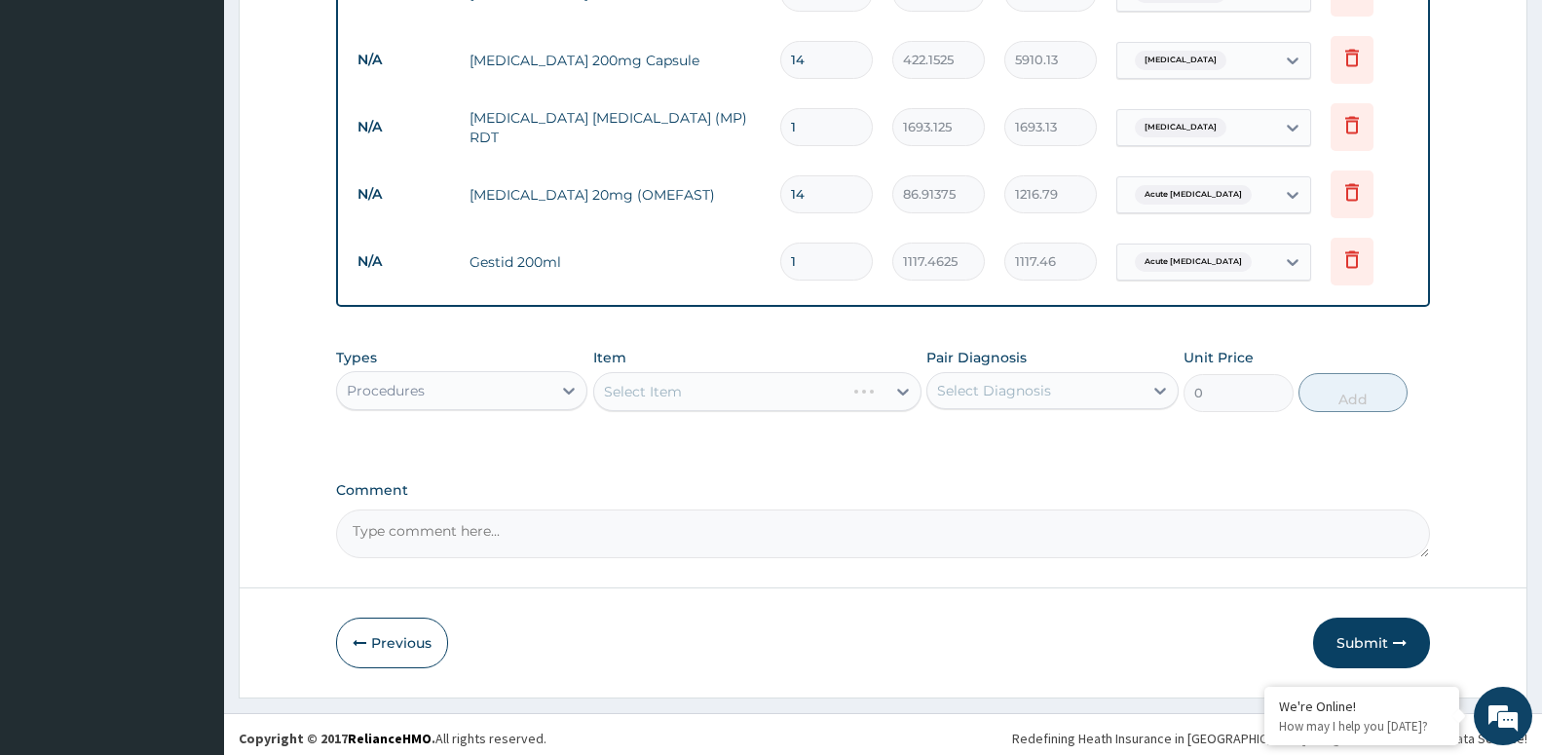
click at [702, 385] on div "Select Item" at bounding box center [757, 391] width 328 height 39
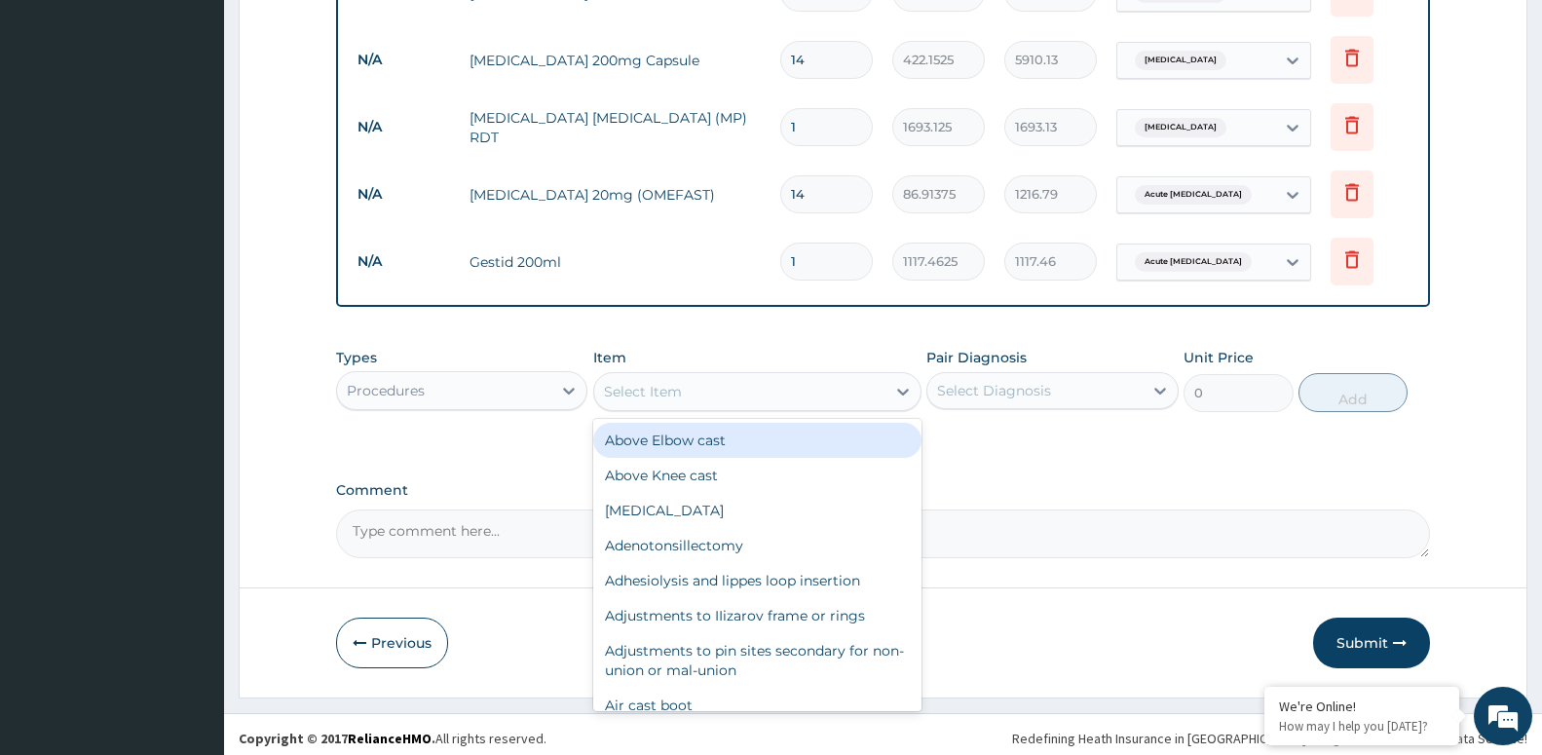
click at [702, 385] on div "Select Item" at bounding box center [739, 391] width 291 height 31
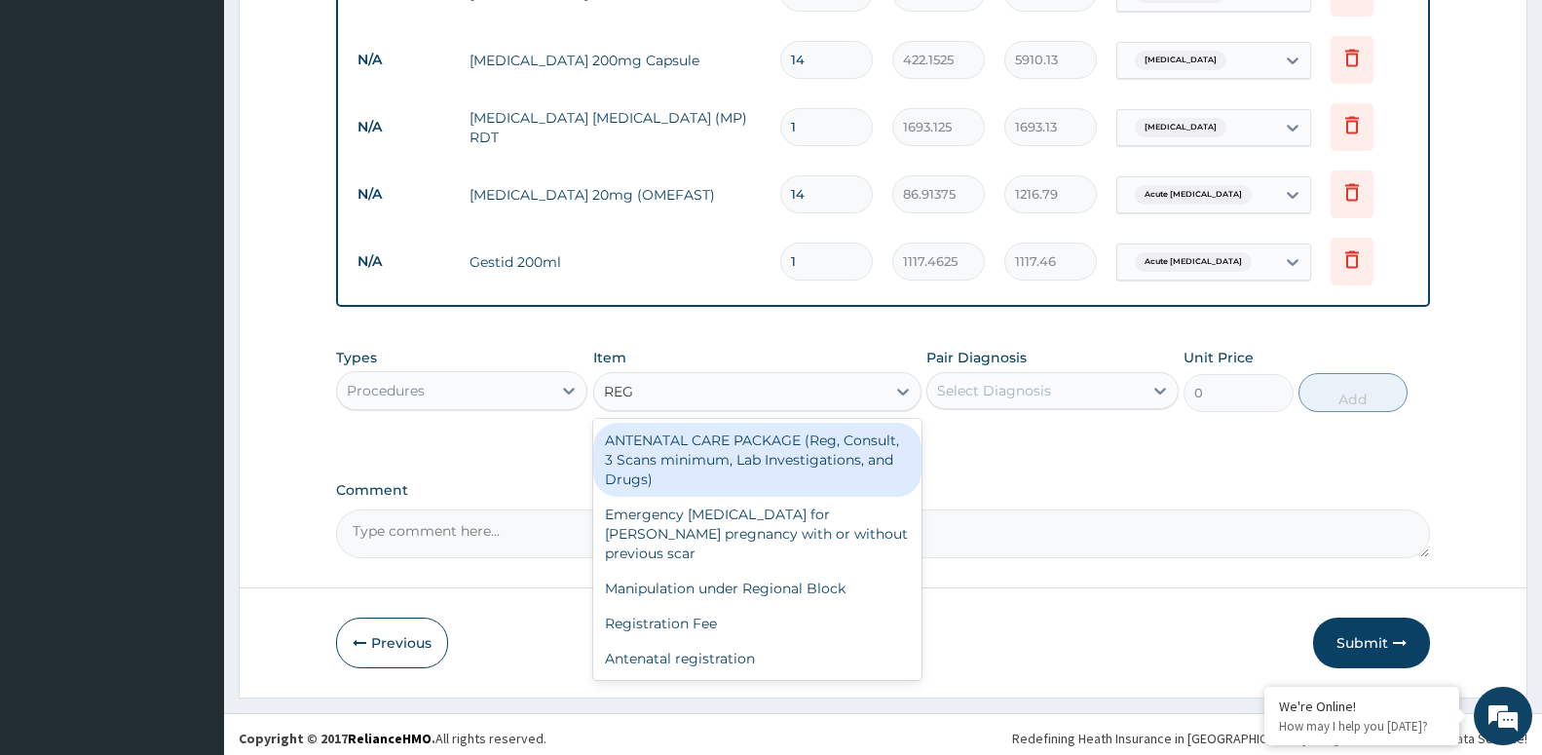
type input "REGI"
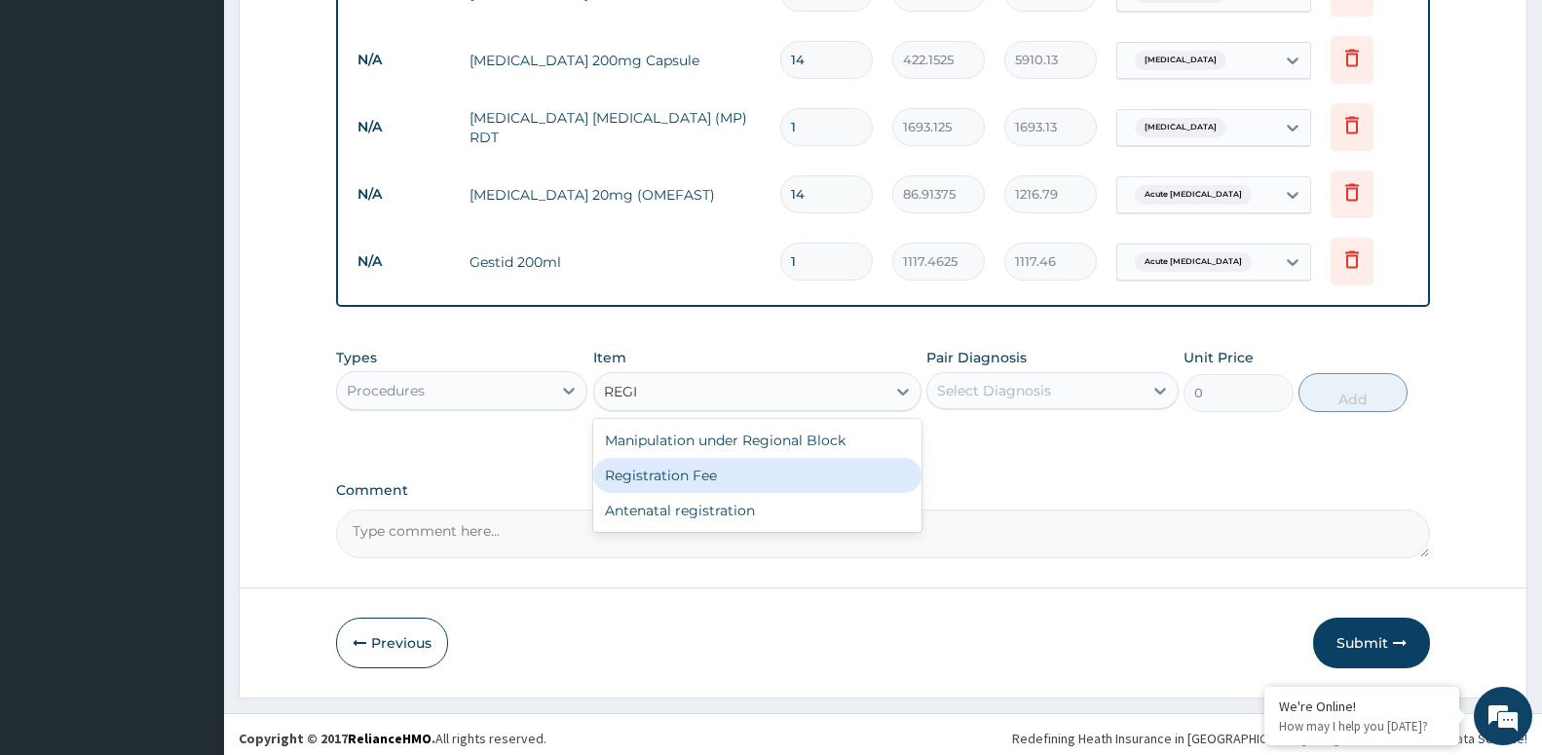
click at [712, 468] on div "Registration Fee" at bounding box center [757, 475] width 328 height 35
type input "2257.5"
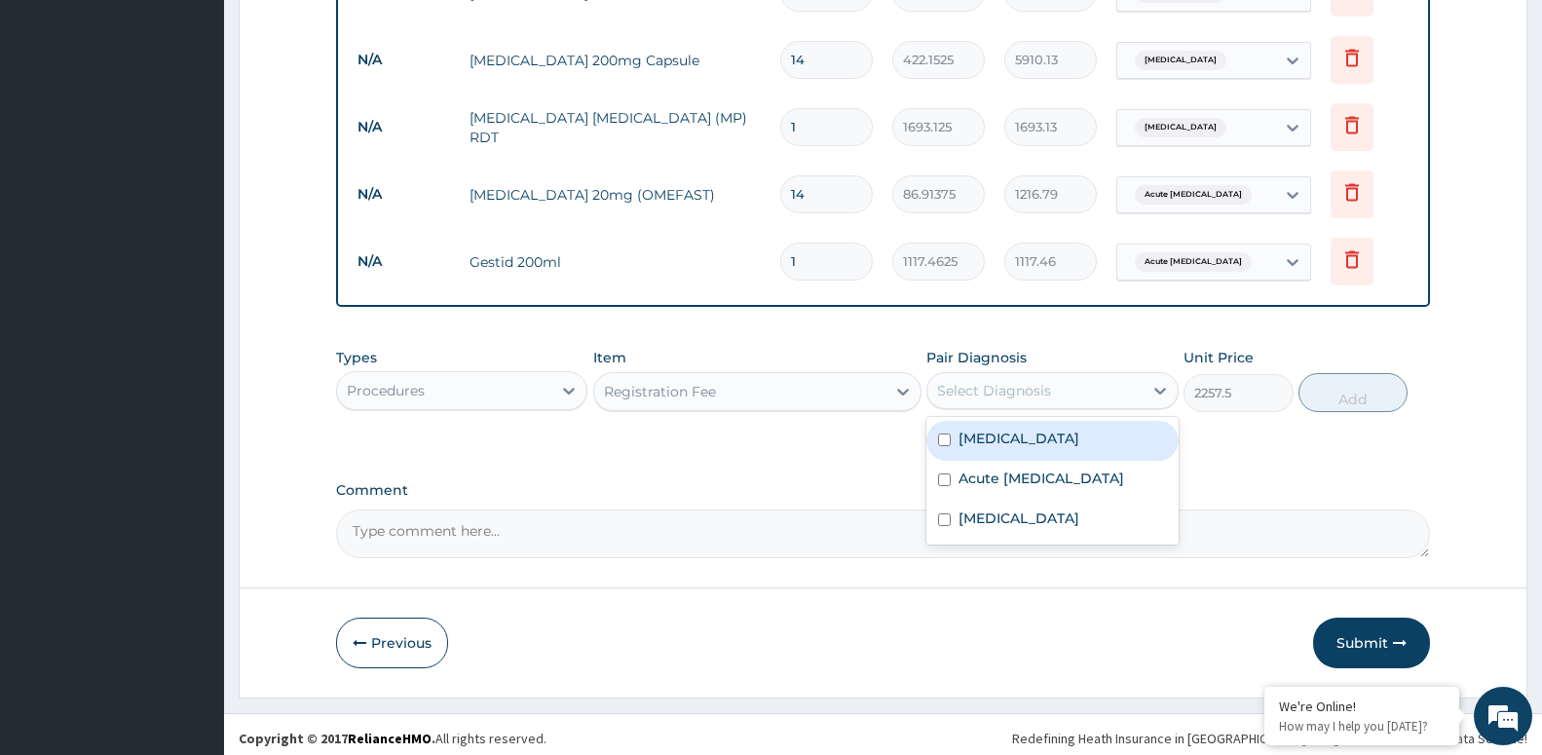
click at [975, 381] on div "Select Diagnosis" at bounding box center [994, 390] width 114 height 19
click at [945, 433] on input "checkbox" at bounding box center [944, 439] width 13 height 13
checkbox input "true"
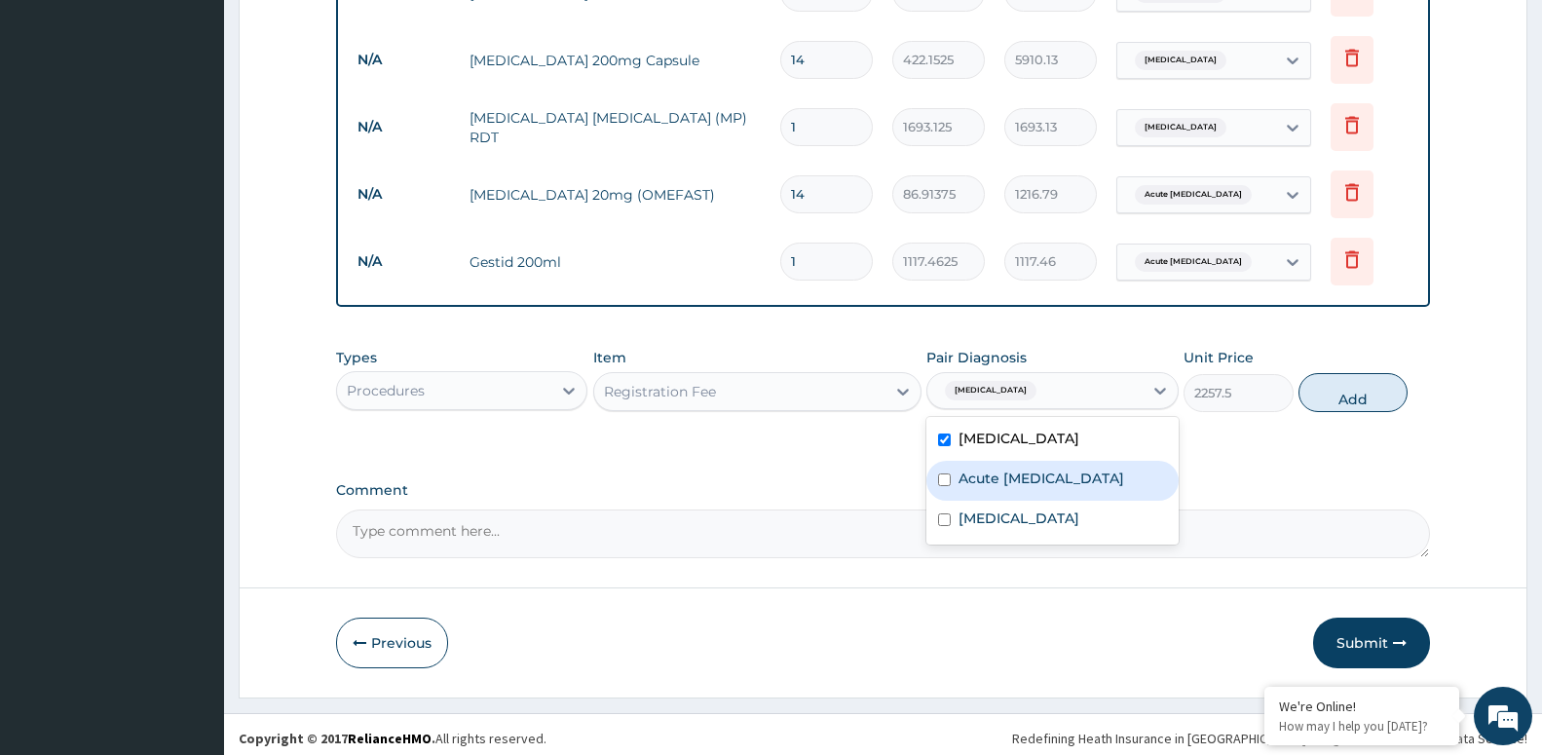
click at [942, 474] on input "checkbox" at bounding box center [944, 479] width 13 height 13
checkbox input "true"
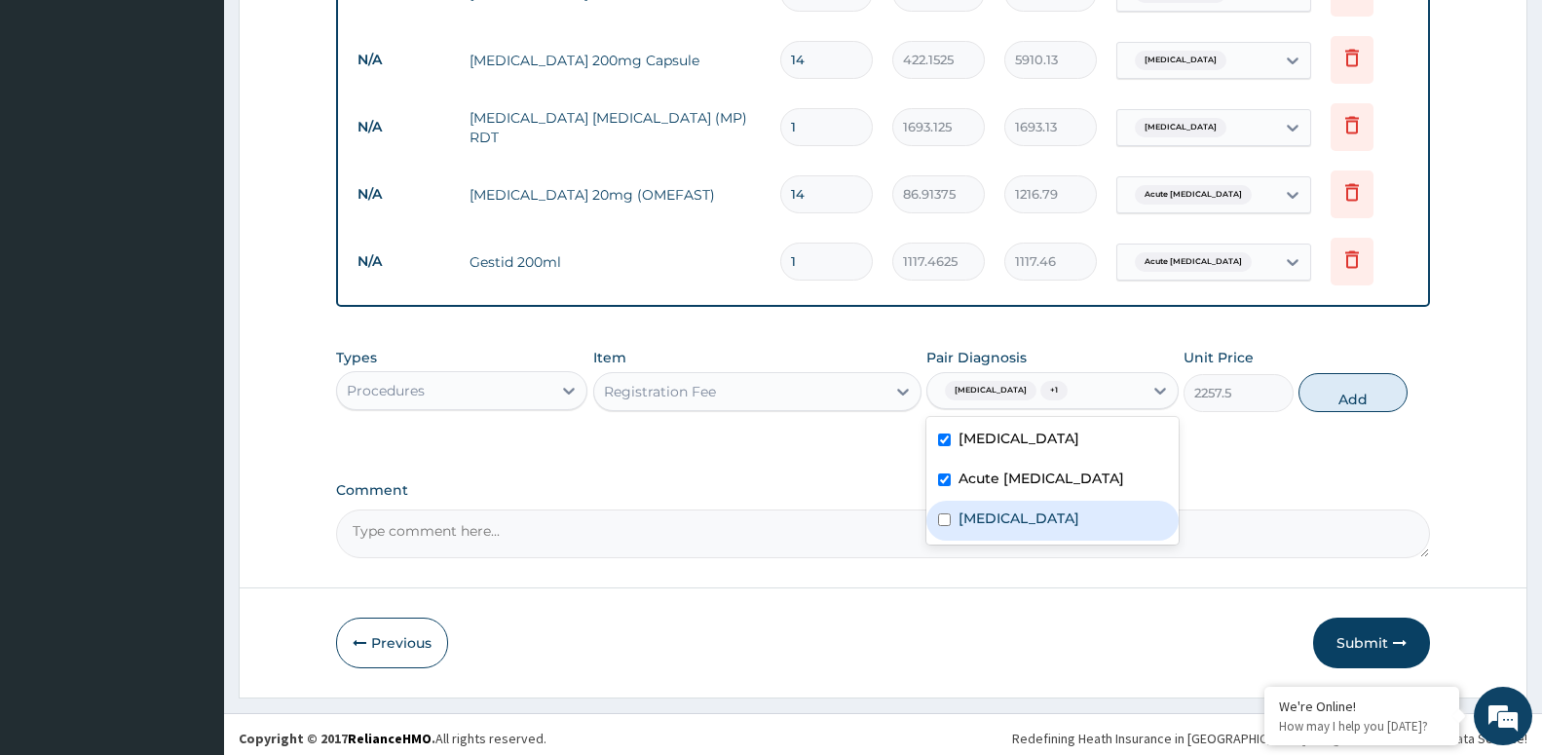
click at [940, 513] on input "checkbox" at bounding box center [944, 519] width 13 height 13
checkbox input "true"
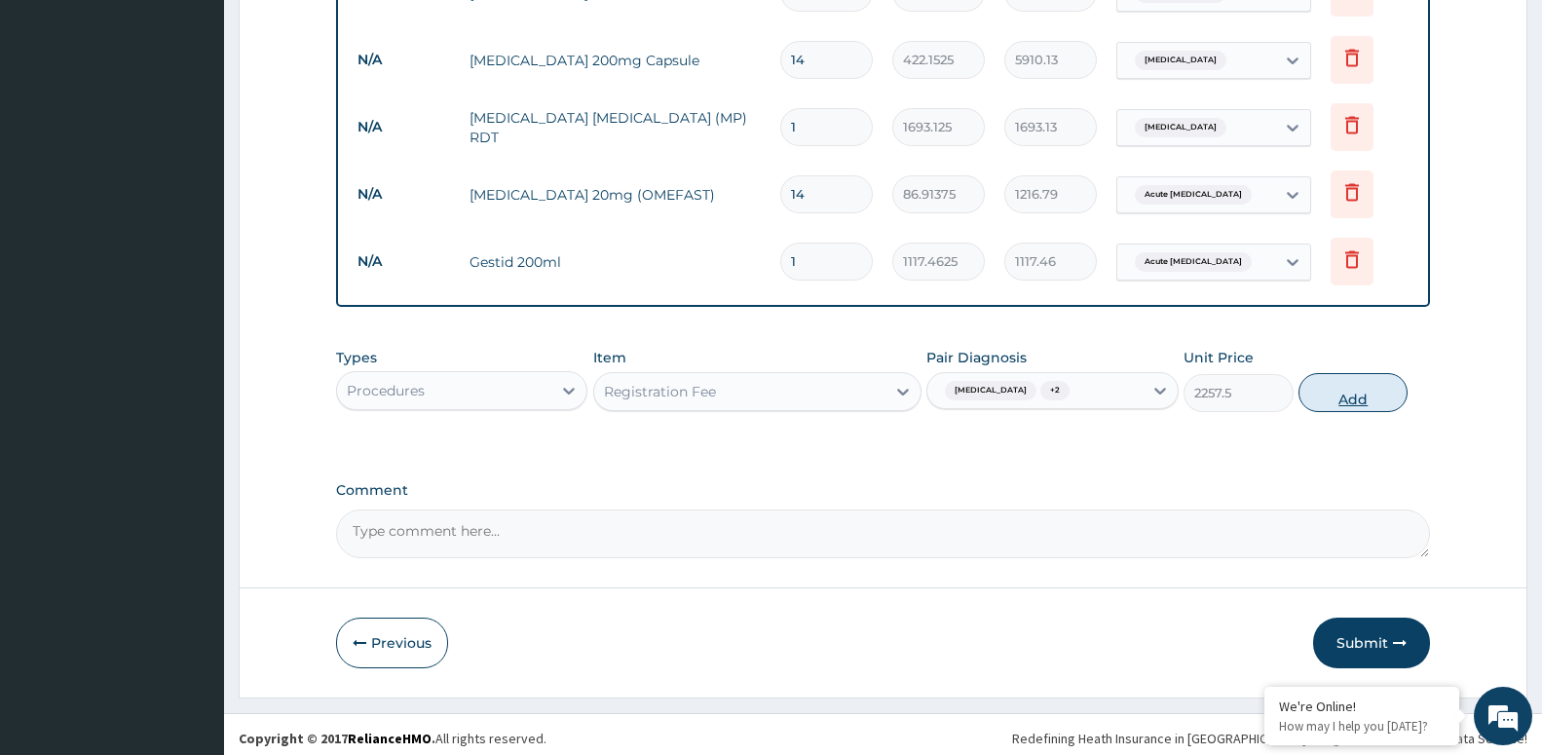
click at [1372, 384] on button "Add" at bounding box center [1352, 392] width 109 height 39
type input "0"
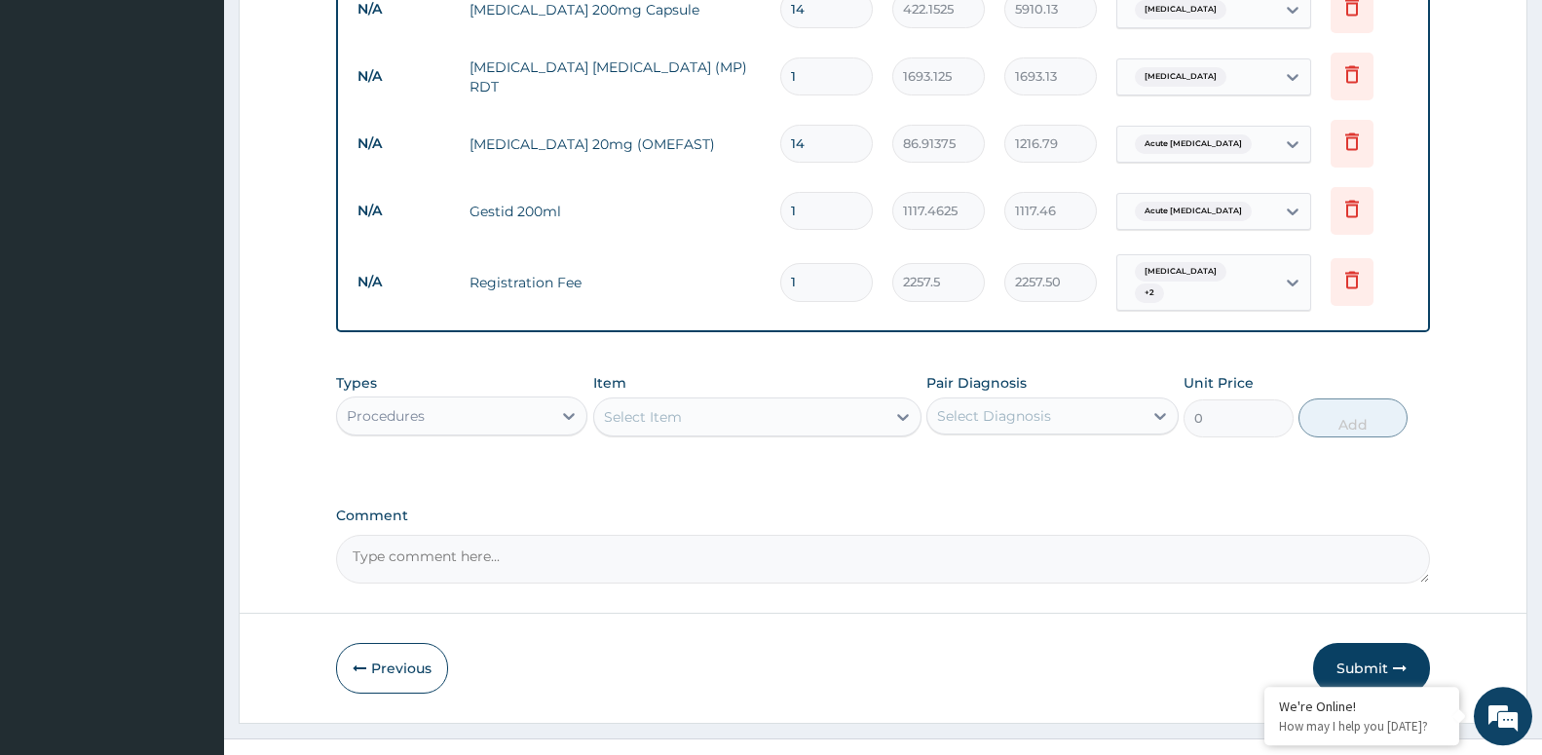
scroll to position [960, 0]
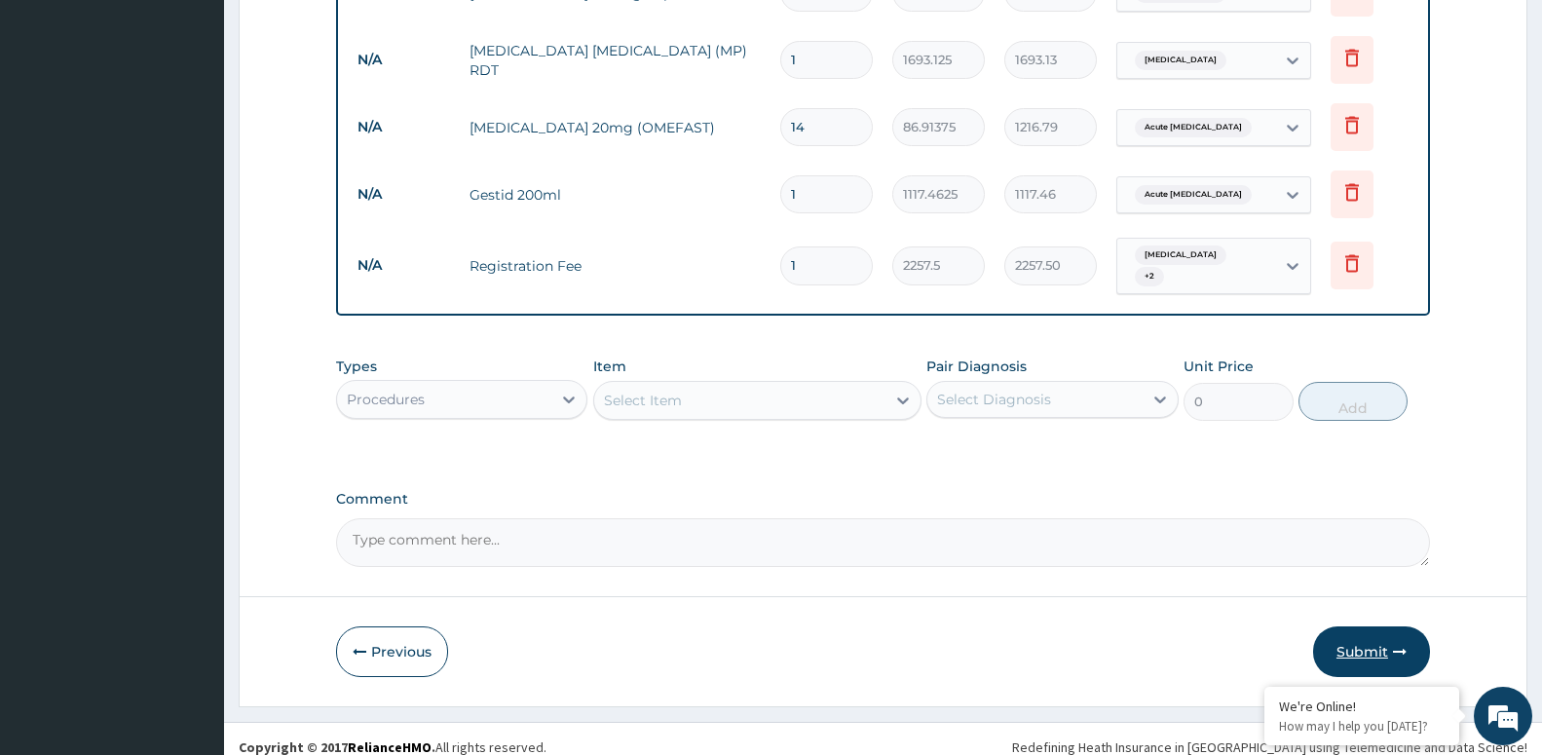
click at [1353, 632] on button "Submit" at bounding box center [1371, 651] width 117 height 51
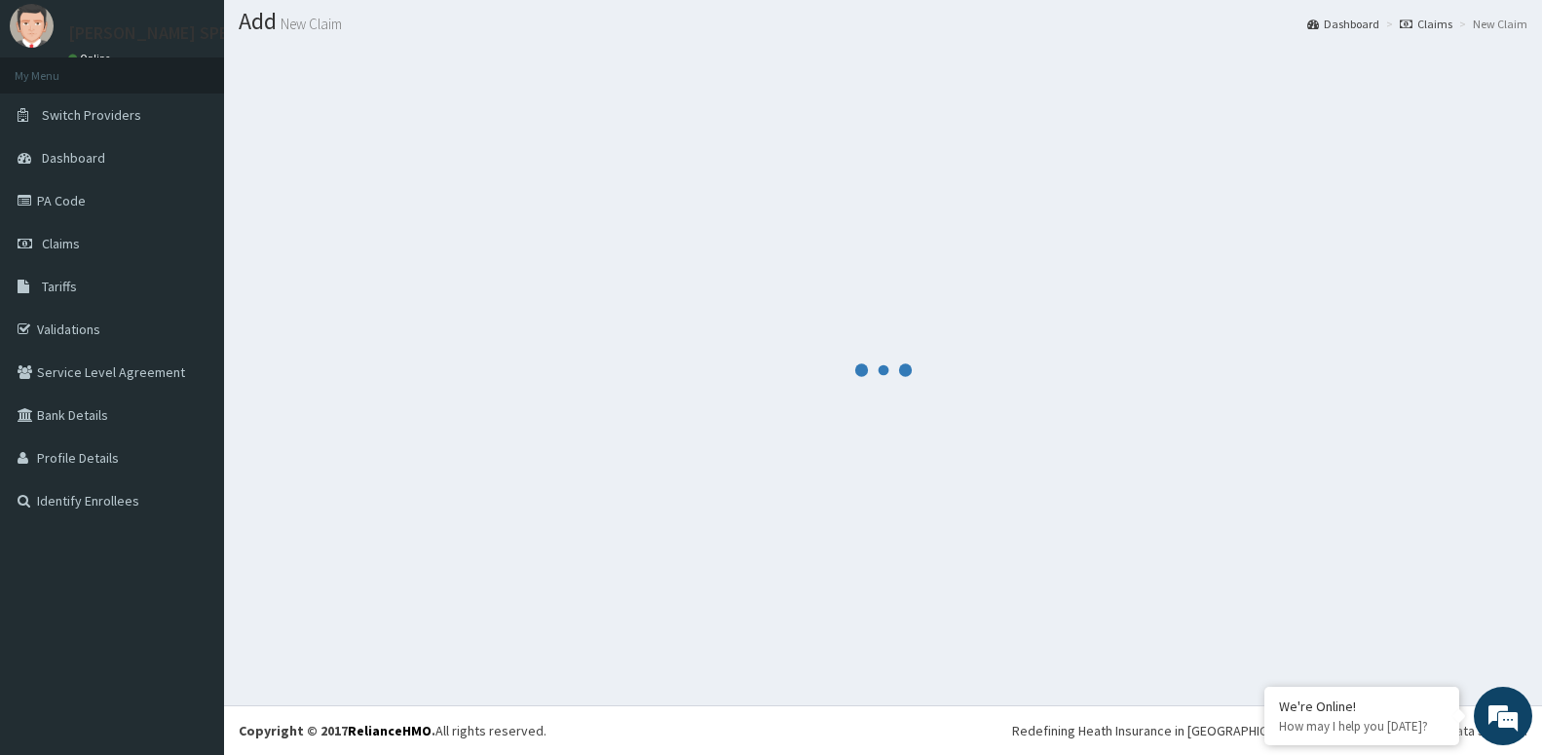
scroll to position [55, 0]
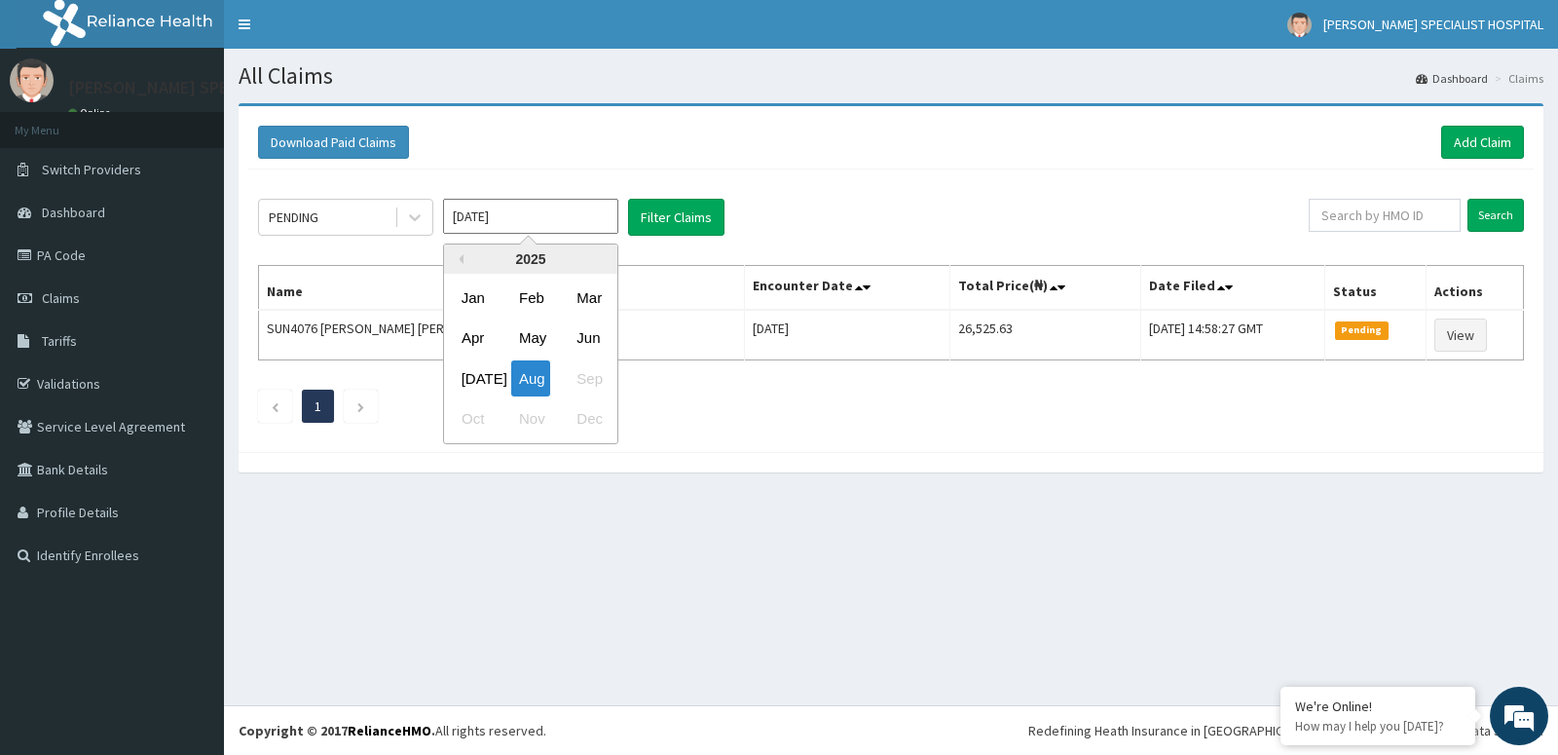
click at [498, 212] on input "Aug 2025" at bounding box center [530, 216] width 175 height 35
click at [488, 373] on div "Jul" at bounding box center [473, 378] width 39 height 36
type input "Jul 2025"
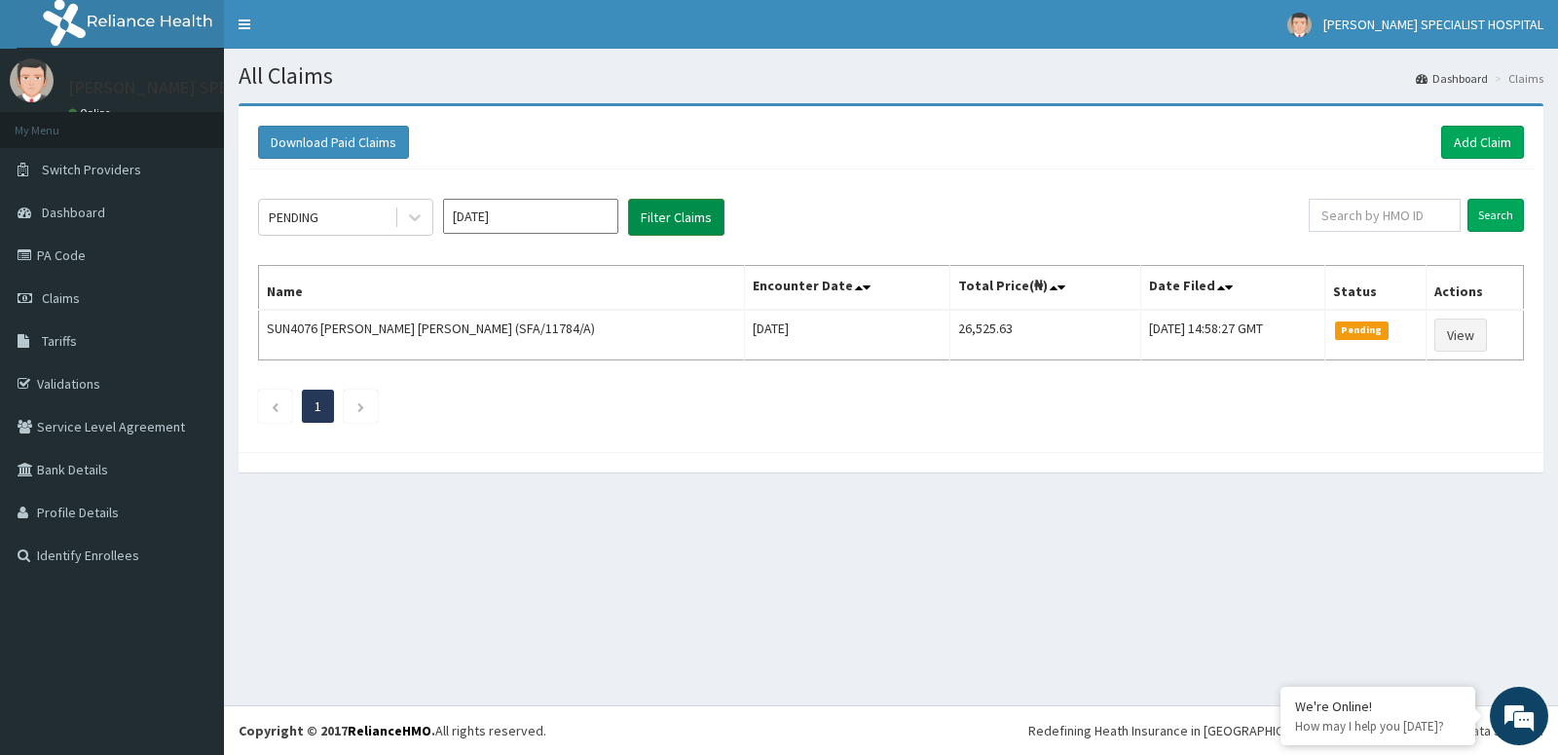
click at [654, 214] on button "Filter Claims" at bounding box center [676, 217] width 96 height 37
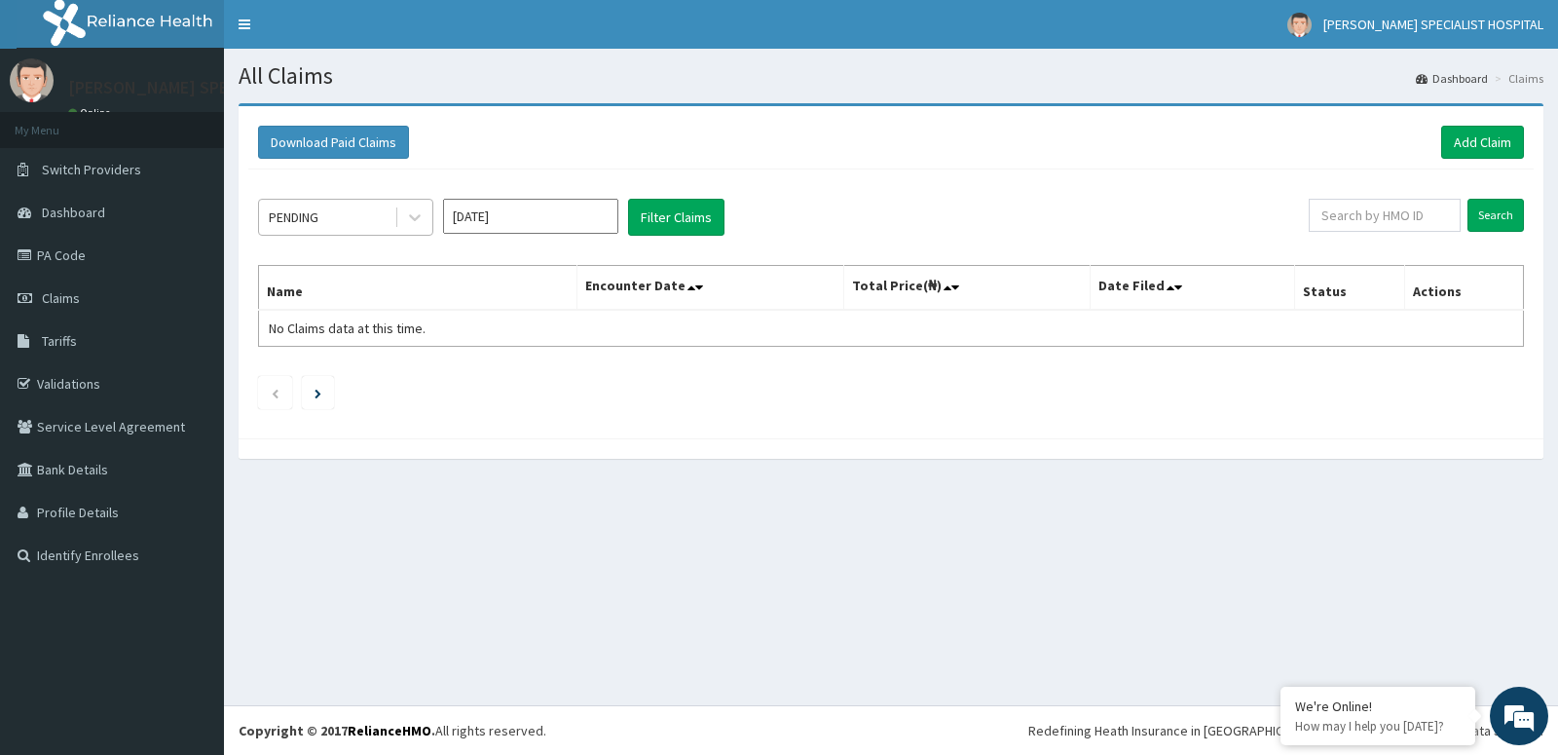
click at [379, 217] on div "PENDING" at bounding box center [326, 217] width 135 height 31
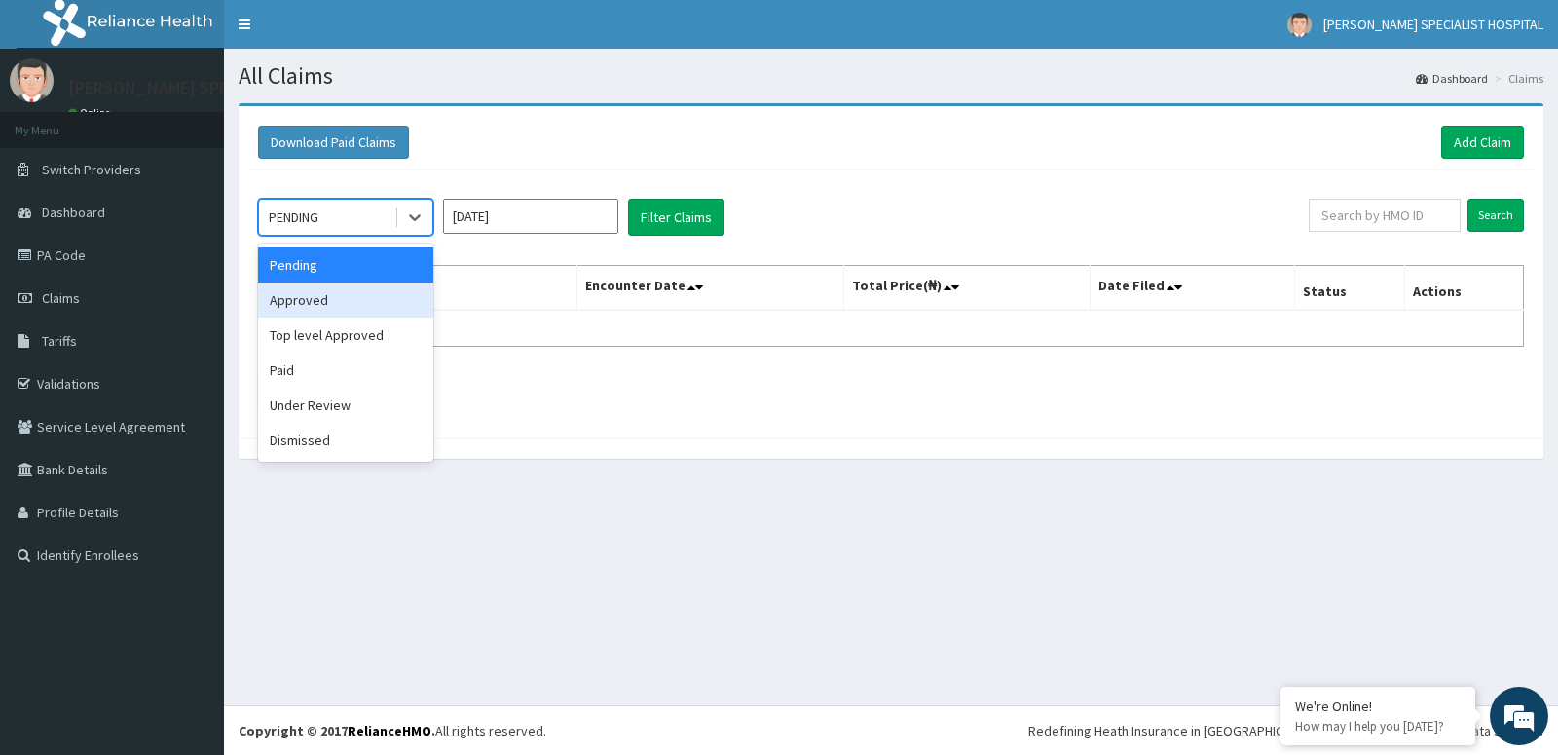
click at [348, 295] on div "Approved" at bounding box center [345, 299] width 175 height 35
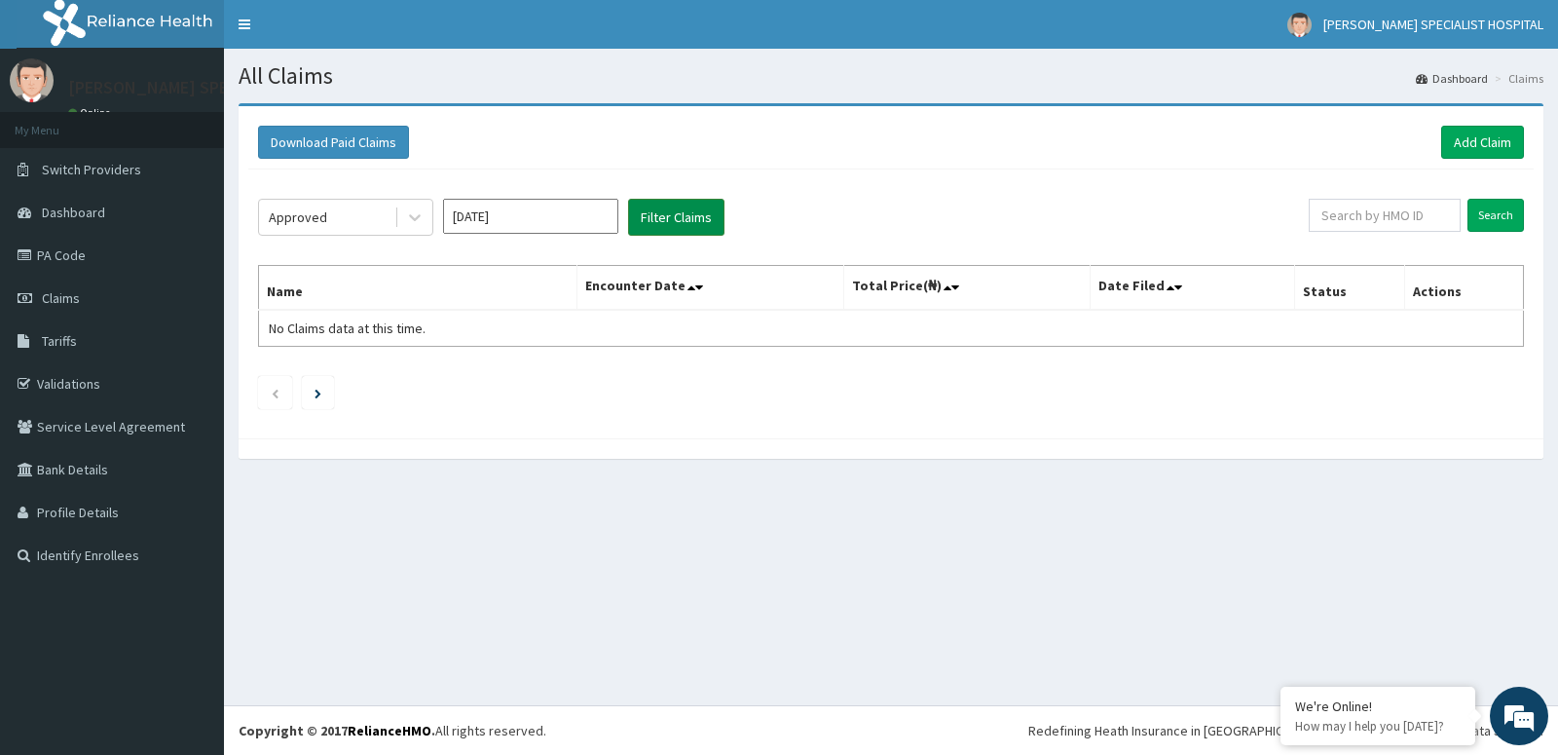
click at [683, 203] on button "Filter Claims" at bounding box center [676, 217] width 96 height 37
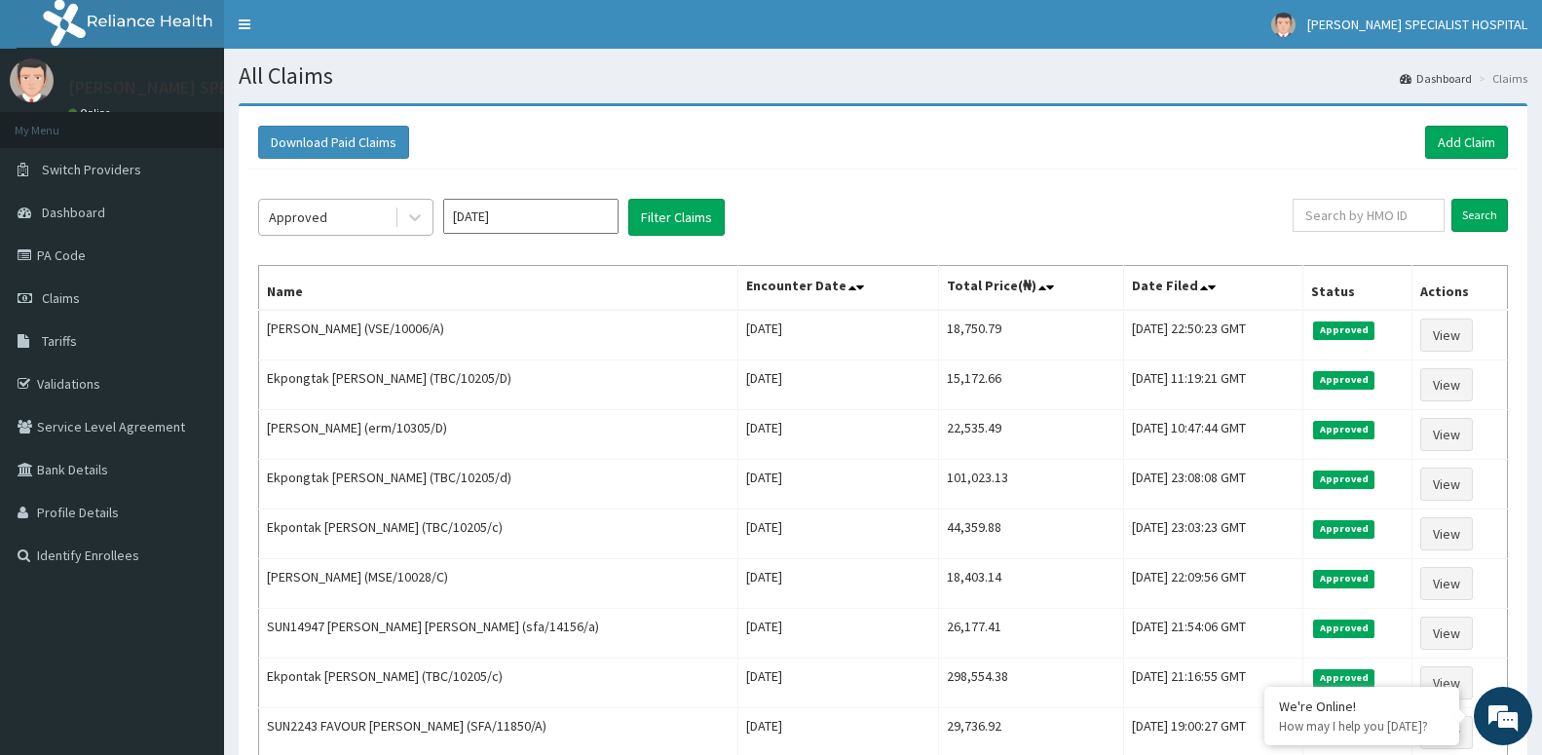
click at [321, 218] on div "Approved" at bounding box center [298, 216] width 58 height 19
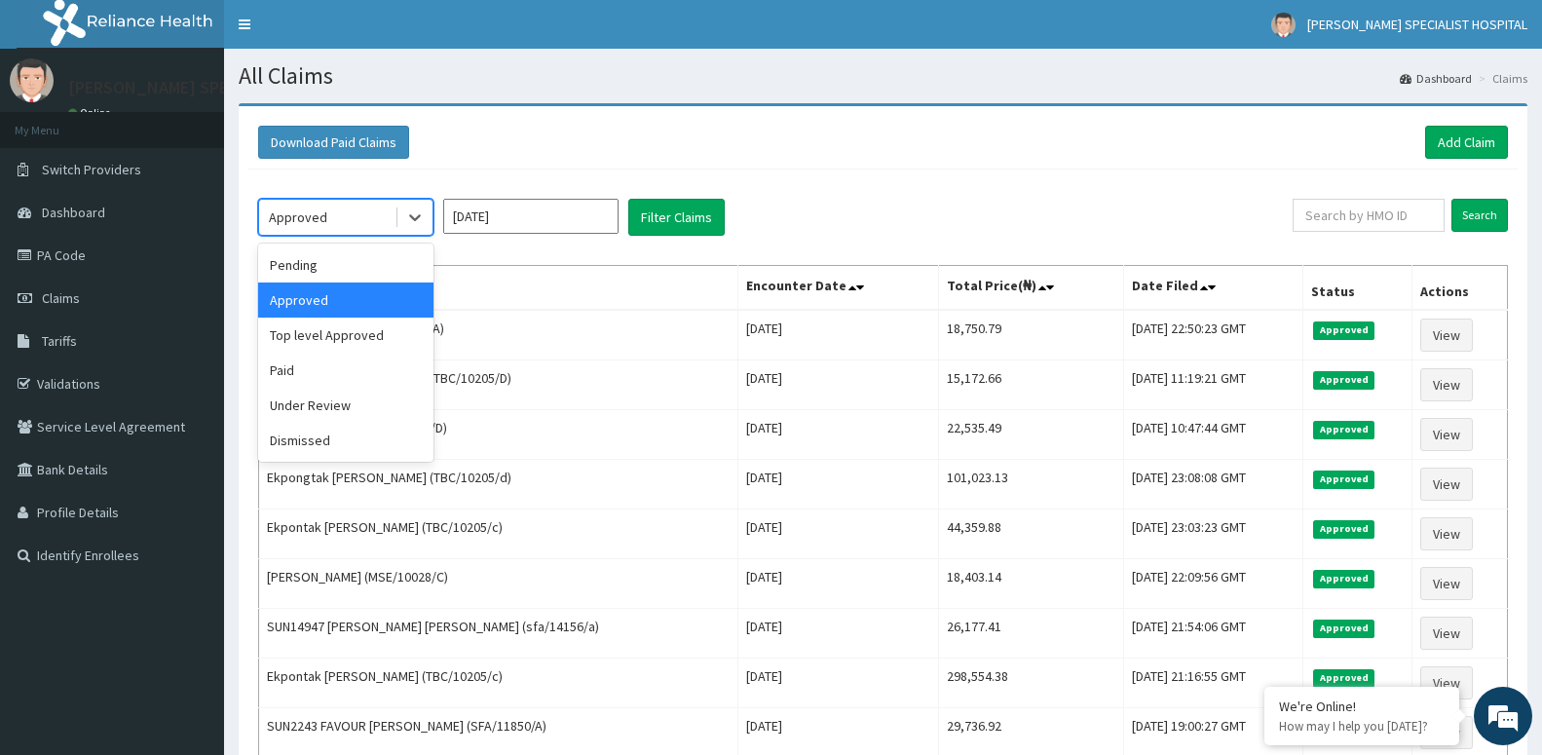
click at [316, 228] on div "Approved" at bounding box center [326, 217] width 135 height 31
click at [306, 329] on div "Top level Approved" at bounding box center [345, 334] width 175 height 35
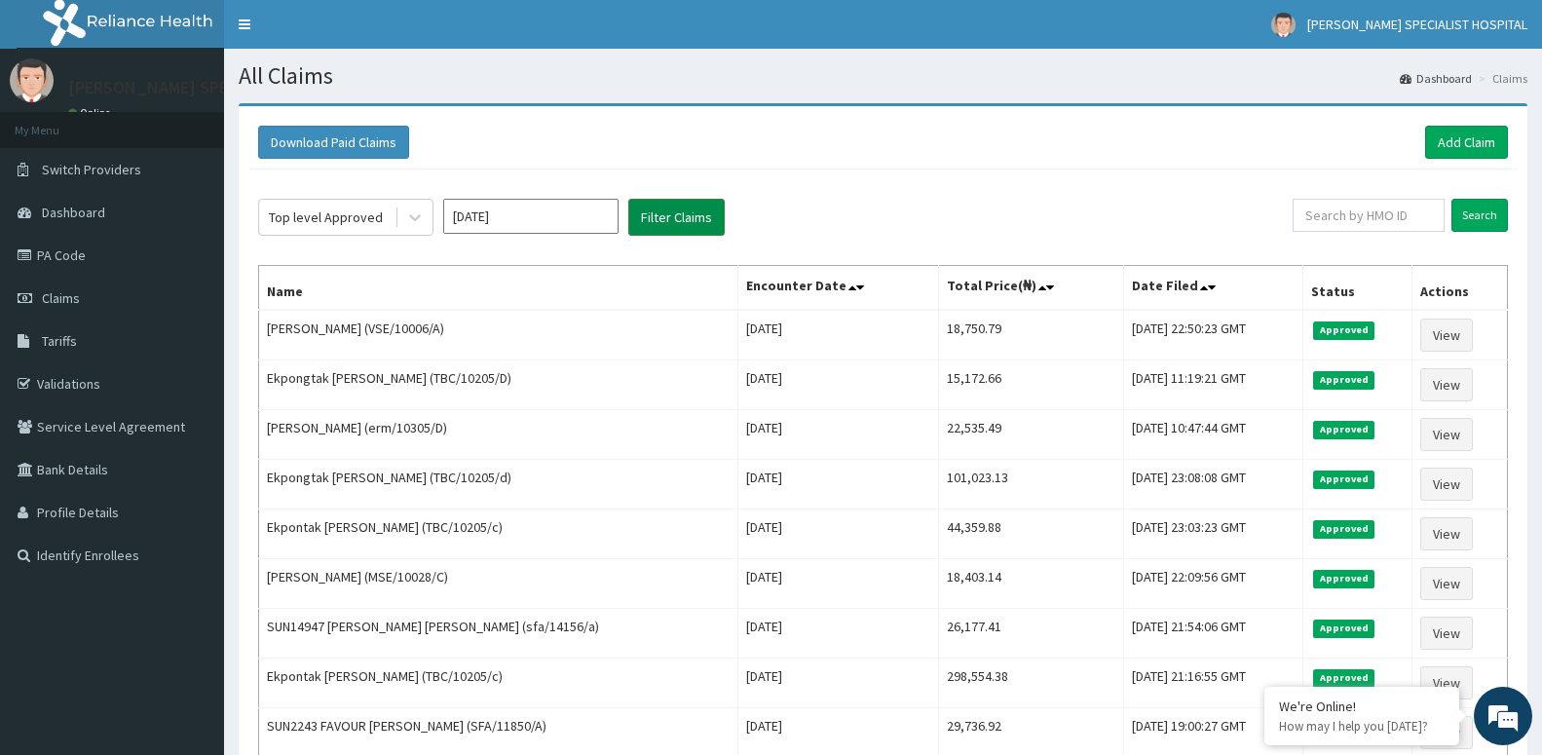
click at [651, 219] on button "Filter Claims" at bounding box center [676, 217] width 96 height 37
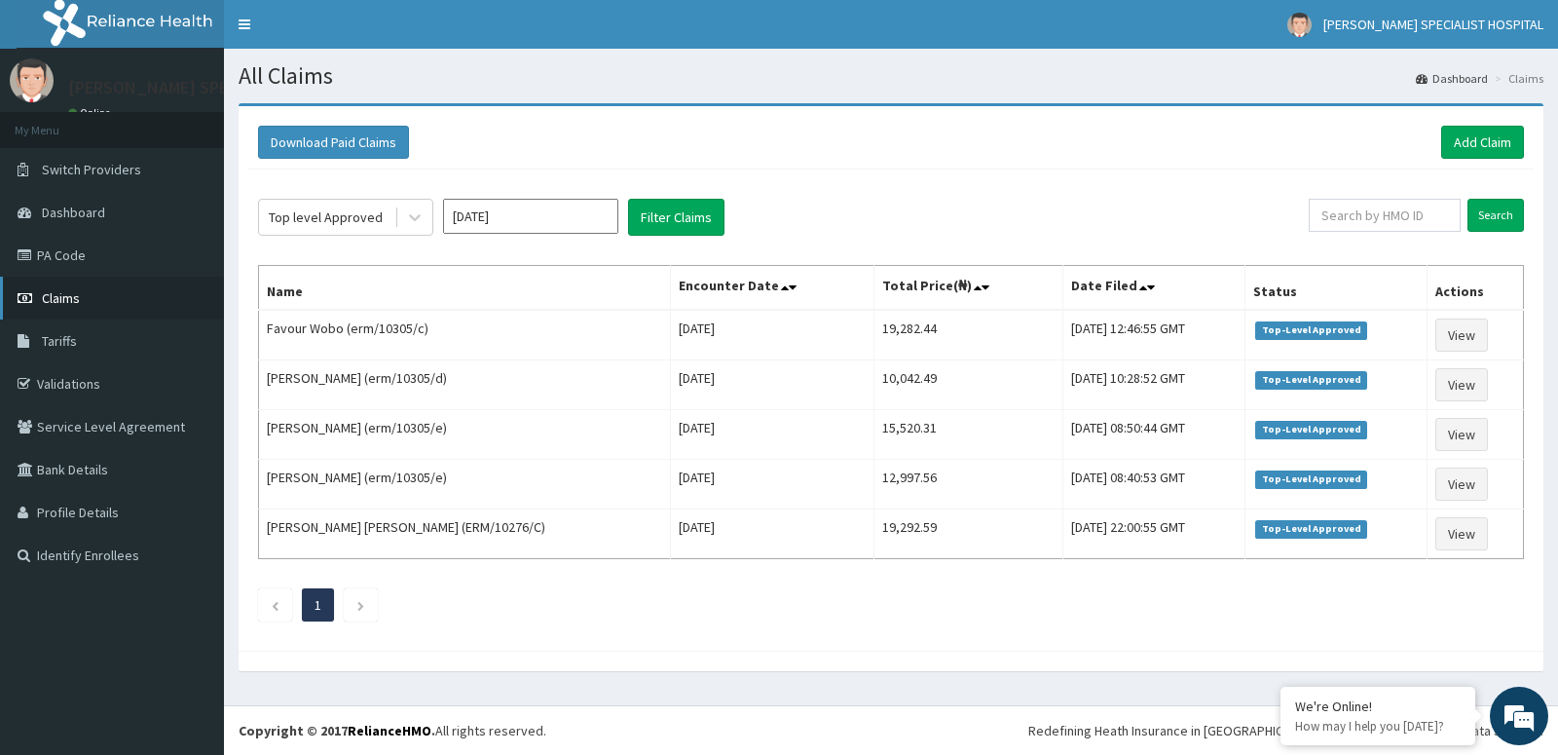
click at [64, 303] on span "Claims" at bounding box center [61, 298] width 38 height 18
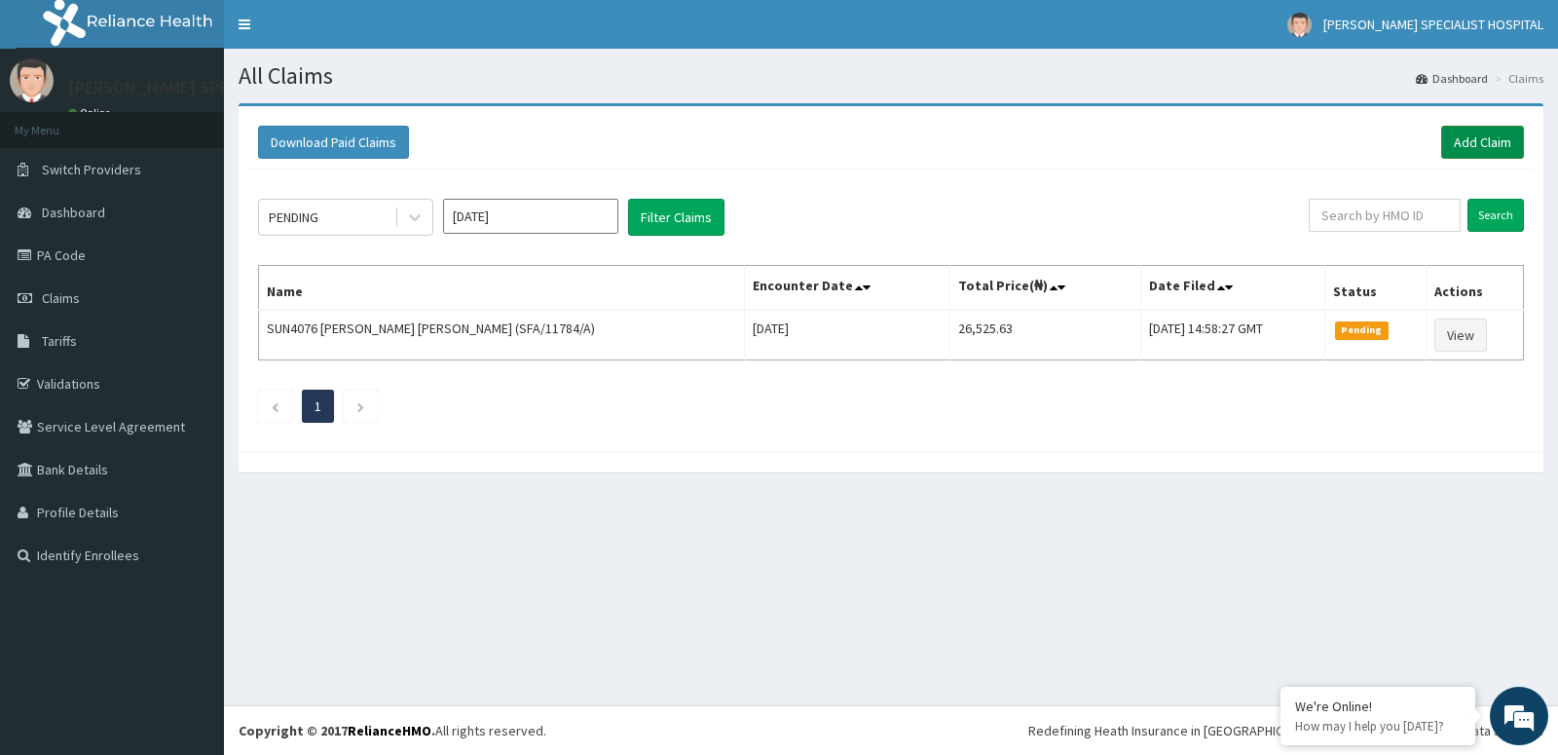
click at [1473, 134] on link "Add Claim" at bounding box center [1482, 142] width 83 height 33
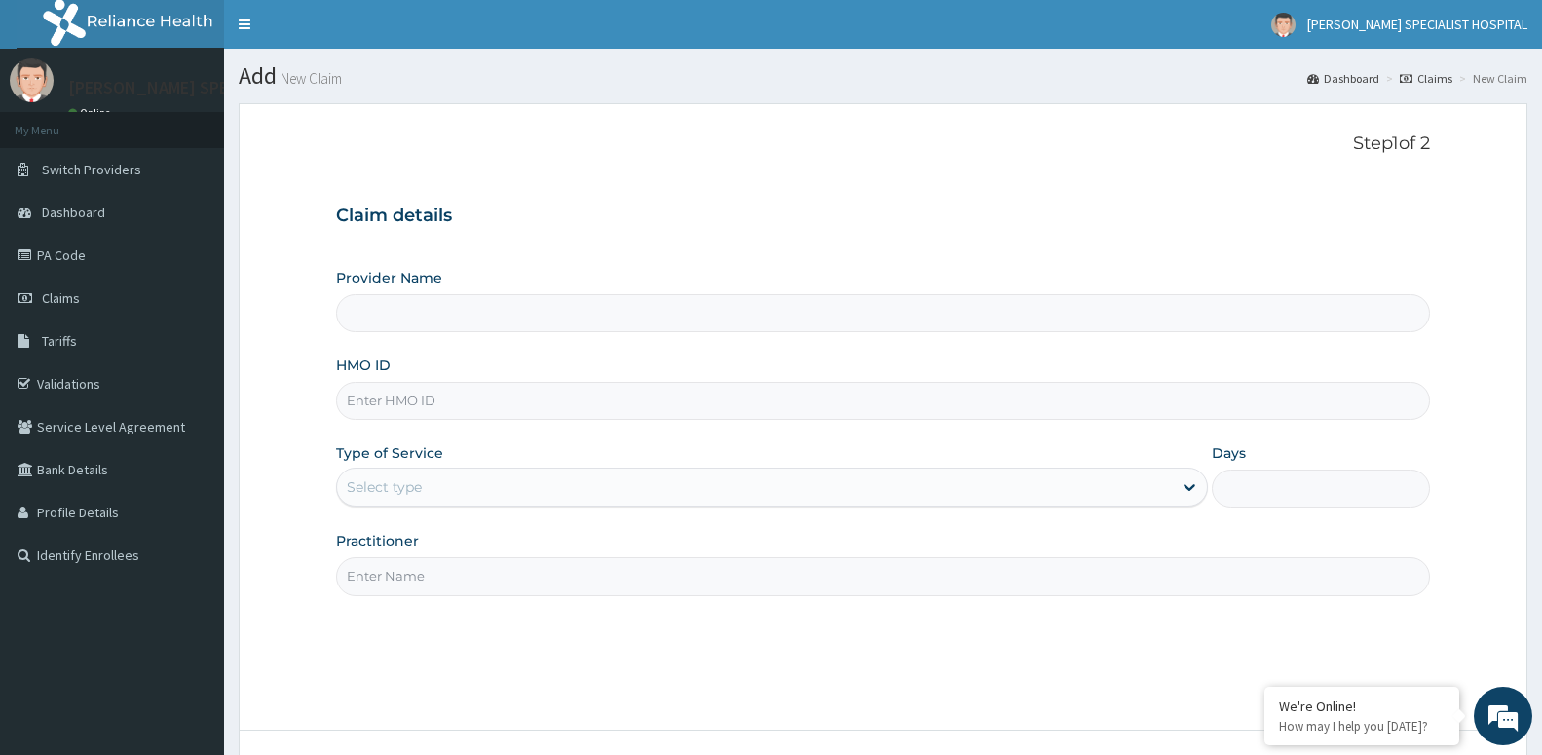
type input "[PERSON_NAME] SPECIALIST HOSPITAL"
click at [41, 260] on link "PA Code" at bounding box center [112, 255] width 224 height 43
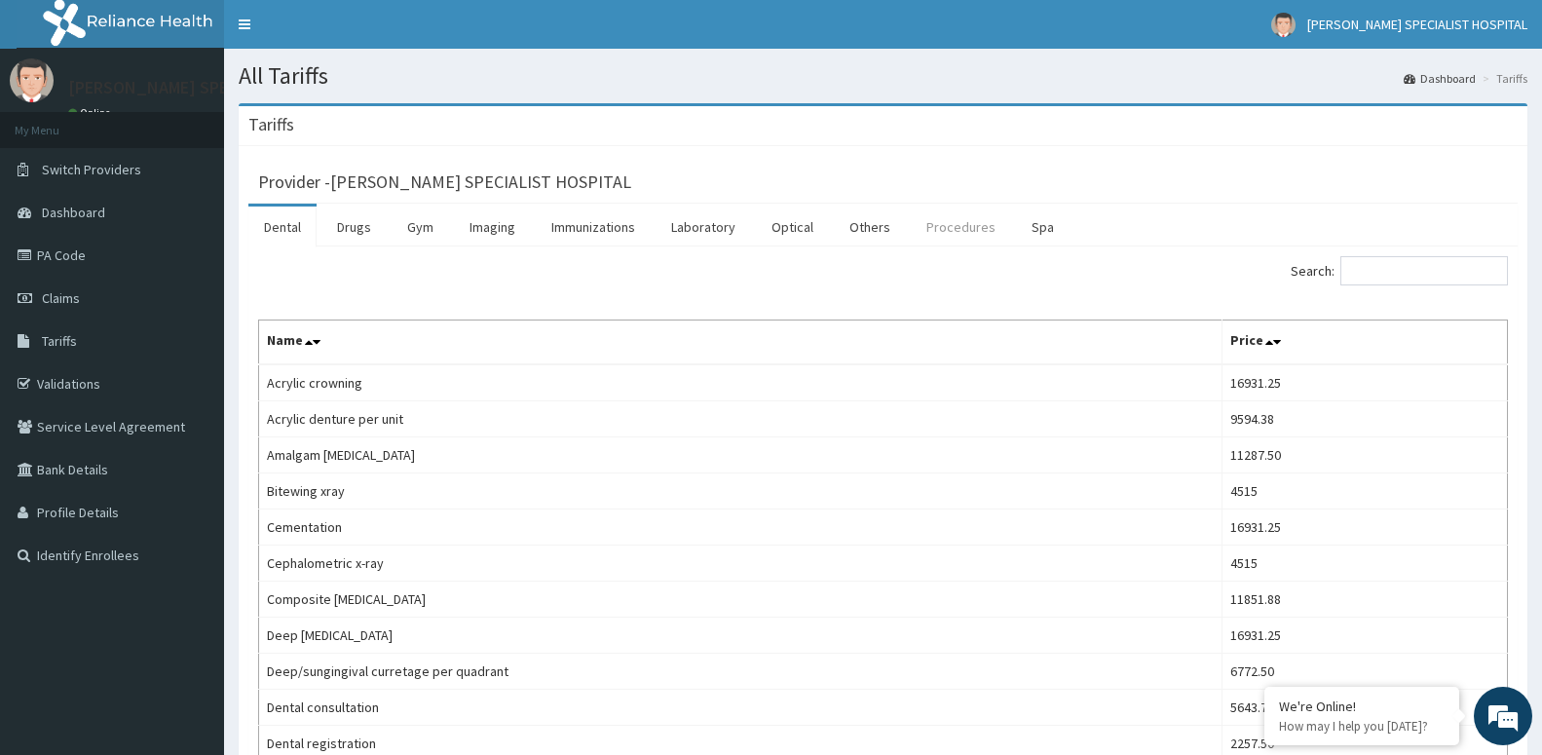
click at [947, 238] on link "Procedures" at bounding box center [961, 226] width 100 height 41
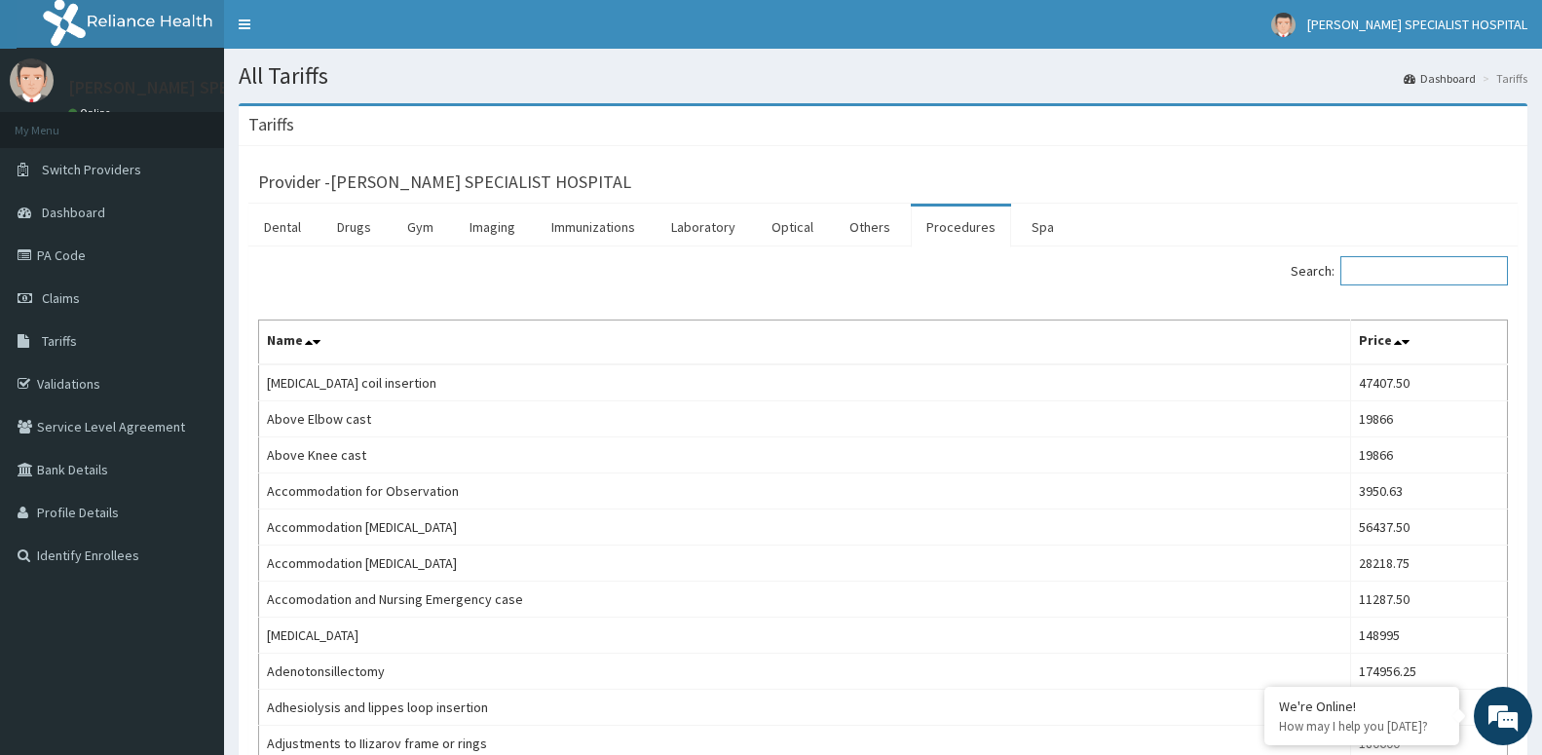
click at [1441, 265] on input "Search:" at bounding box center [1423, 270] width 167 height 29
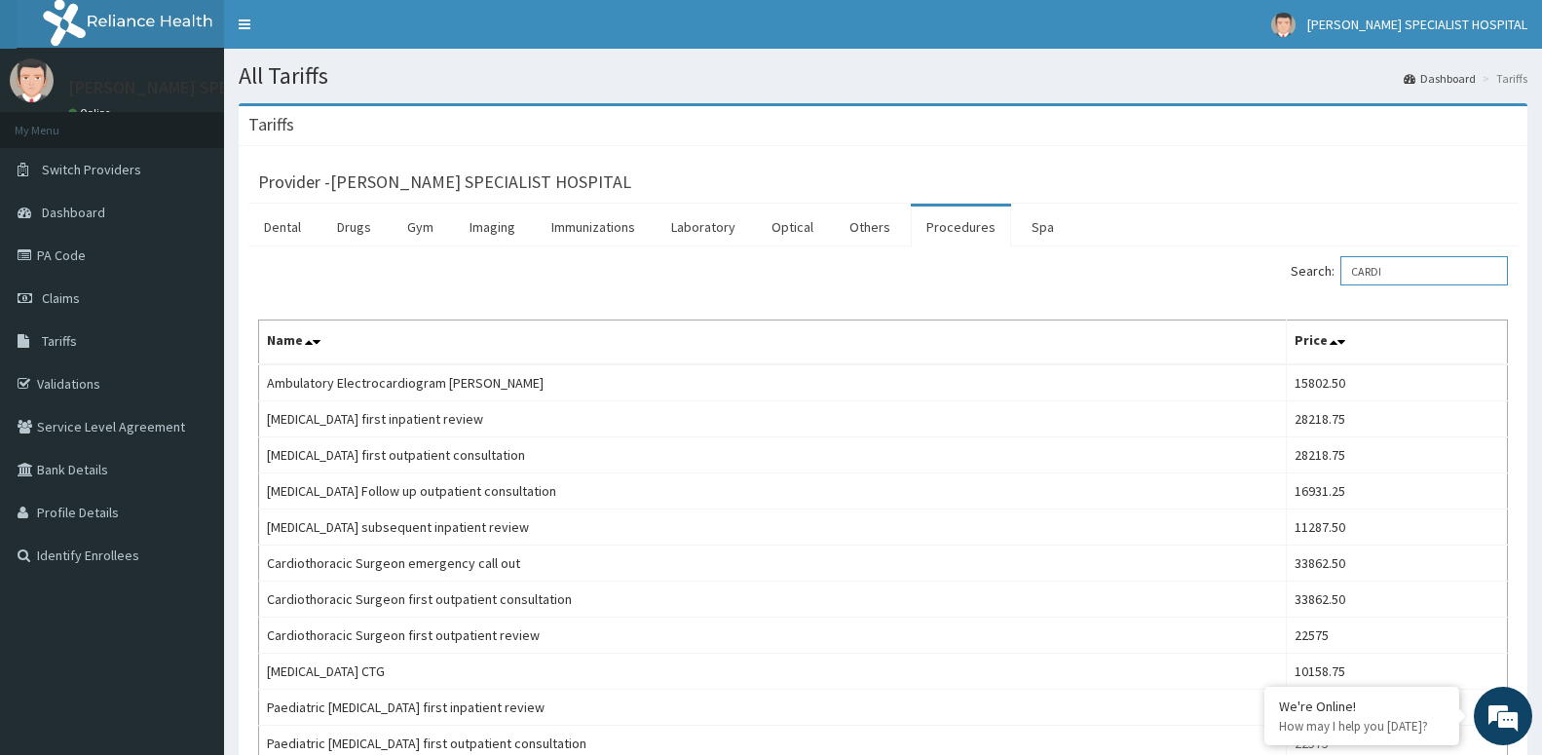
type input "CARDI"
click at [26, 293] on icon at bounding box center [27, 298] width 19 height 14
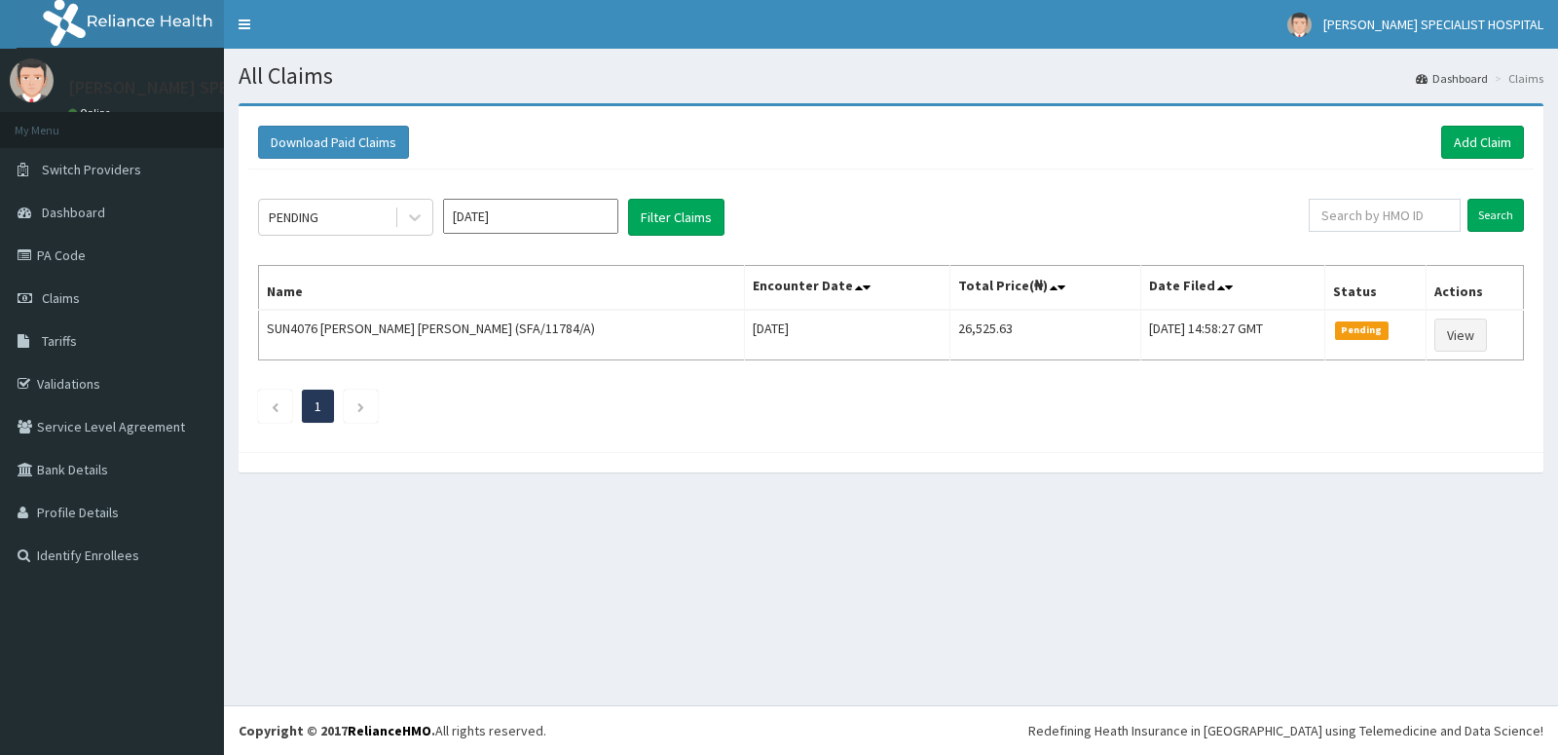
click at [1471, 135] on link "Add Claim" at bounding box center [1482, 142] width 83 height 33
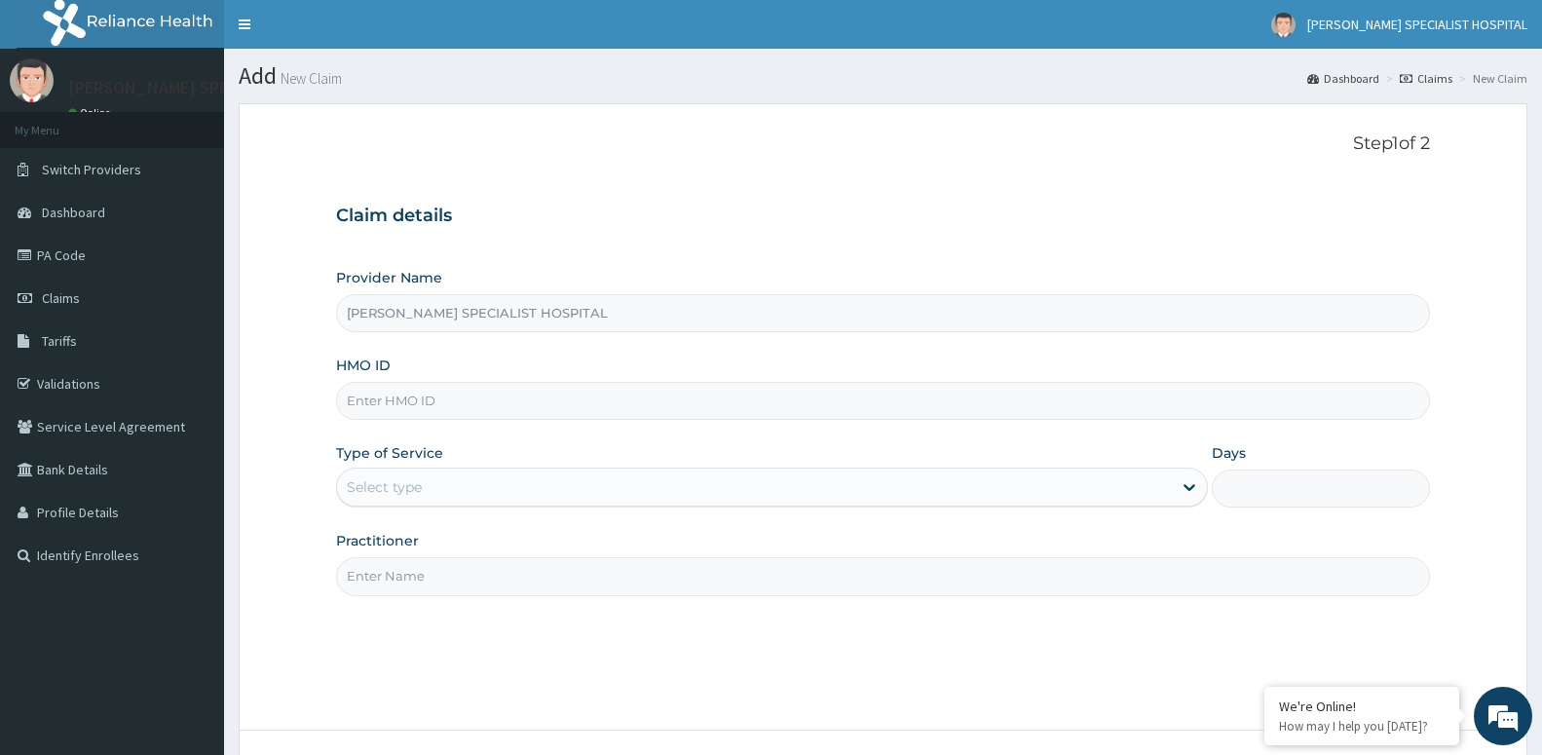
type input "[PERSON_NAME] SPECIALIST HOSPITAL"
paste input "VSE/10006/A"
type input "VSE/10006/A"
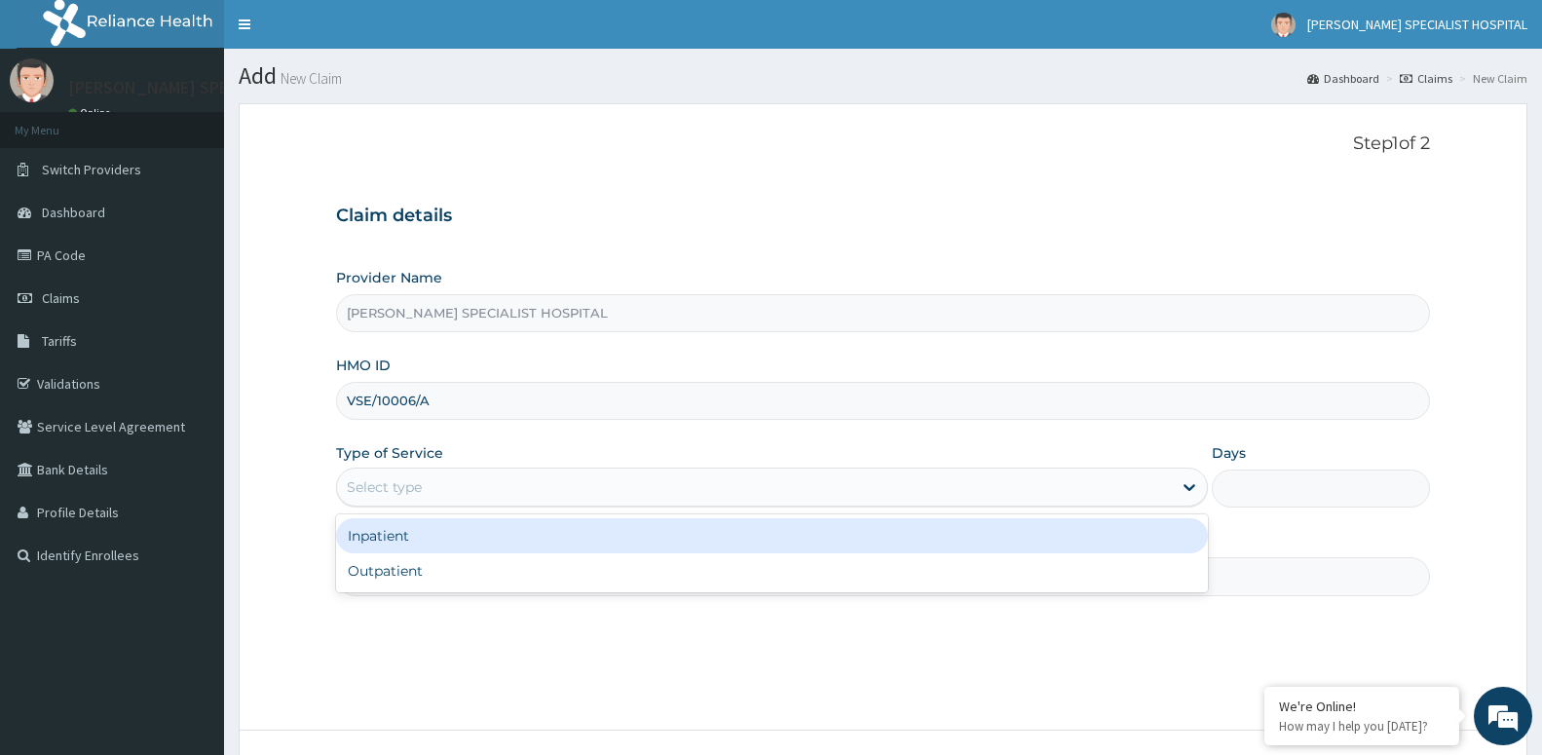
click at [391, 492] on div "Select type" at bounding box center [384, 486] width 75 height 19
click at [391, 543] on div "Inpatient" at bounding box center [772, 535] width 872 height 35
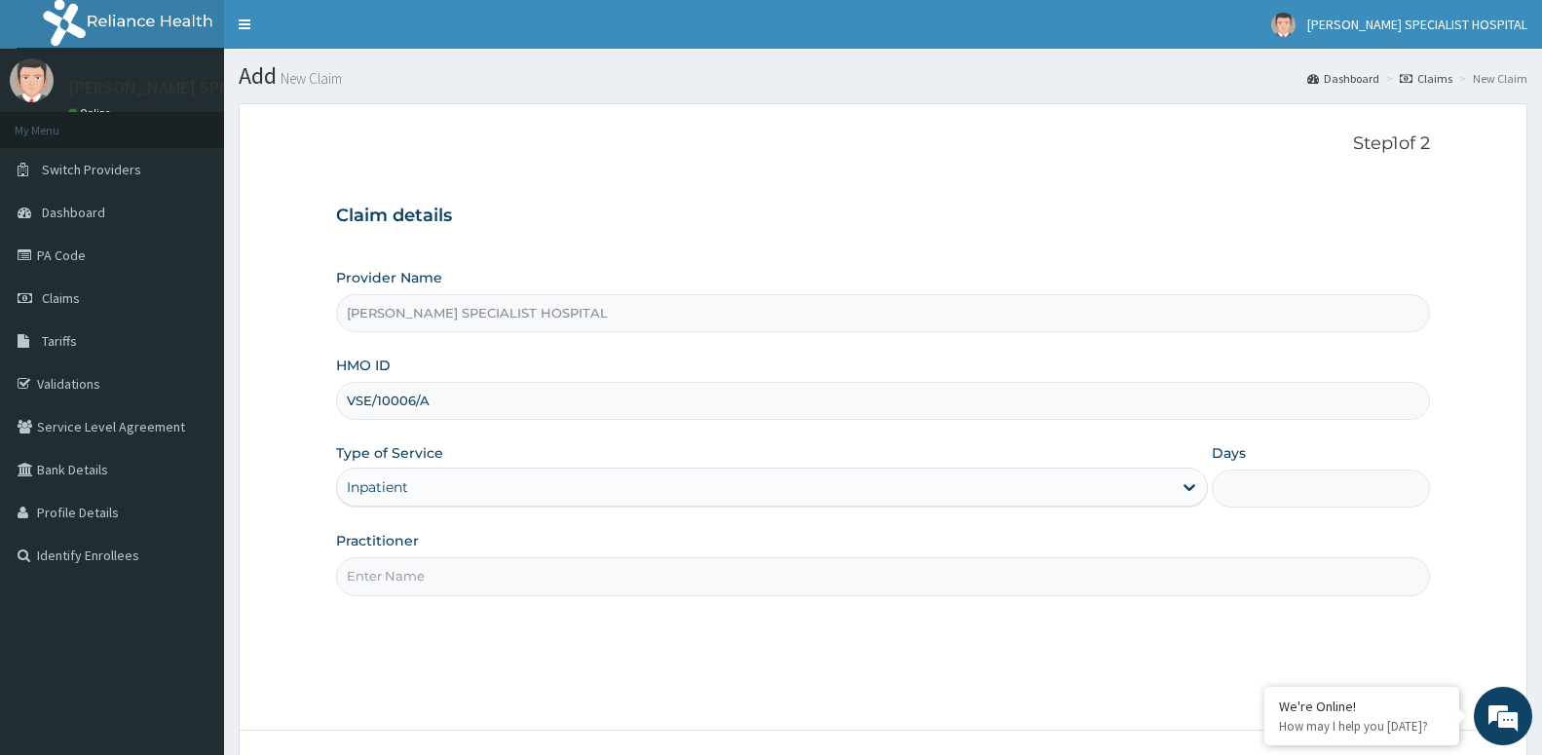
click at [391, 572] on input "Practitioner" at bounding box center [883, 576] width 1094 height 38
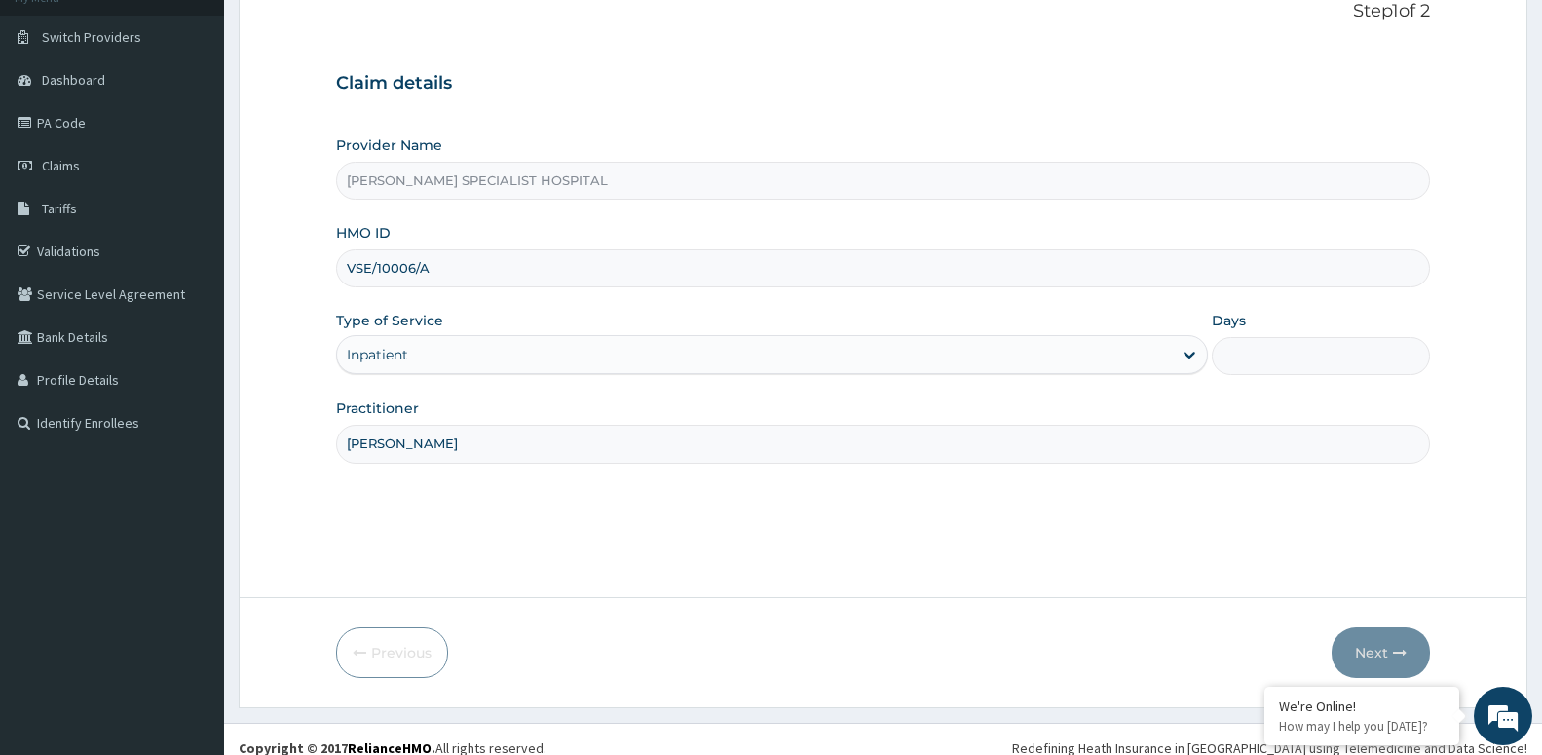
scroll to position [150, 0]
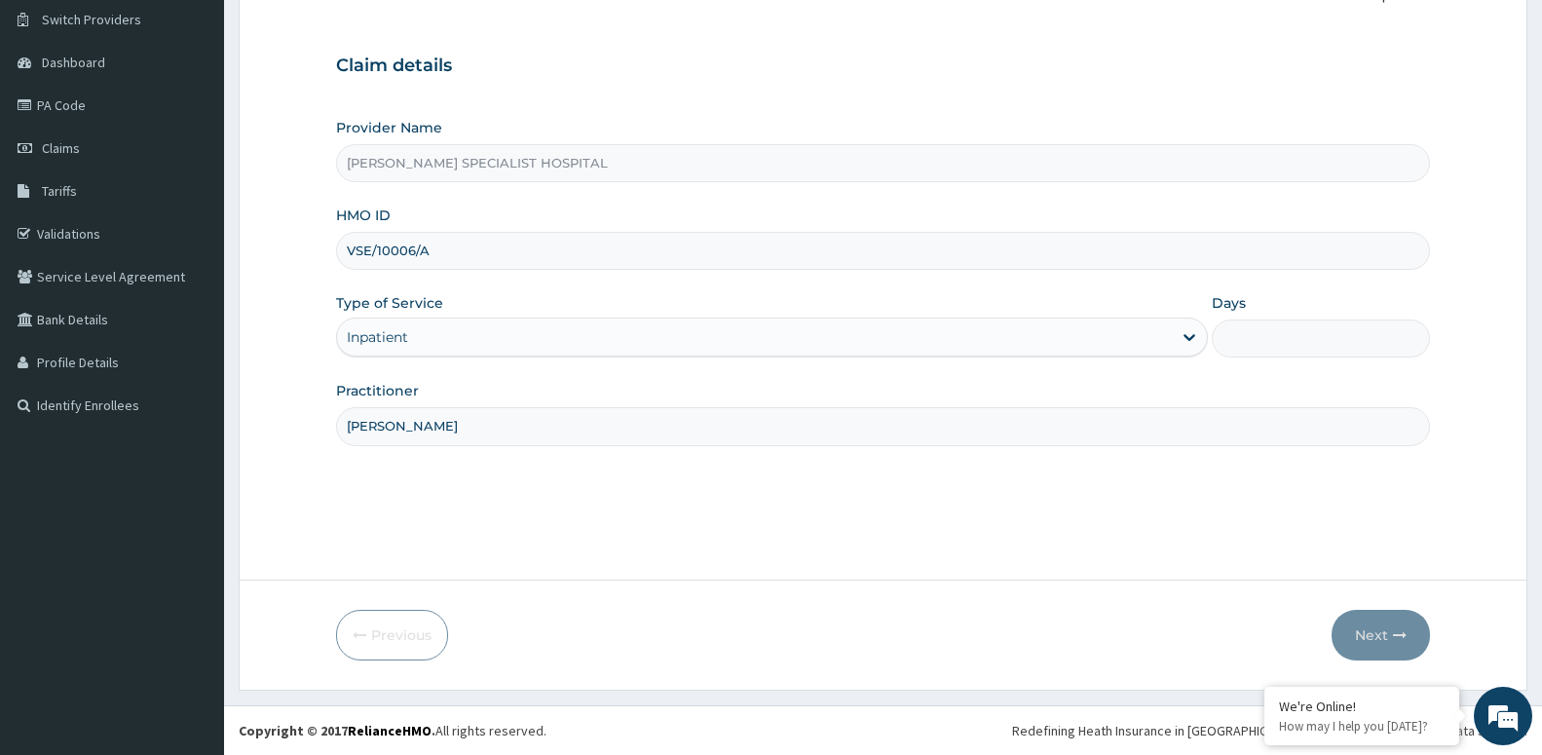
type input "DR JOHN DICKSON"
click at [1246, 326] on input "Days" at bounding box center [1320, 338] width 218 height 38
type input "2"
click at [1379, 640] on button "Next" at bounding box center [1380, 635] width 98 height 51
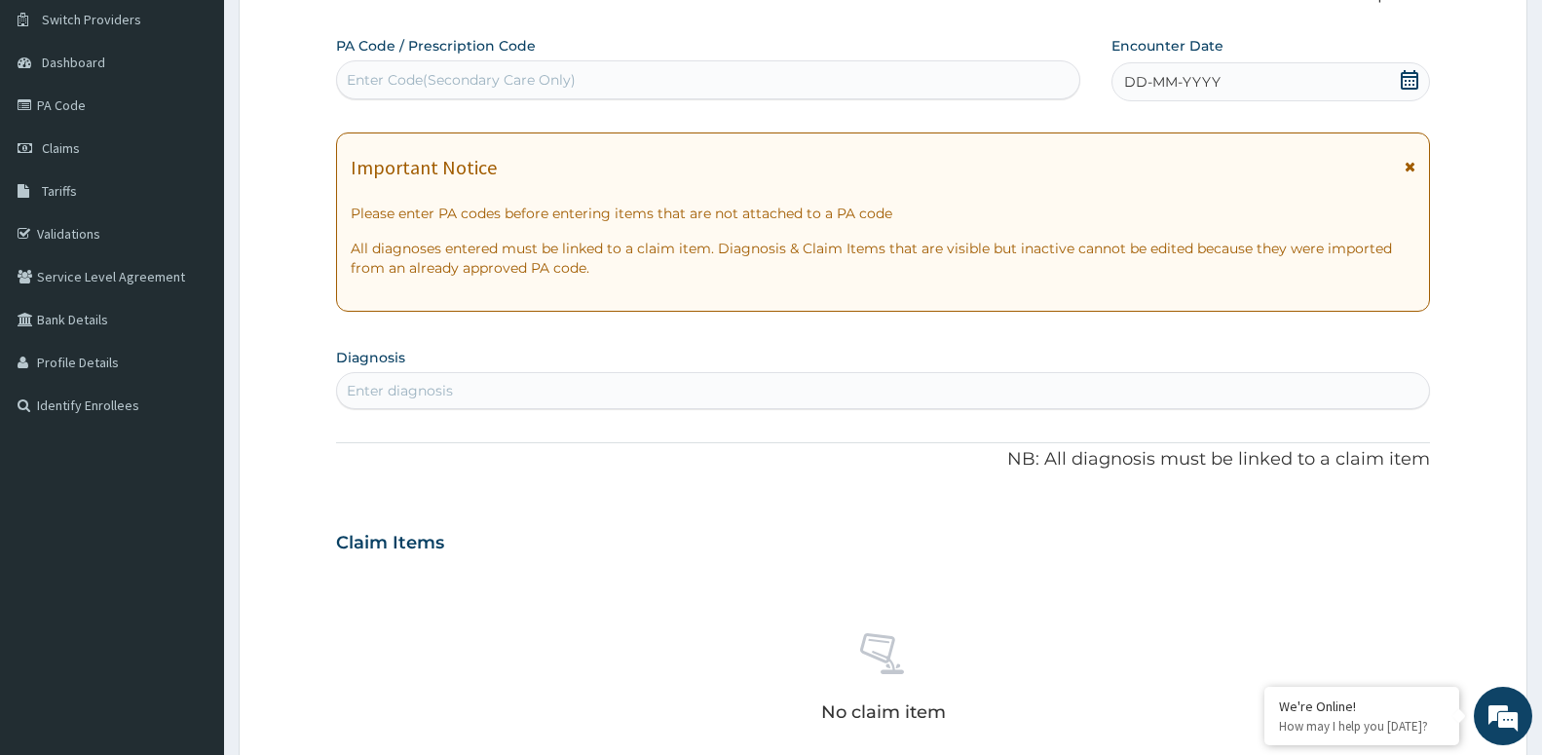
click at [694, 89] on div "Enter Code(Secondary Care Only)" at bounding box center [708, 79] width 742 height 31
paste input "VSE/10006/A"
type input "V"
click at [888, 87] on div "Enter Code(Secondary Care Only)" at bounding box center [708, 79] width 742 height 31
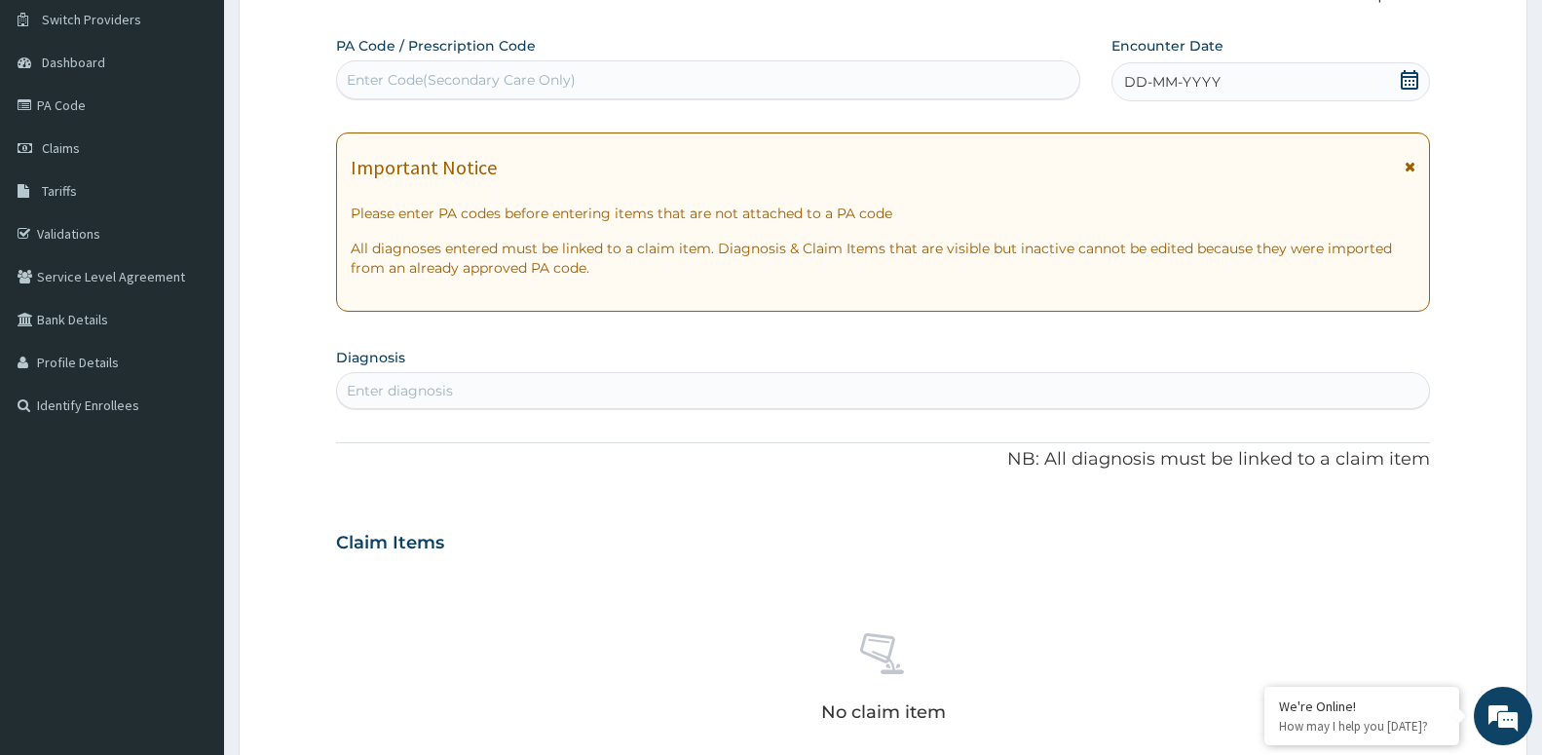
paste input "PA/3F2A45"
type input "PA/3F2A45"
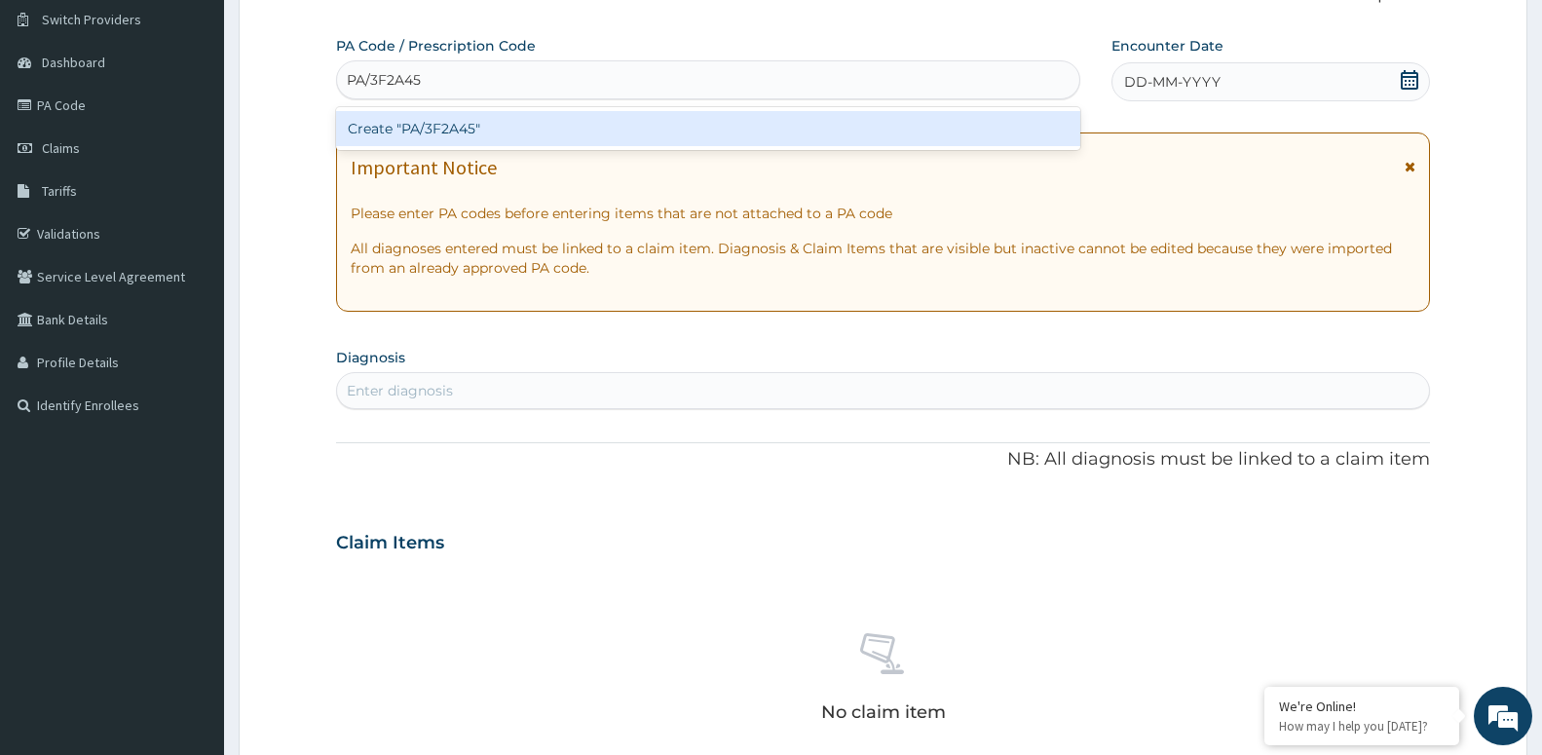
click at [873, 114] on div "Create "PA/3F2A45"" at bounding box center [708, 128] width 744 height 35
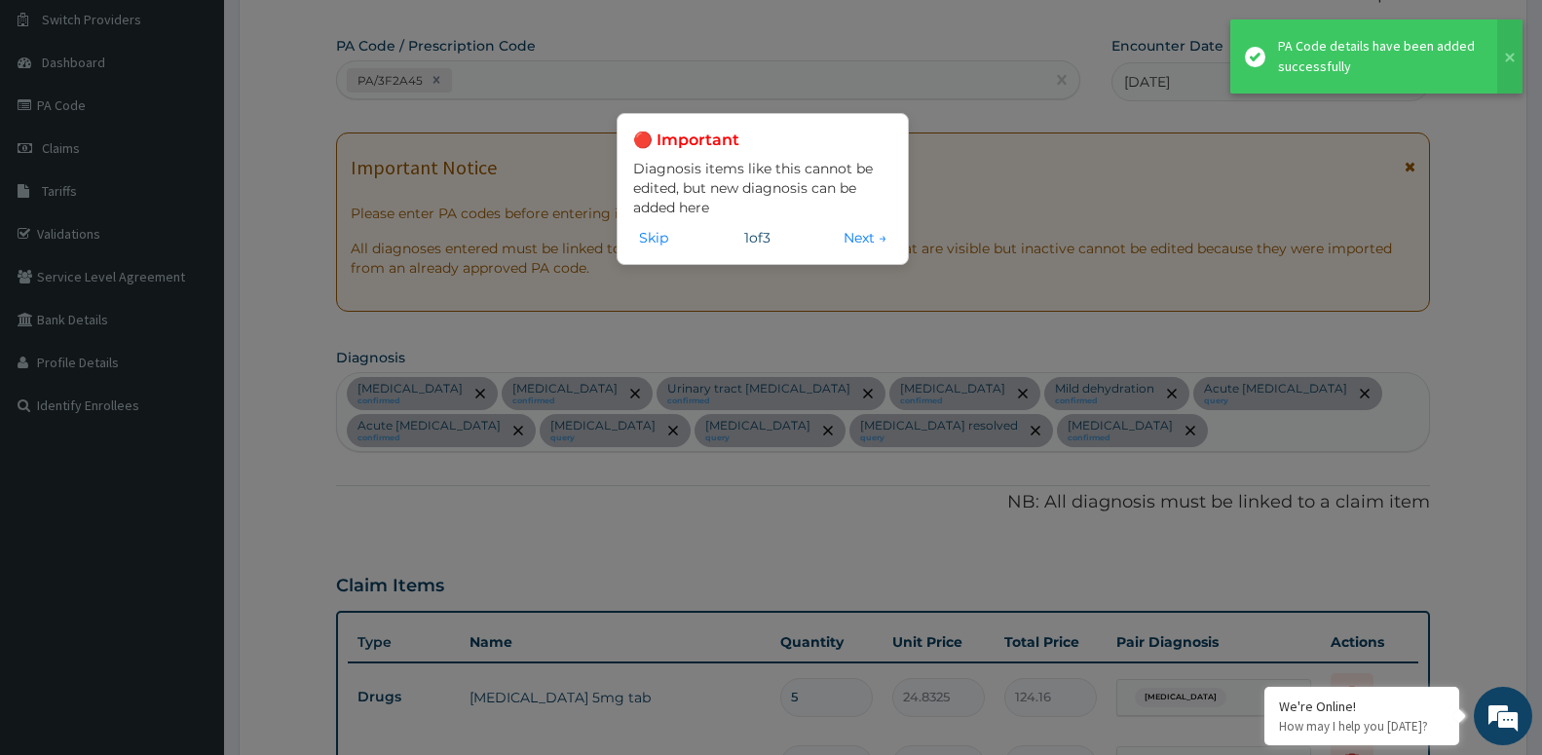
scroll to position [1281, 0]
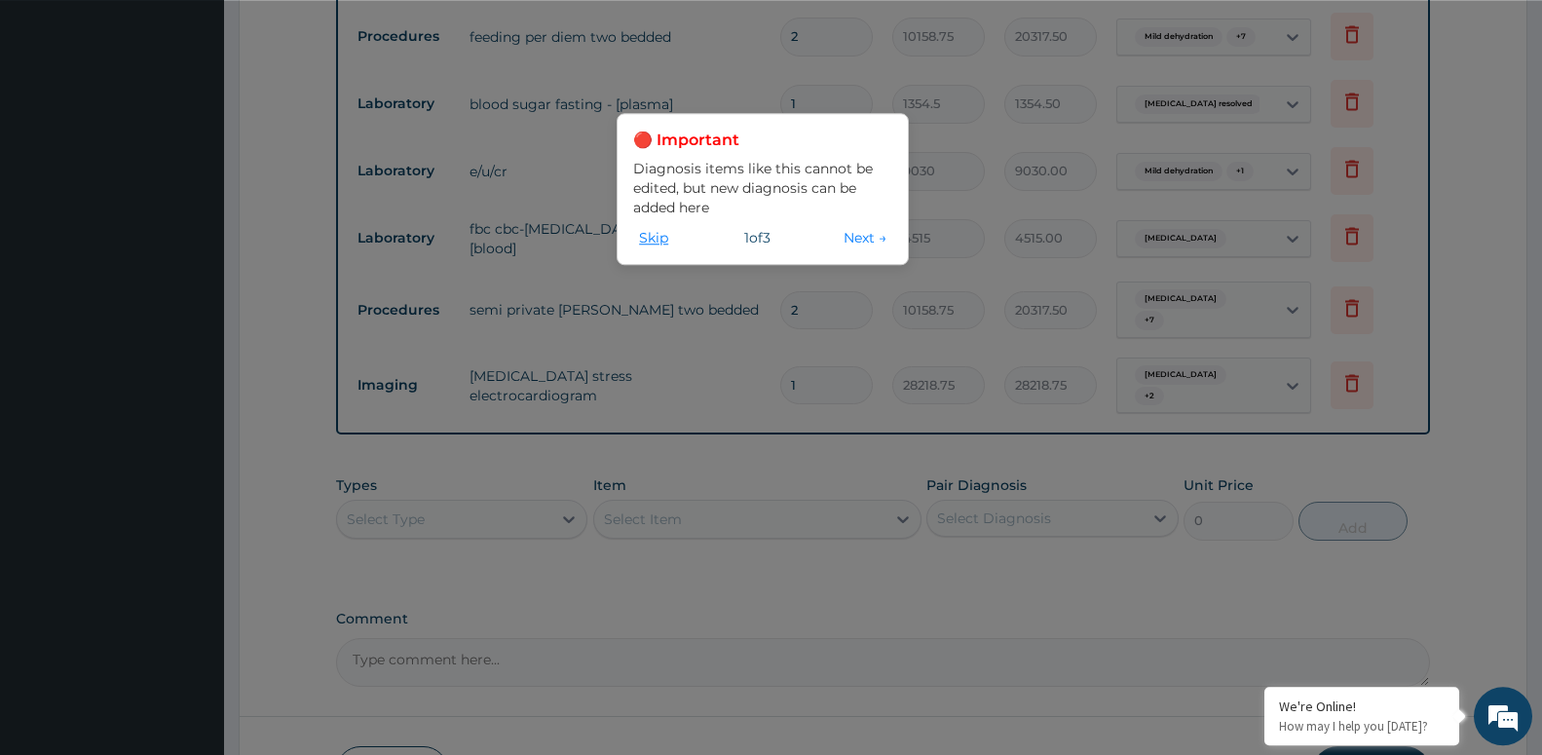
click at [655, 235] on button "Skip" at bounding box center [653, 237] width 41 height 21
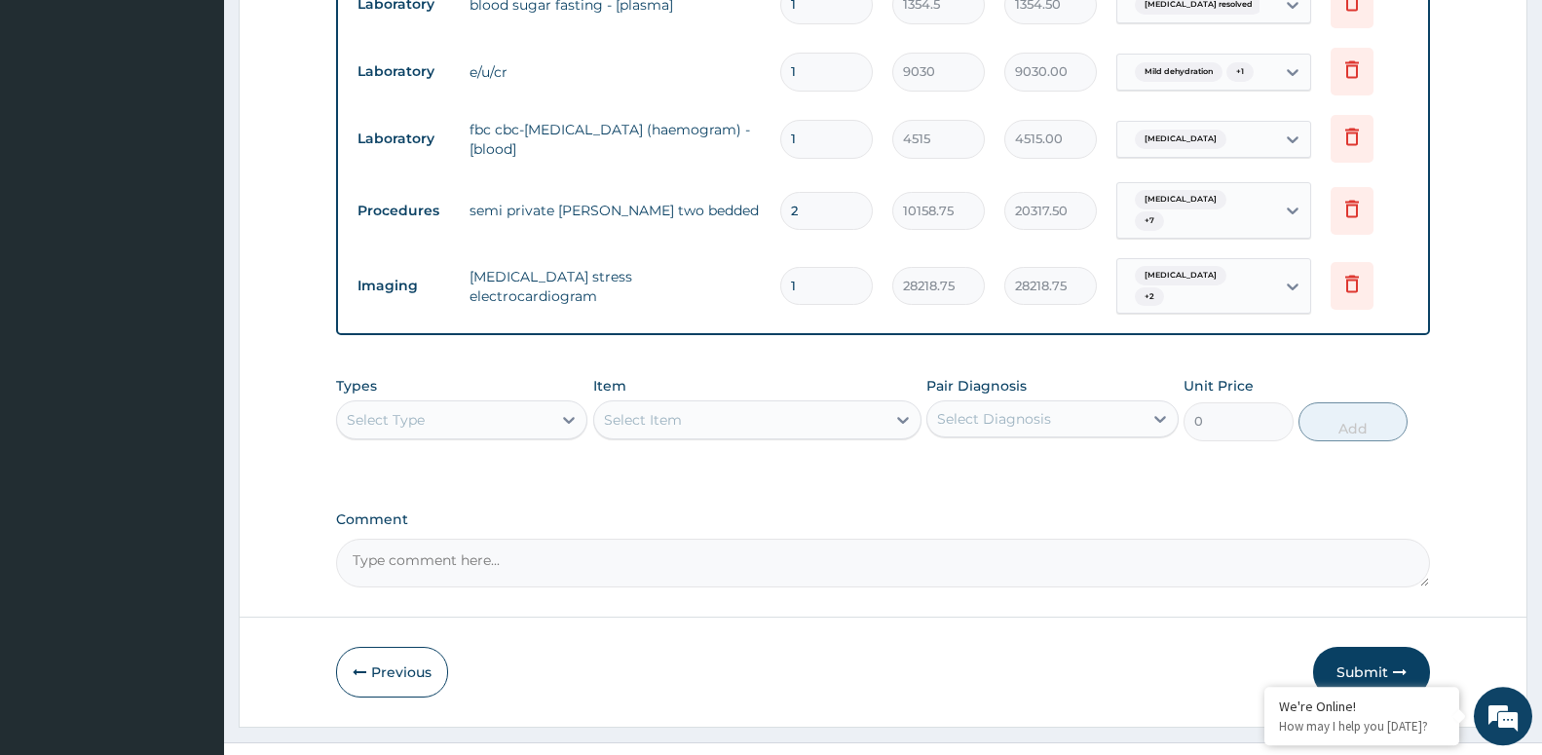
scroll to position [1408, 0]
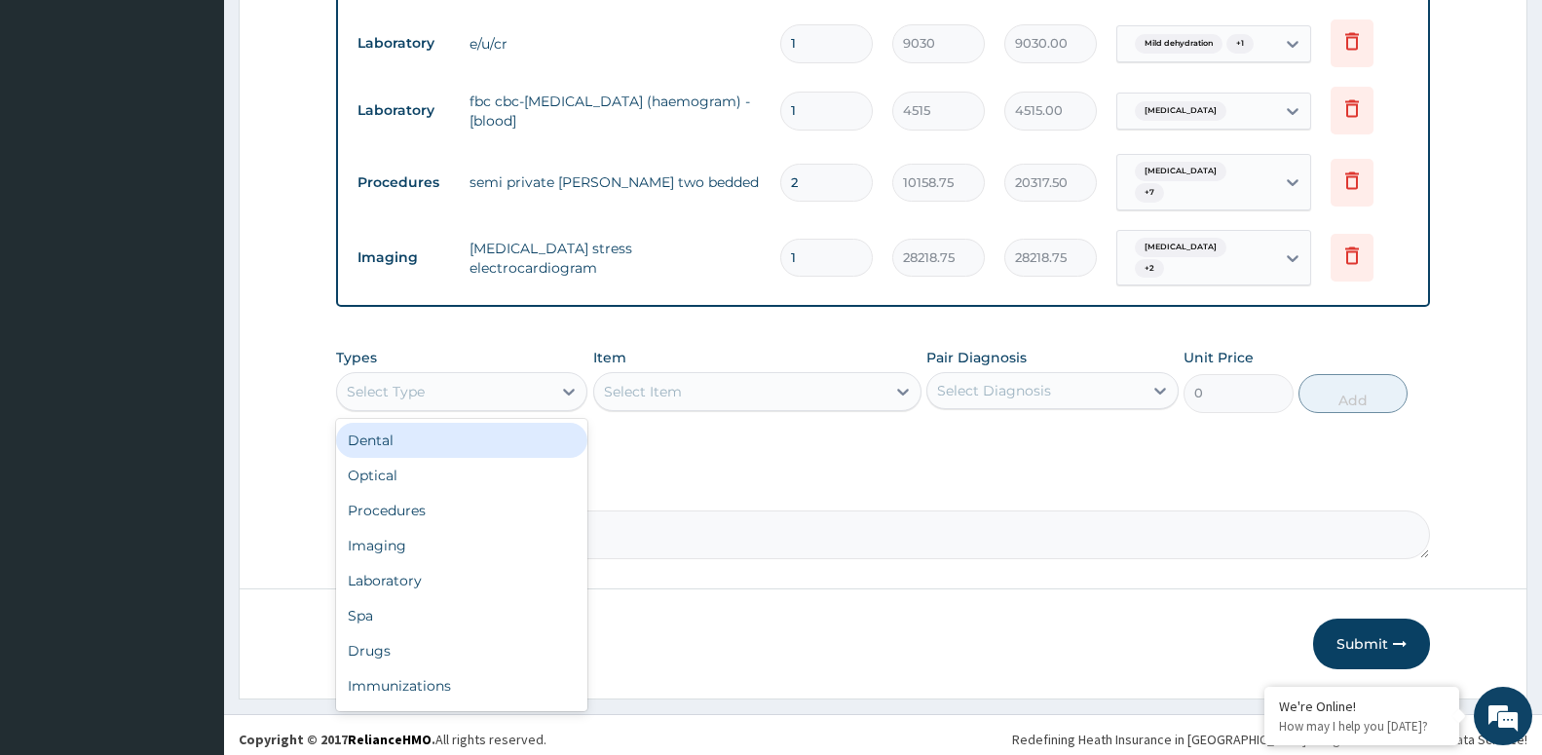
click at [520, 379] on div "Select Type" at bounding box center [444, 391] width 214 height 31
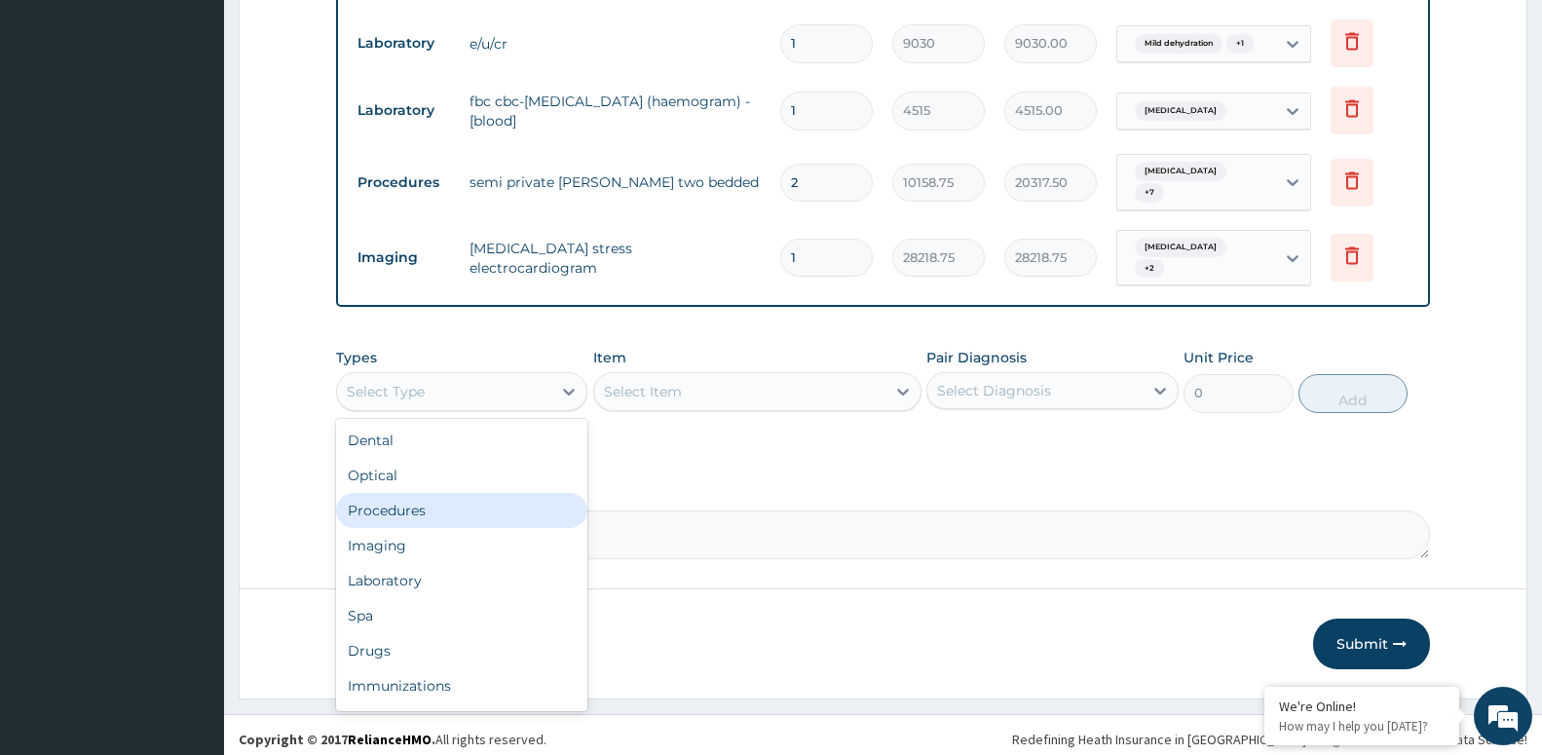
click at [496, 512] on div "Procedures" at bounding box center [461, 510] width 251 height 35
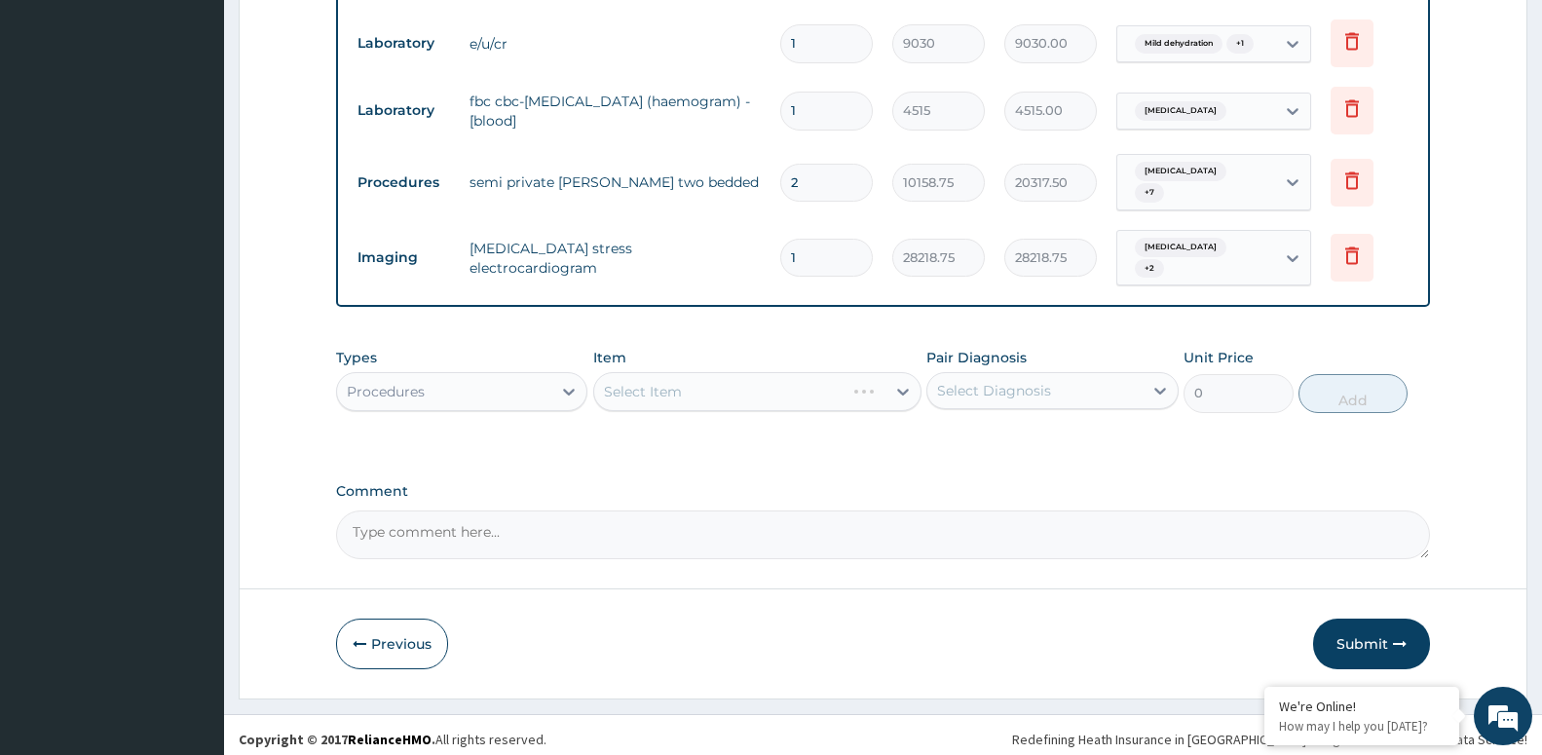
click at [639, 395] on div "Select Item" at bounding box center [757, 391] width 328 height 39
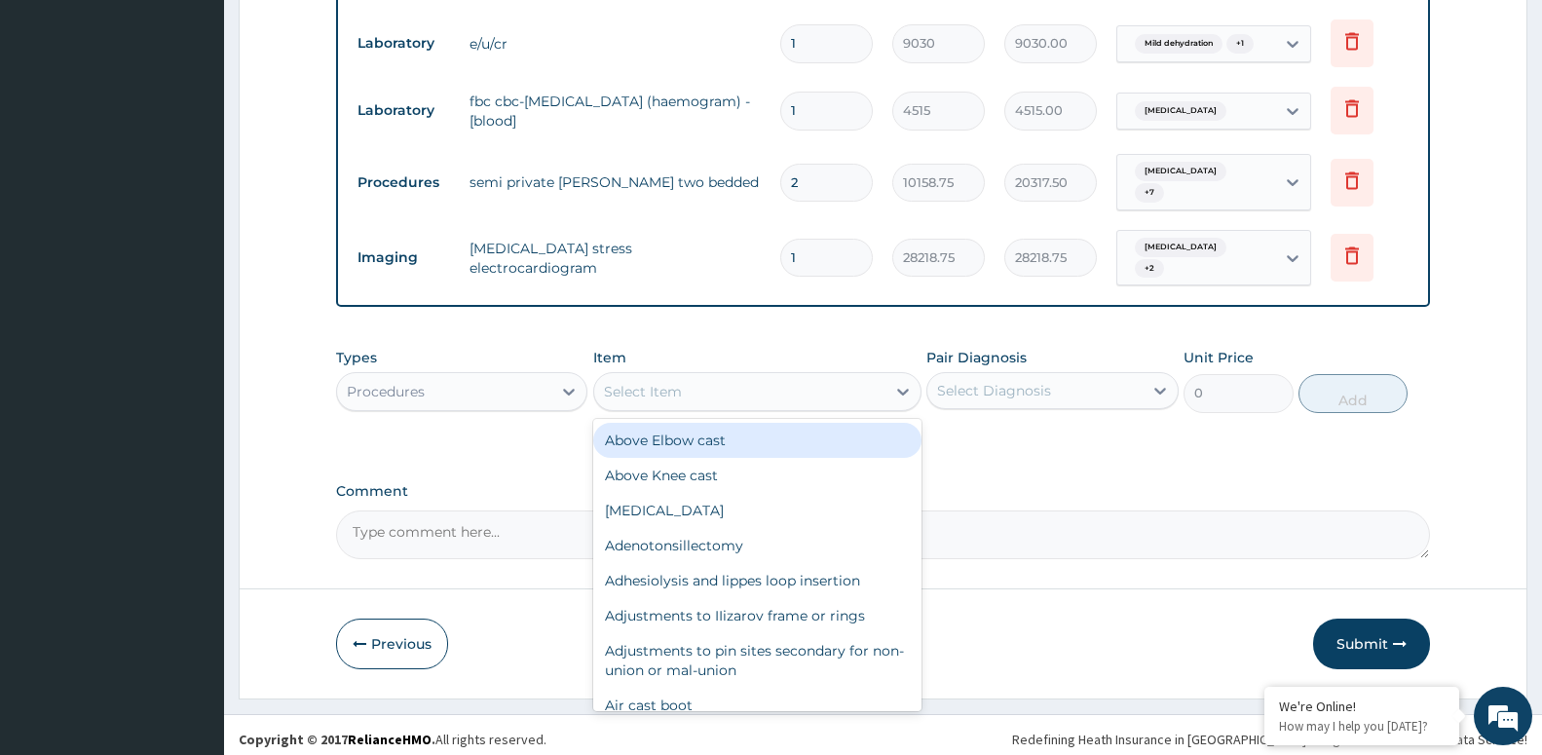
click at [641, 395] on div "Select Item" at bounding box center [739, 391] width 291 height 31
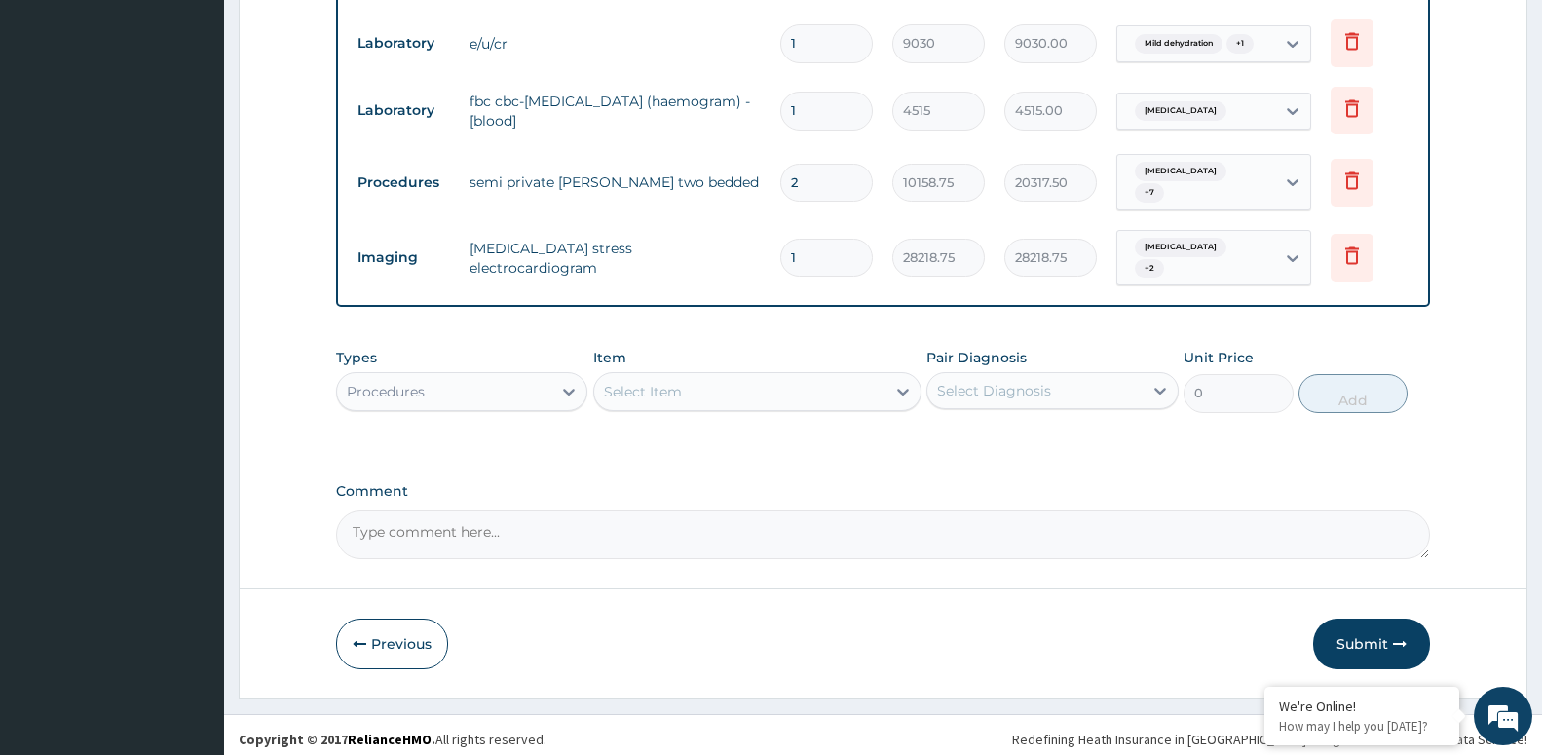
click at [1064, 436] on div "Types Procedures Item Select Item Pair Diagnosis Select Diagnosis Unit Price 0 …" at bounding box center [883, 394] width 1094 height 113
click at [1347, 628] on button "Submit" at bounding box center [1371, 643] width 117 height 51
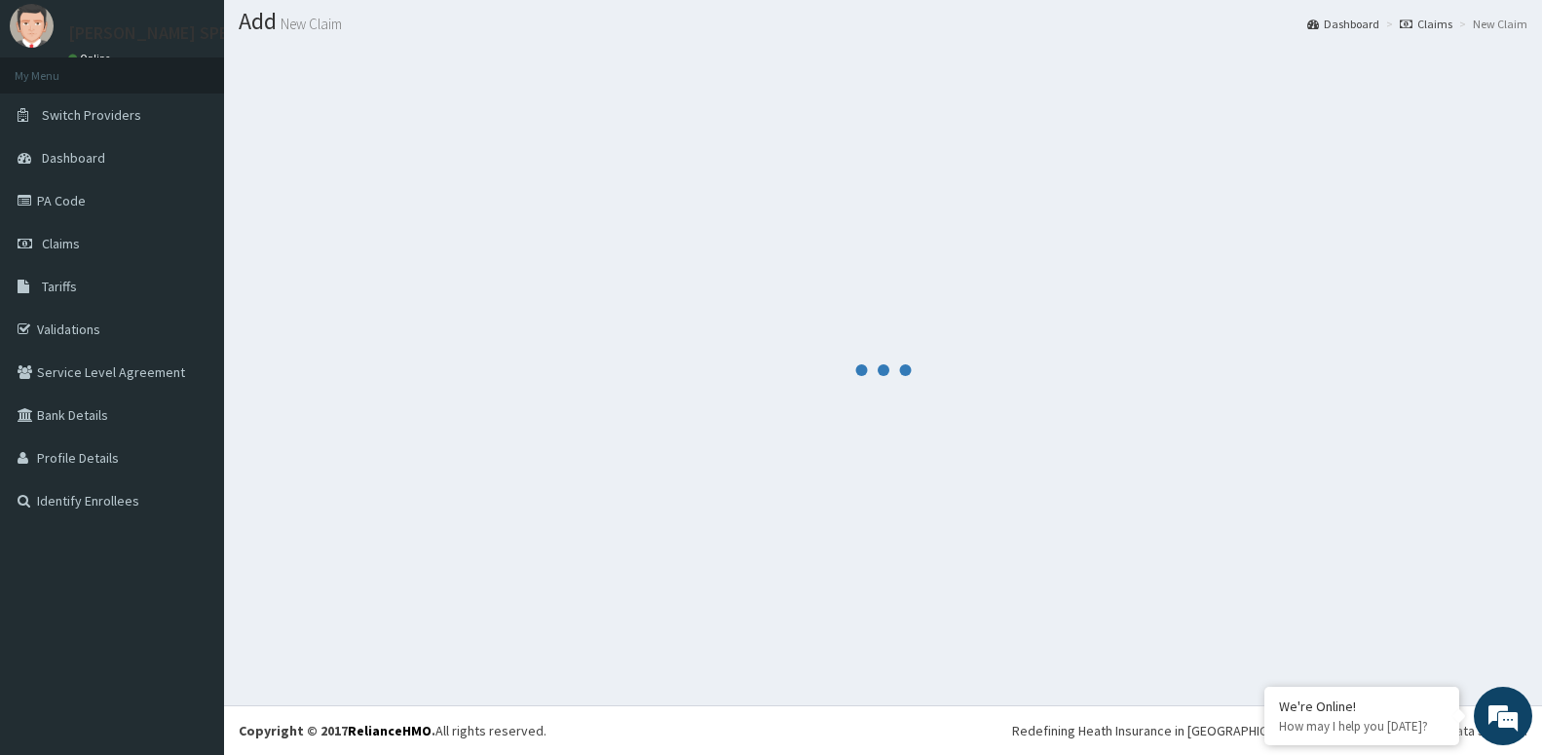
scroll to position [55, 0]
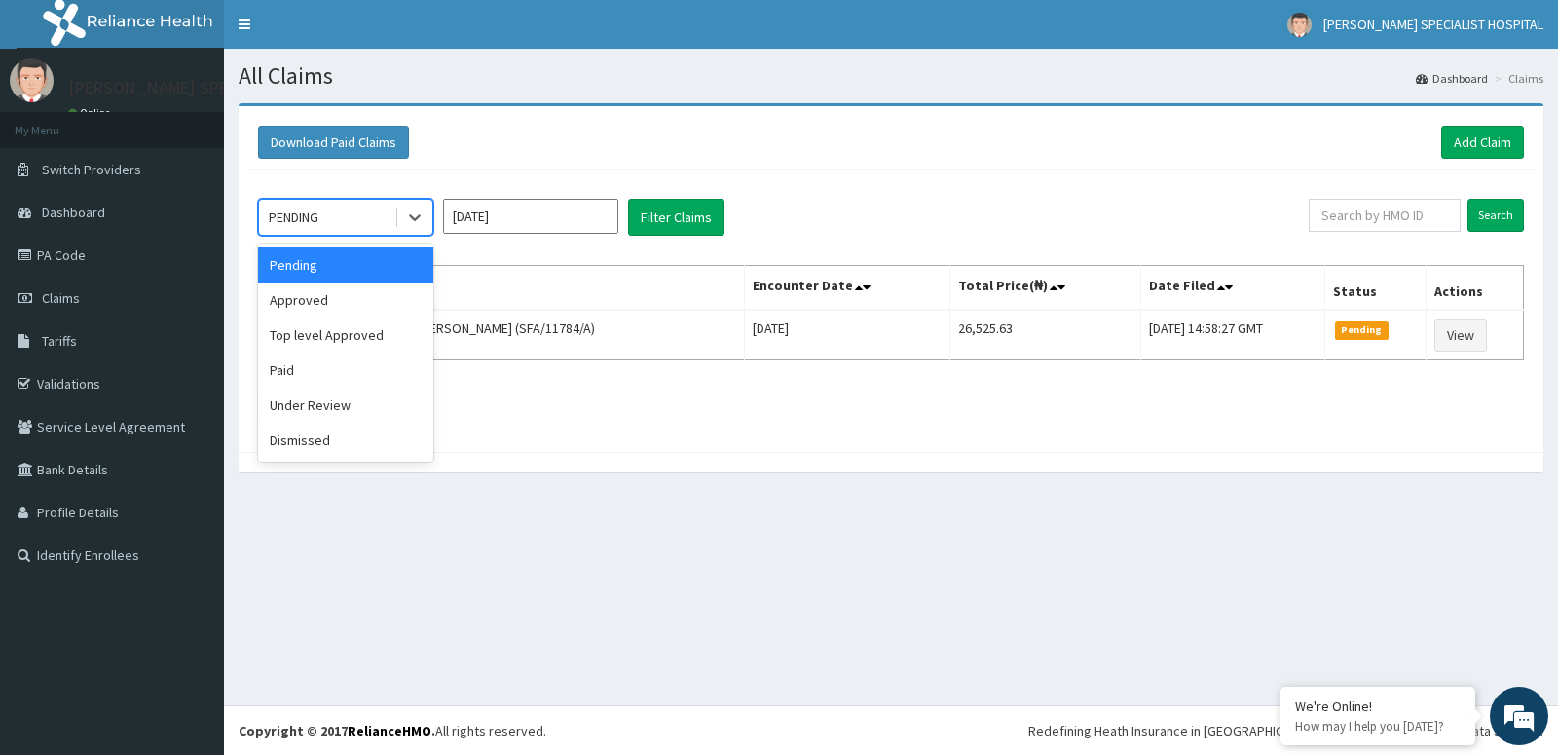
click at [321, 207] on div "PENDING" at bounding box center [326, 217] width 135 height 31
click at [341, 227] on div "PENDING" at bounding box center [326, 217] width 135 height 31
click at [341, 294] on div "Approved" at bounding box center [345, 299] width 175 height 35
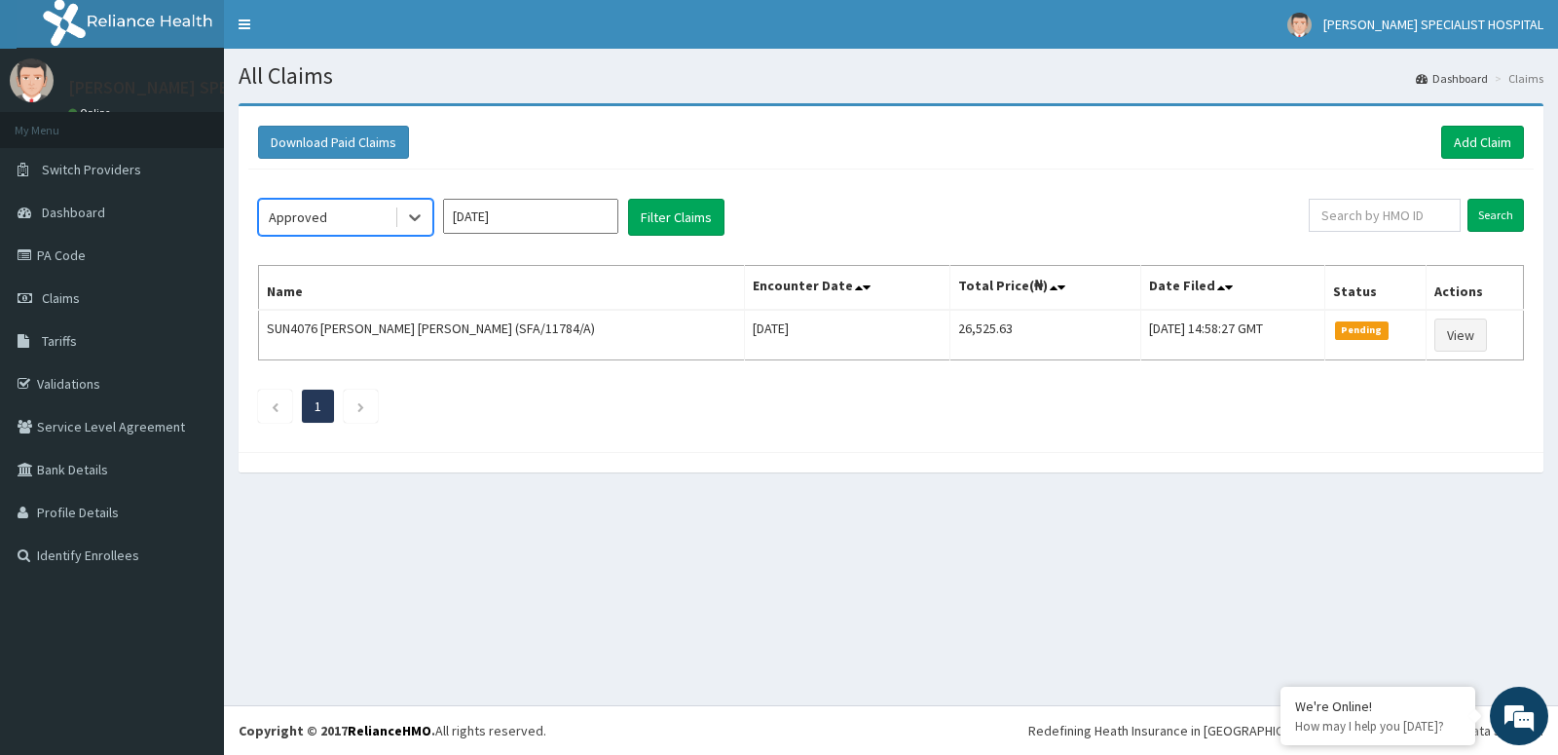
click at [540, 227] on input "[DATE]" at bounding box center [530, 216] width 175 height 35
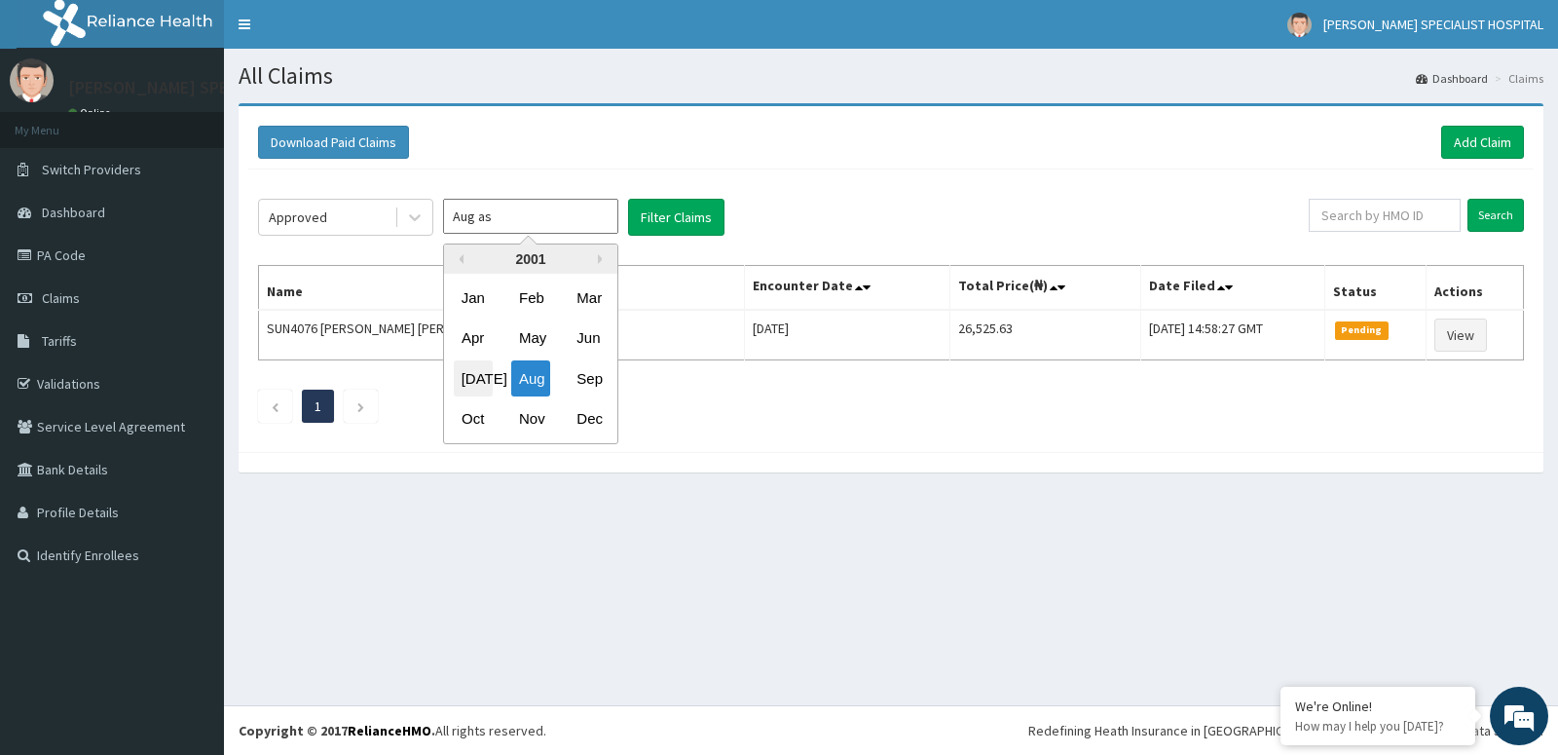
click at [463, 391] on div "[DATE]" at bounding box center [473, 378] width 39 height 36
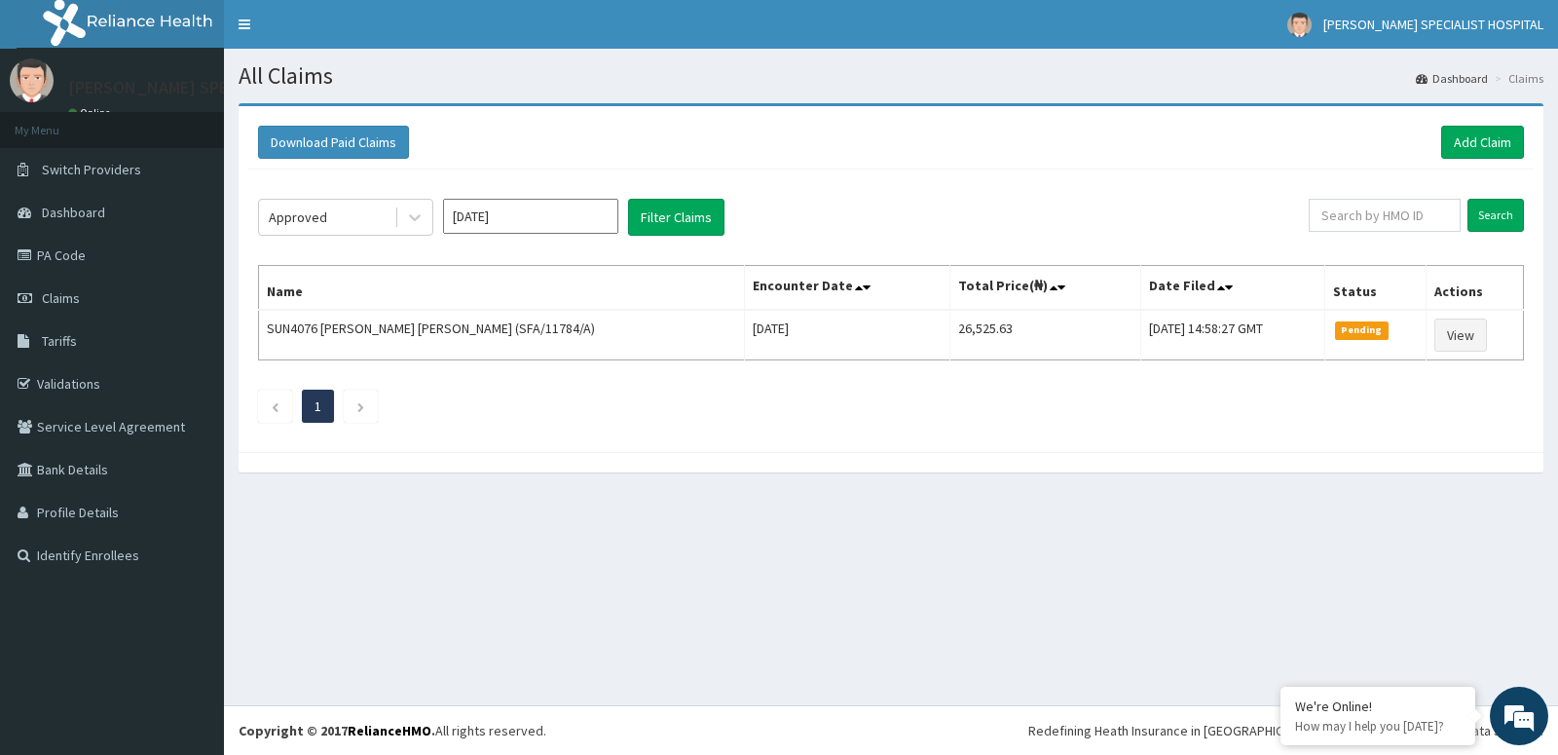
click at [463, 391] on ul "1" at bounding box center [891, 406] width 1266 height 33
click at [575, 213] on input "[DATE]" at bounding box center [530, 216] width 175 height 35
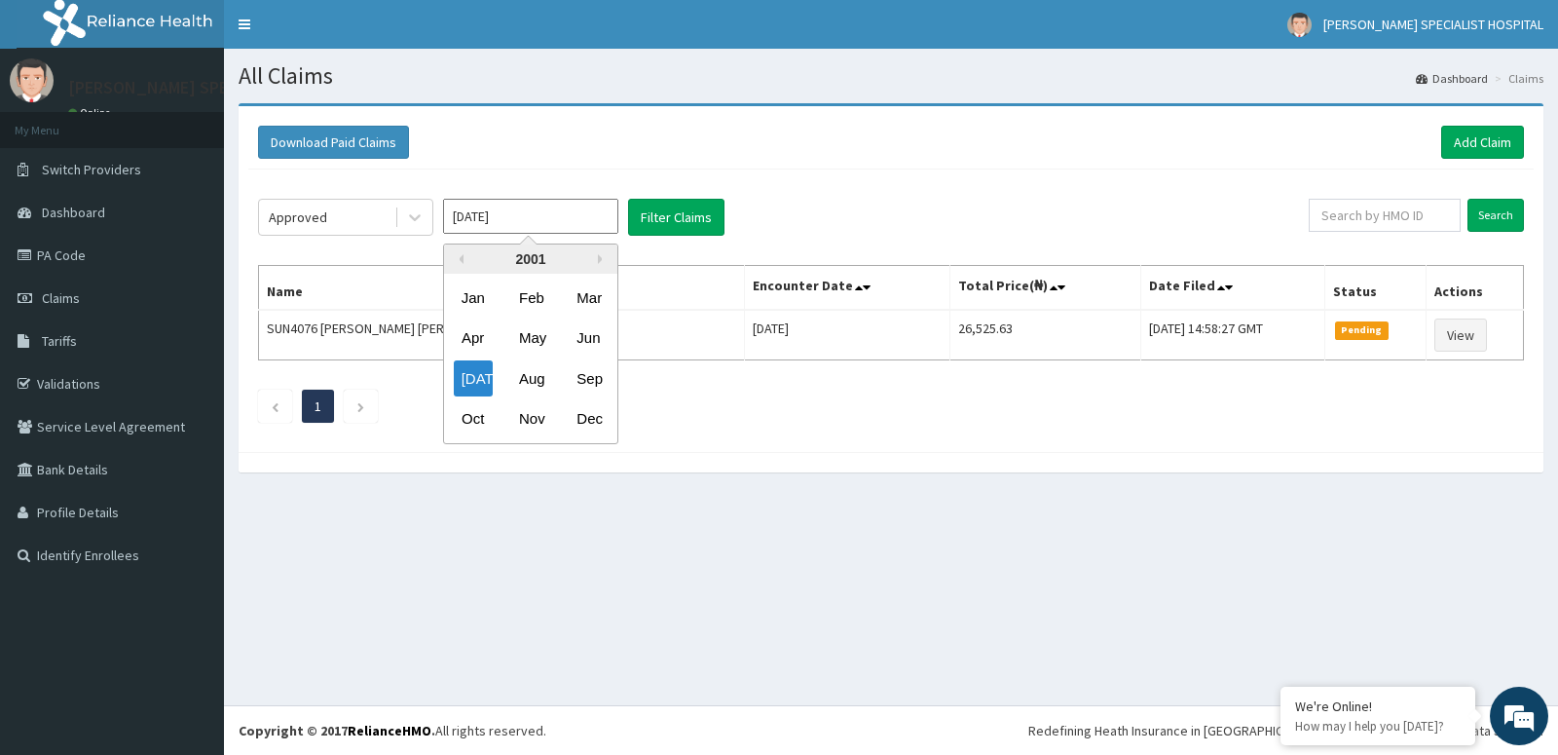
click at [596, 262] on div "2001" at bounding box center [530, 258] width 173 height 29
click at [459, 260] on button "Previous Year" at bounding box center [459, 259] width 10 height 10
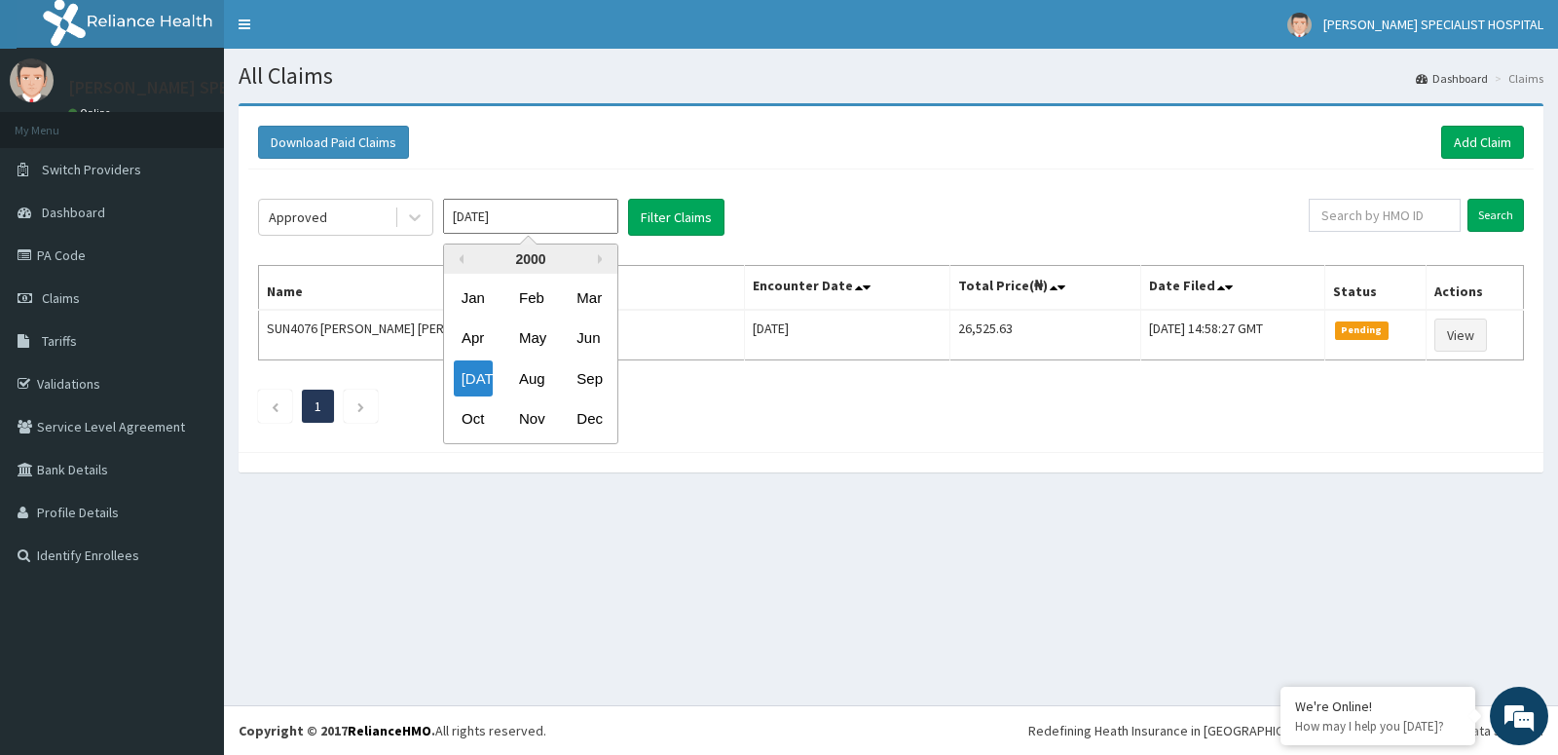
click at [681, 256] on div "Previous Year Next Year [DATE] Feb Mar Apr May Jun [DATE] Aug Sep Oct Nov Dec" at bounding box center [559, 345] width 331 height 205
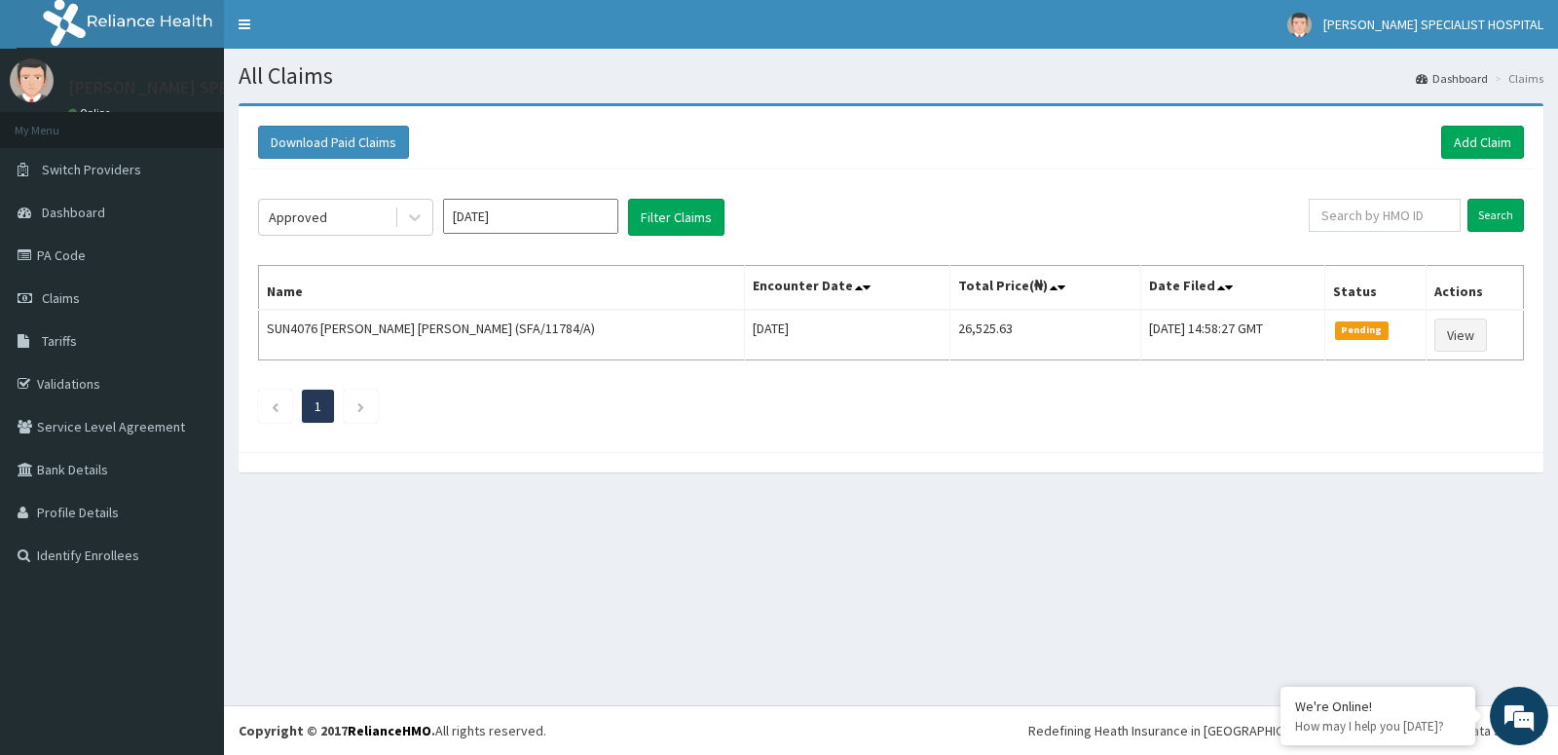
click at [636, 484] on div "Download Paid Claims Add Claim × Note you can only download claims within a max…" at bounding box center [891, 297] width 1334 height 389
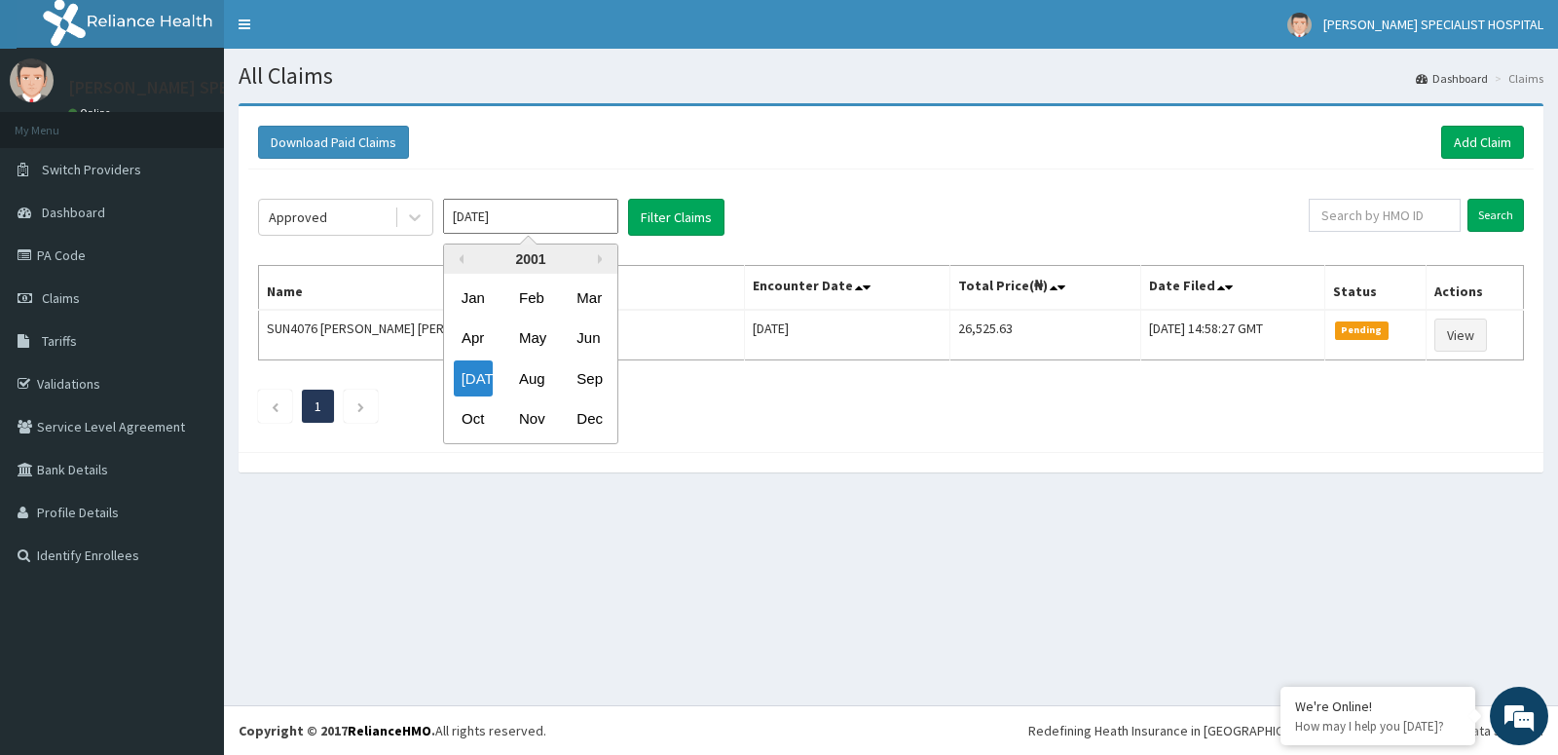
click at [540, 205] on input "[DATE]" at bounding box center [530, 216] width 175 height 35
click at [451, 248] on div "2001" at bounding box center [530, 258] width 173 height 29
click at [510, 214] on input "[DATE]" at bounding box center [530, 216] width 175 height 35
type input "[DATE]"
click at [655, 210] on button "Filter Claims" at bounding box center [676, 217] width 96 height 37
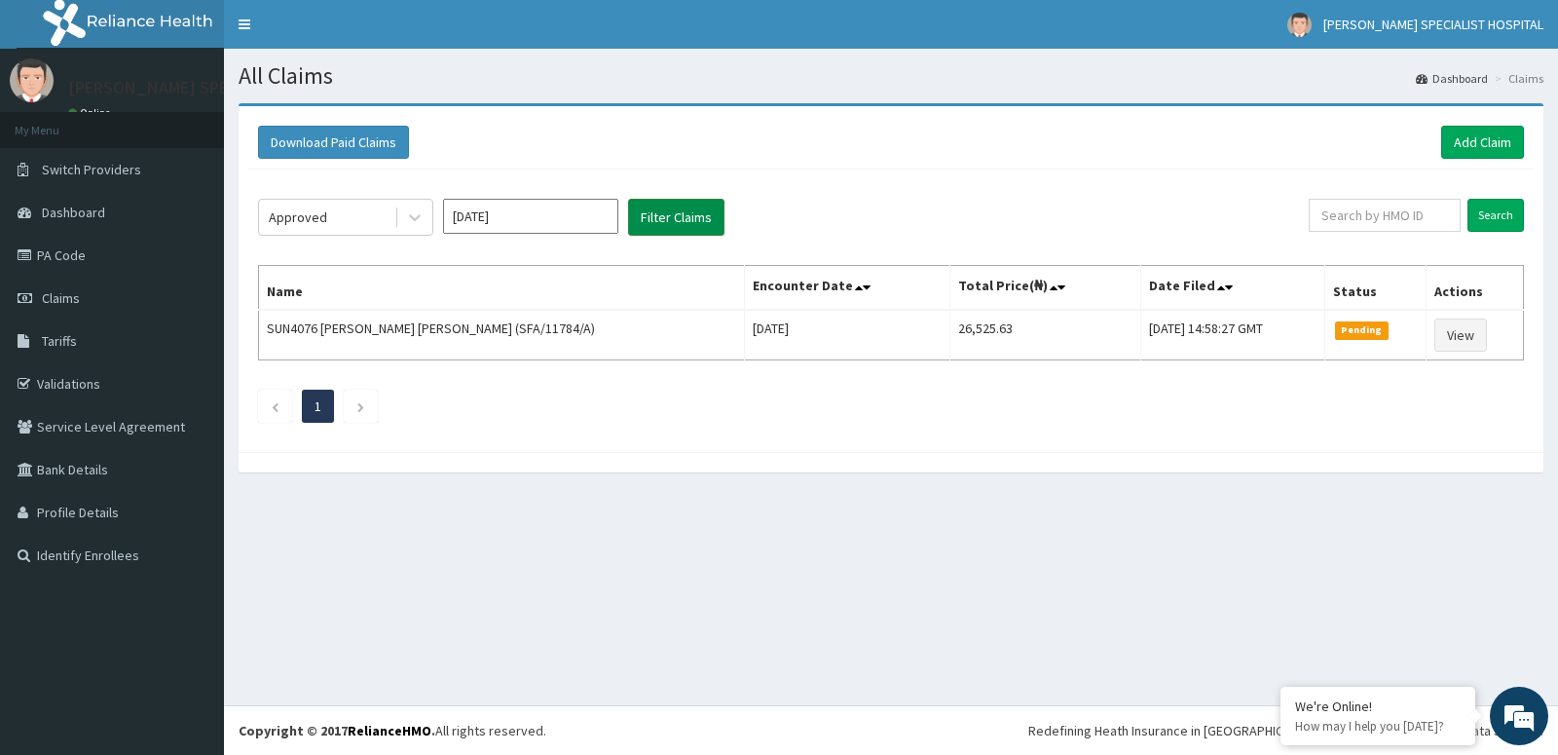
click at [655, 210] on button "Filter Claims" at bounding box center [676, 217] width 96 height 37
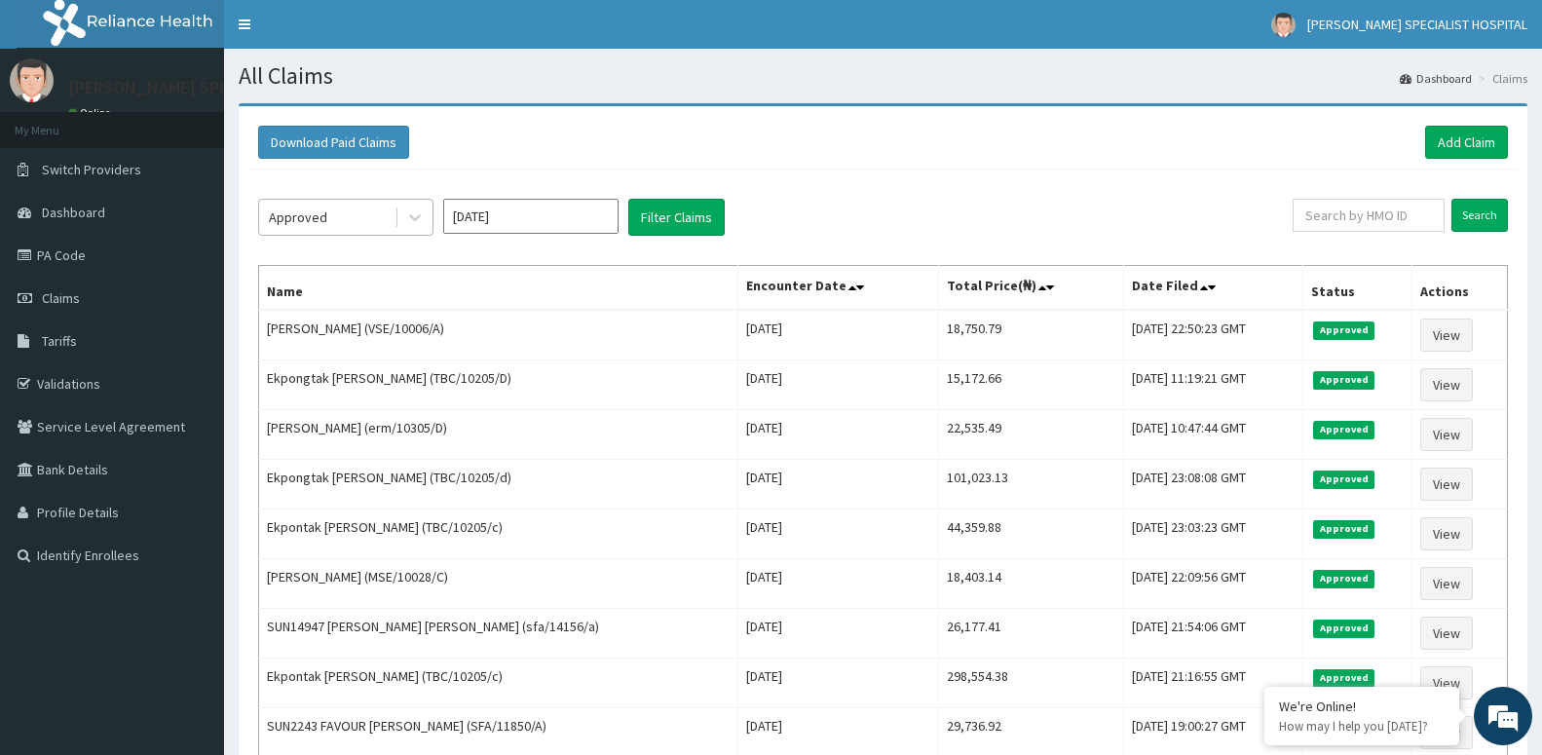
click at [317, 227] on div "Approved" at bounding box center [326, 217] width 135 height 31
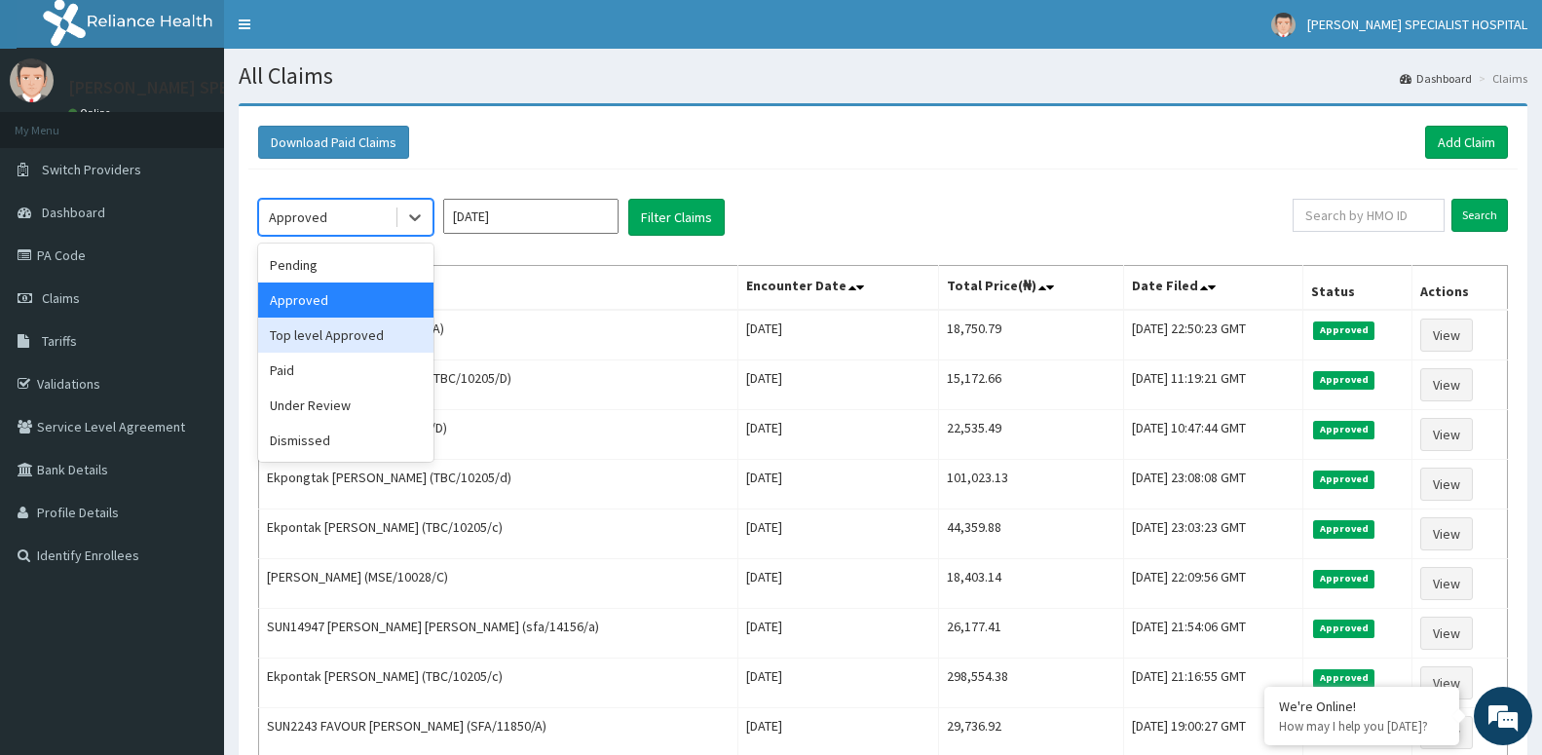
click at [311, 339] on div "Top level Approved" at bounding box center [345, 334] width 175 height 35
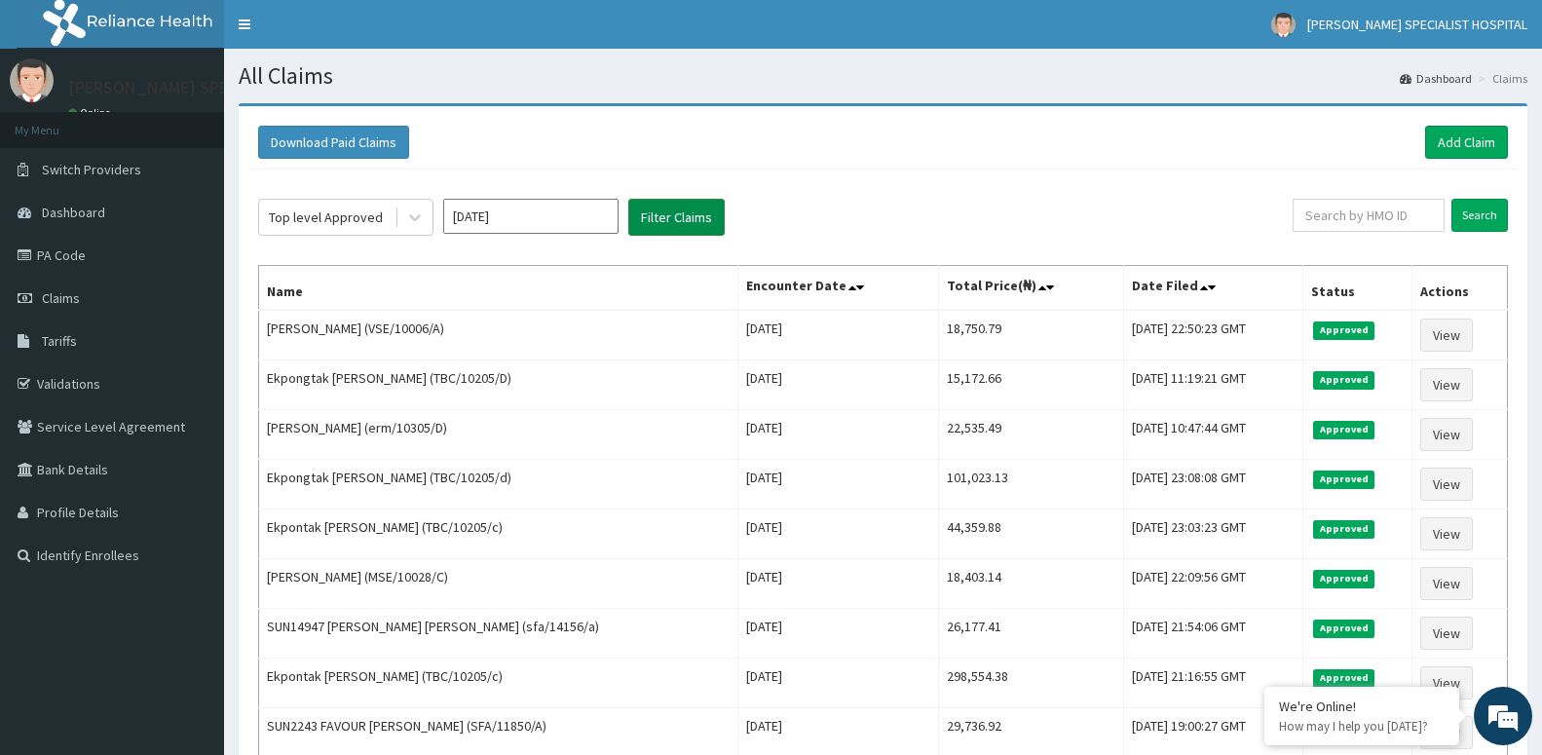
click at [658, 210] on button "Filter Claims" at bounding box center [676, 217] width 96 height 37
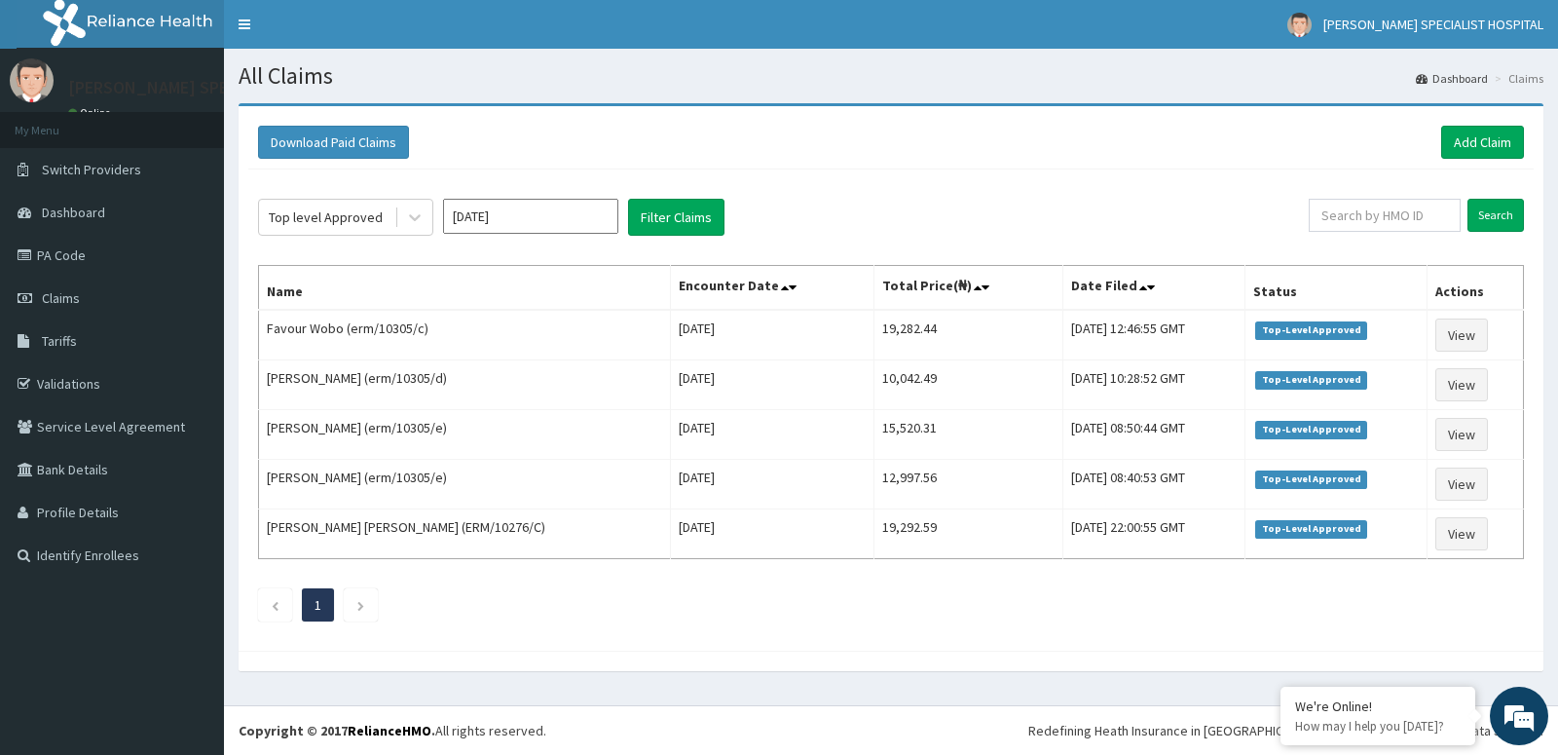
click at [337, 197] on div "Top level Approved [DATE] Filter Claims Search Name Encounter Date Total Price(…" at bounding box center [890, 404] width 1285 height 471
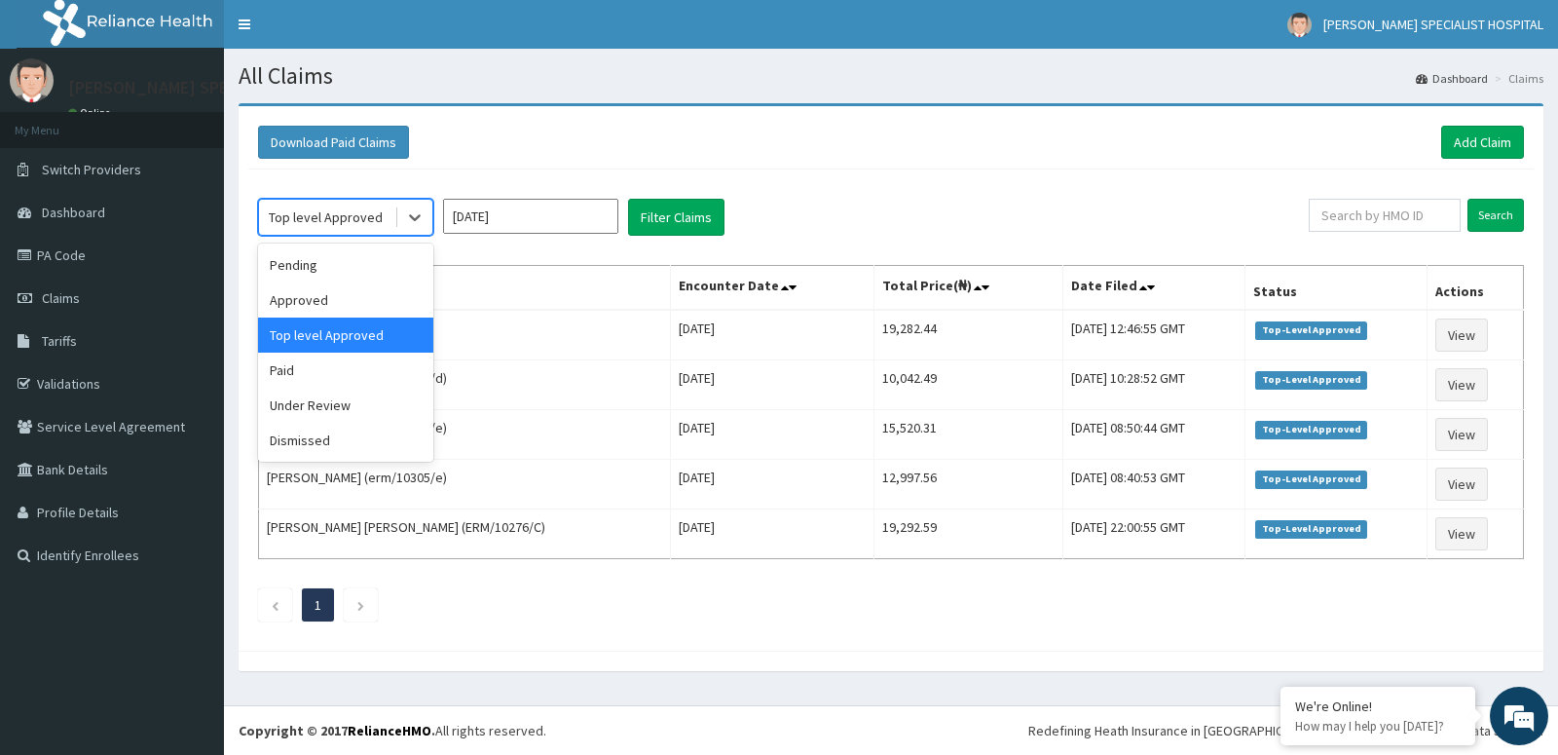
click at [318, 215] on div "Top level Approved" at bounding box center [326, 216] width 114 height 19
click at [306, 274] on div "Pending" at bounding box center [345, 264] width 175 height 35
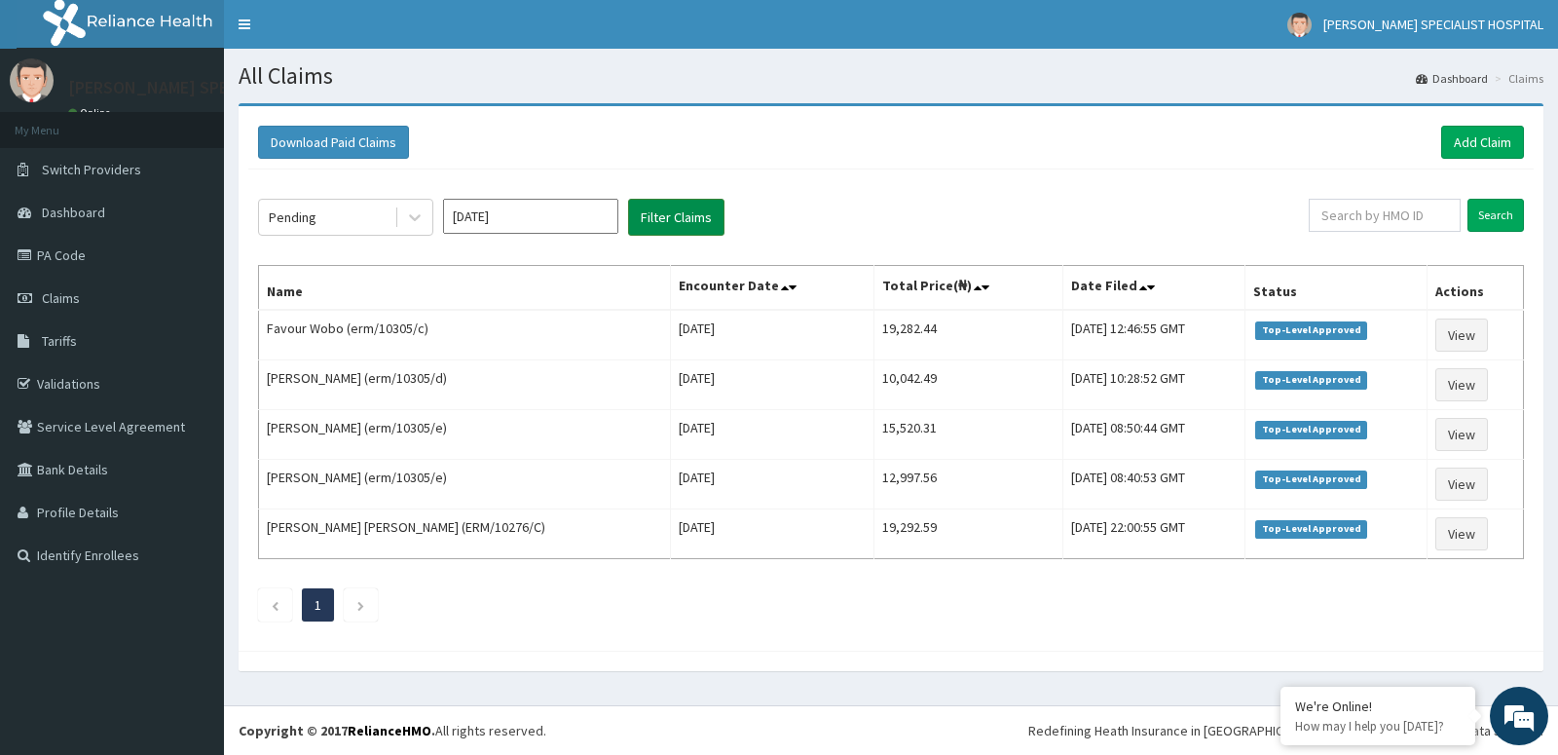
click at [641, 225] on button "Filter Claims" at bounding box center [676, 217] width 96 height 37
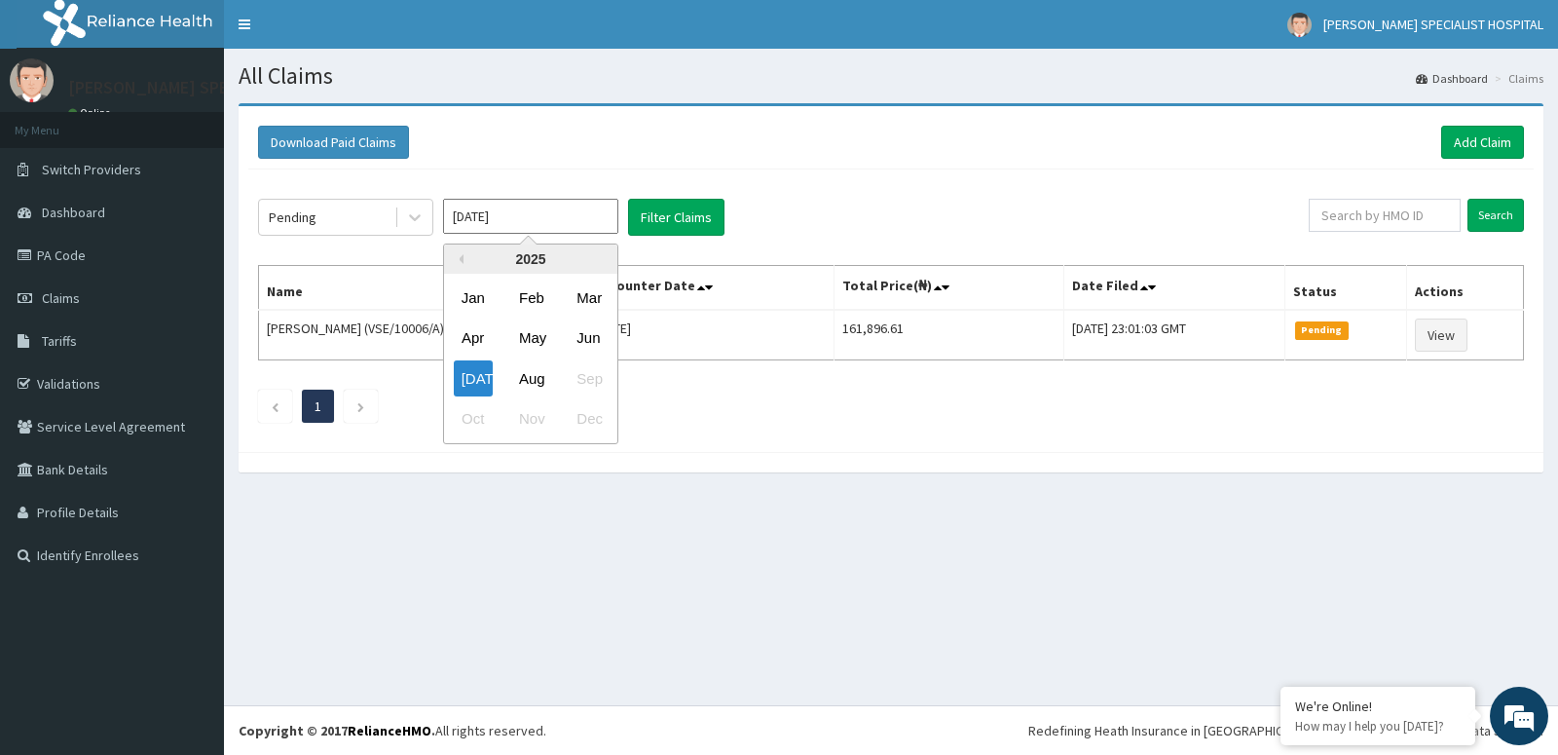
click at [546, 218] on input "[DATE]" at bounding box center [530, 216] width 175 height 35
click at [312, 193] on div "Pending [DATE] Filter Claims Search Name Encounter Date Total Price(₦) Date Fil…" at bounding box center [890, 305] width 1285 height 273
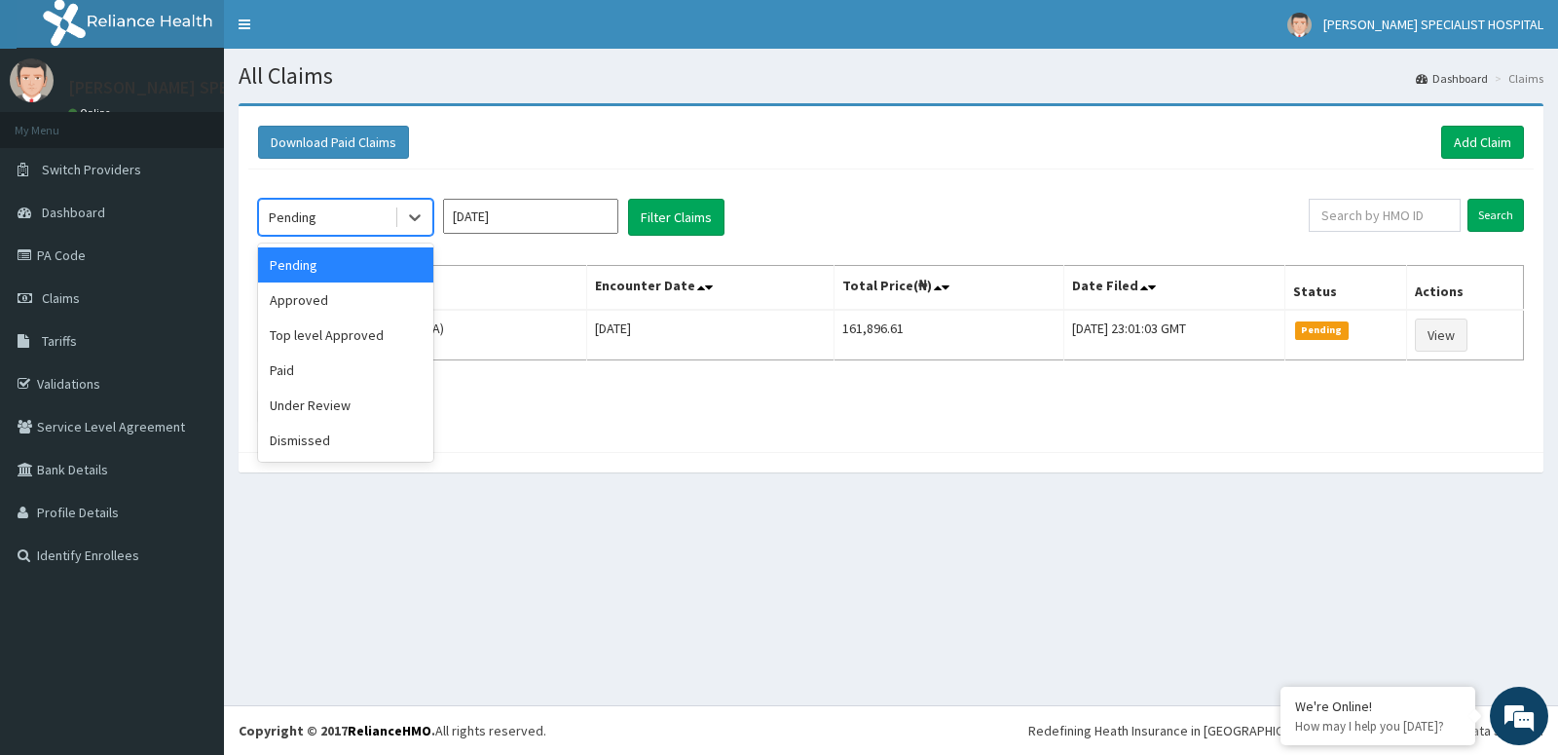
click at [311, 216] on div "Pending" at bounding box center [293, 216] width 48 height 19
click at [303, 303] on div "Approved" at bounding box center [345, 299] width 175 height 35
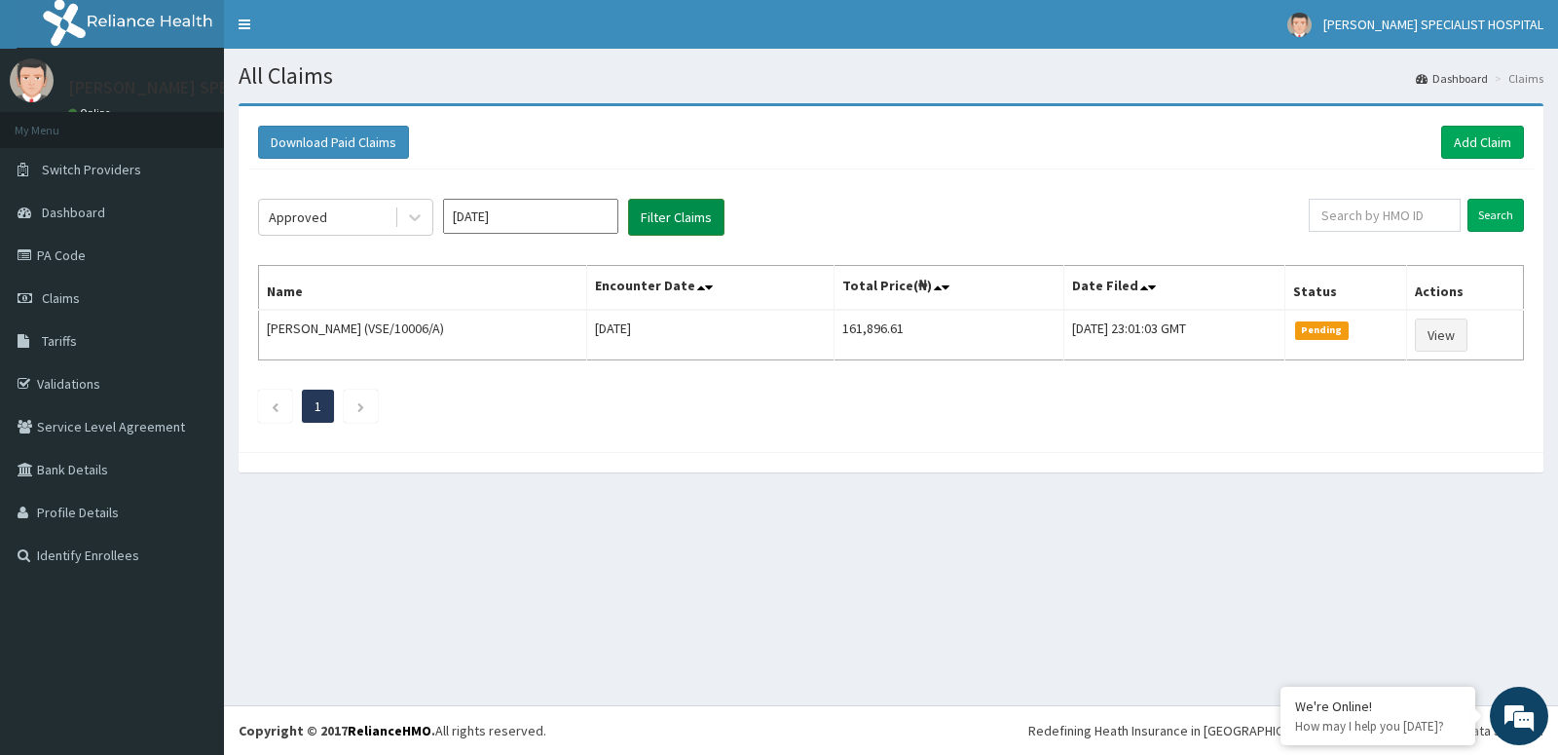
click at [676, 226] on button "Filter Claims" at bounding box center [676, 217] width 96 height 37
